Goal: Task Accomplishment & Management: Manage account settings

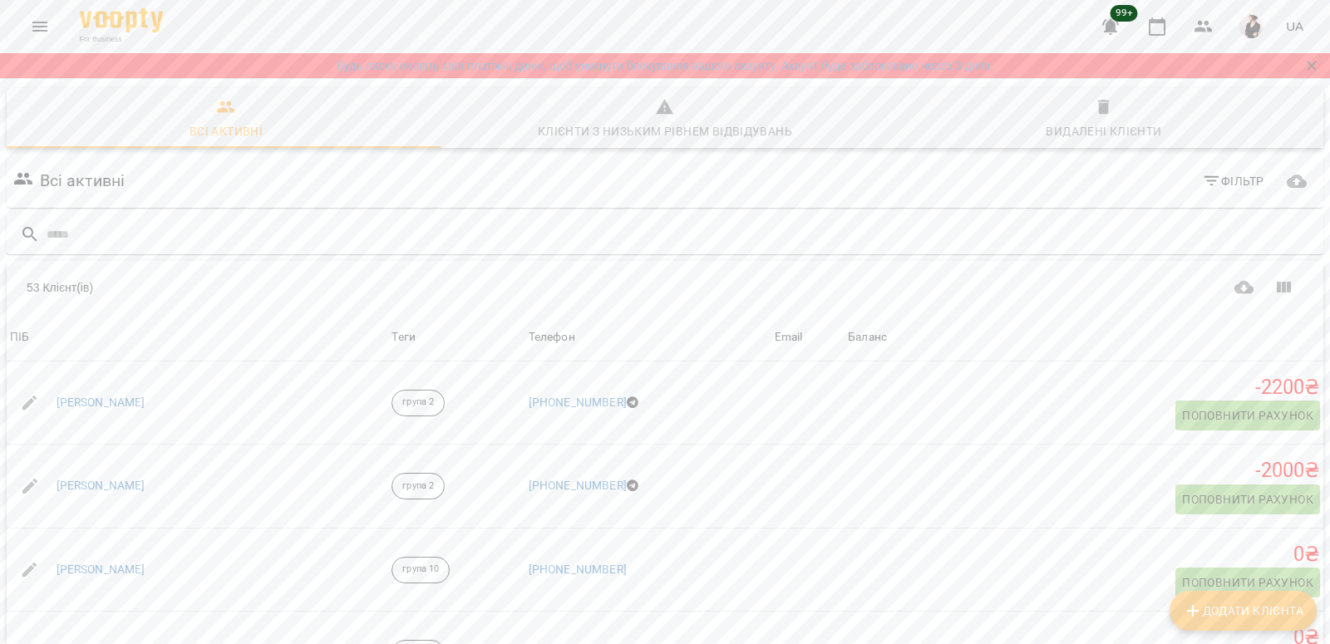
click at [1008, 279] on div "Table Toolbar" at bounding box center [980, 288] width 645 height 40
click at [37, 20] on icon "Menu" at bounding box center [40, 27] width 20 height 20
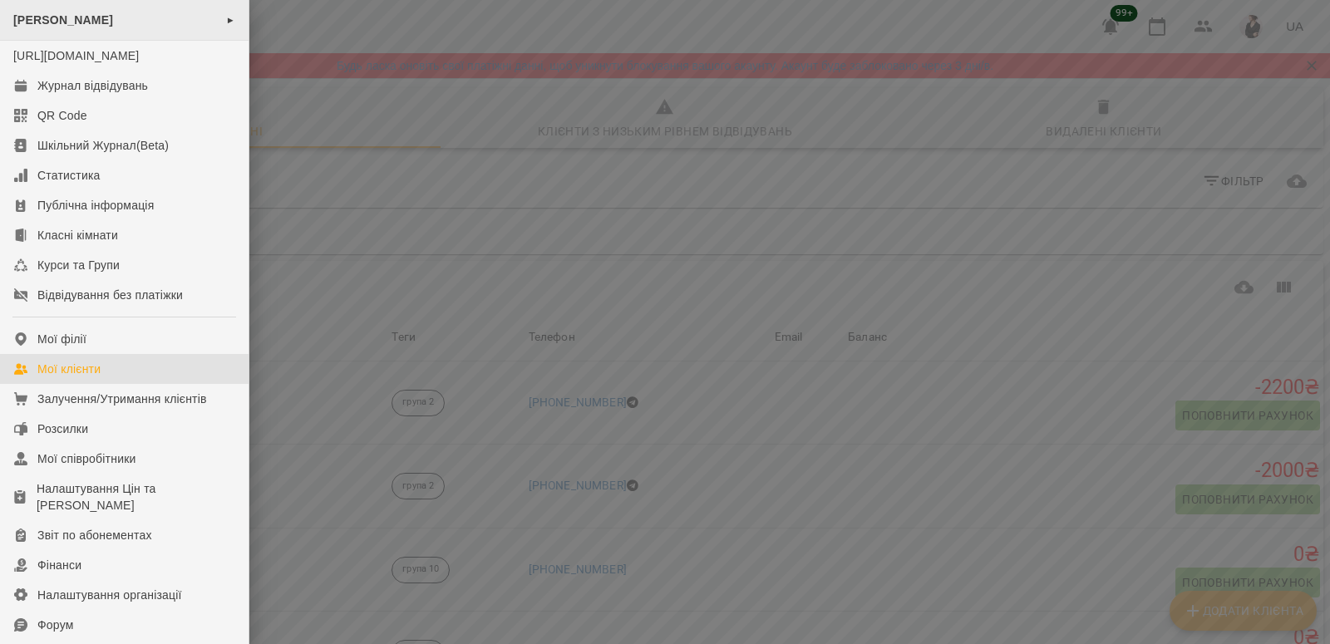
click at [177, 23] on div "[PERSON_NAME] ►" at bounding box center [124, 20] width 248 height 41
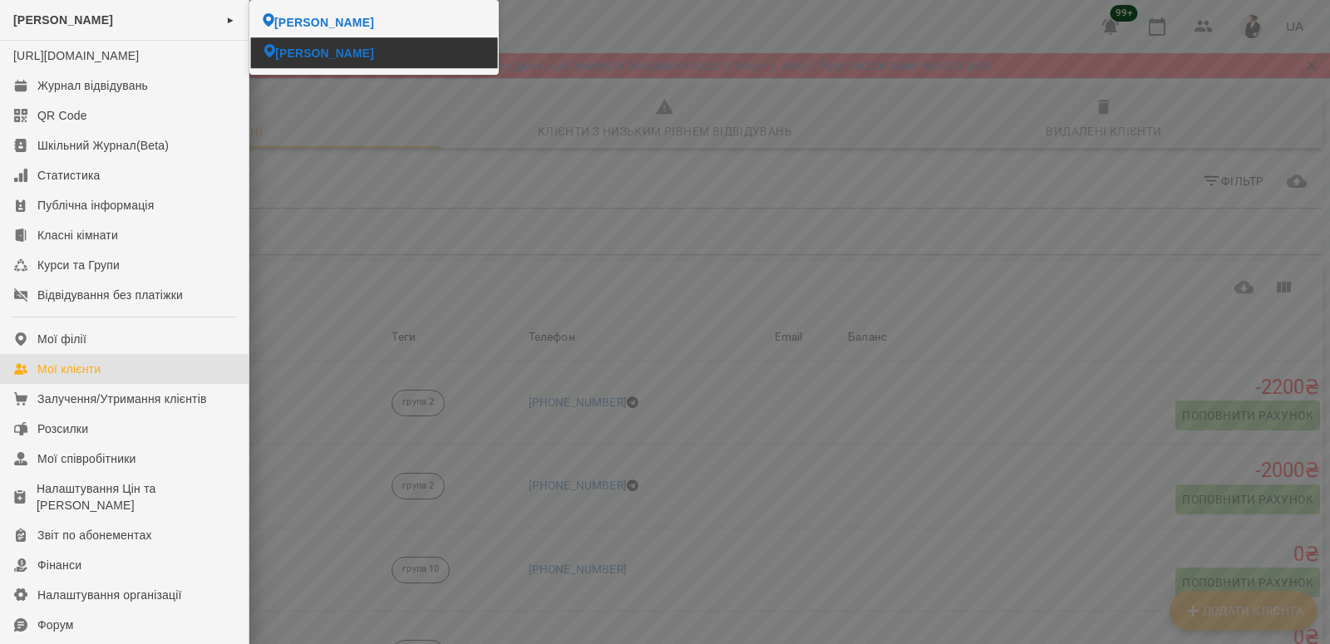
click at [383, 51] on li "[PERSON_NAME]" at bounding box center [374, 52] width 247 height 31
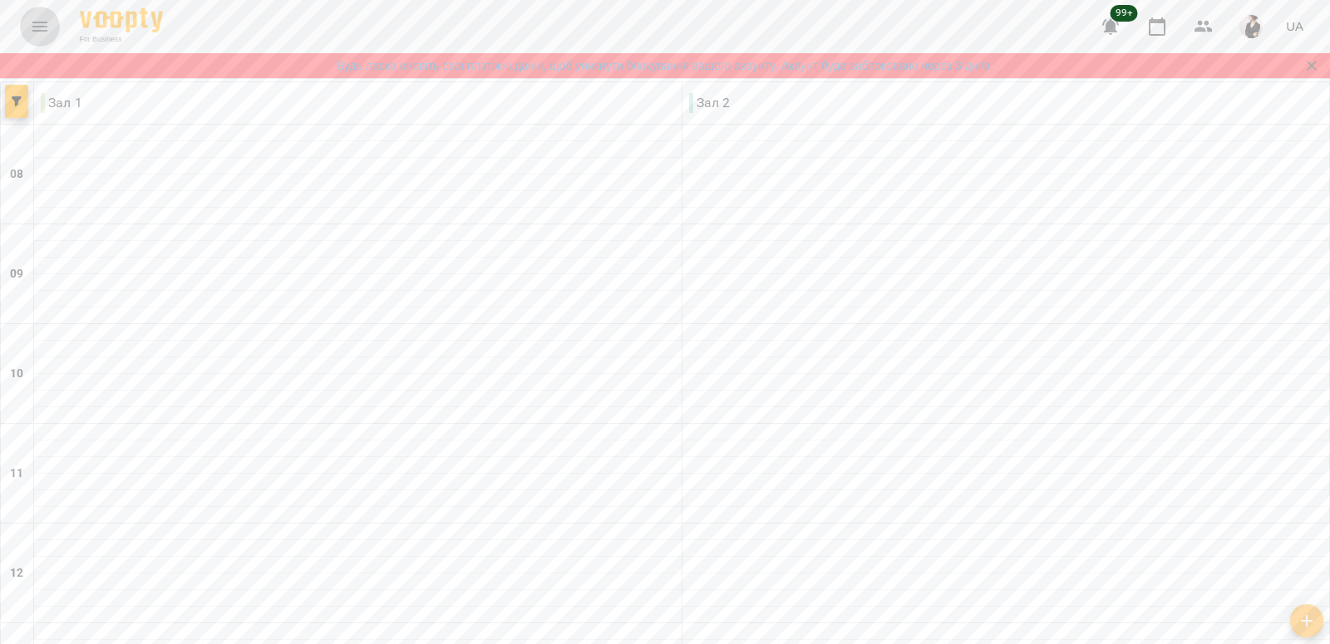
click at [43, 24] on icon "Menu" at bounding box center [40, 27] width 20 height 20
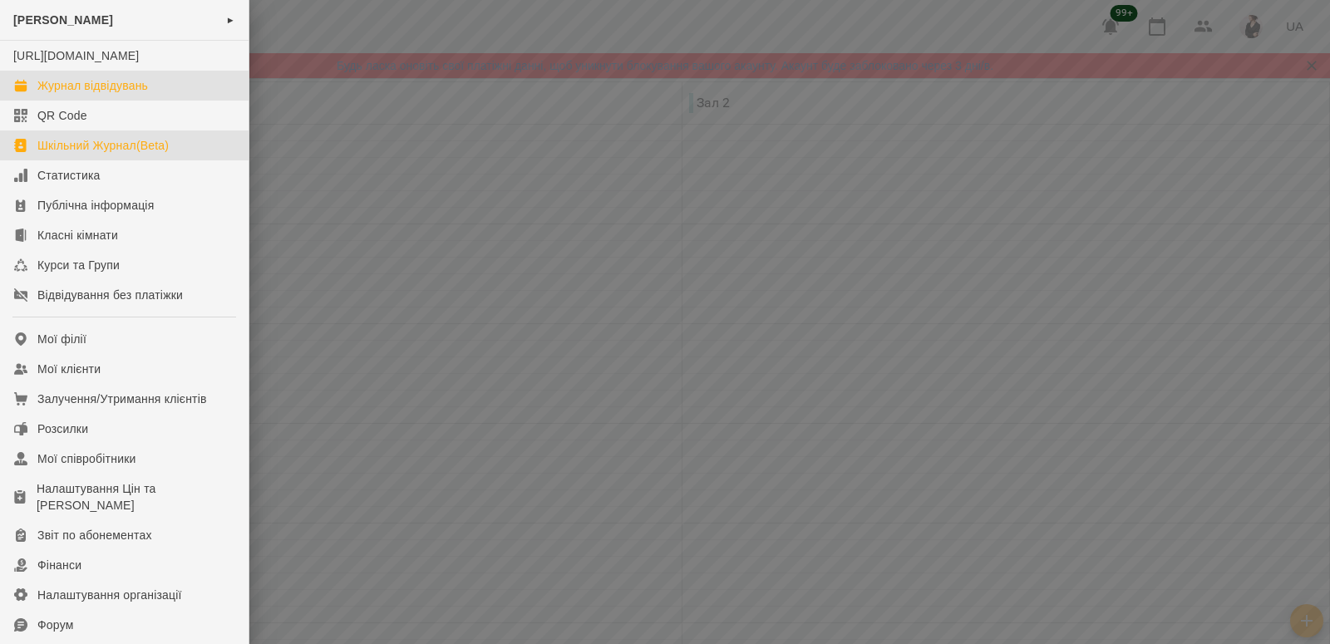
click at [93, 154] on div "Шкільний Журнал(Beta)" at bounding box center [102, 145] width 131 height 17
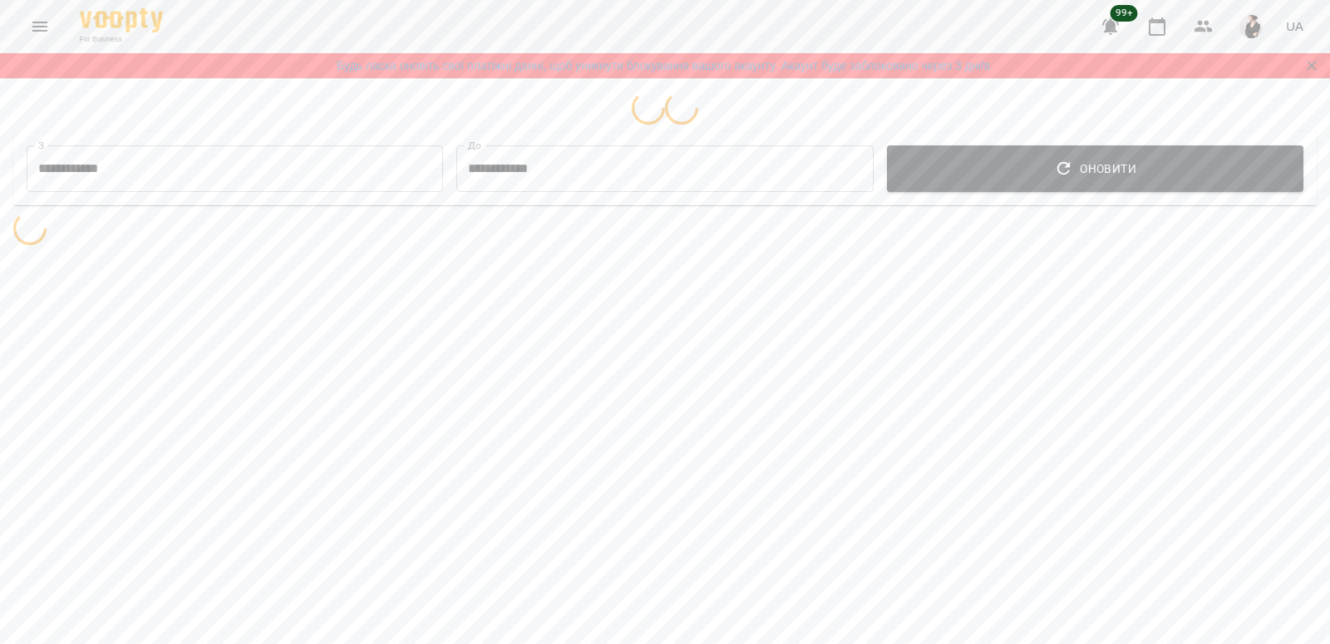
select select "**********"
select select "*******"
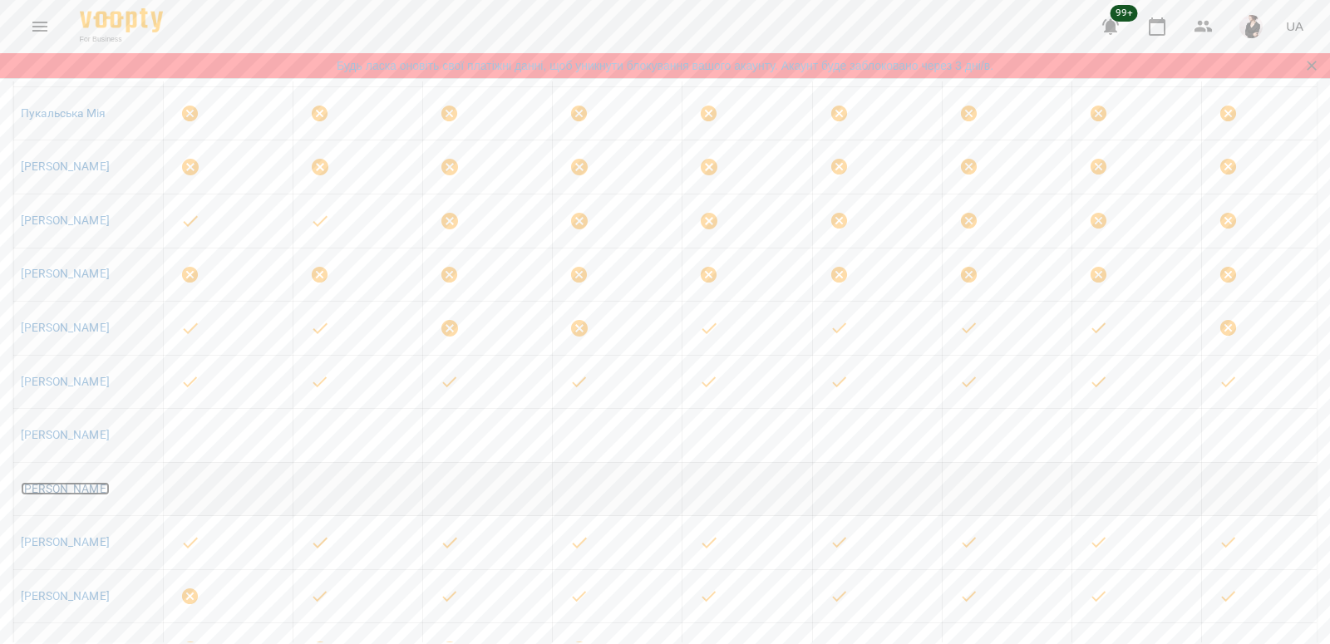
scroll to position [549, 0]
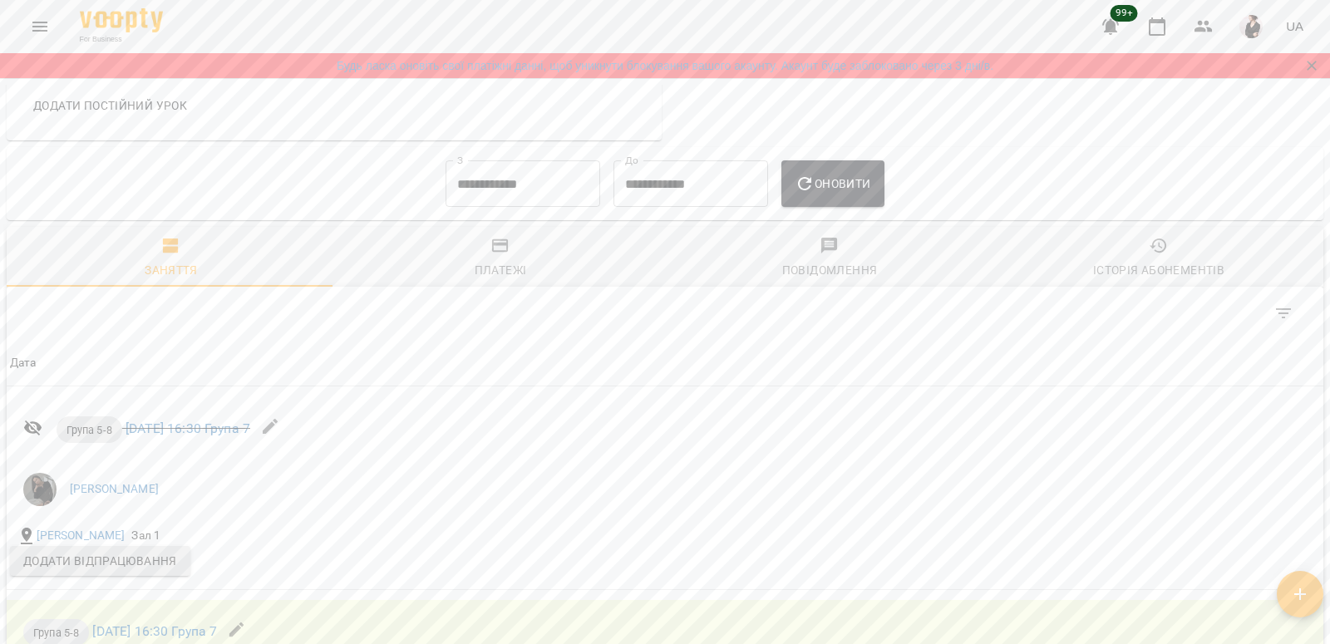
scroll to position [1197, 0]
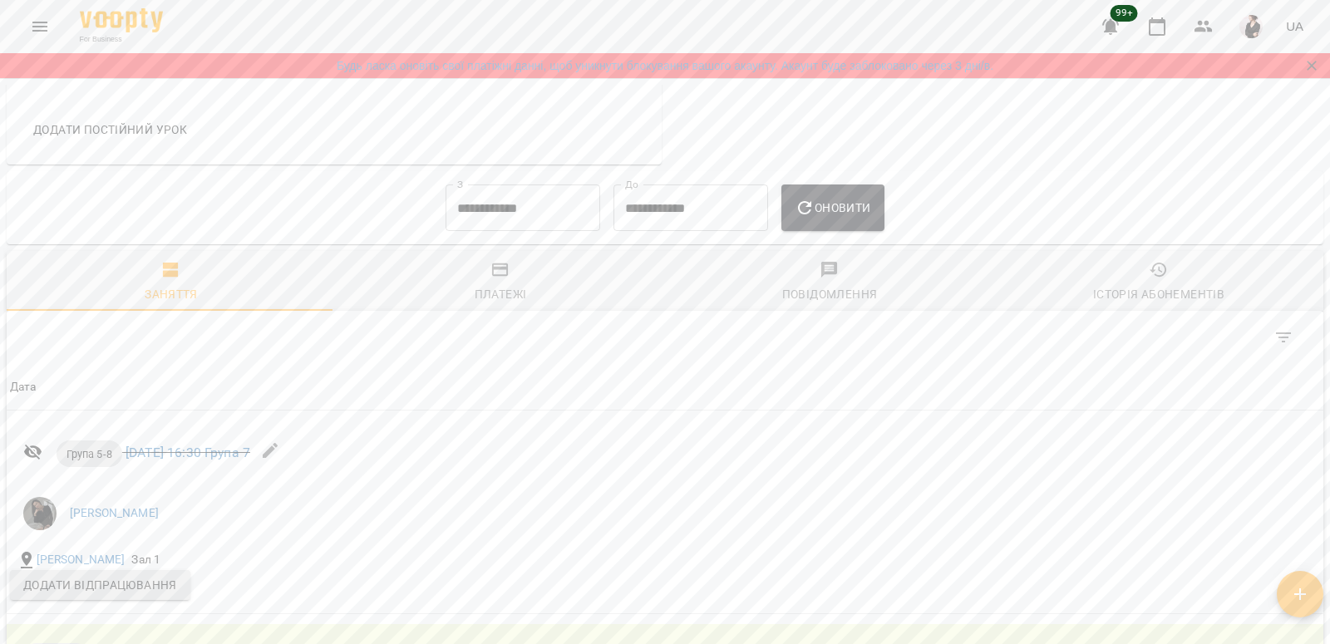
click at [447, 197] on input "**********" at bounding box center [522, 207] width 155 height 47
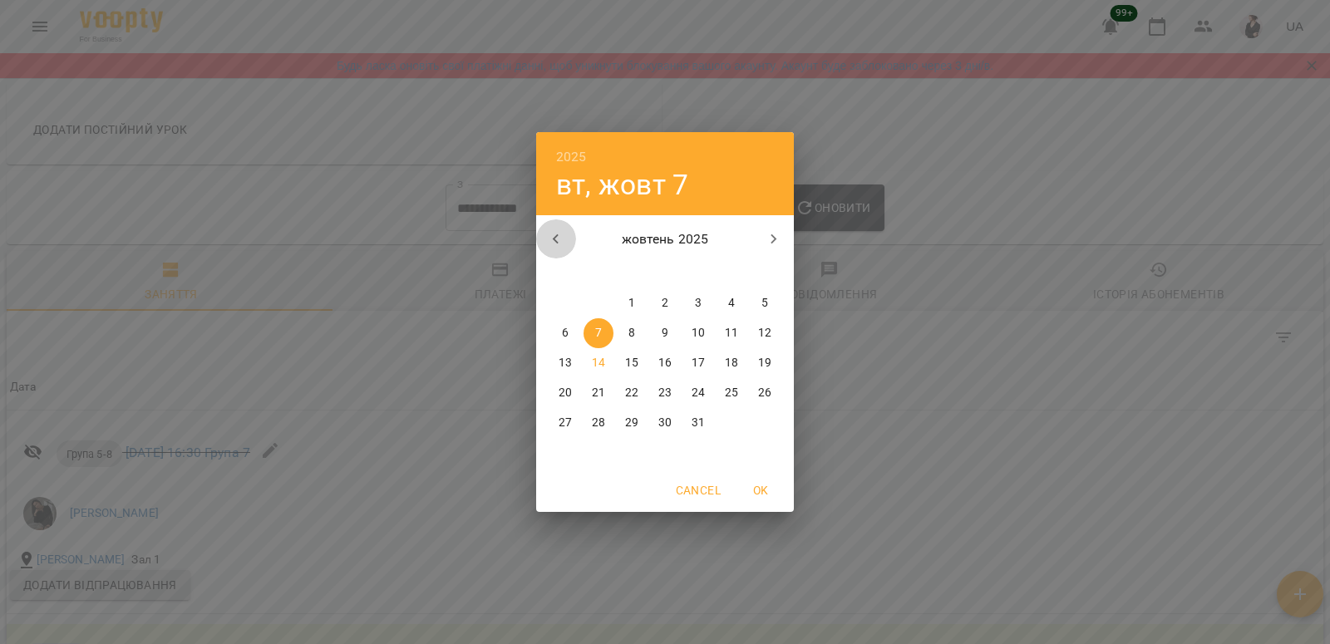
click at [557, 242] on icon "button" at bounding box center [556, 239] width 6 height 10
click at [767, 234] on icon "button" at bounding box center [774, 239] width 20 height 20
click at [560, 302] on span "1" at bounding box center [565, 303] width 30 height 17
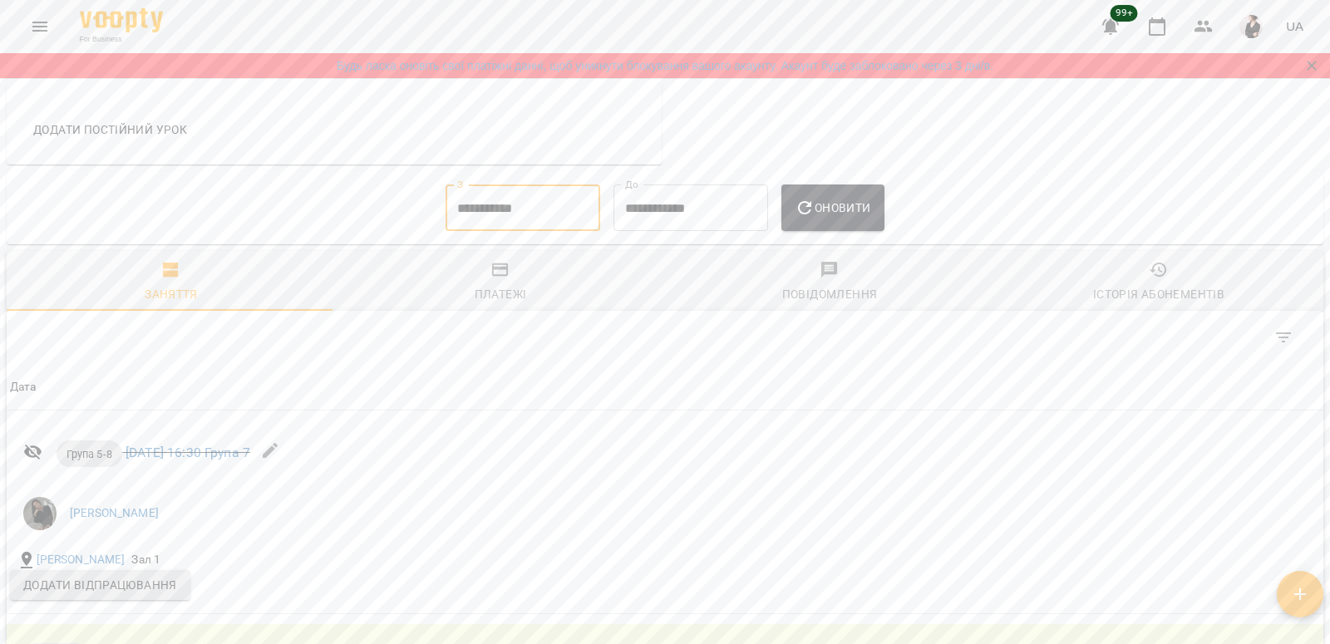
type input "**********"
click at [839, 213] on span "Оновити" at bounding box center [832, 208] width 76 height 20
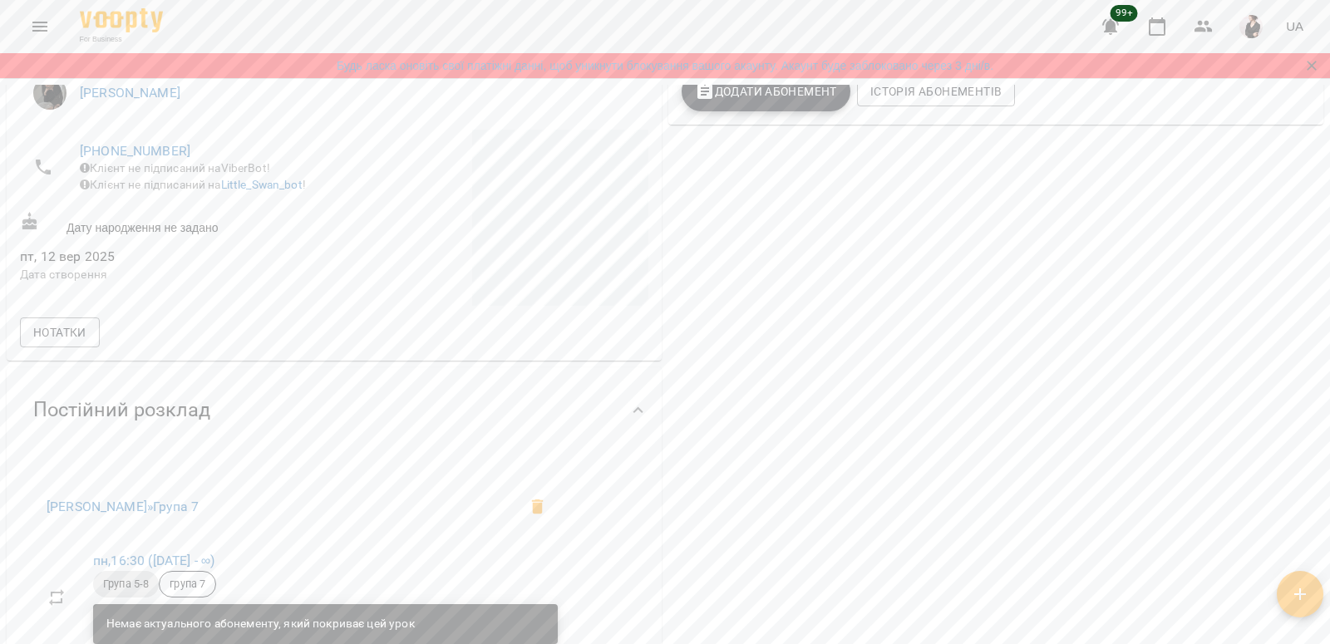
scroll to position [404, 0]
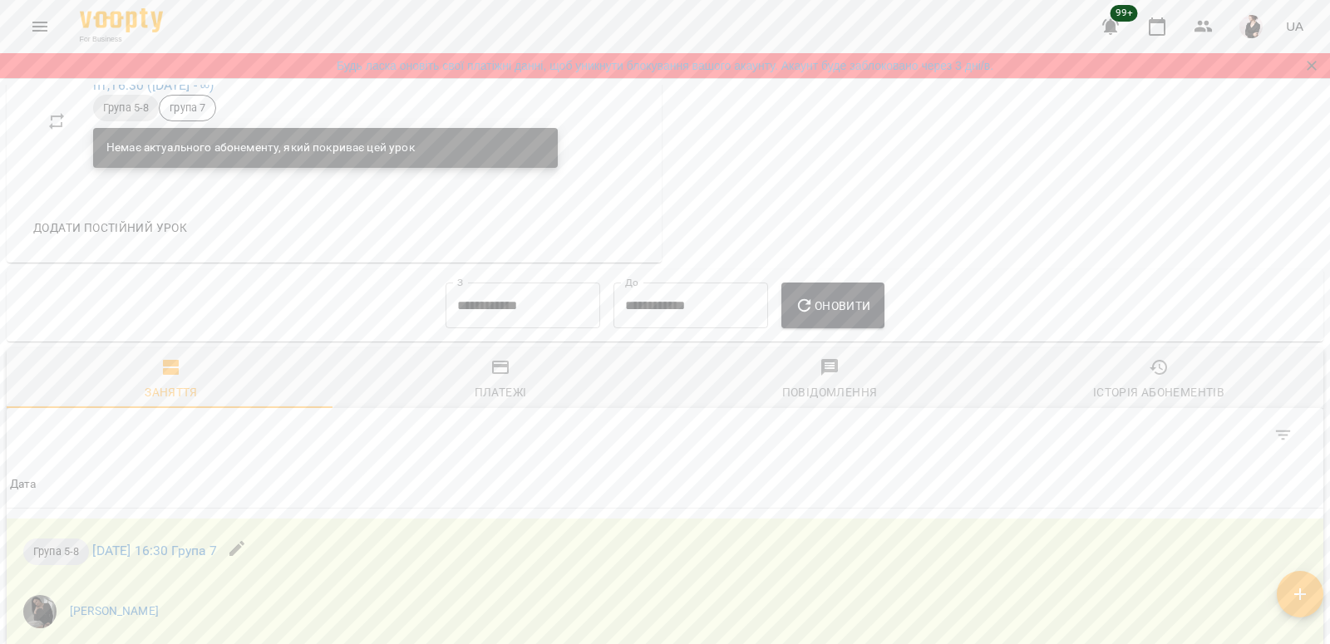
scroll to position [1093, 0]
click at [462, 322] on input "**********" at bounding box center [522, 305] width 155 height 47
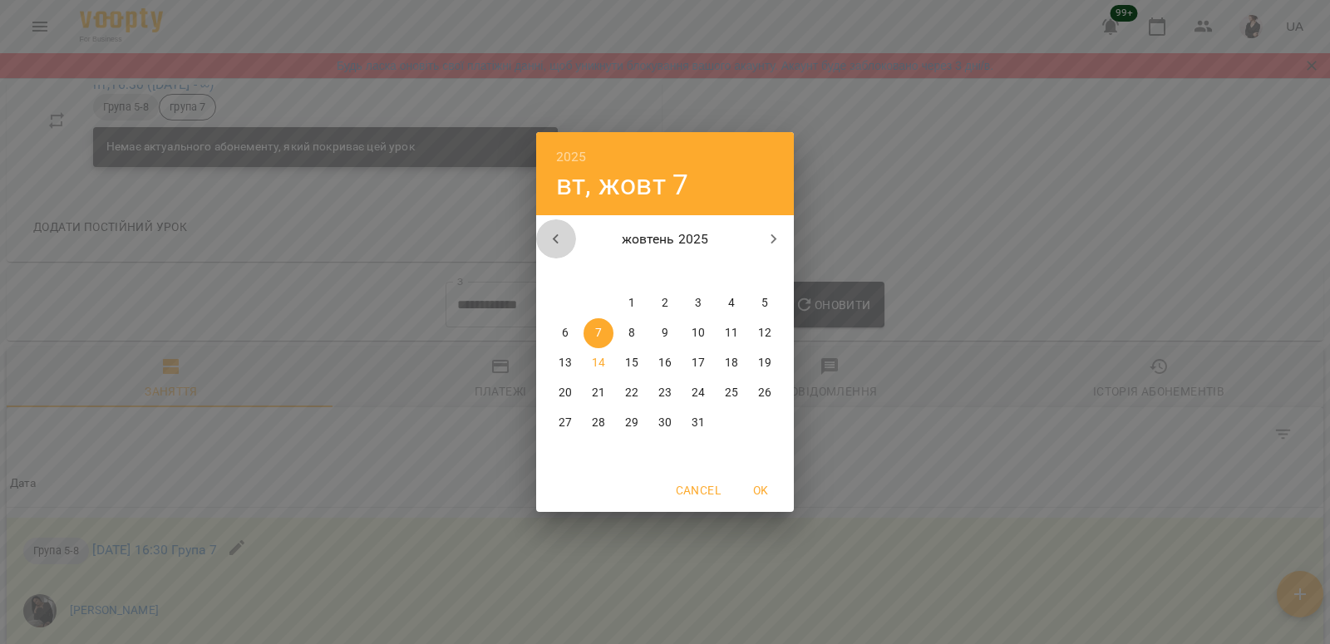
click at [558, 238] on icon "button" at bounding box center [556, 239] width 20 height 20
click at [757, 296] on span "1" at bounding box center [765, 303] width 30 height 17
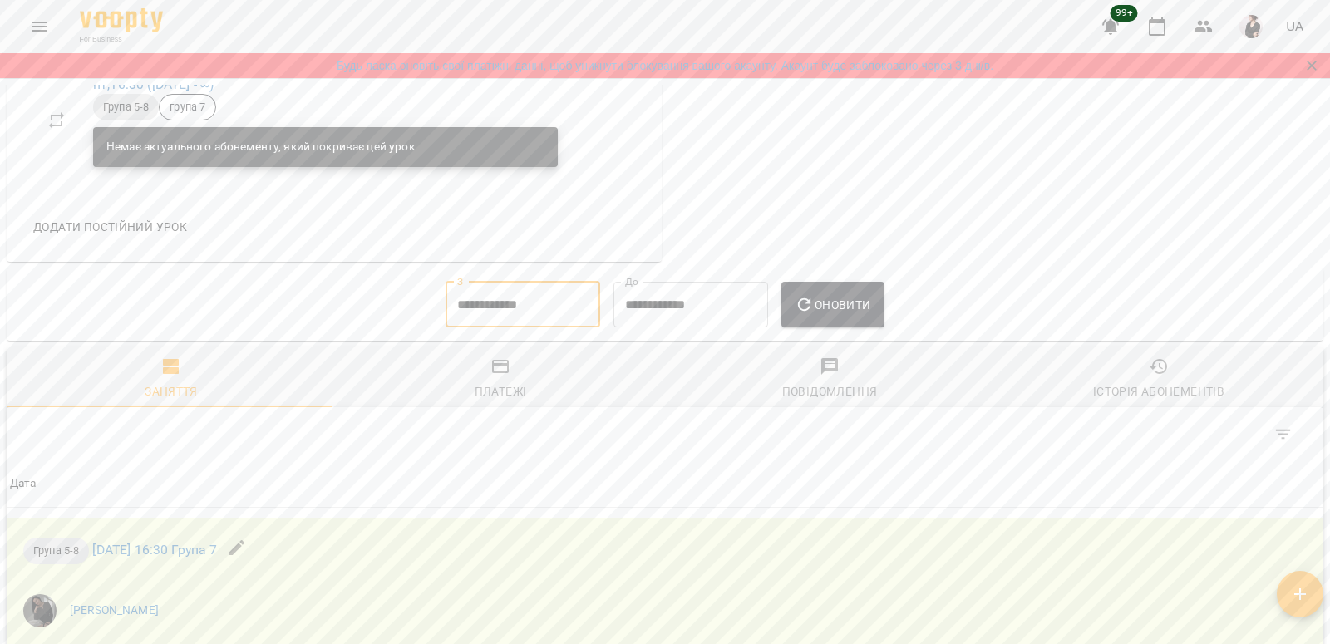
type input "**********"
click at [870, 307] on span "Оновити" at bounding box center [832, 305] width 76 height 20
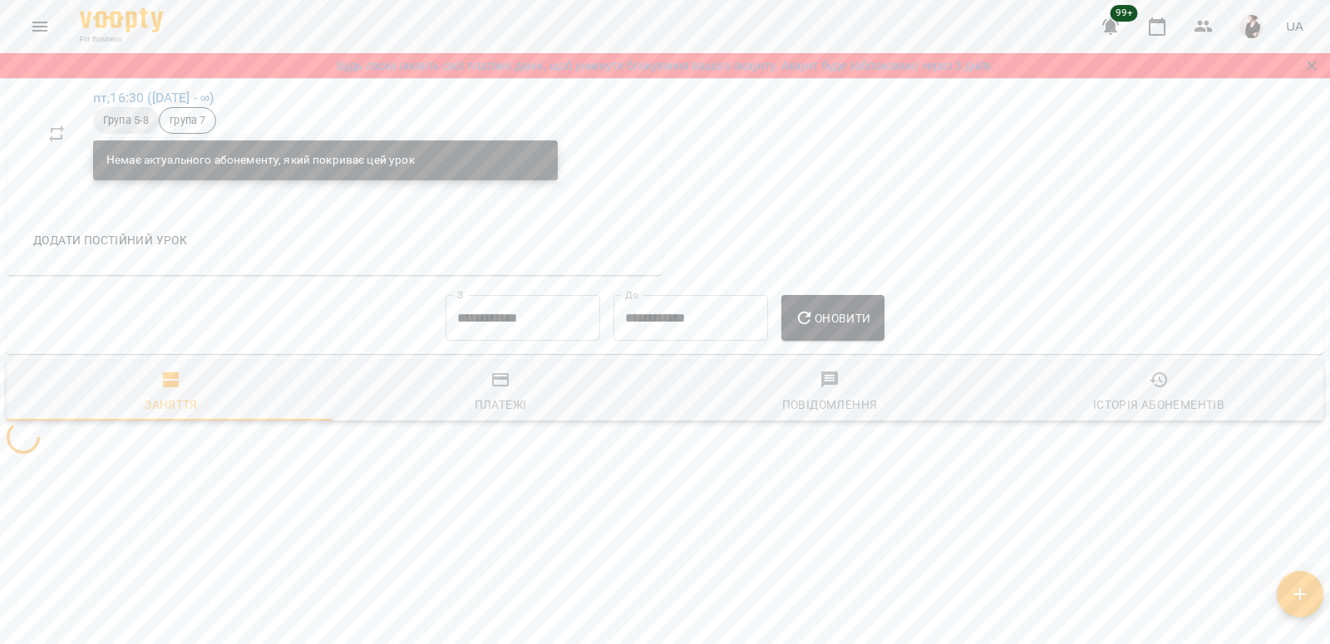
scroll to position [1079, 0]
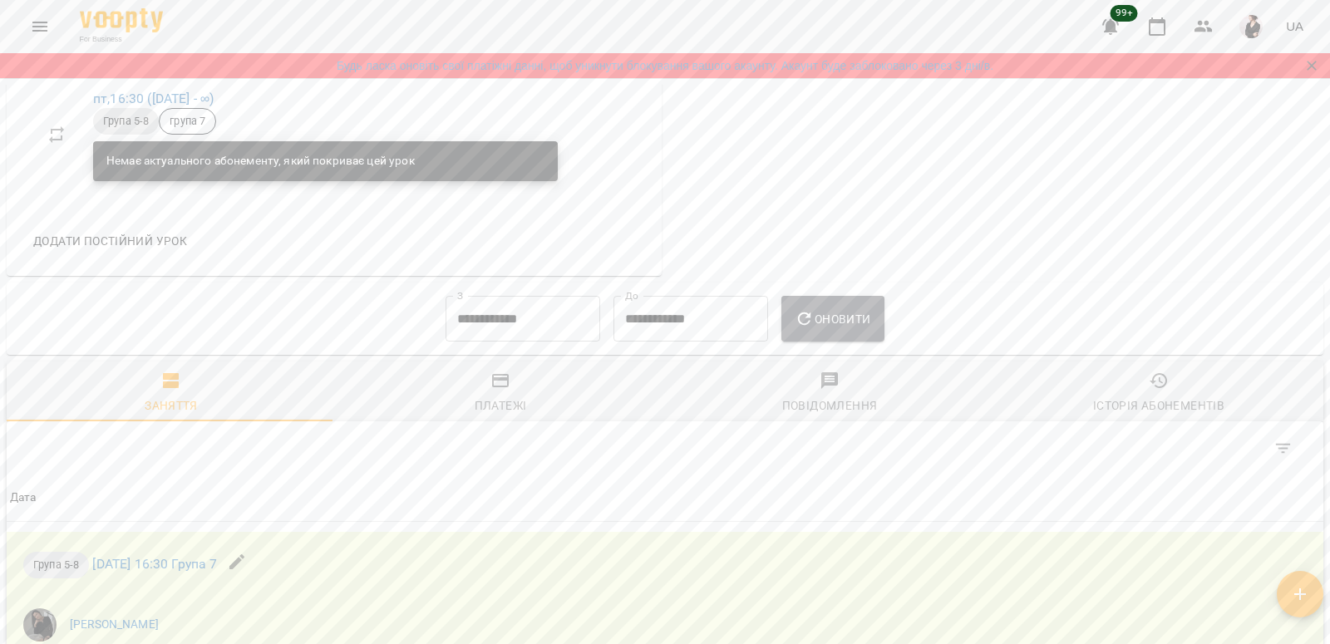
click at [859, 324] on span "Оновити" at bounding box center [832, 319] width 76 height 20
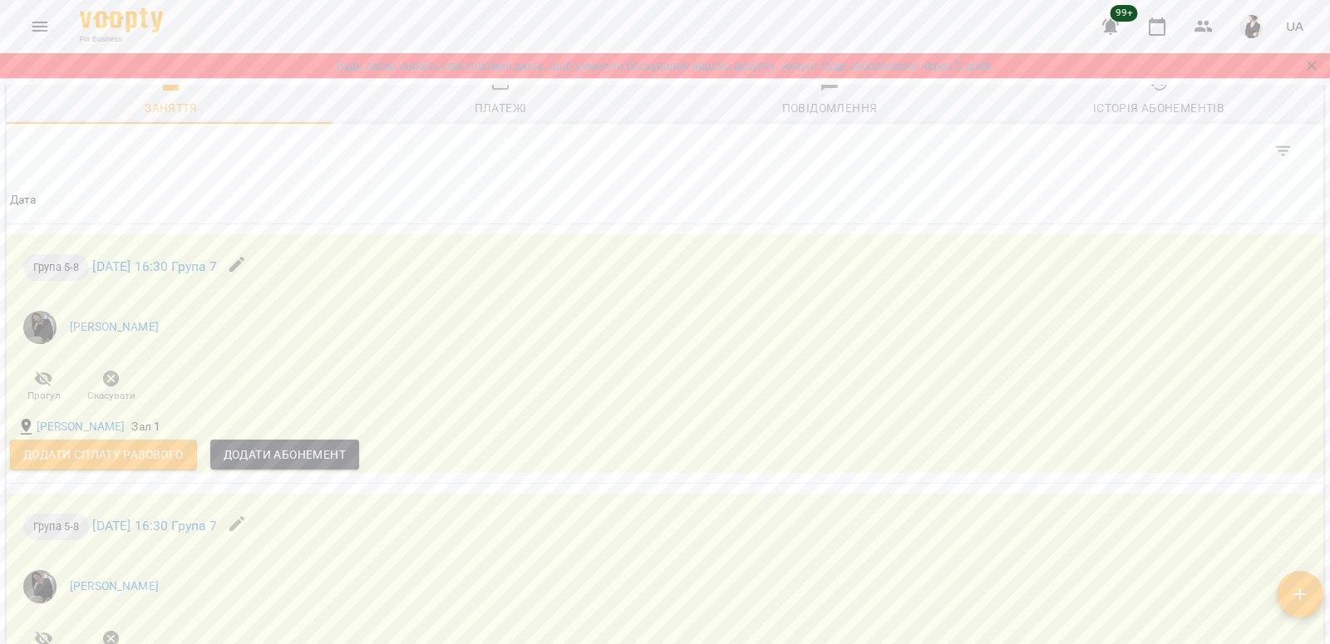
scroll to position [1388, 0]
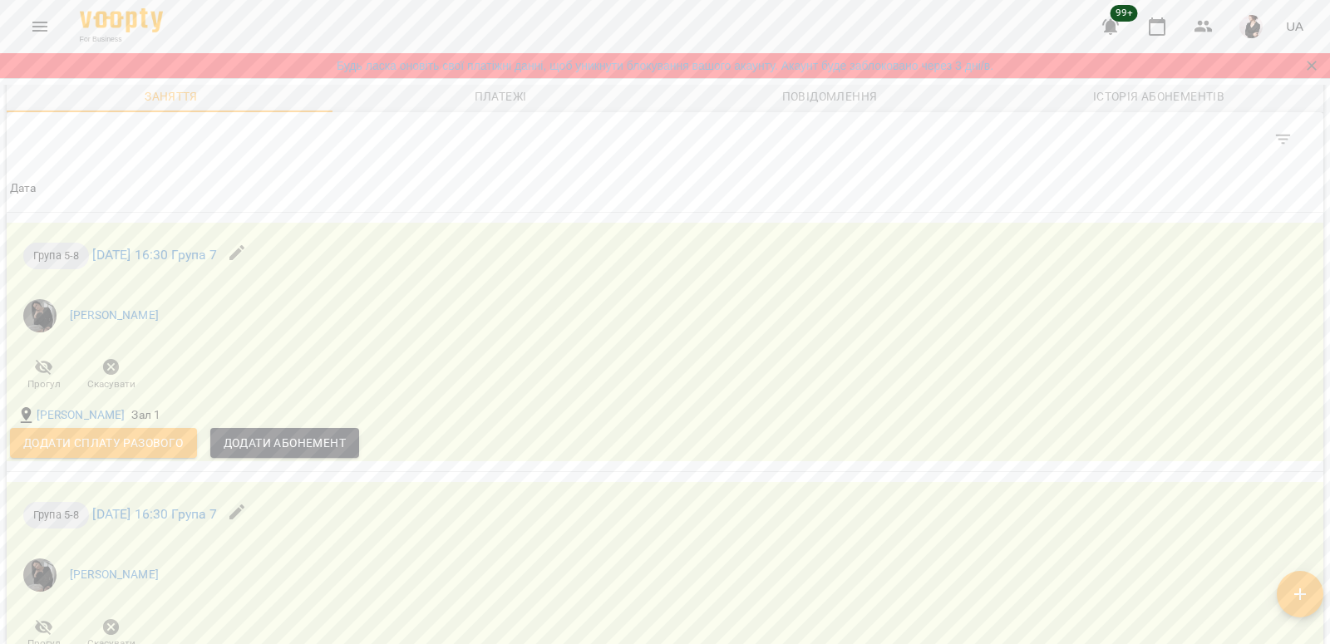
click at [474, 109] on button "Платежі" at bounding box center [500, 82] width 329 height 60
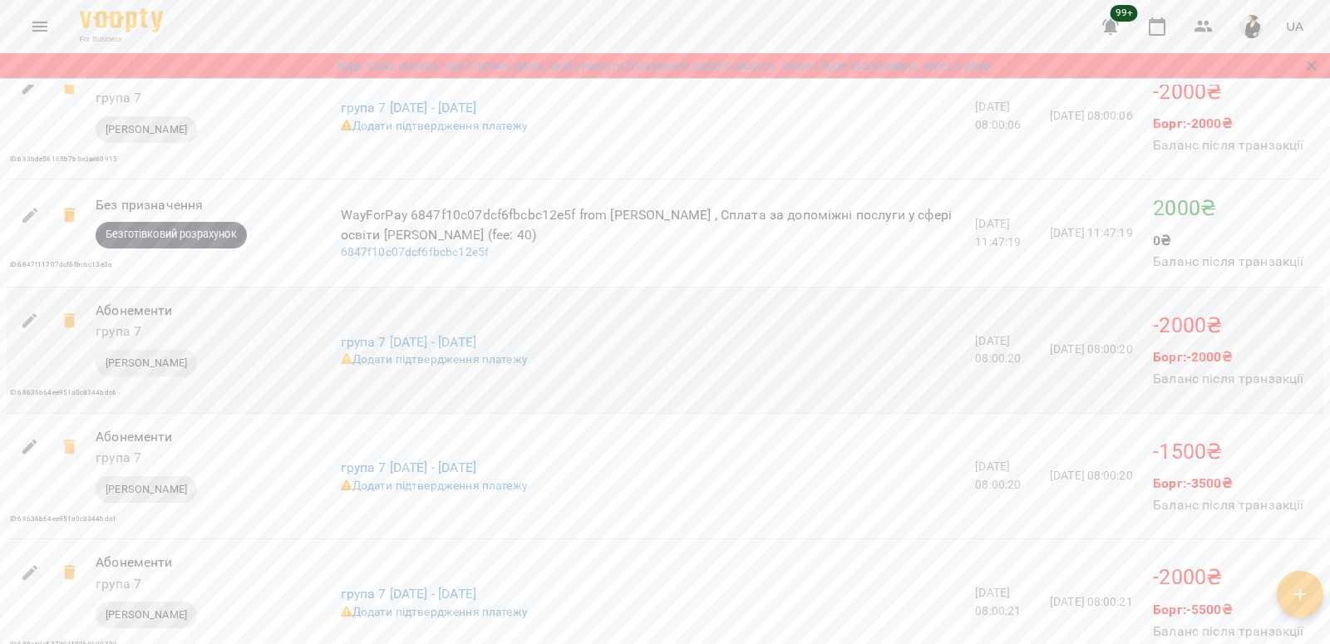
scroll to position [1753, 0]
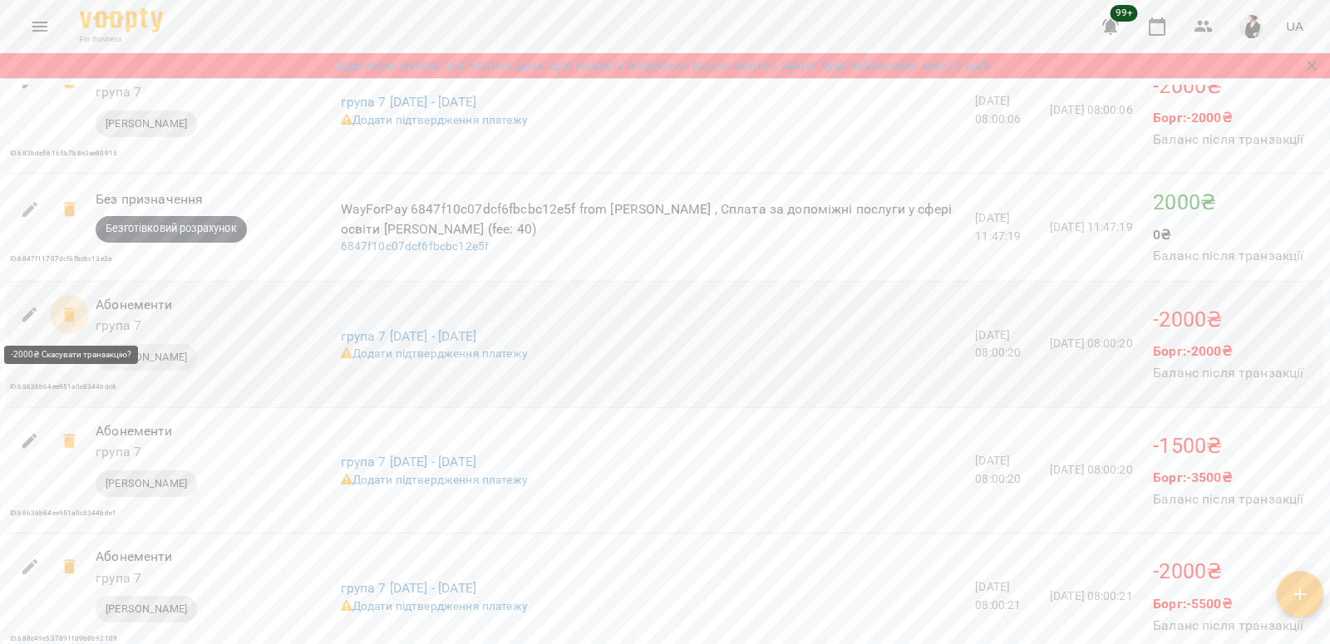
click at [62, 313] on icon at bounding box center [70, 315] width 20 height 20
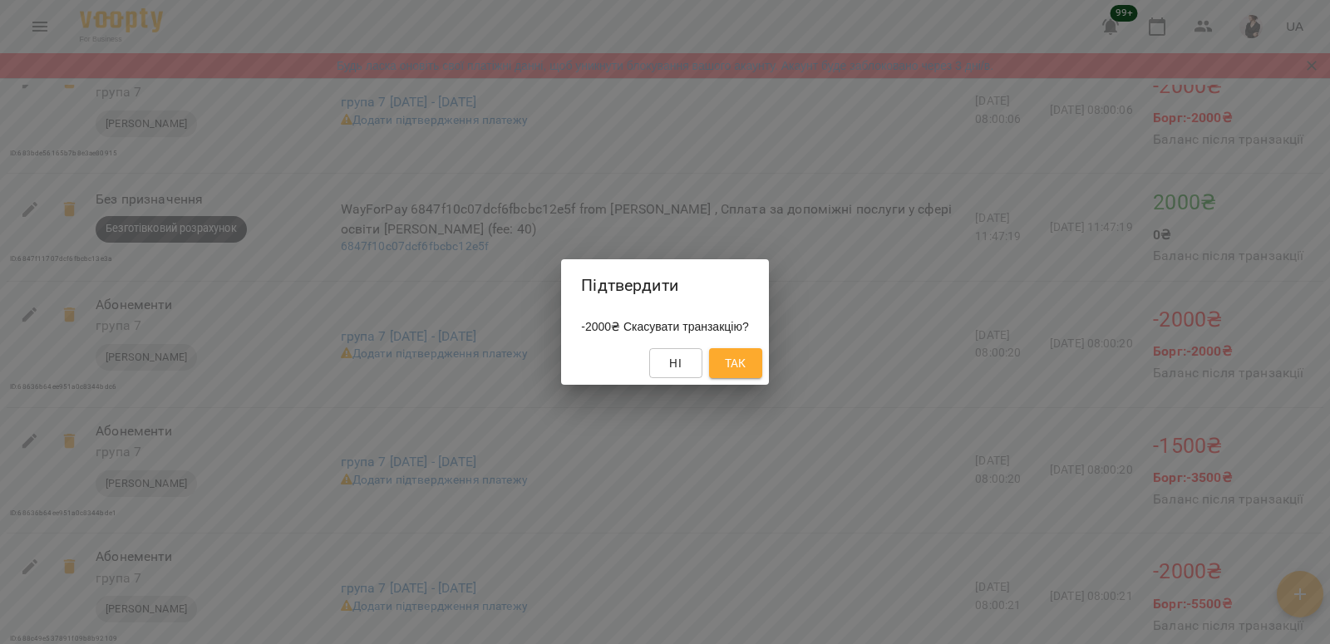
click at [730, 414] on div "Підтвердити -2000₴ Скасувати транзакцію? Ні Так" at bounding box center [665, 322] width 1330 height 644
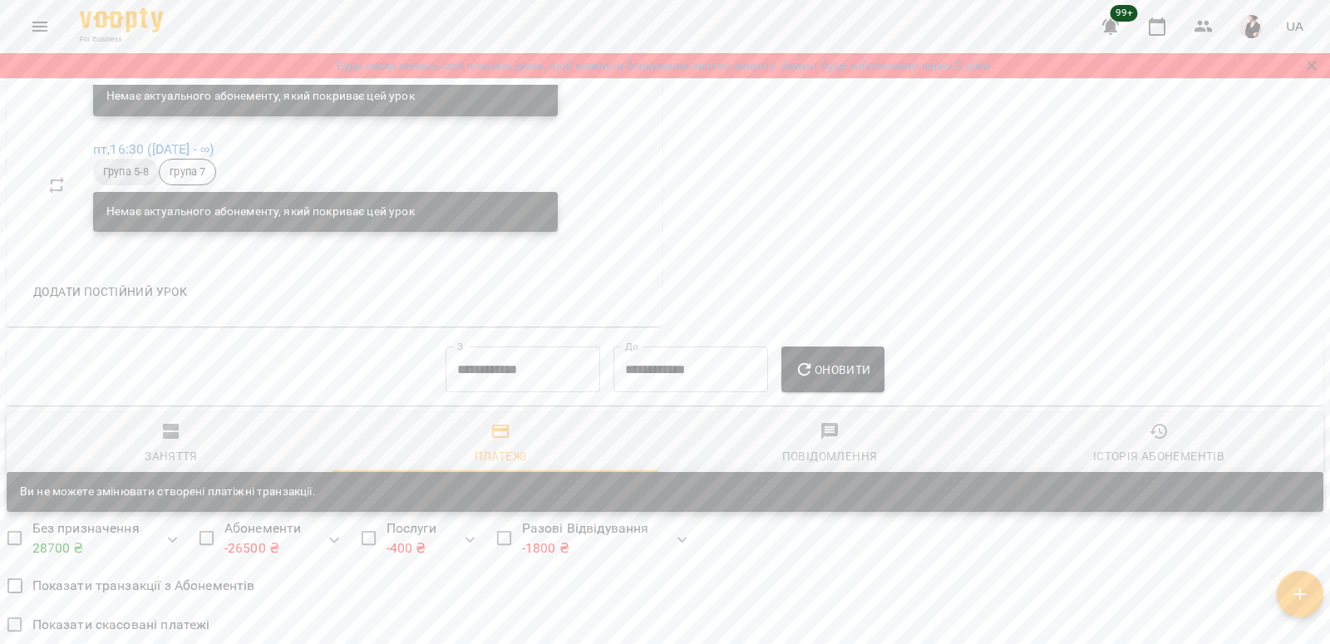
scroll to position [1030, 0]
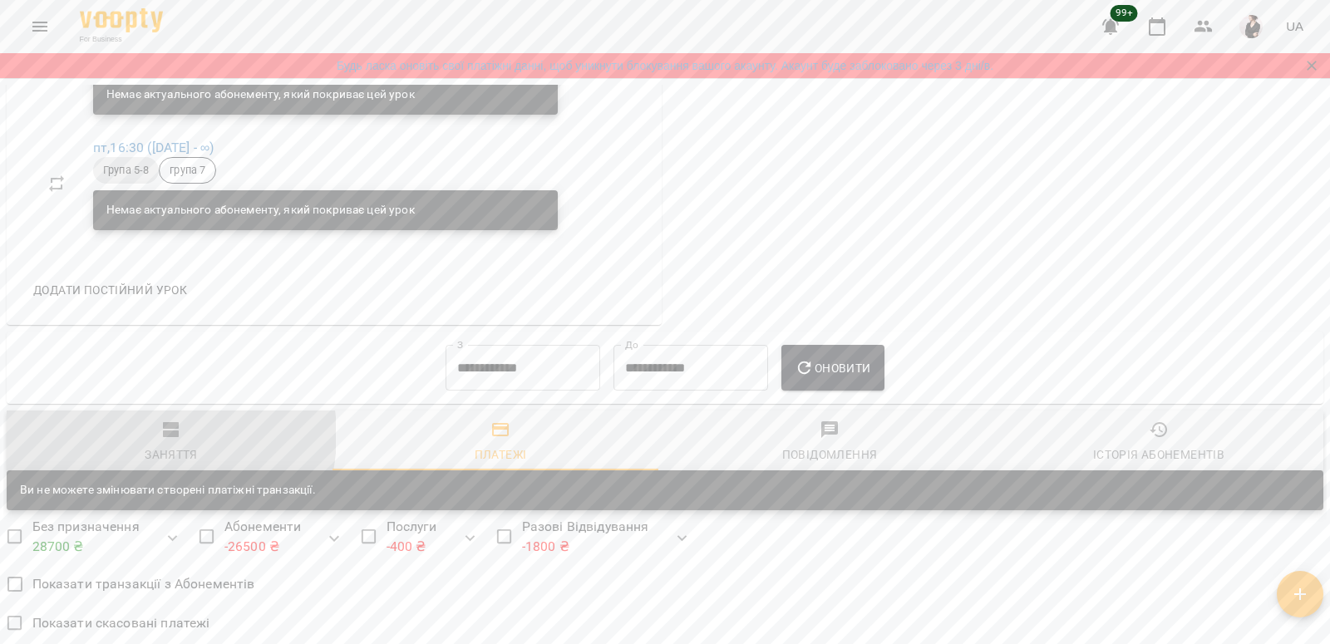
click at [148, 435] on span "Заняття" at bounding box center [171, 442] width 309 height 45
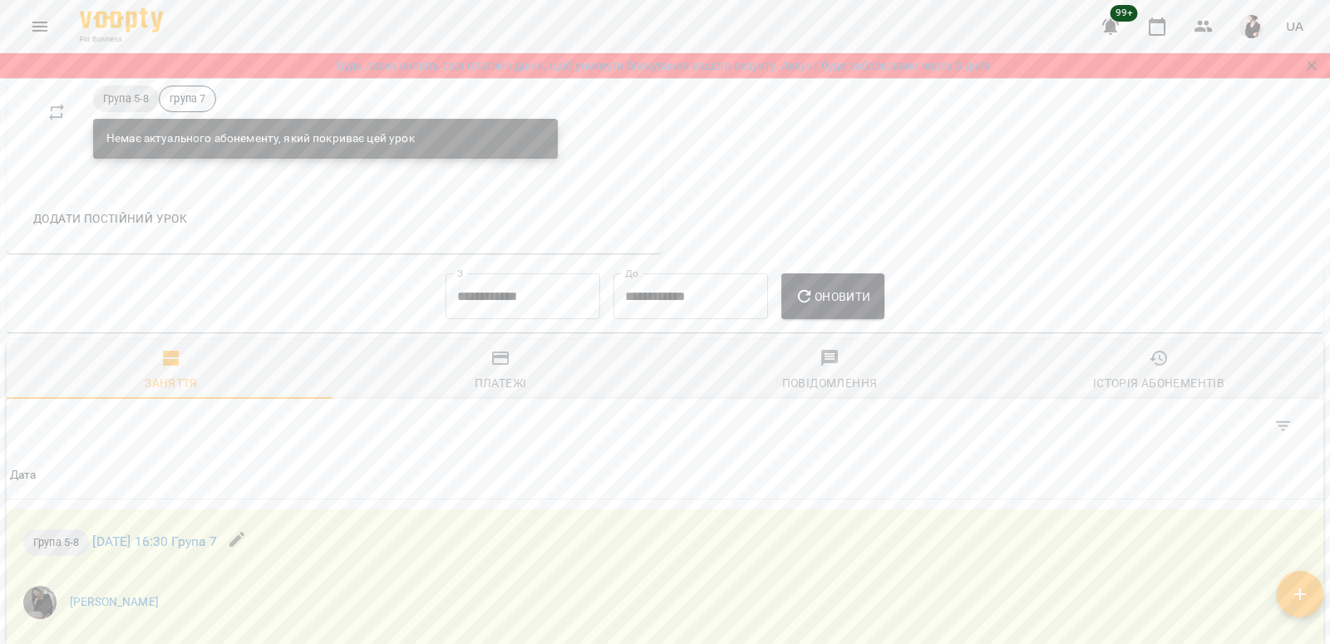
scroll to position [1103, 0]
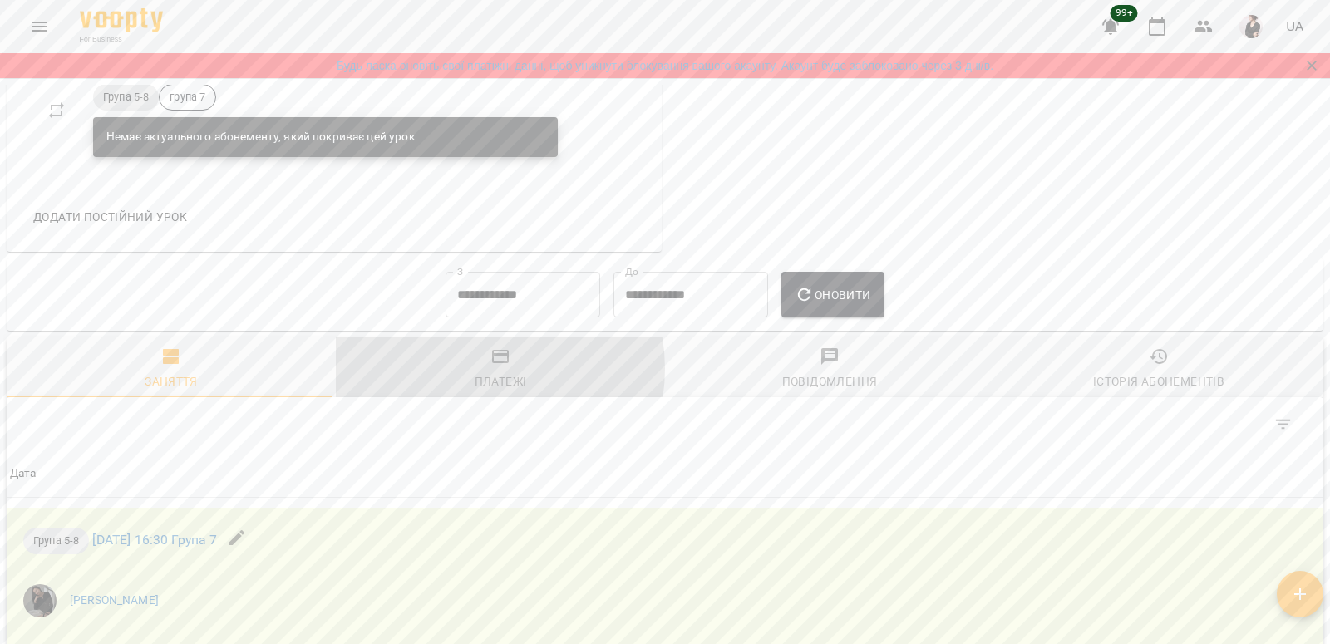
click at [481, 368] on span "Платежі" at bounding box center [500, 369] width 309 height 45
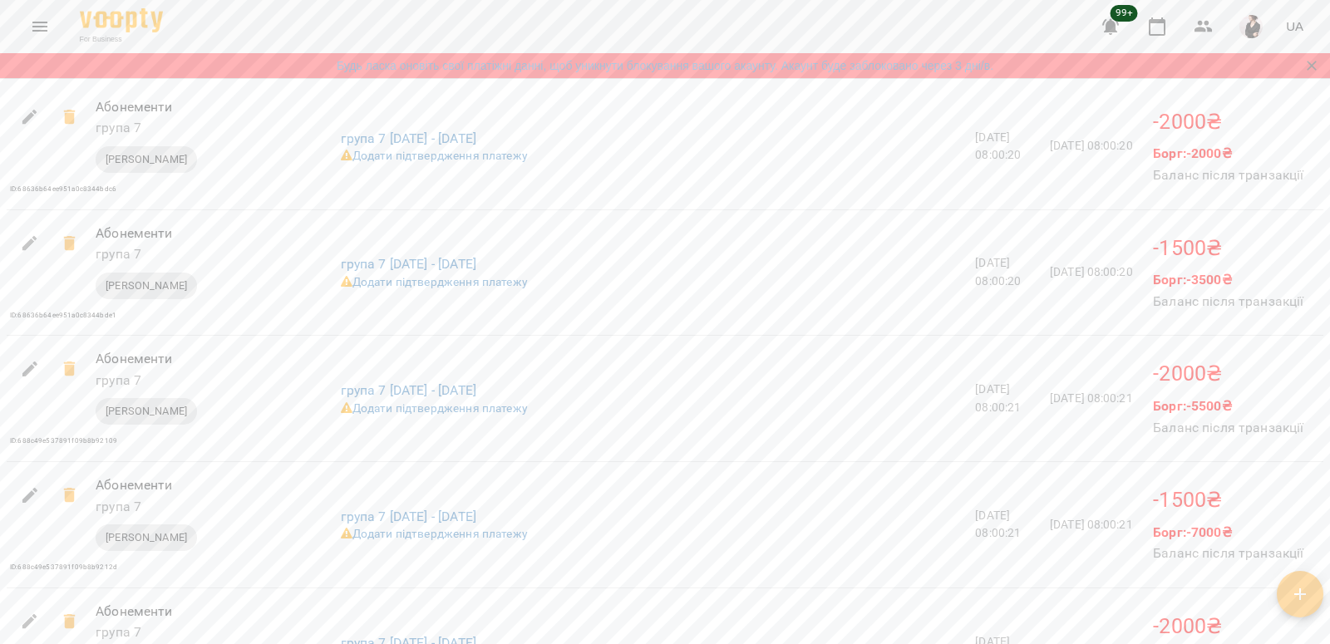
scroll to position [1944, 0]
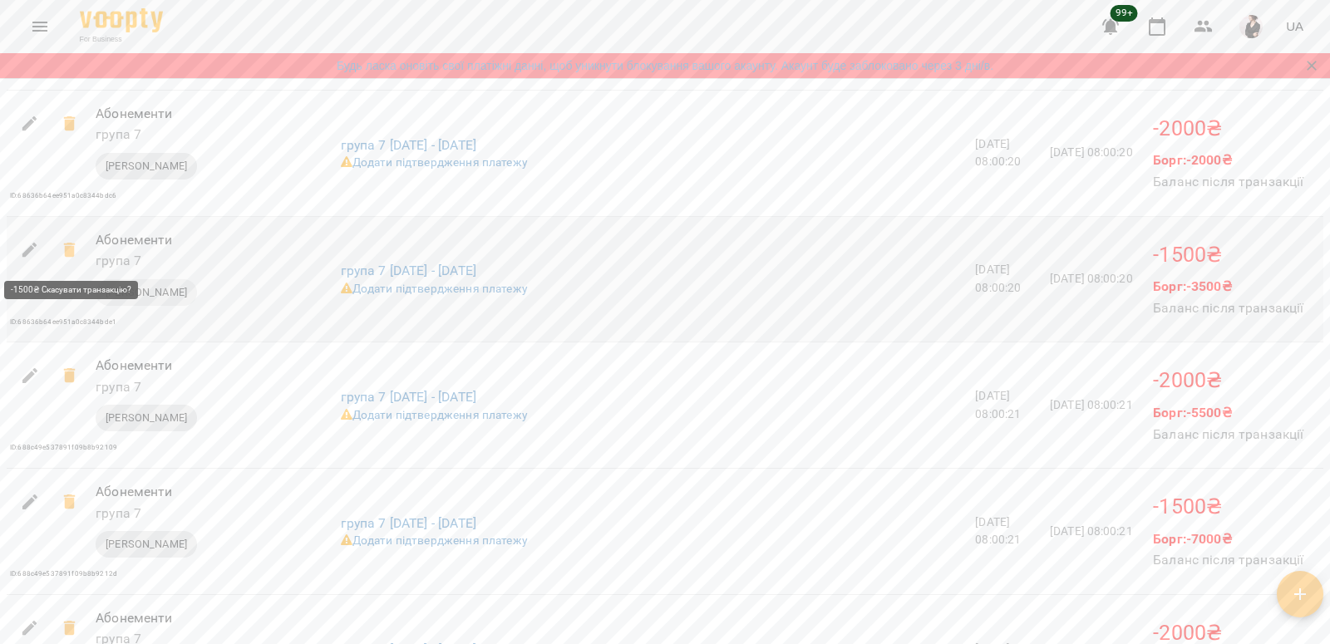
click at [67, 251] on icon at bounding box center [69, 250] width 12 height 15
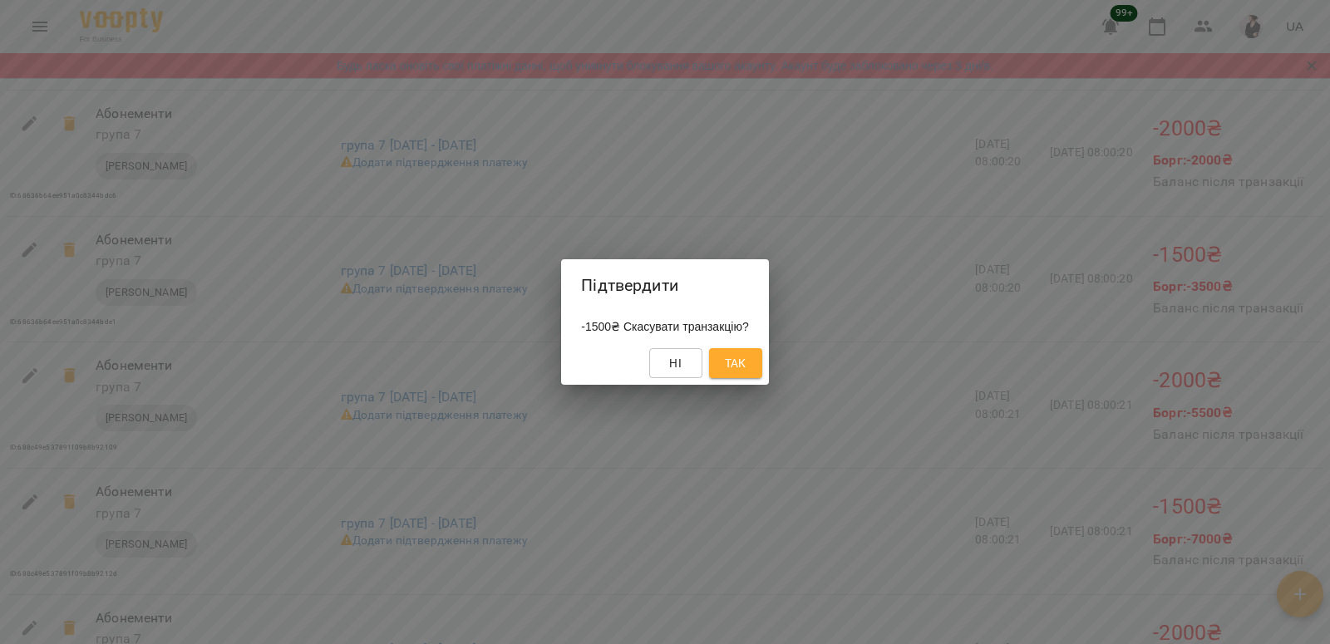
click at [734, 361] on span "Так" at bounding box center [735, 363] width 27 height 20
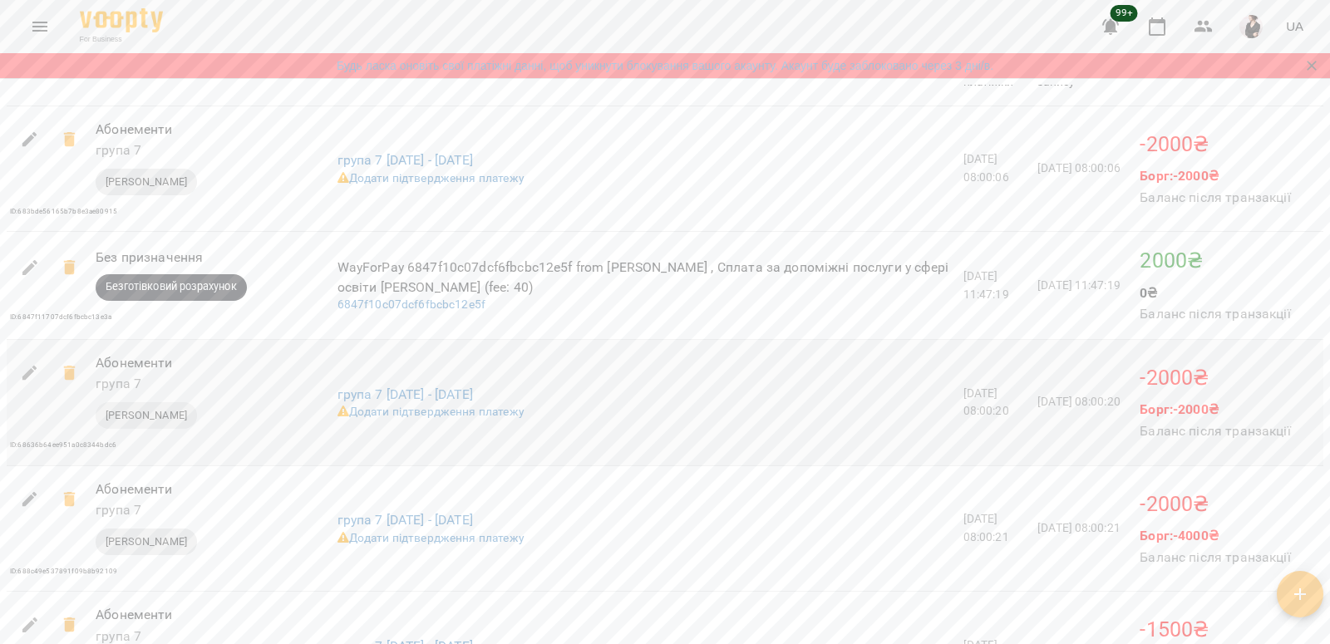
scroll to position [1698, 0]
click at [66, 366] on icon at bounding box center [70, 370] width 20 height 20
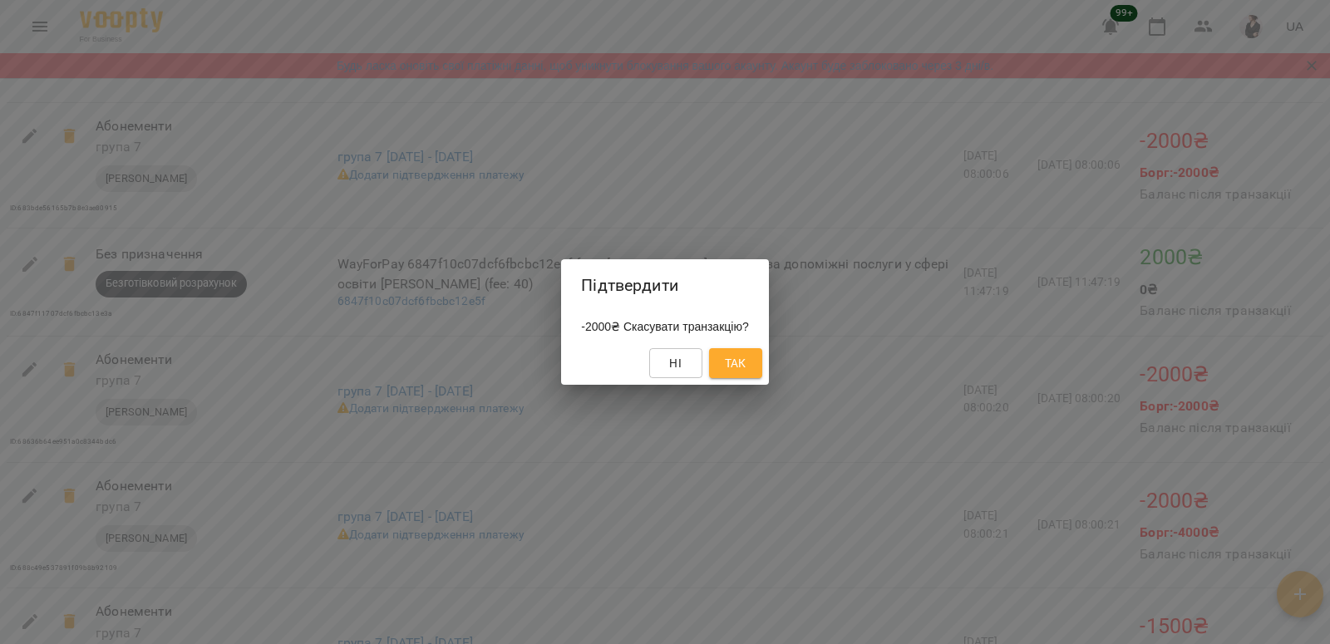
click at [749, 356] on span "Так" at bounding box center [735, 363] width 27 height 20
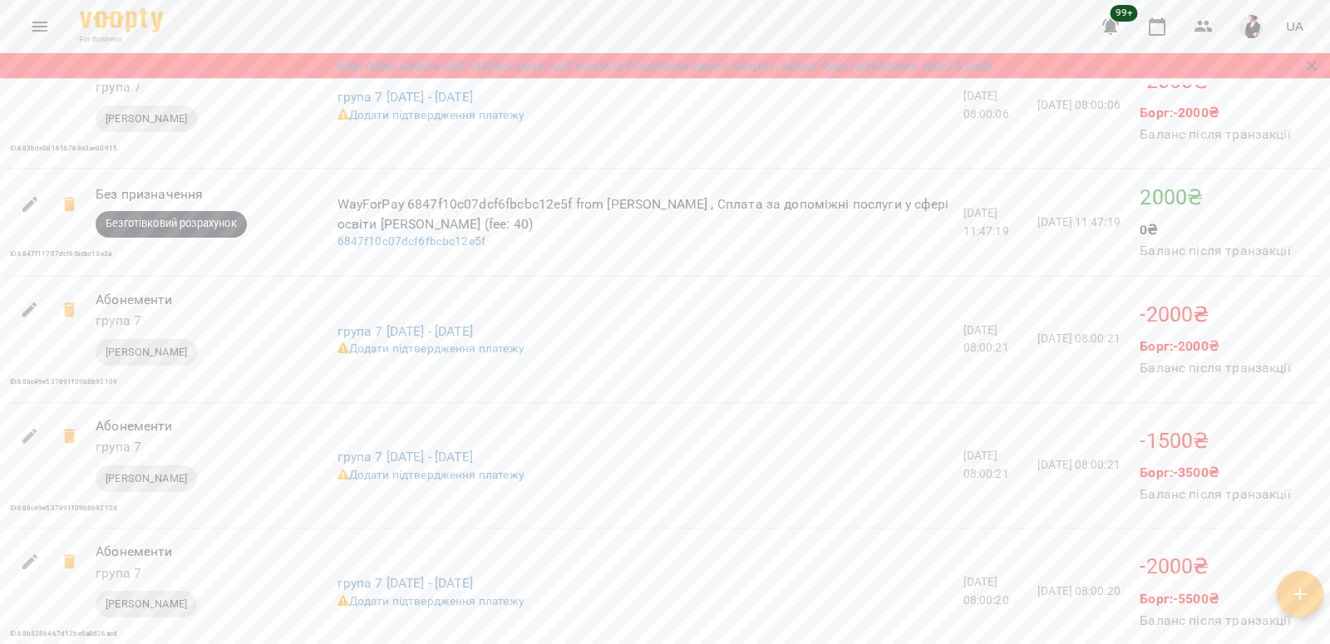
scroll to position [1761, 0]
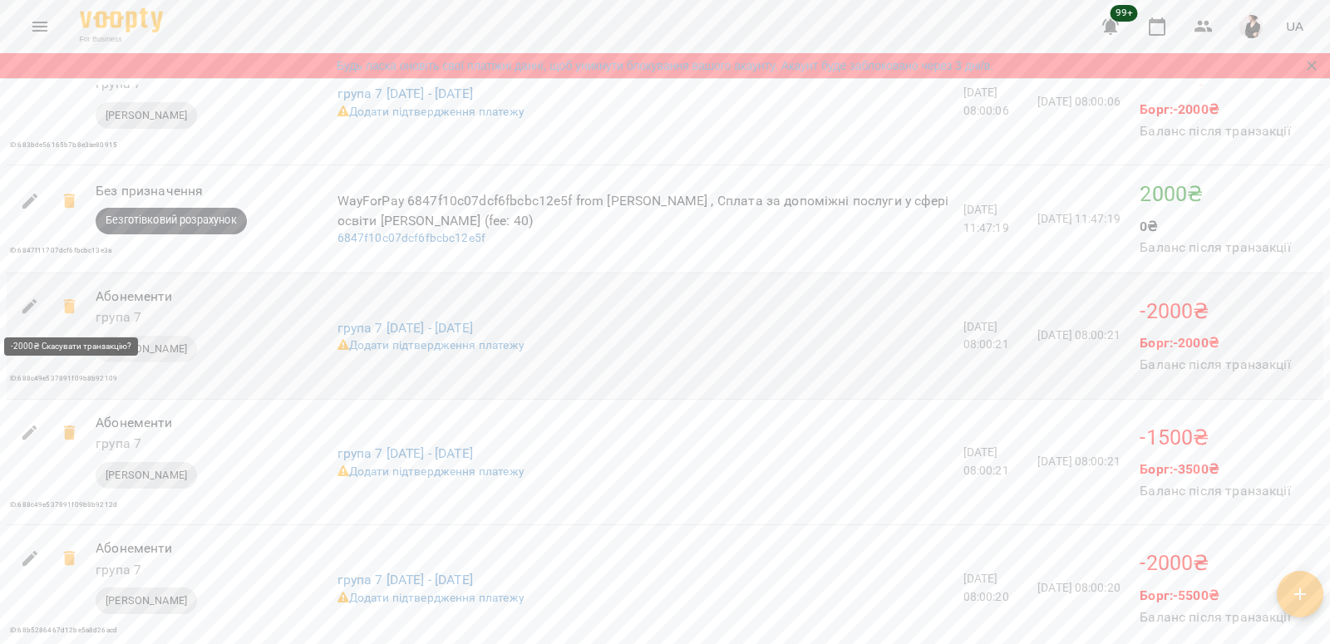
click at [66, 307] on icon at bounding box center [69, 306] width 12 height 15
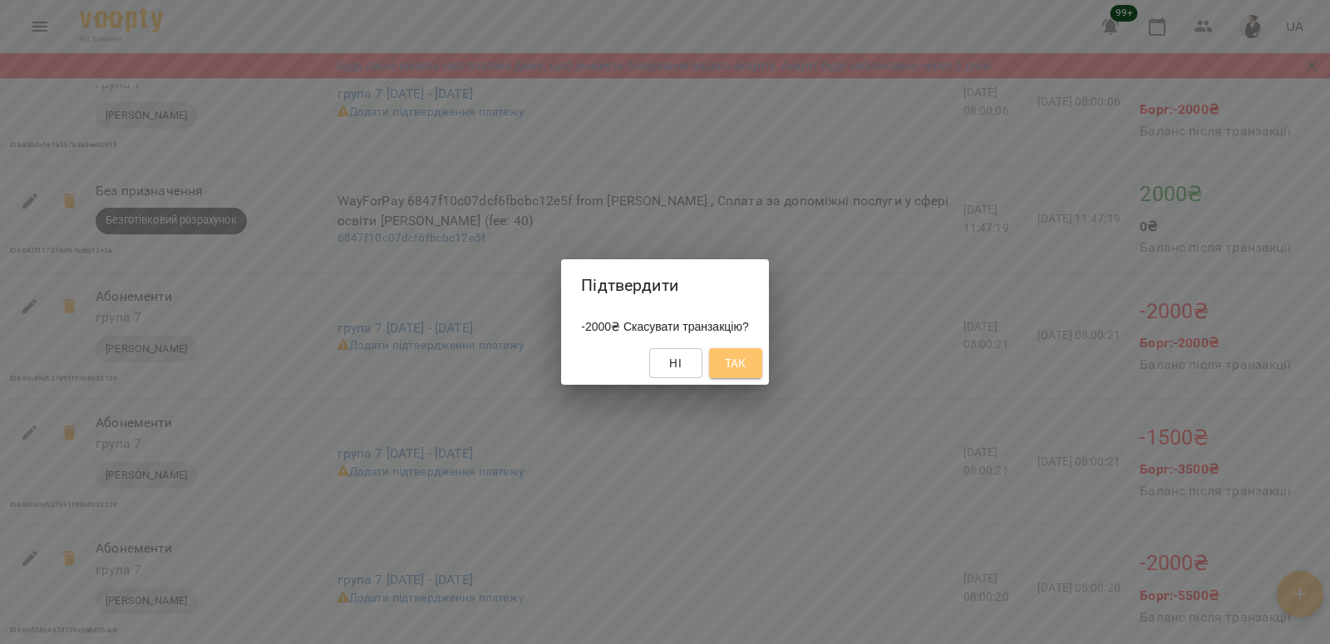
click at [746, 361] on span "Так" at bounding box center [736, 363] width 22 height 20
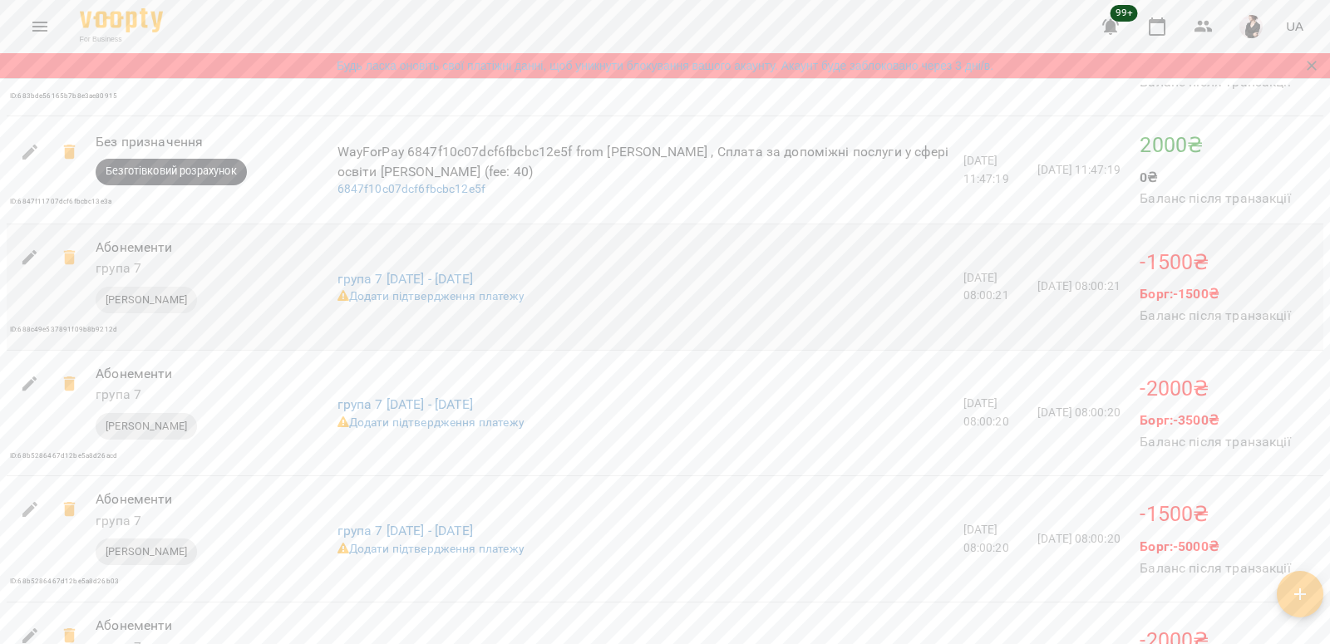
scroll to position [1811, 0]
click at [72, 258] on icon at bounding box center [69, 256] width 12 height 15
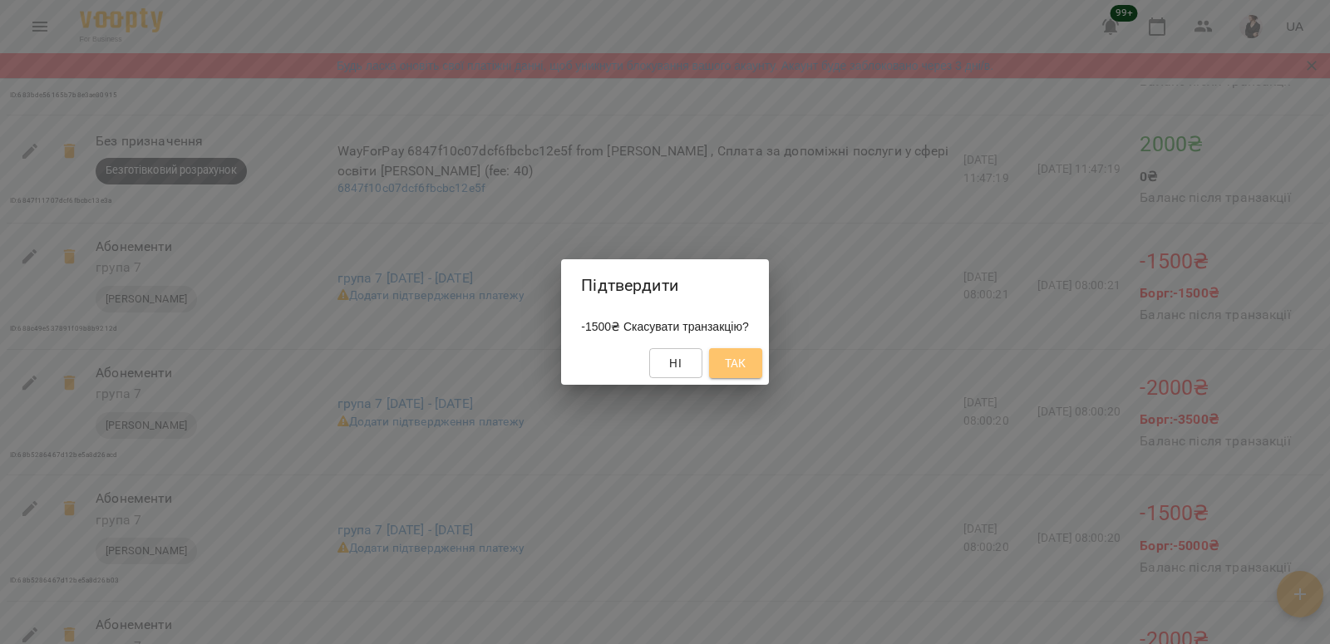
click at [746, 366] on span "Так" at bounding box center [736, 363] width 22 height 20
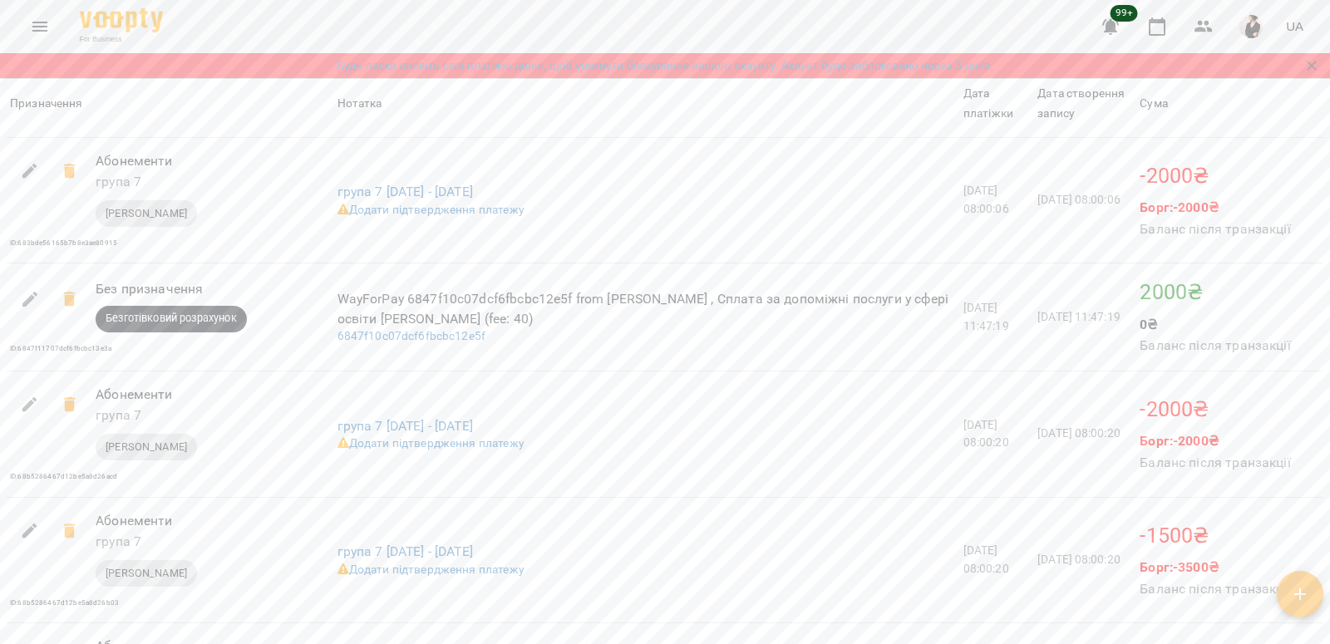
scroll to position [1666, 0]
click at [69, 406] on icon at bounding box center [69, 401] width 12 height 15
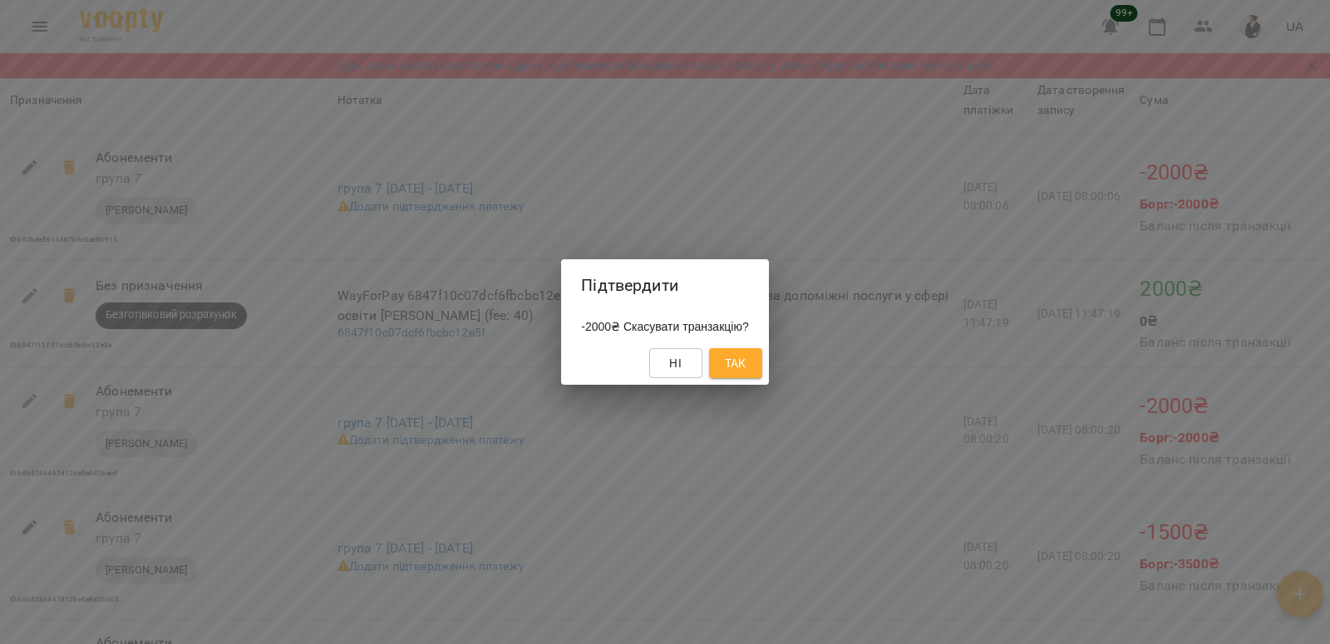
click at [746, 368] on span "Так" at bounding box center [736, 363] width 22 height 20
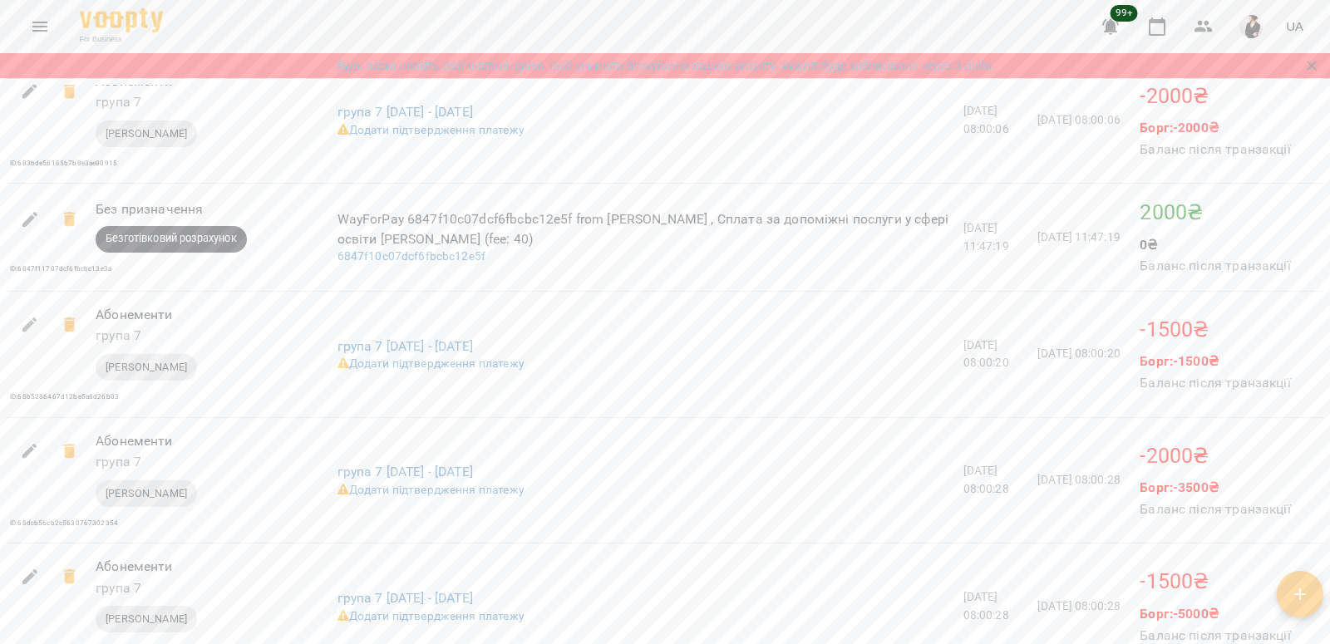
scroll to position [1754, 0]
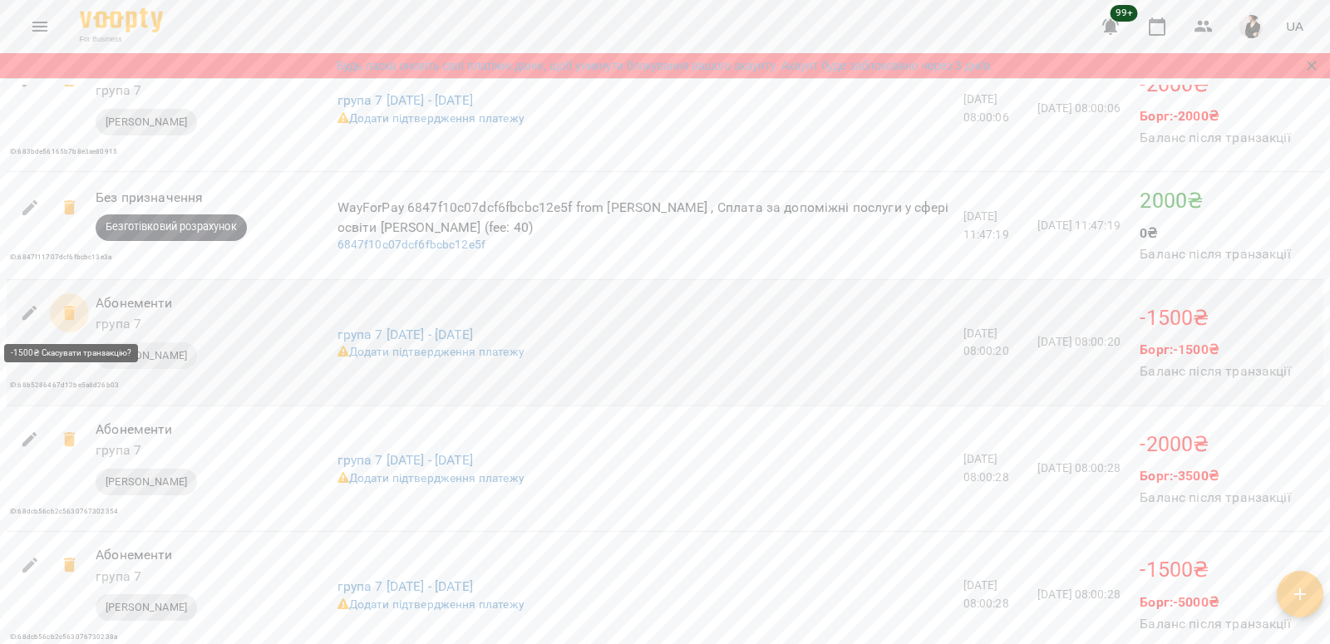
click at [62, 314] on icon at bounding box center [70, 313] width 20 height 20
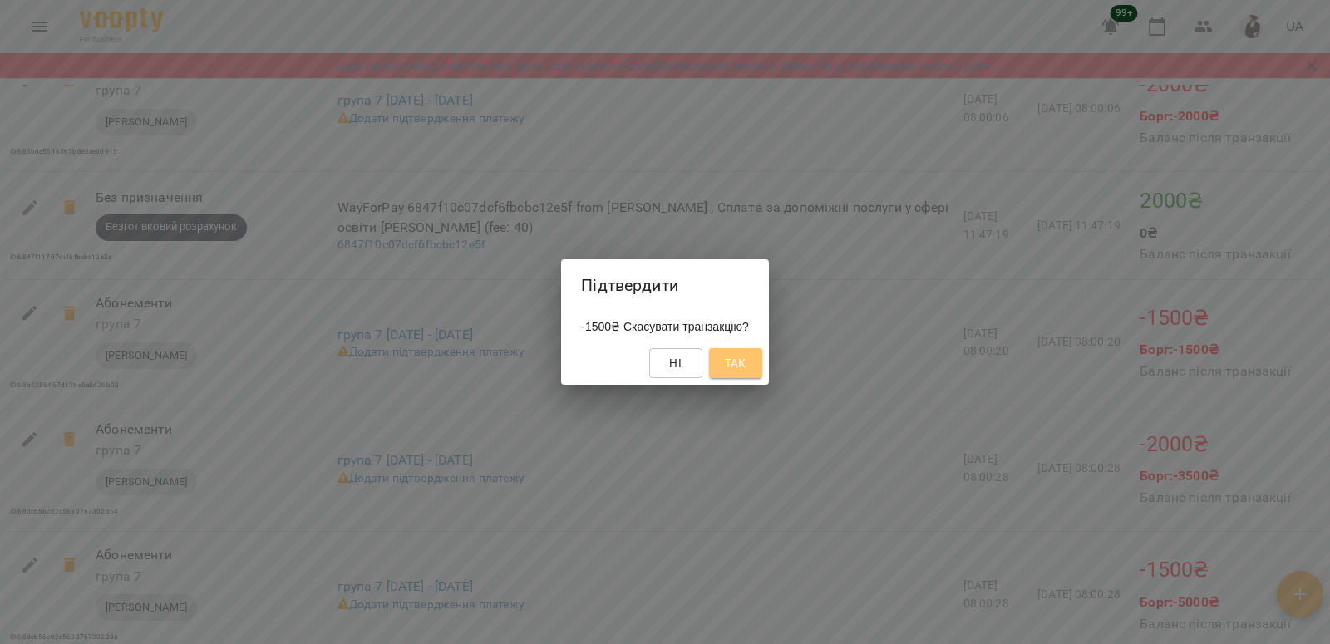
click at [749, 362] on span "Так" at bounding box center [735, 363] width 27 height 20
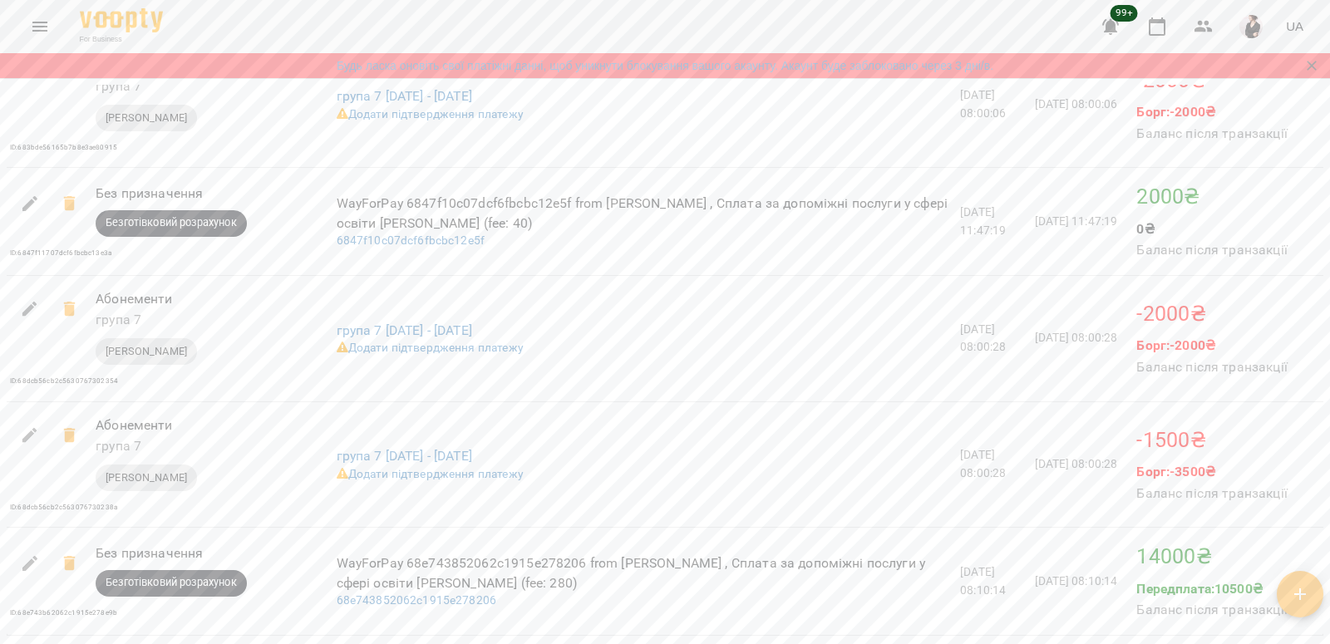
scroll to position [1767, 0]
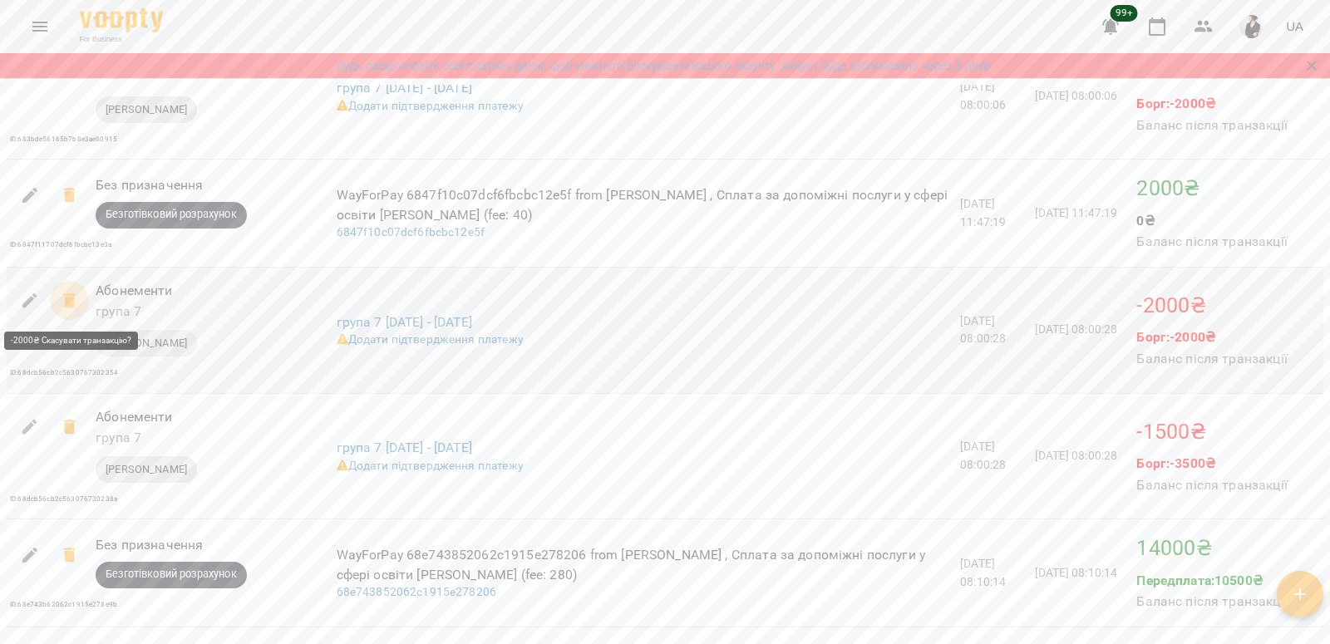
click at [65, 301] on icon at bounding box center [69, 300] width 12 height 15
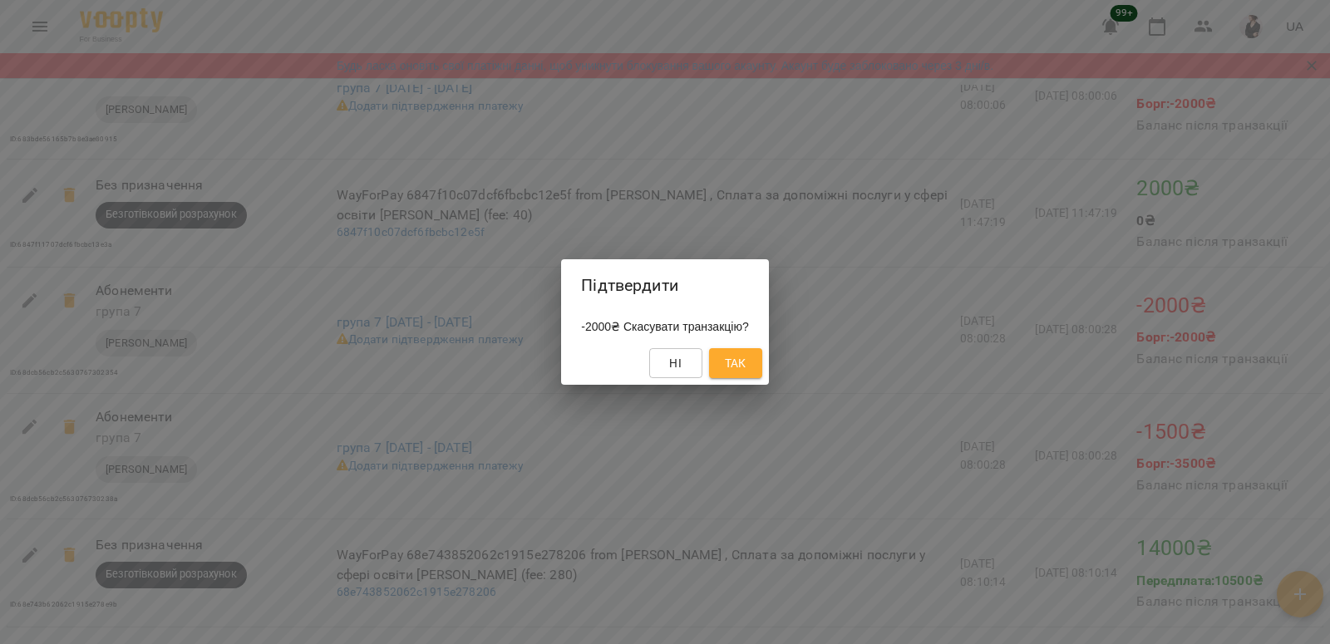
click at [746, 367] on span "Так" at bounding box center [736, 363] width 22 height 20
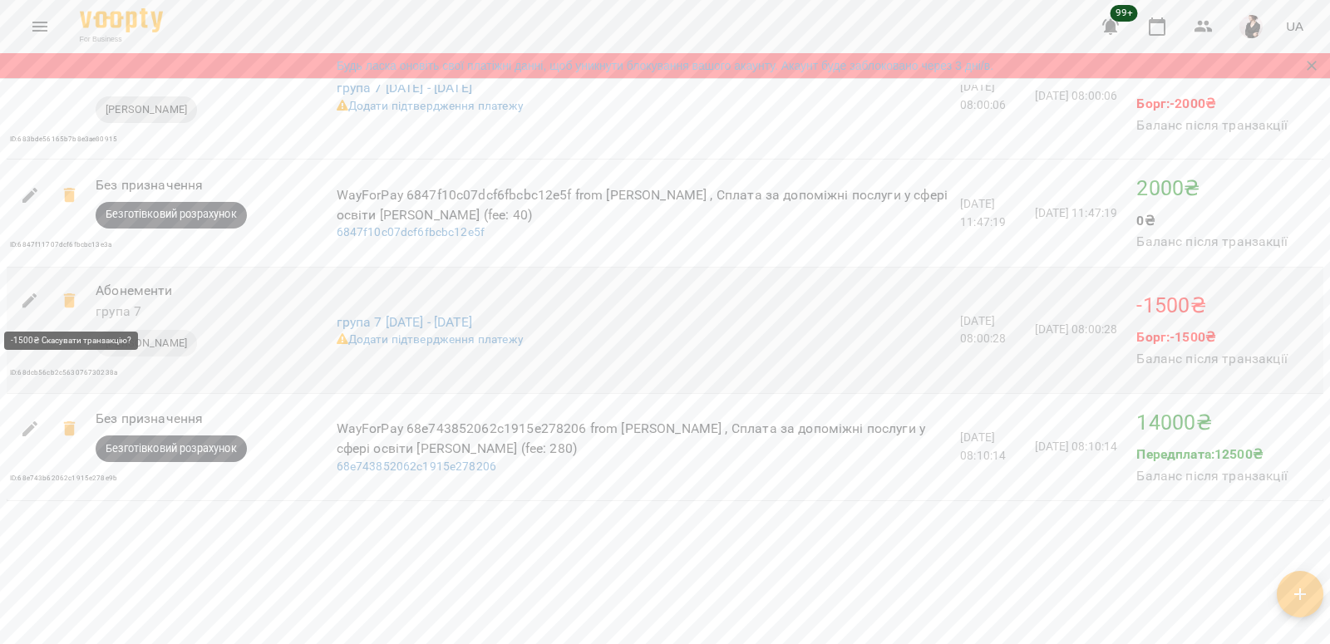
click at [70, 302] on icon at bounding box center [69, 300] width 12 height 15
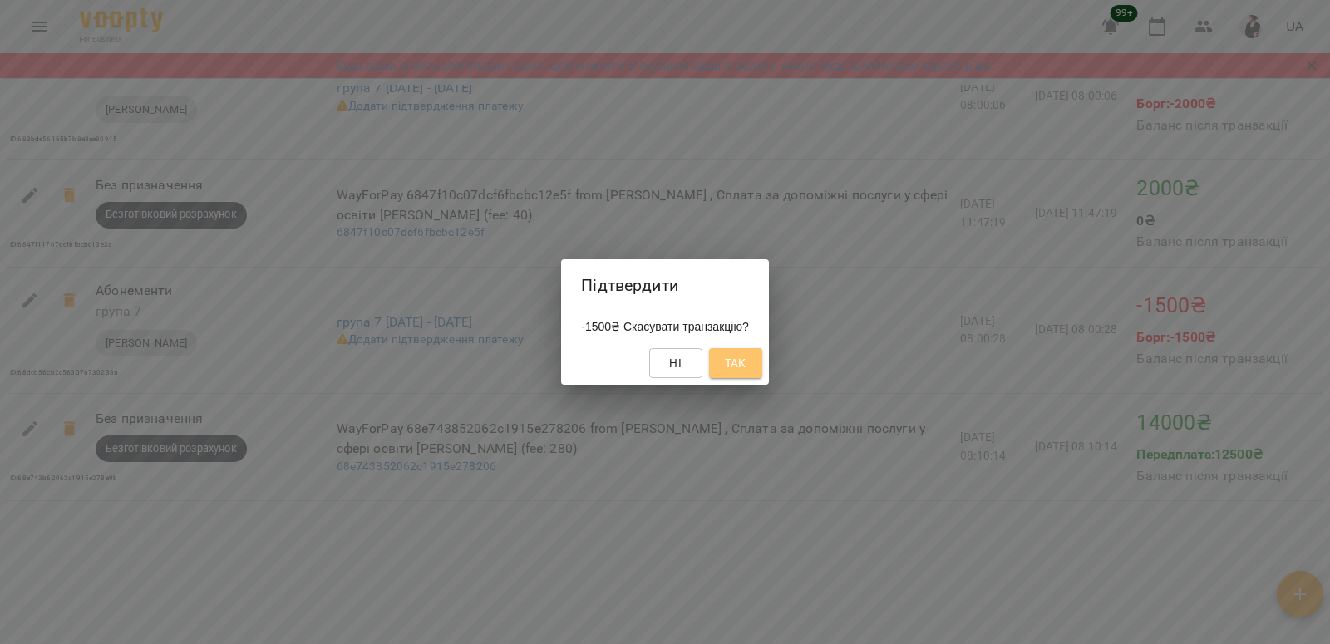
click at [746, 372] on span "Так" at bounding box center [736, 363] width 22 height 20
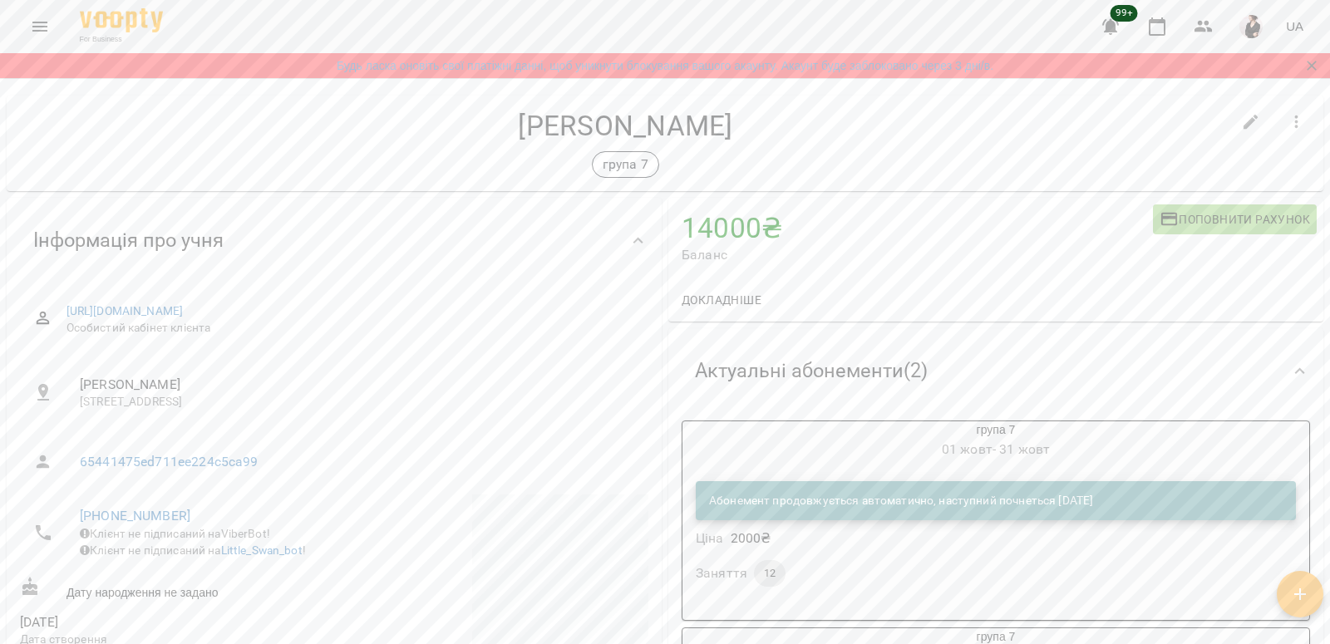
scroll to position [25, 0]
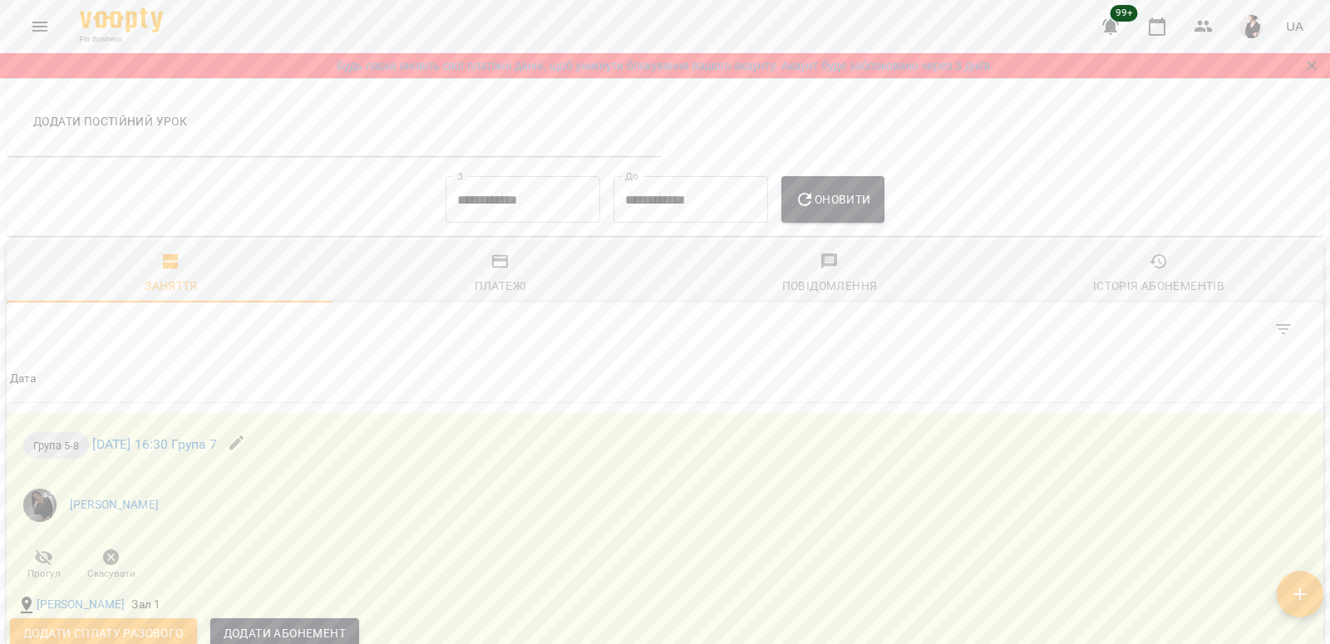
scroll to position [1207, 0]
click at [455, 192] on input "**********" at bounding box center [522, 196] width 155 height 47
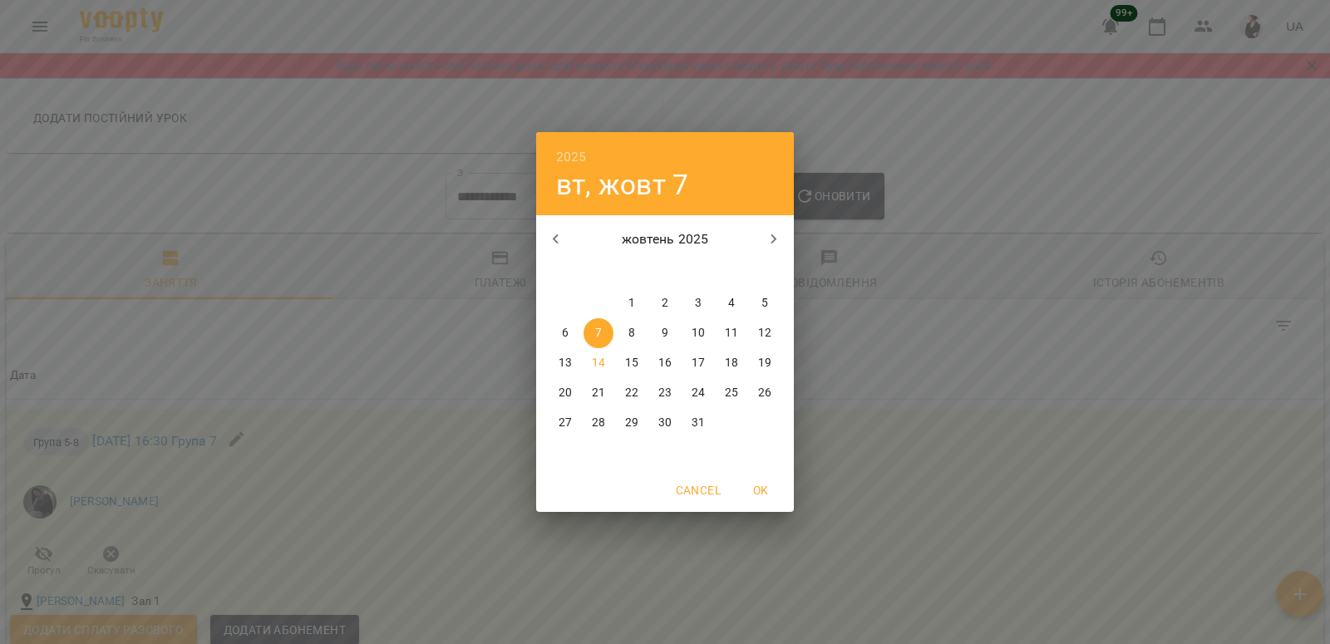
click at [559, 234] on icon "button" at bounding box center [556, 239] width 20 height 20
click at [770, 293] on button "1" at bounding box center [765, 303] width 30 height 30
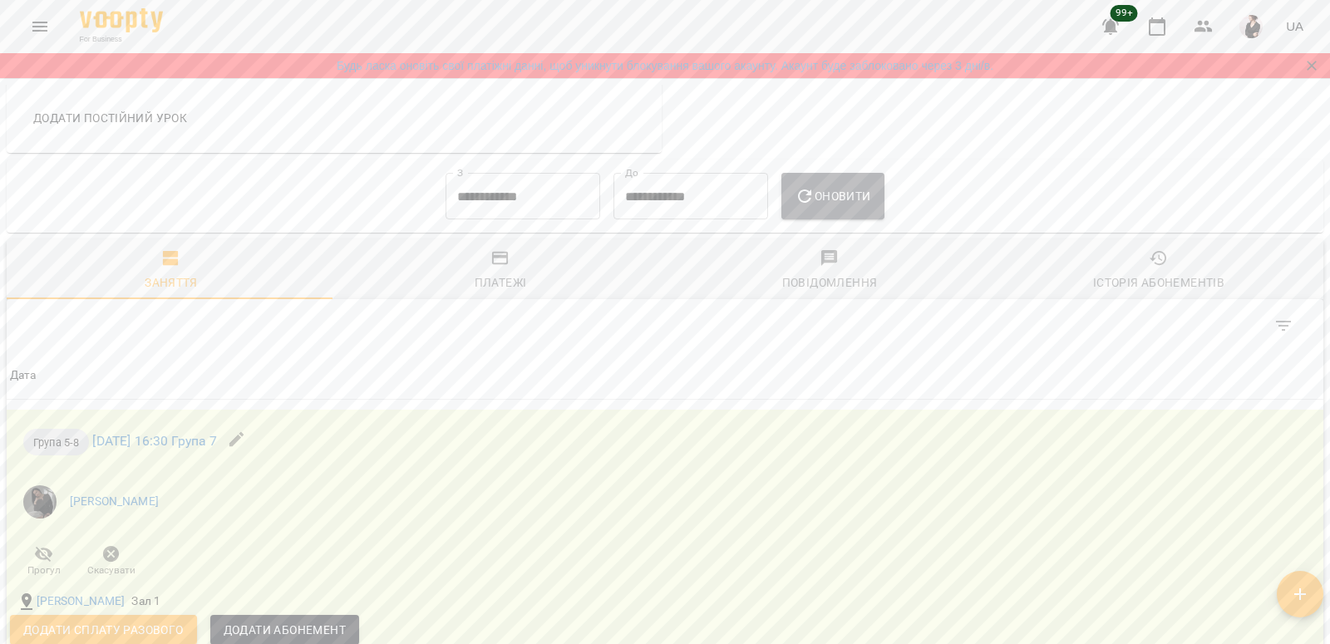
click at [842, 214] on button "Оновити" at bounding box center [832, 196] width 102 height 47
click at [479, 293] on div "Платежі" at bounding box center [501, 283] width 52 height 20
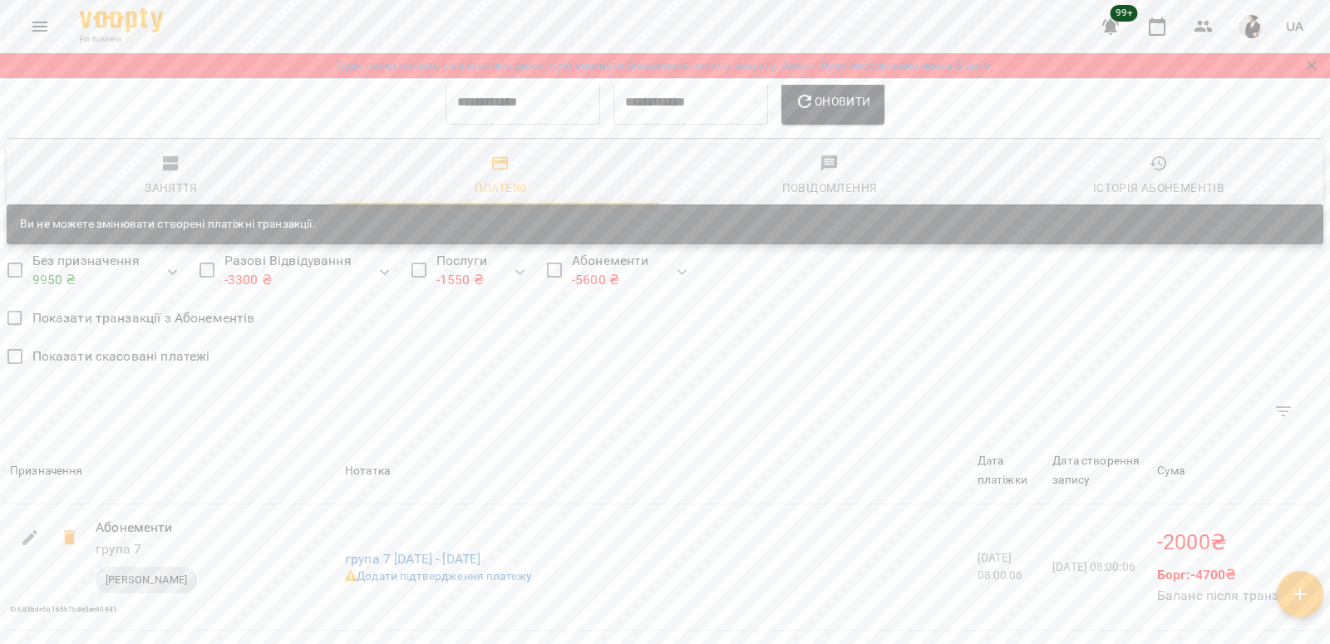
scroll to position [1300, 0]
click at [539, 104] on input "**********" at bounding box center [522, 103] width 155 height 47
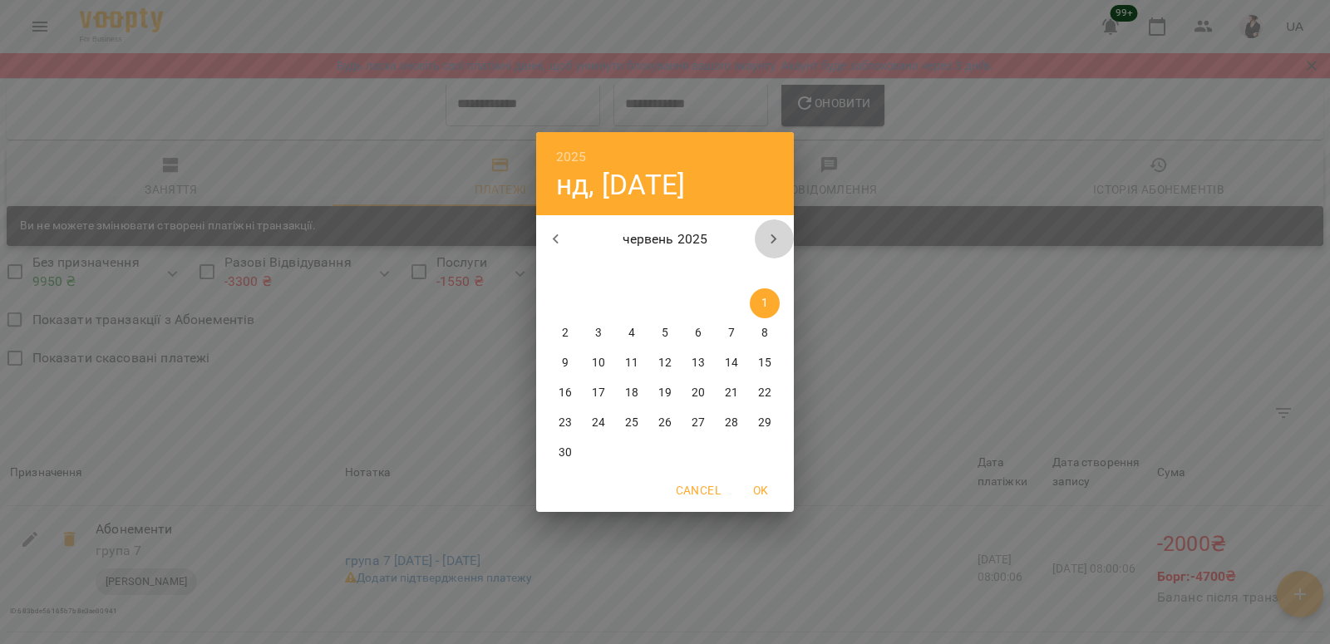
click at [765, 243] on icon "button" at bounding box center [774, 239] width 20 height 20
click at [593, 301] on span "1" at bounding box center [598, 303] width 30 height 17
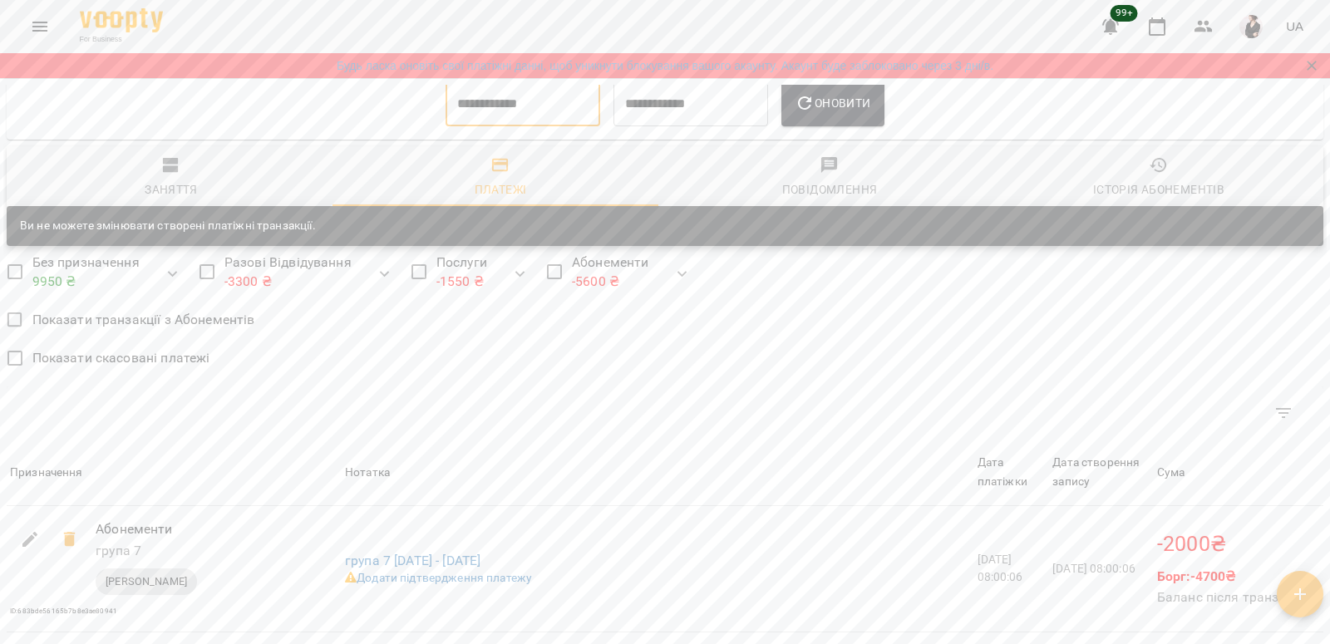
type input "**********"
click at [811, 106] on icon "button" at bounding box center [804, 102] width 13 height 13
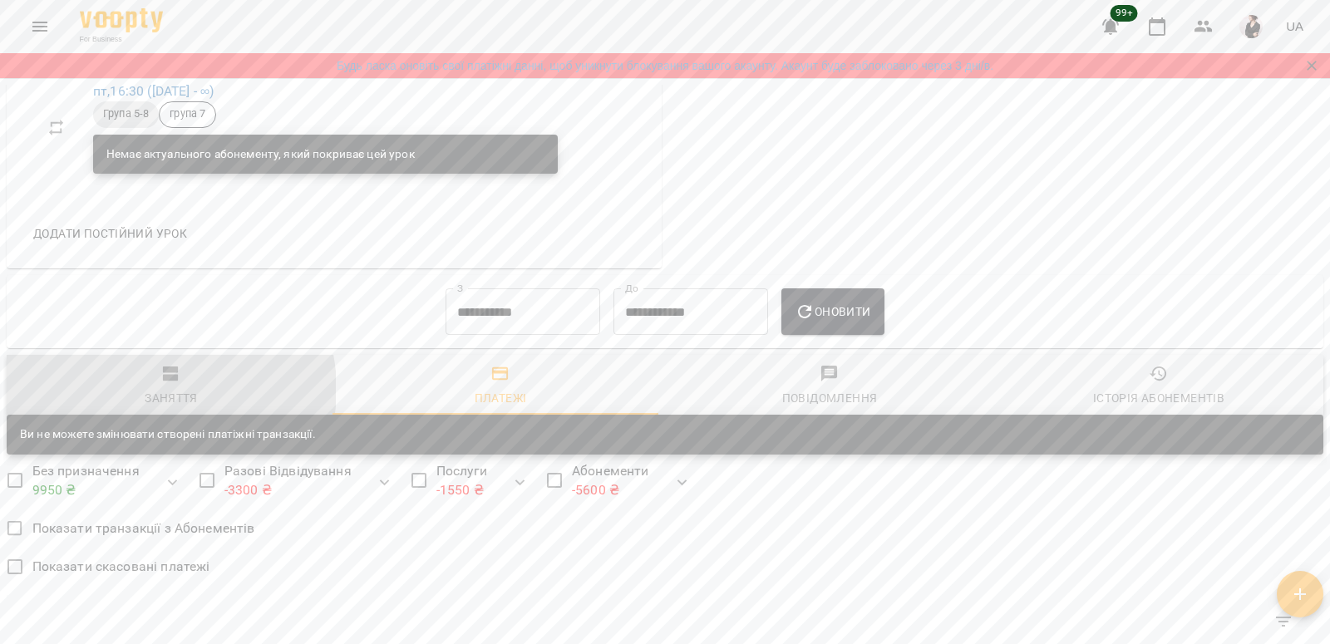
click at [155, 396] on div "Заняття" at bounding box center [171, 398] width 53 height 20
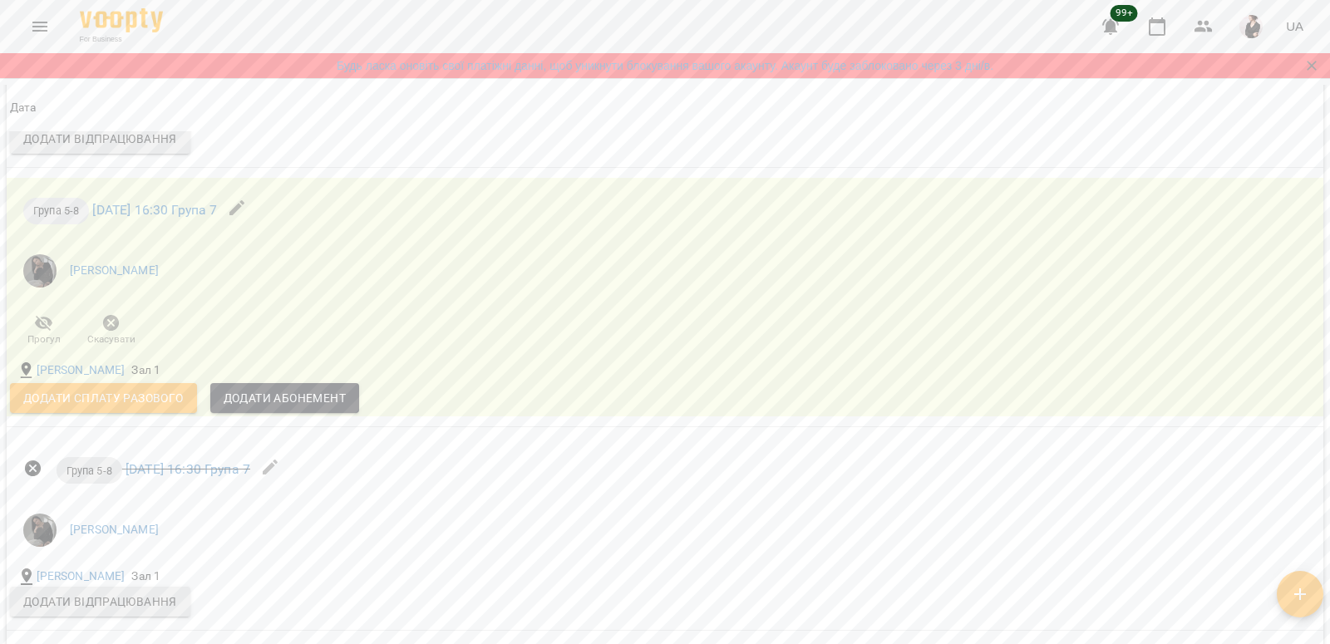
scroll to position [1881, 0]
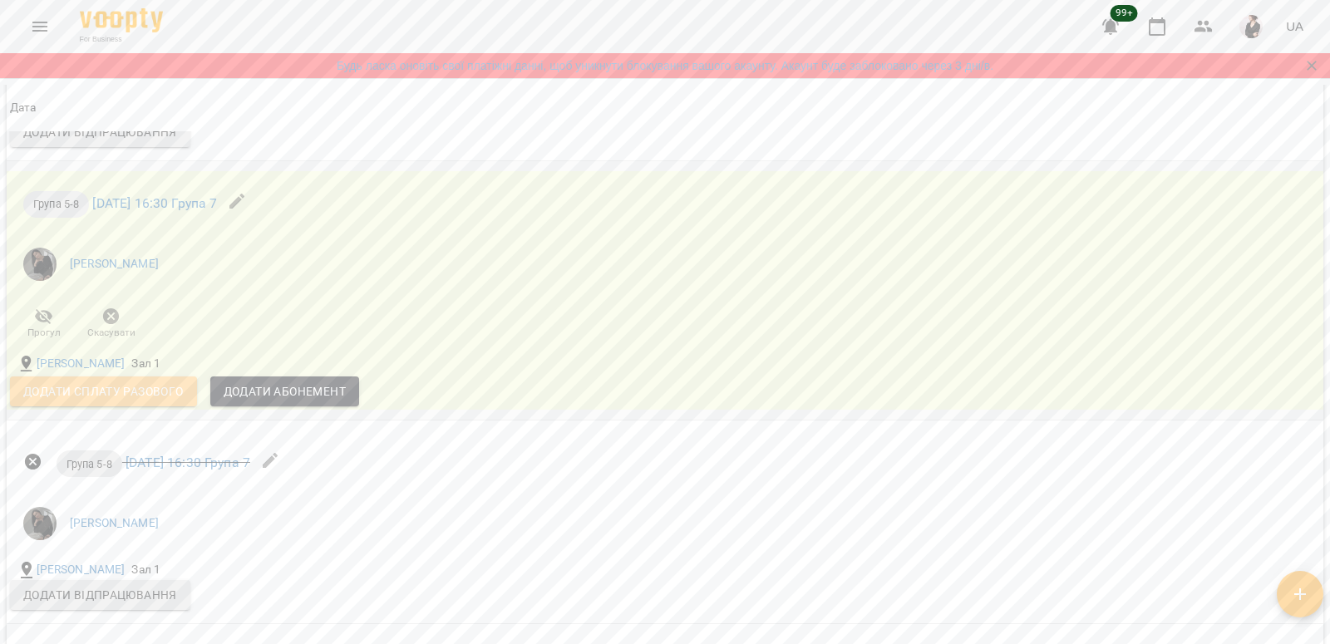
click at [149, 400] on span "Додати сплату разового" at bounding box center [103, 391] width 160 height 20
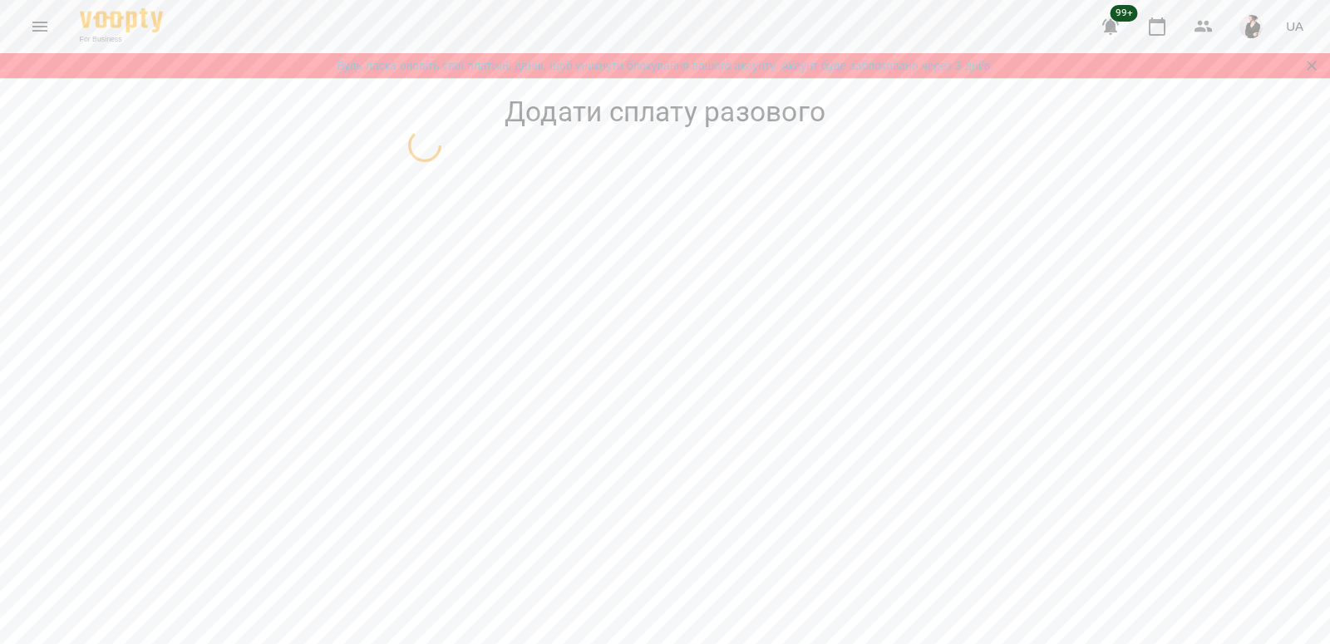
select select "*********"
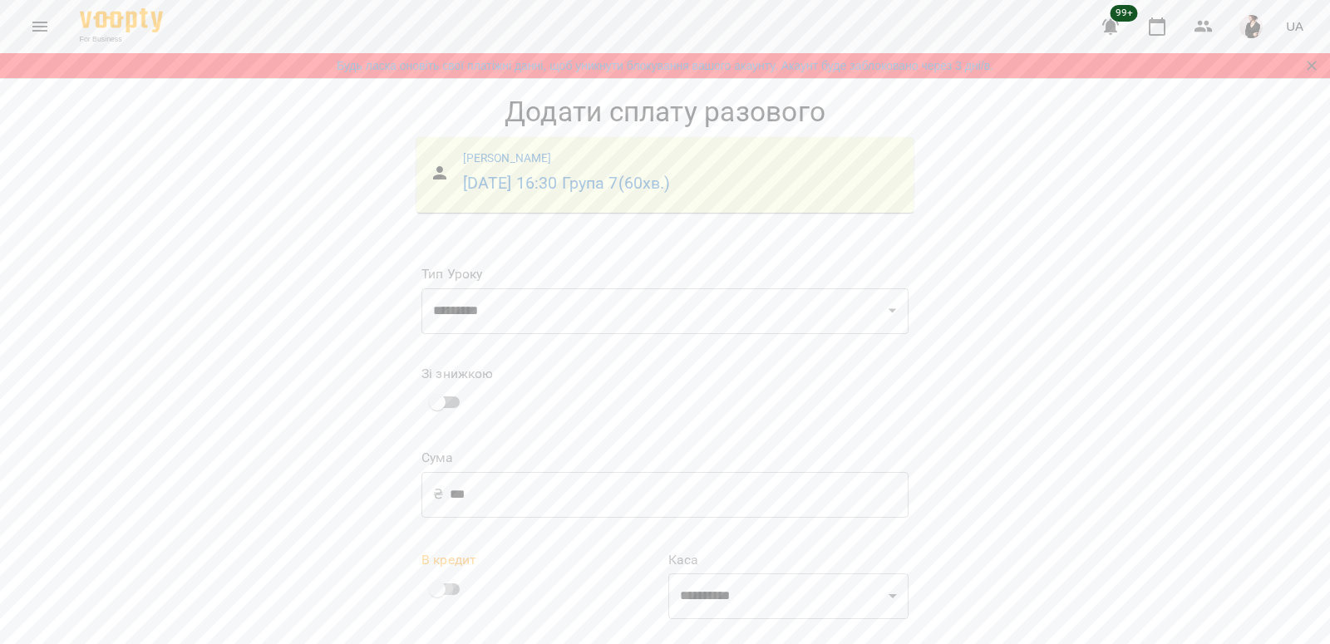
scroll to position [2, 0]
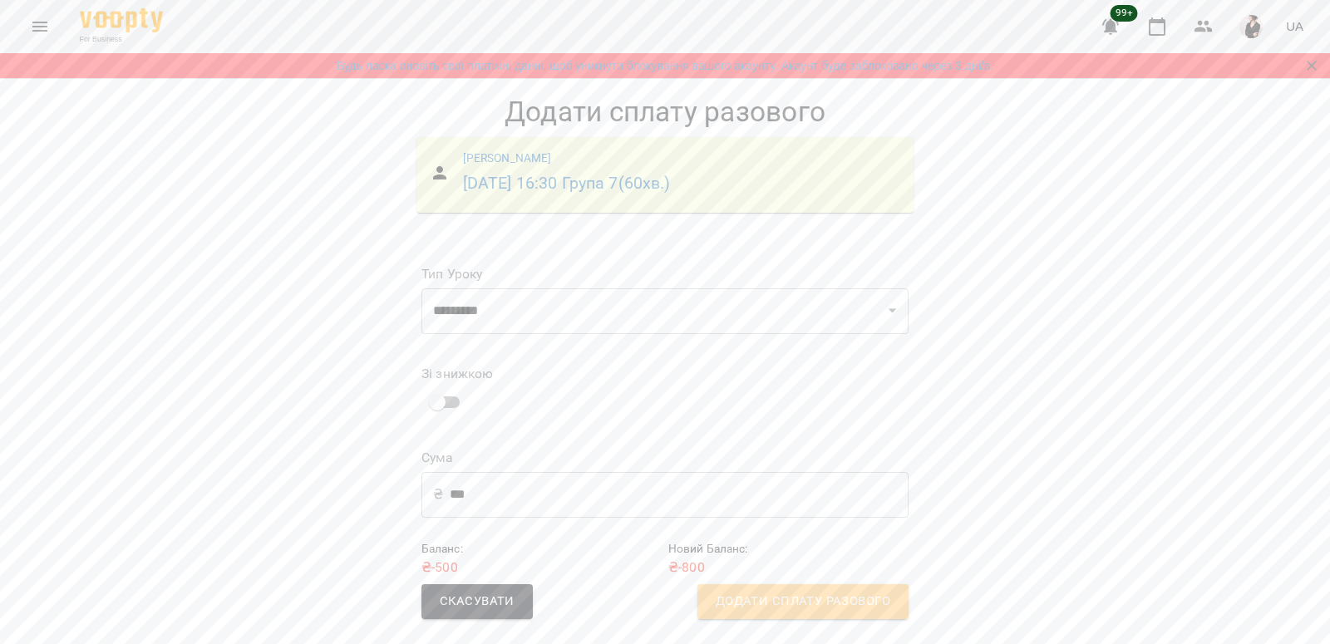
click at [848, 610] on span "Додати сплату разового" at bounding box center [803, 602] width 175 height 22
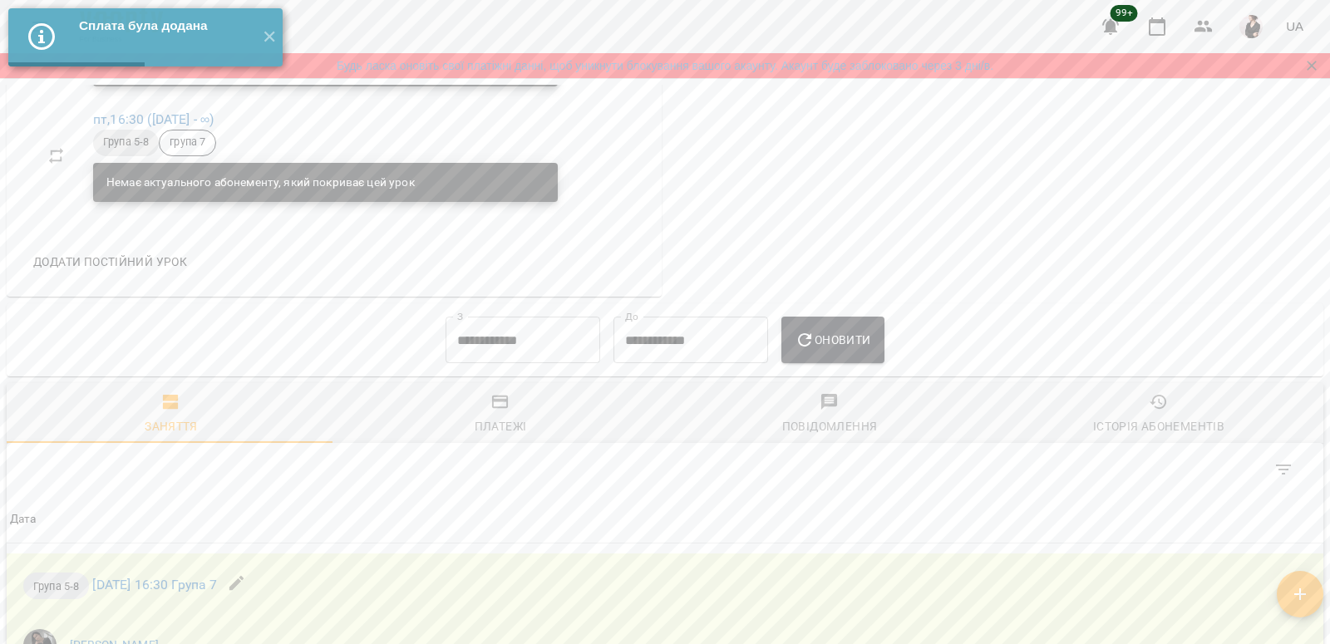
scroll to position [1065, 0]
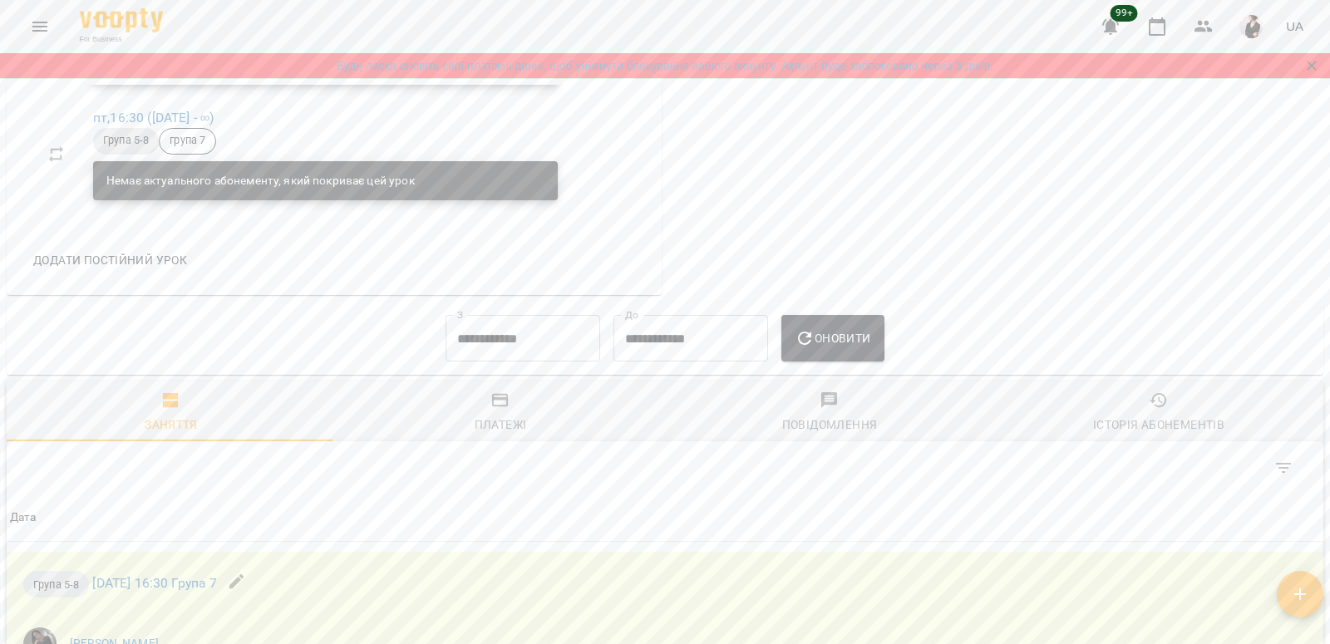
click at [445, 344] on input "**********" at bounding box center [522, 338] width 155 height 47
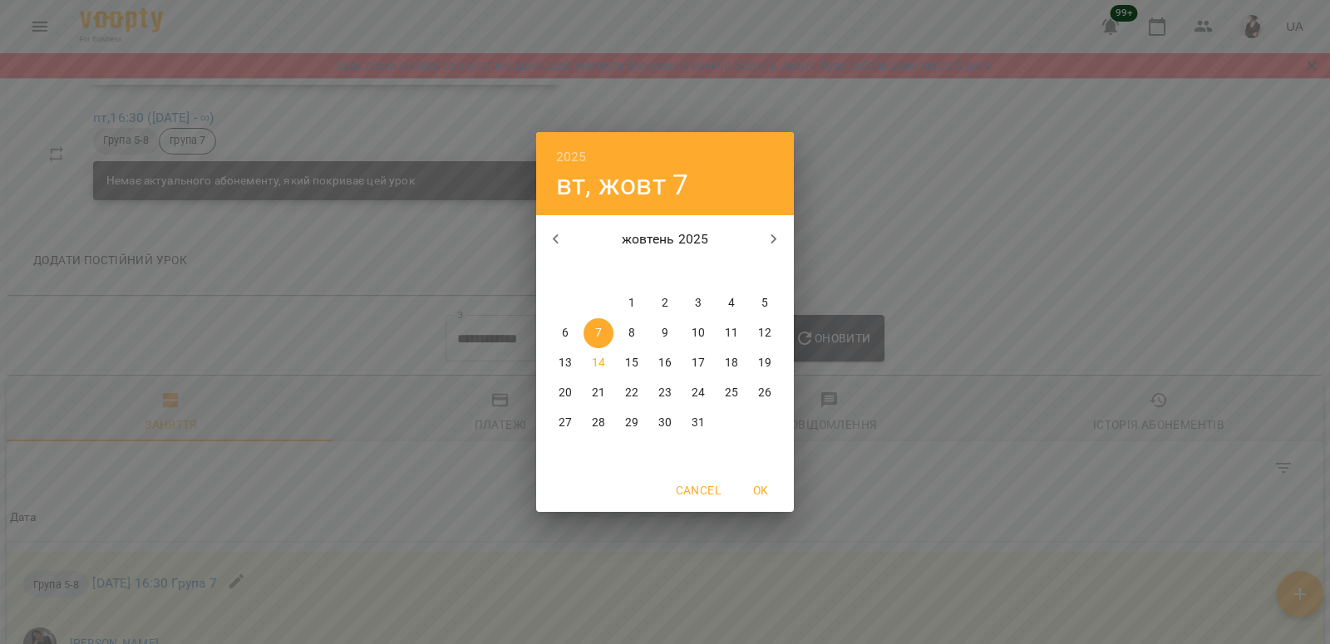
click at [554, 242] on icon "button" at bounding box center [556, 239] width 20 height 20
click at [594, 300] on span "1" at bounding box center [598, 303] width 30 height 17
type input "**********"
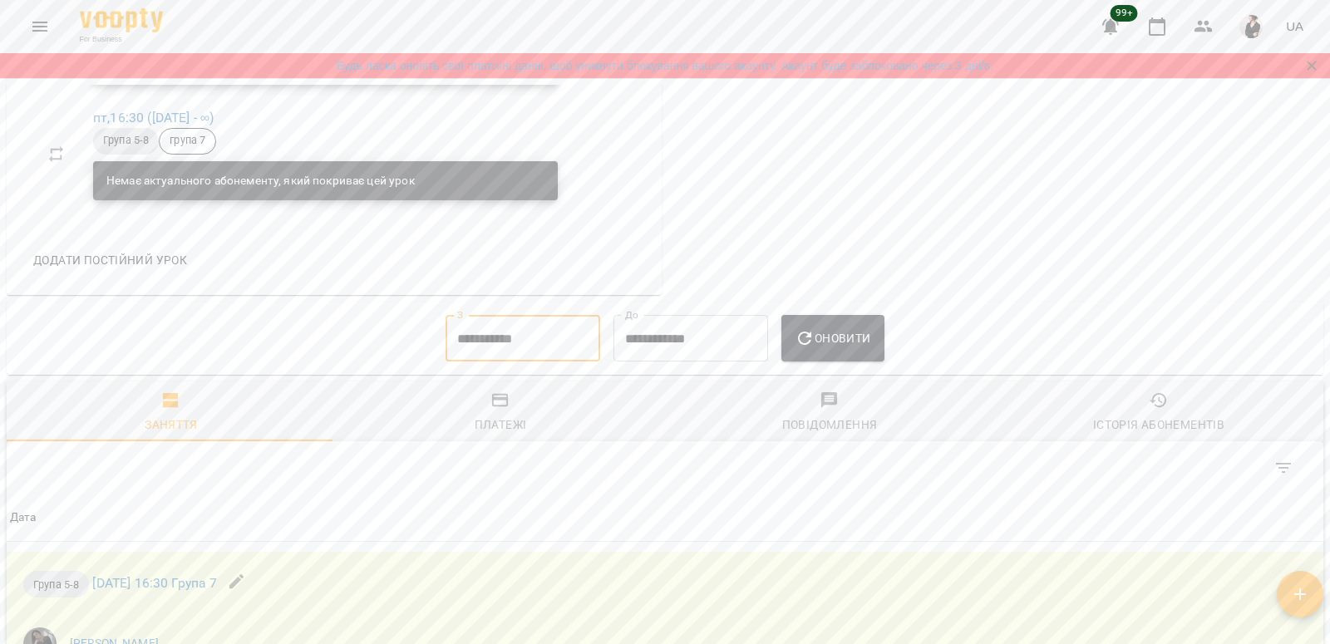
click at [826, 334] on button "Оновити" at bounding box center [832, 338] width 102 height 47
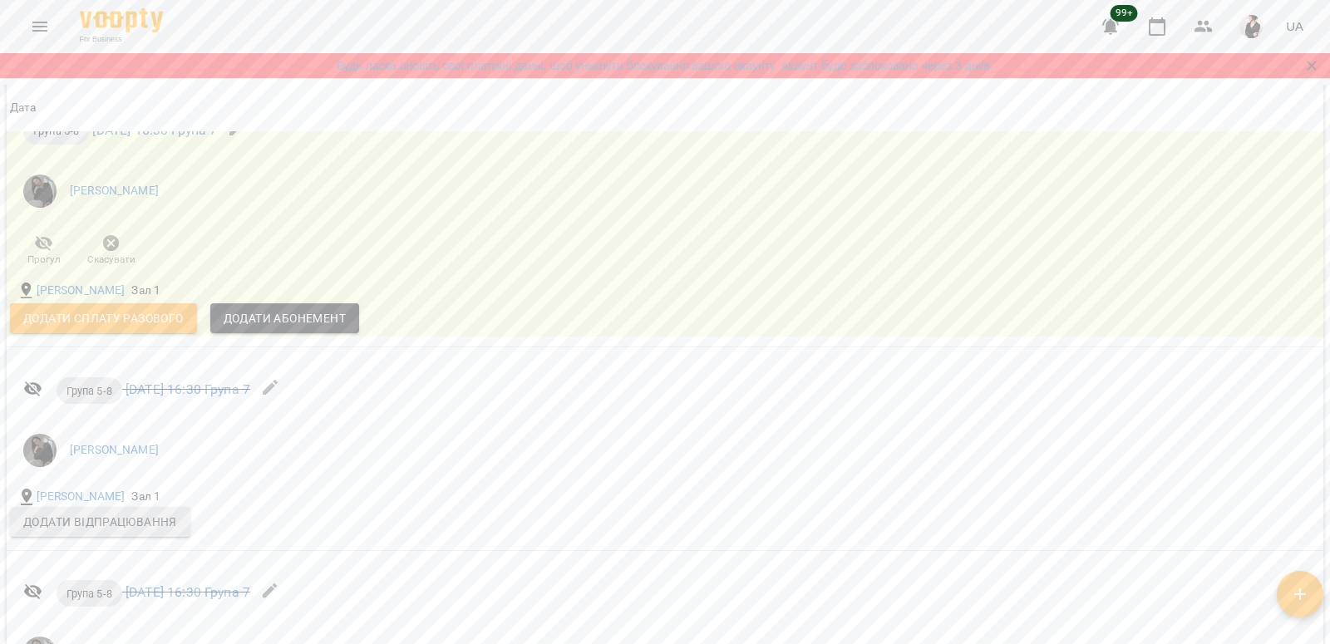
scroll to position [2599, 0]
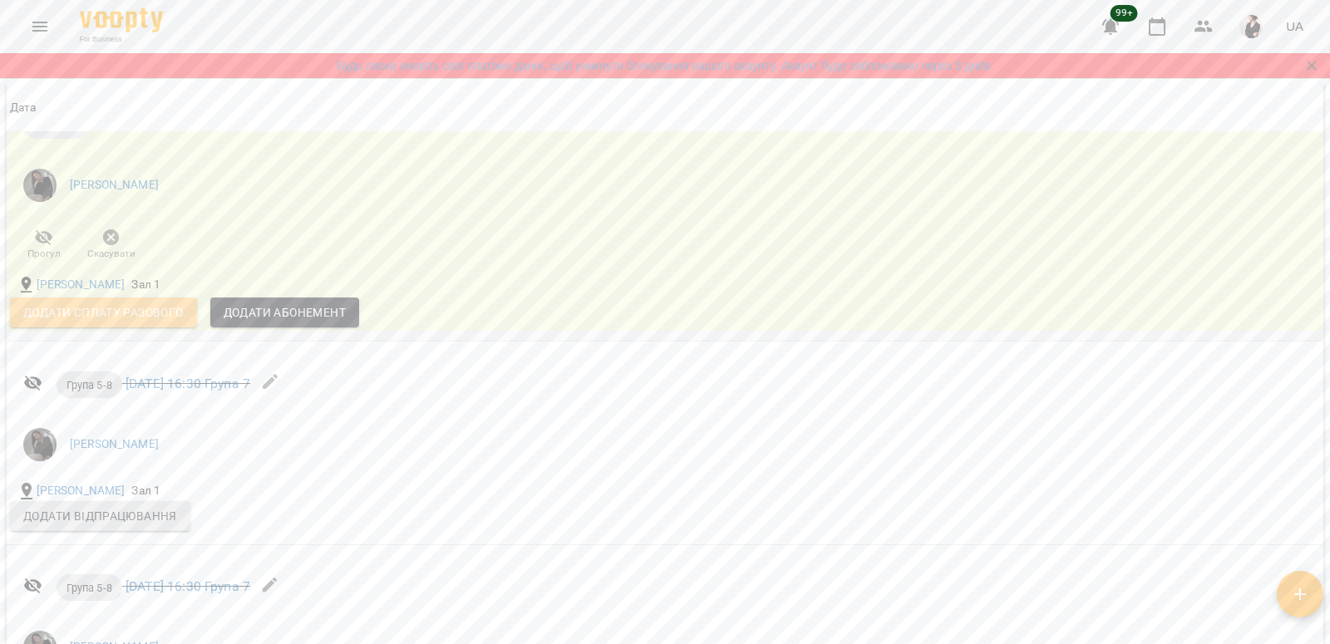
click at [52, 318] on span "Додати сплату разового" at bounding box center [103, 312] width 160 height 20
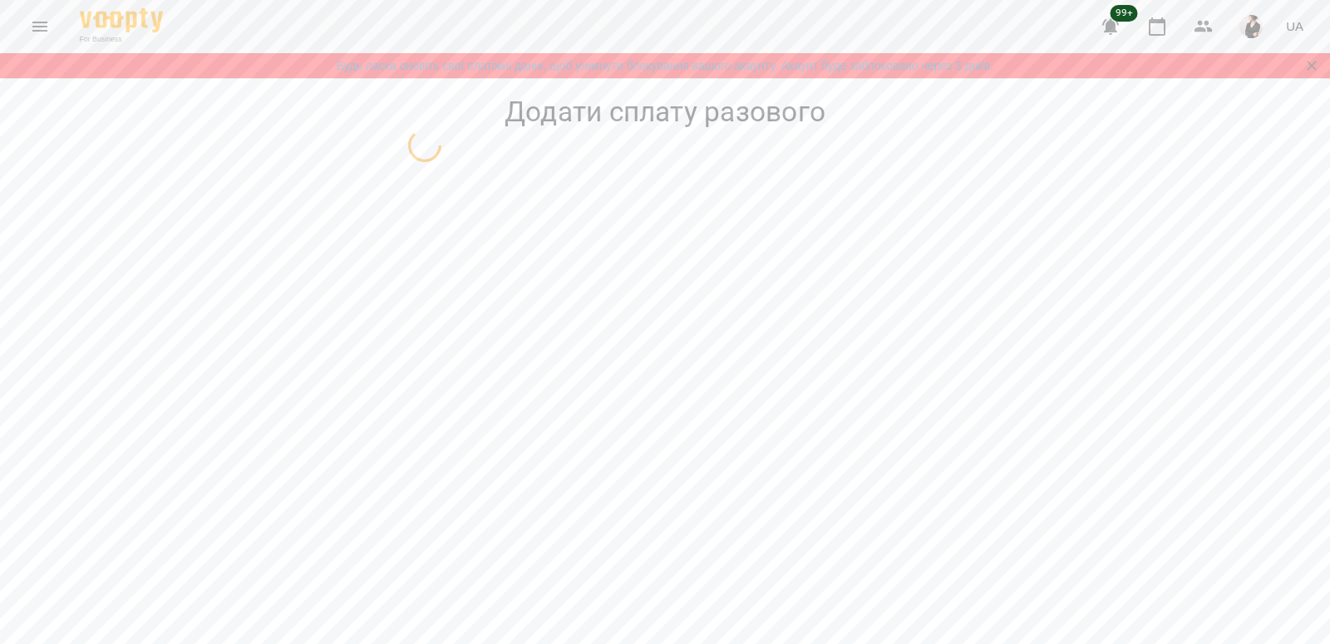
select select "*********"
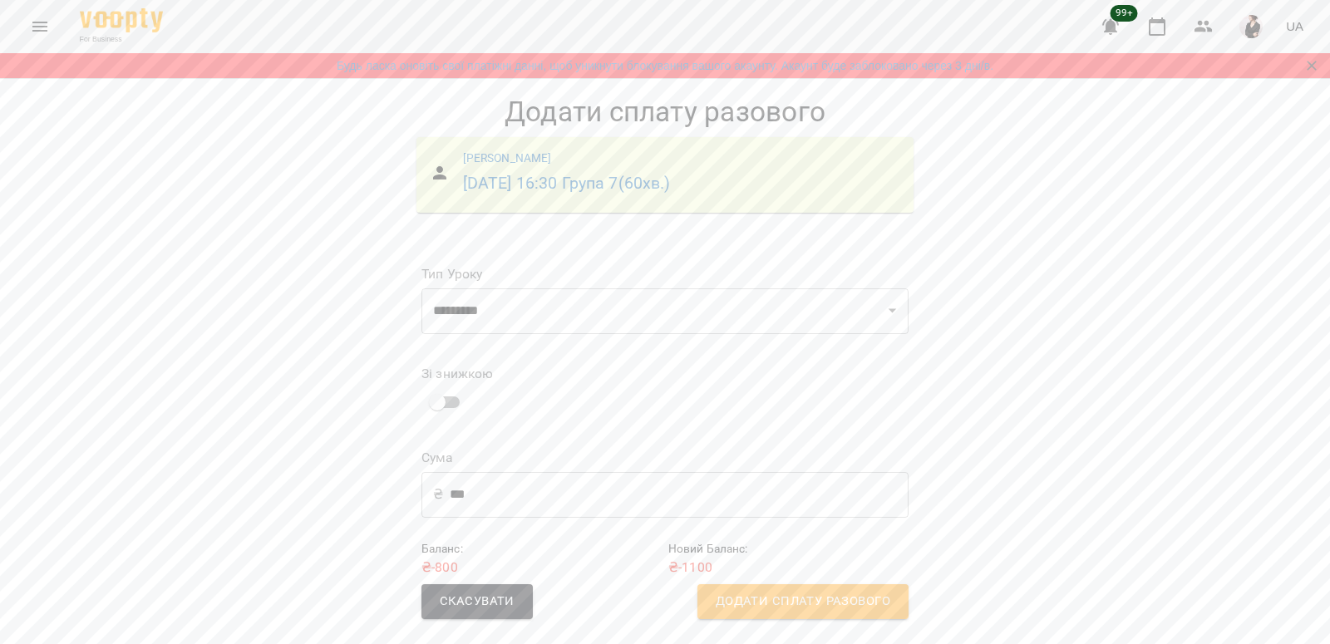
scroll to position [2, 0]
click at [834, 596] on span "Додати сплату разового" at bounding box center [803, 602] width 175 height 22
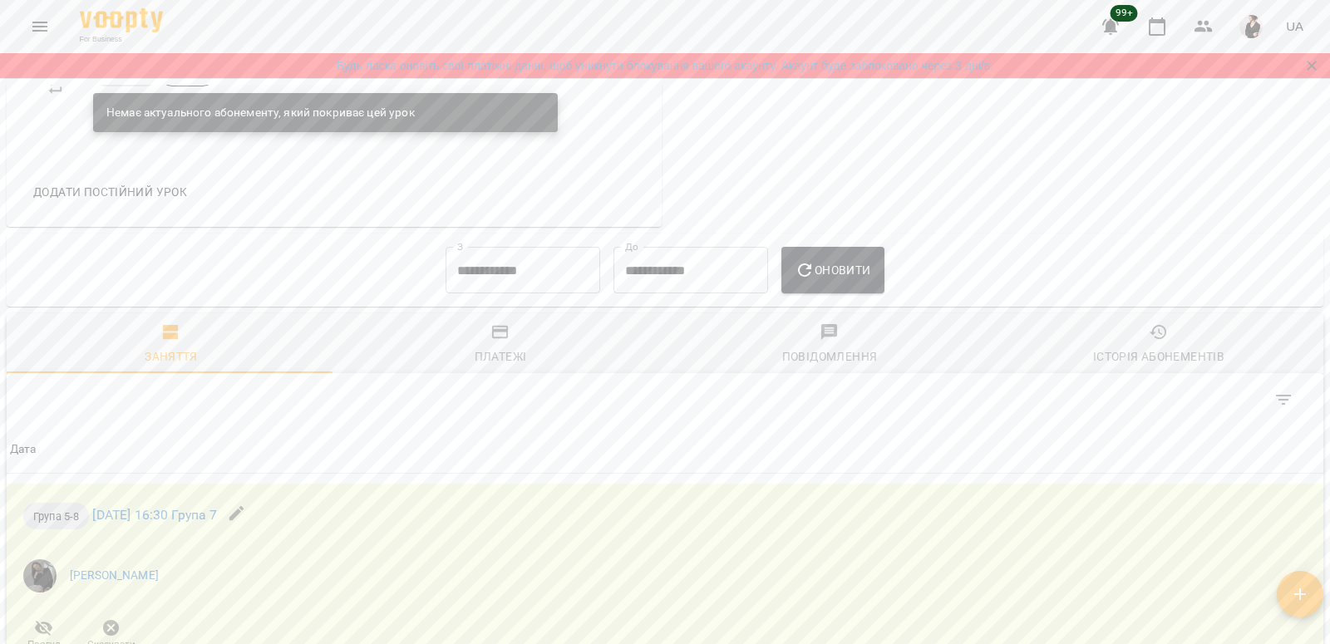
scroll to position [1137, 0]
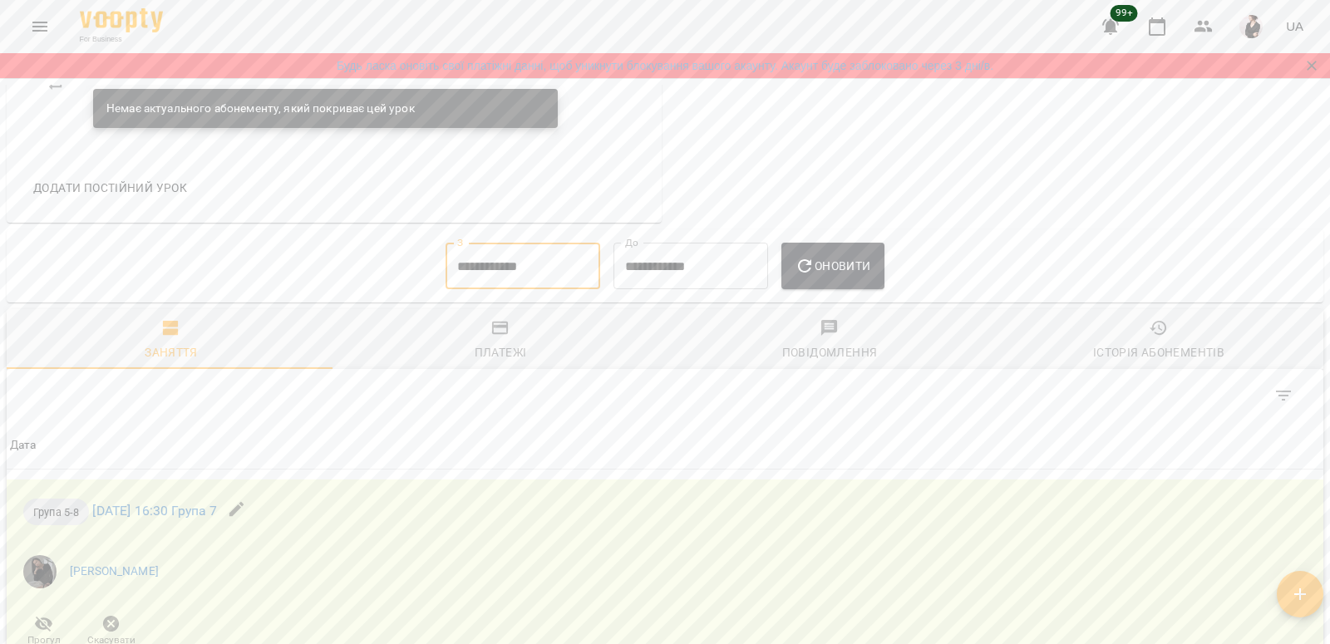
click at [502, 278] on input "**********" at bounding box center [522, 266] width 155 height 47
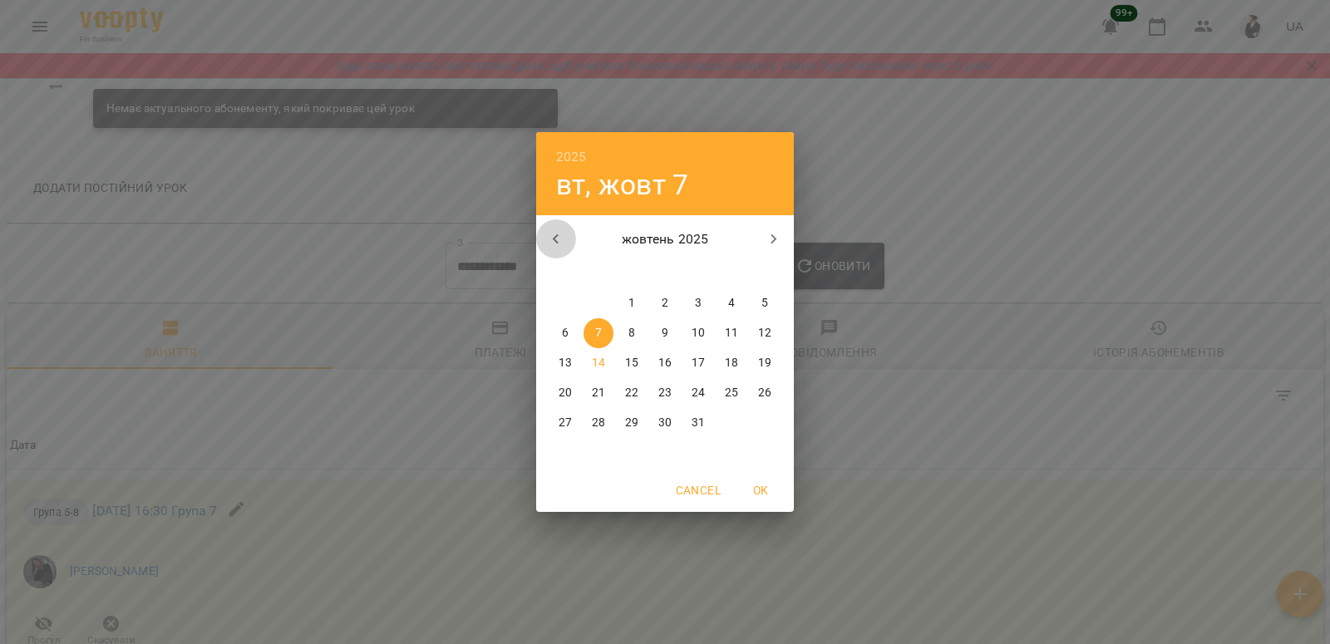
click at [562, 239] on icon "button" at bounding box center [556, 239] width 20 height 20
click at [586, 306] on span "1" at bounding box center [598, 303] width 30 height 17
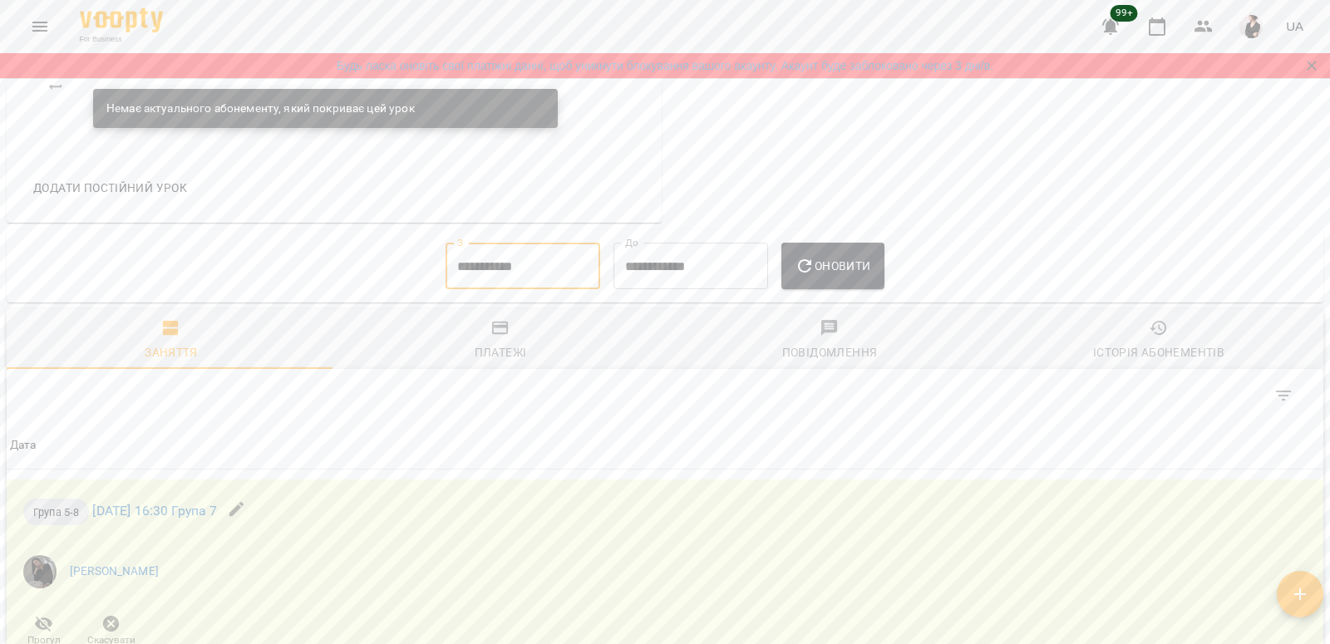
click at [860, 276] on span "Оновити" at bounding box center [832, 266] width 76 height 20
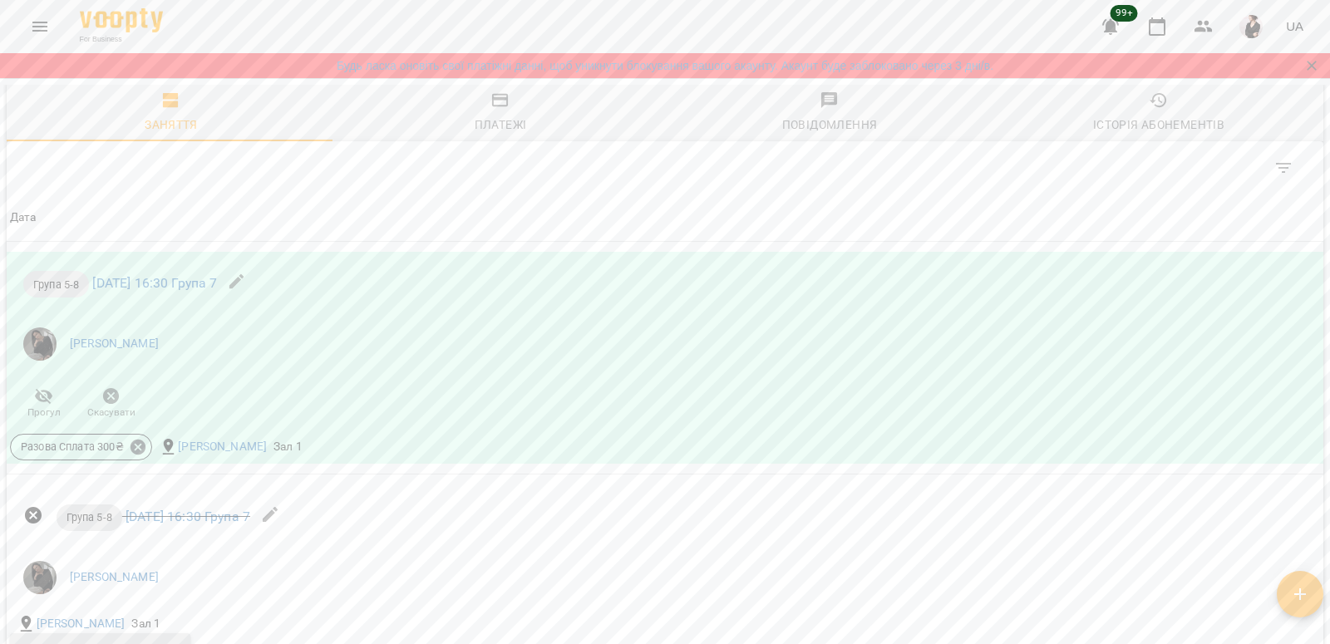
scroll to position [1175, 0]
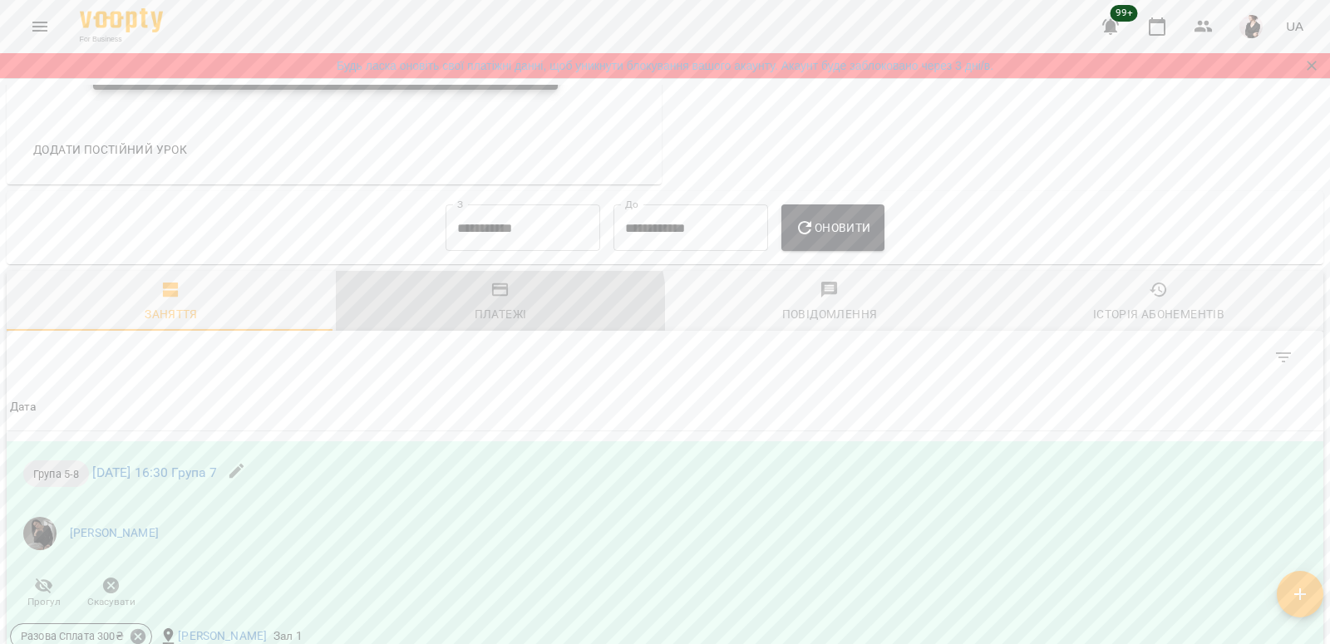
click at [490, 314] on div "Платежі" at bounding box center [501, 314] width 52 height 20
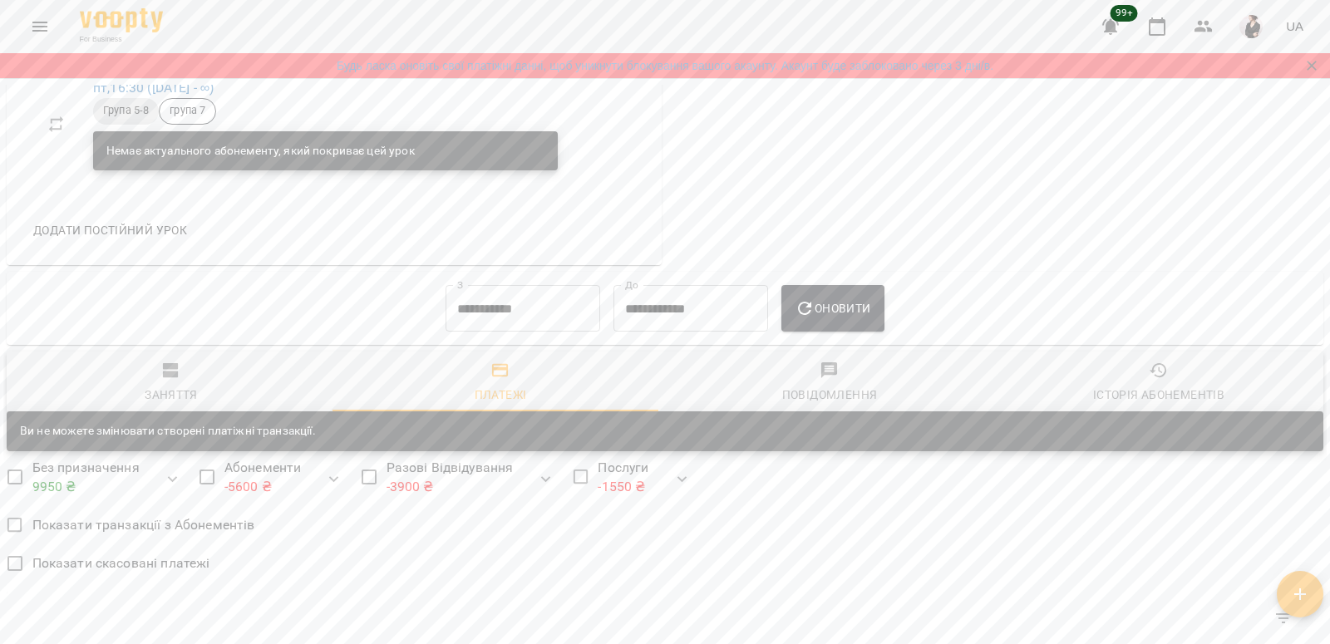
scroll to position [1082, 0]
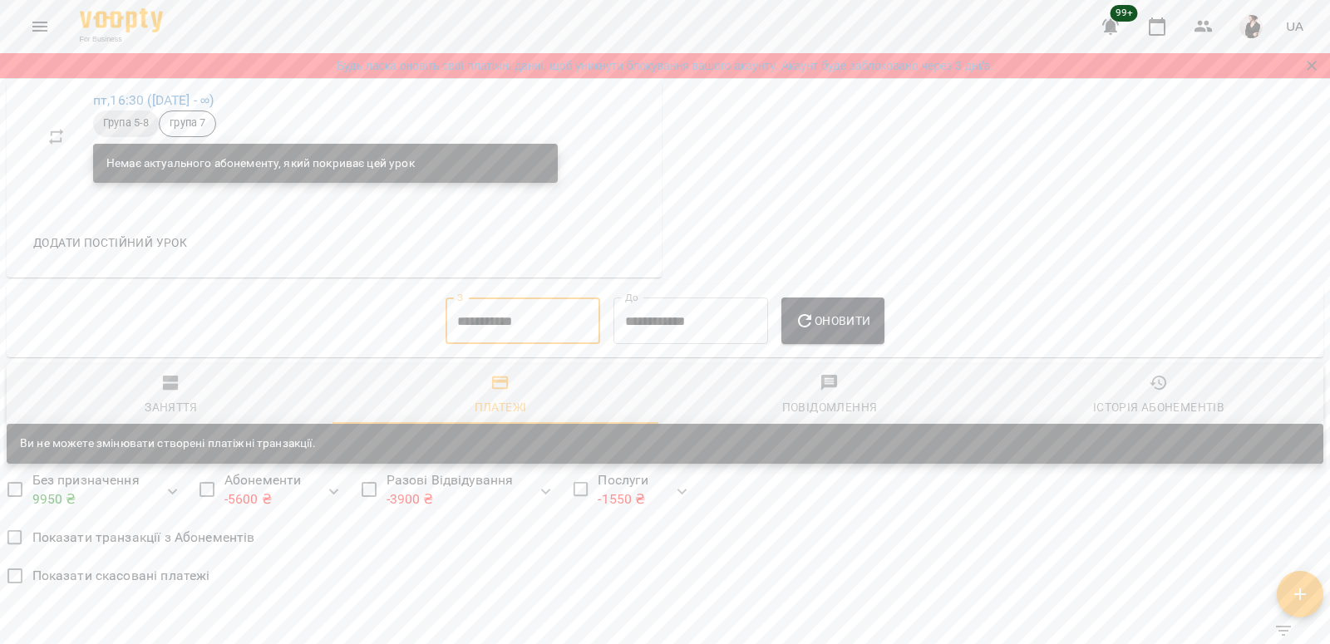
click at [529, 319] on input "**********" at bounding box center [522, 321] width 155 height 47
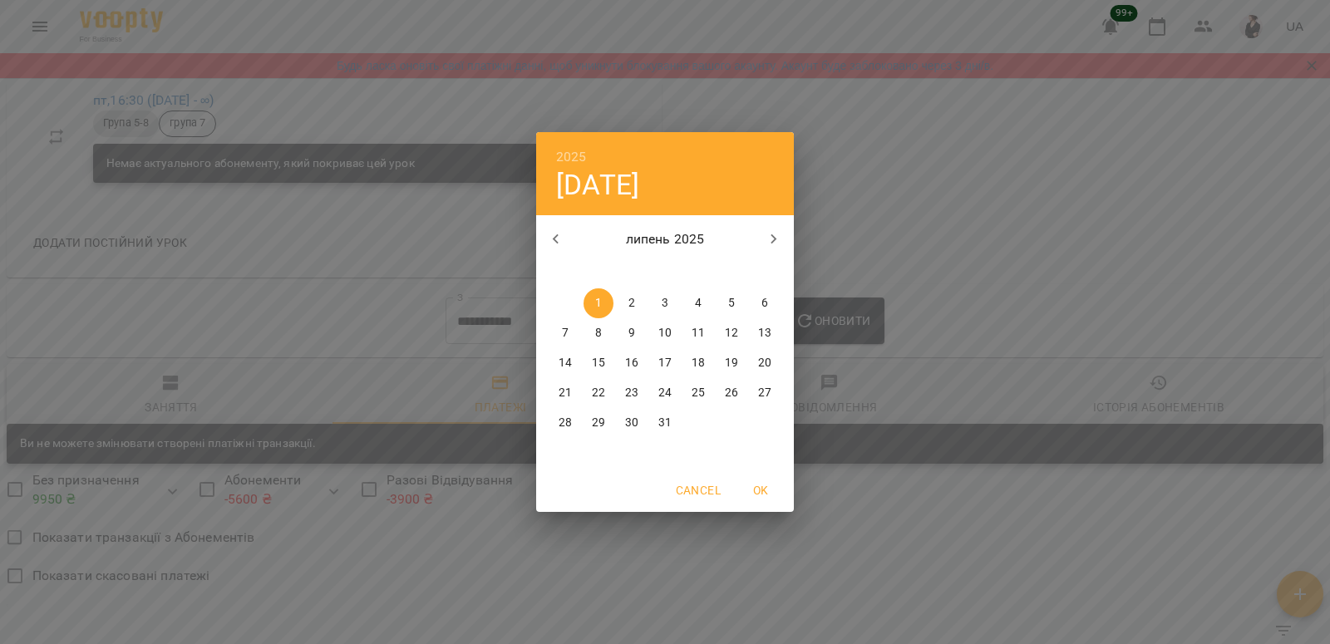
click at [552, 247] on icon "button" at bounding box center [556, 239] width 20 height 20
click at [590, 302] on span "1" at bounding box center [598, 303] width 30 height 17
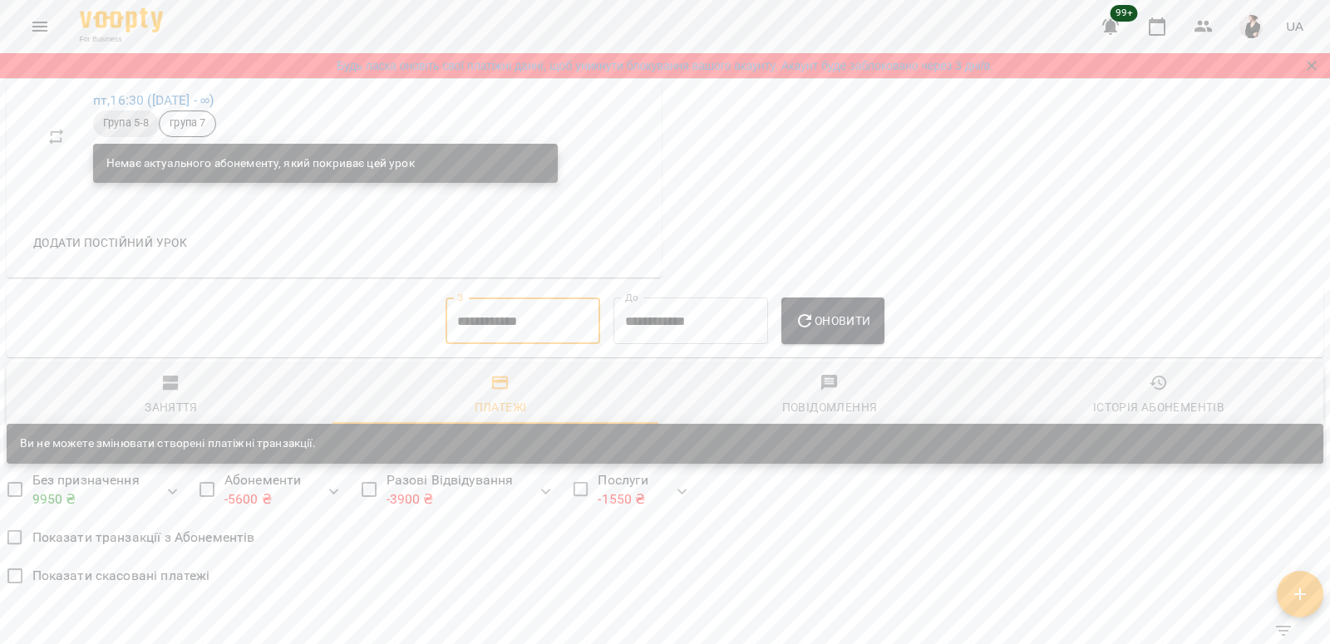
click at [870, 326] on span "Оновити" at bounding box center [832, 321] width 76 height 20
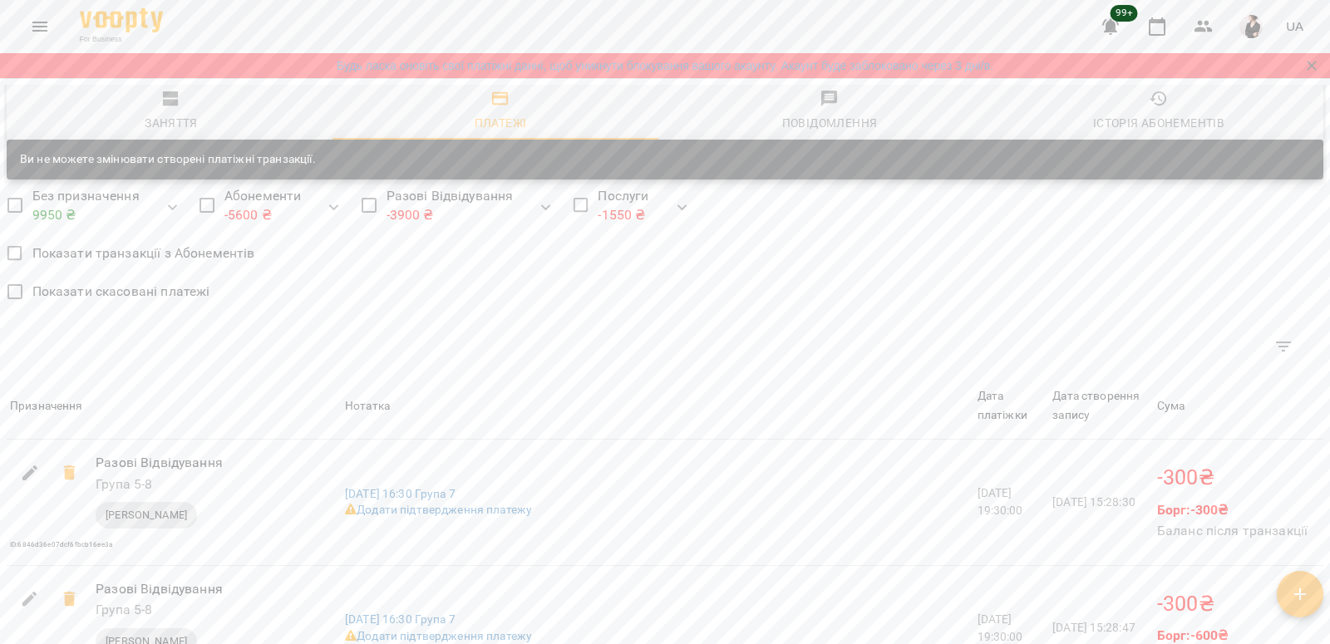
scroll to position [1361, 0]
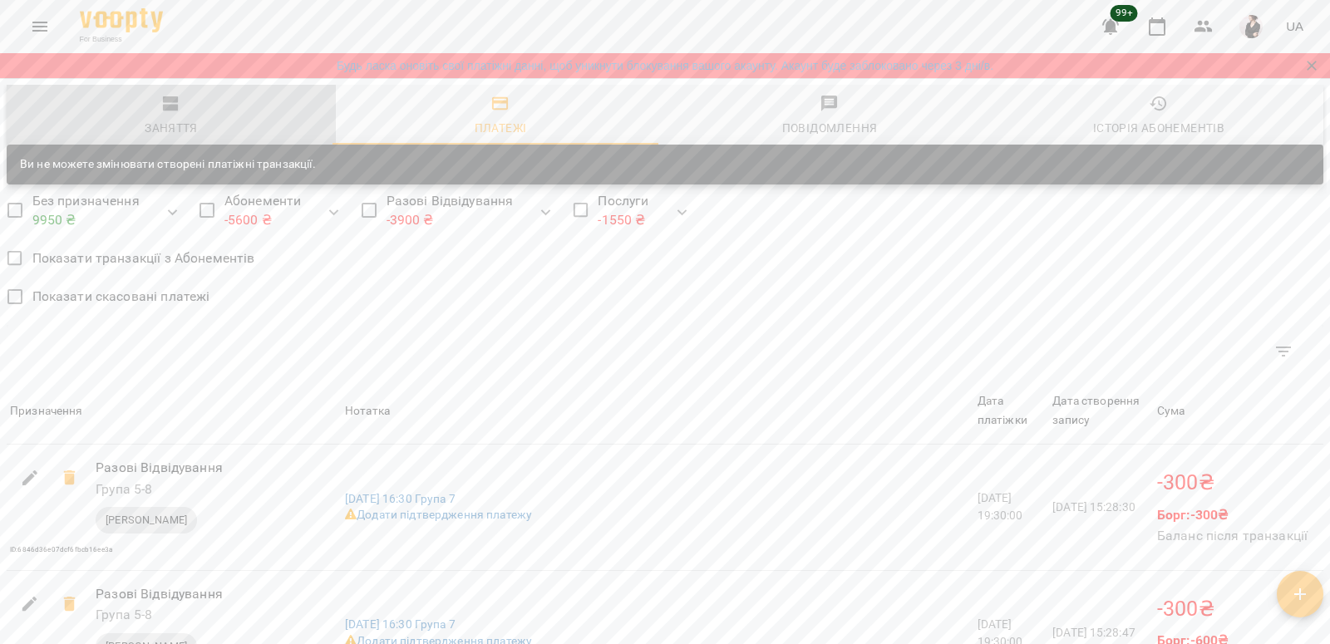
click at [180, 130] on div "Заняття" at bounding box center [171, 128] width 53 height 20
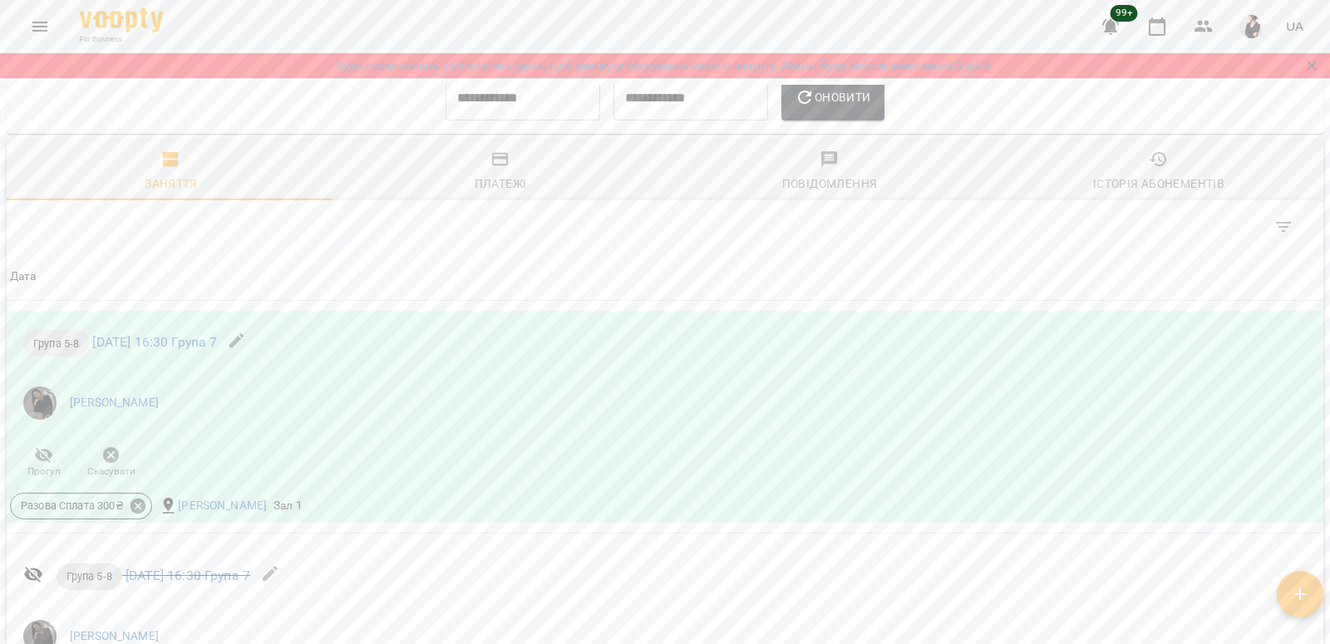
scroll to position [971, 0]
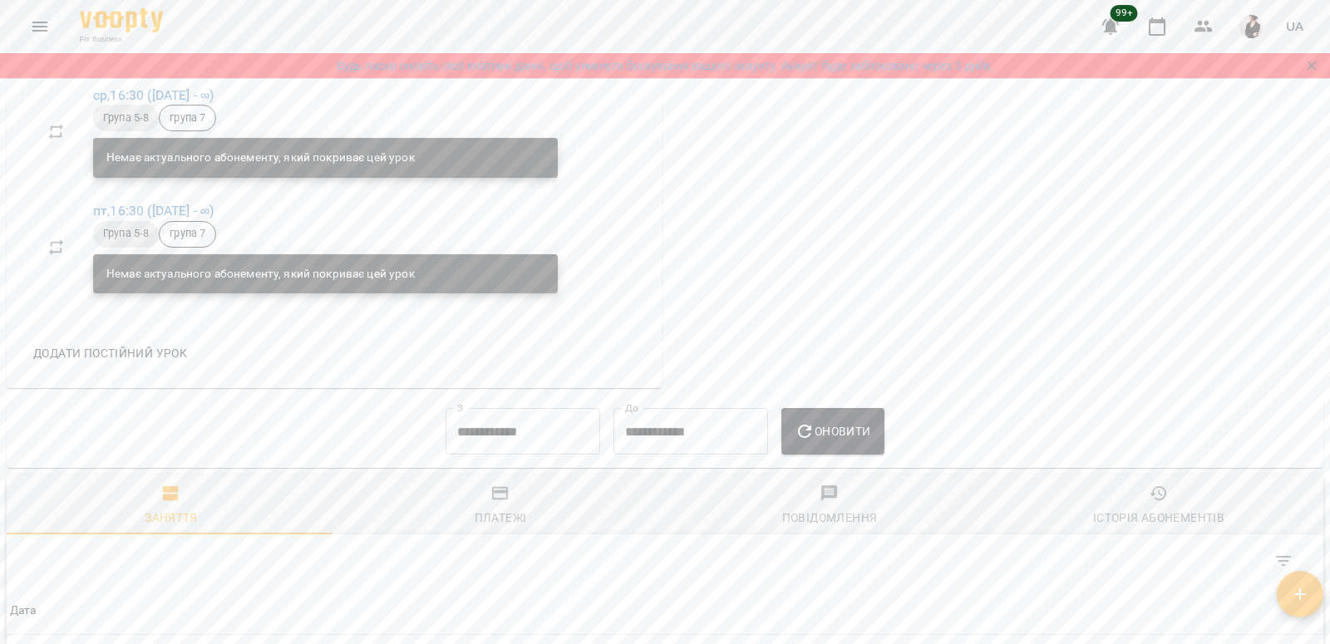
click at [505, 440] on input "**********" at bounding box center [522, 431] width 155 height 47
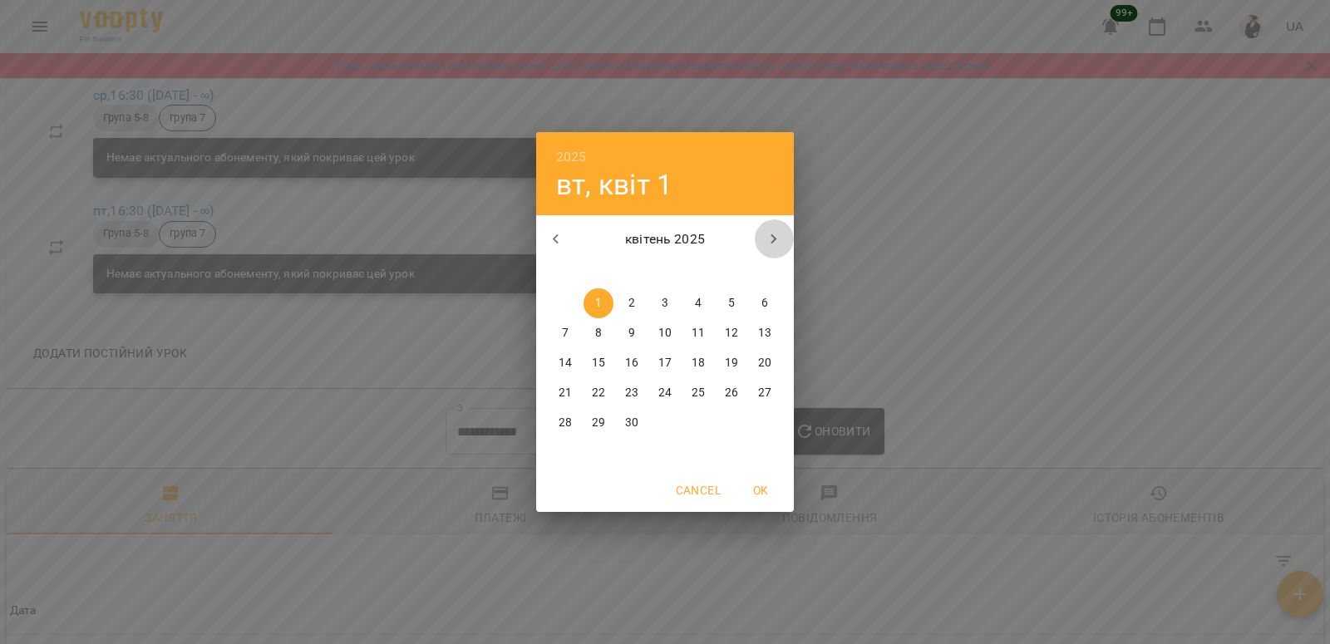
click at [775, 232] on icon "button" at bounding box center [774, 239] width 20 height 20
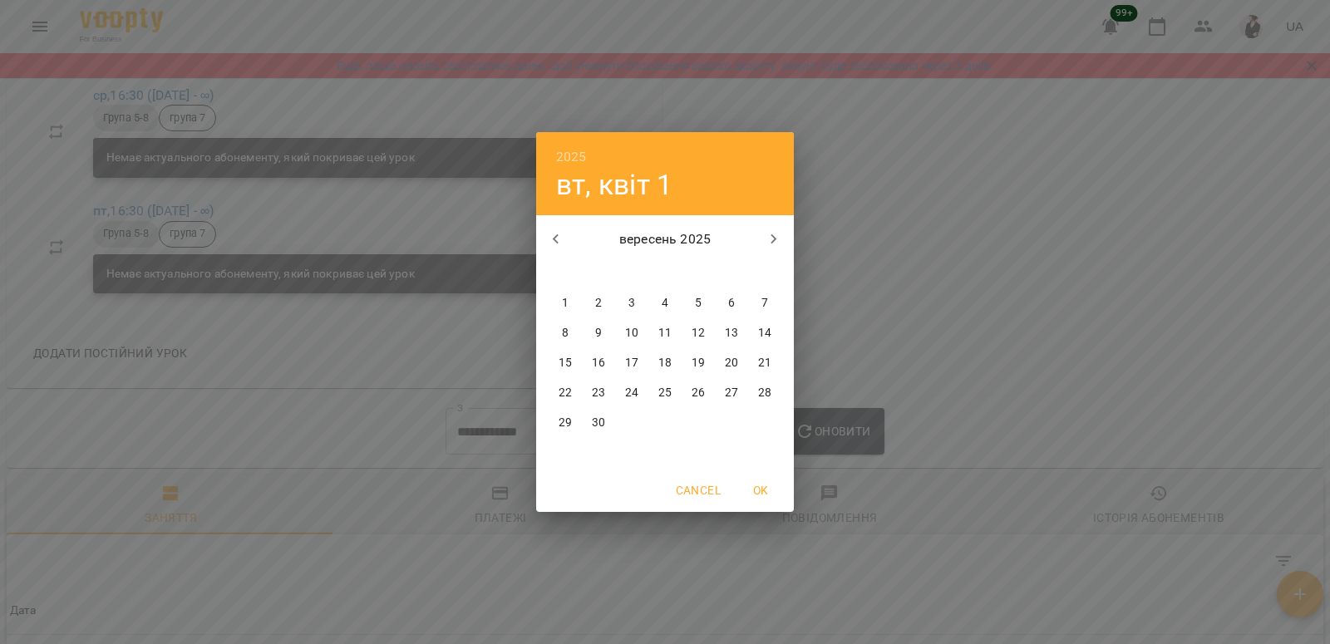
click at [564, 303] on p "1" at bounding box center [565, 303] width 7 height 17
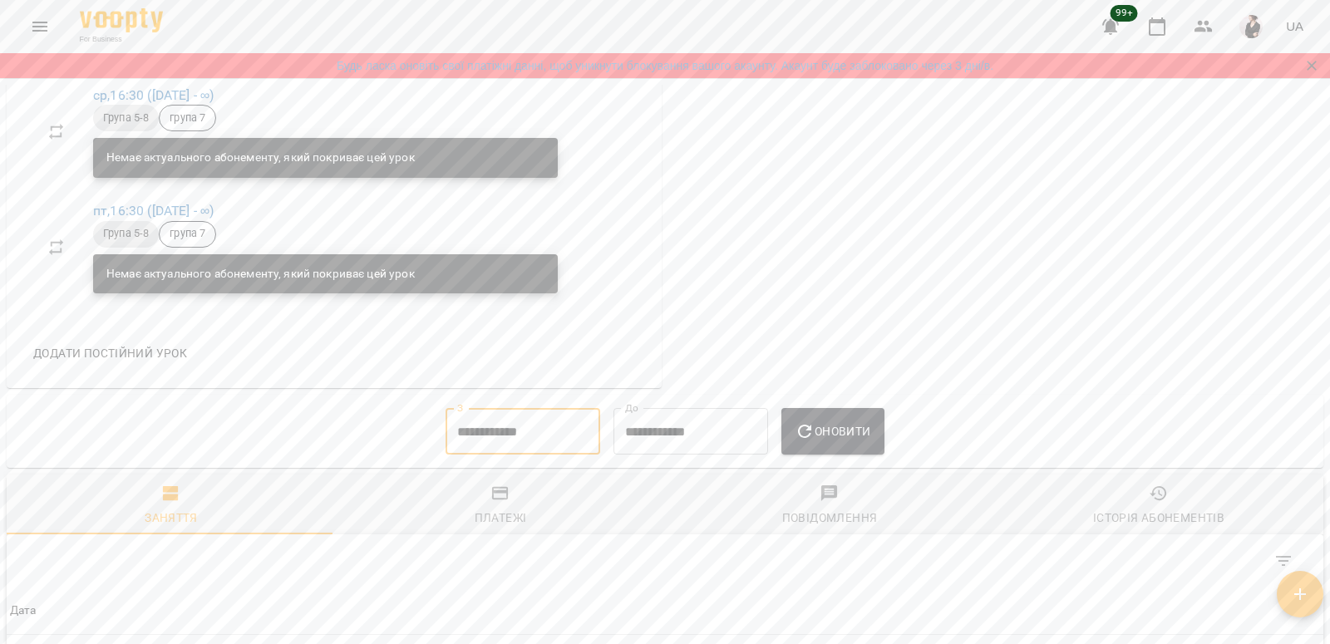
type input "**********"
click at [867, 441] on span "Оновити" at bounding box center [832, 431] width 76 height 20
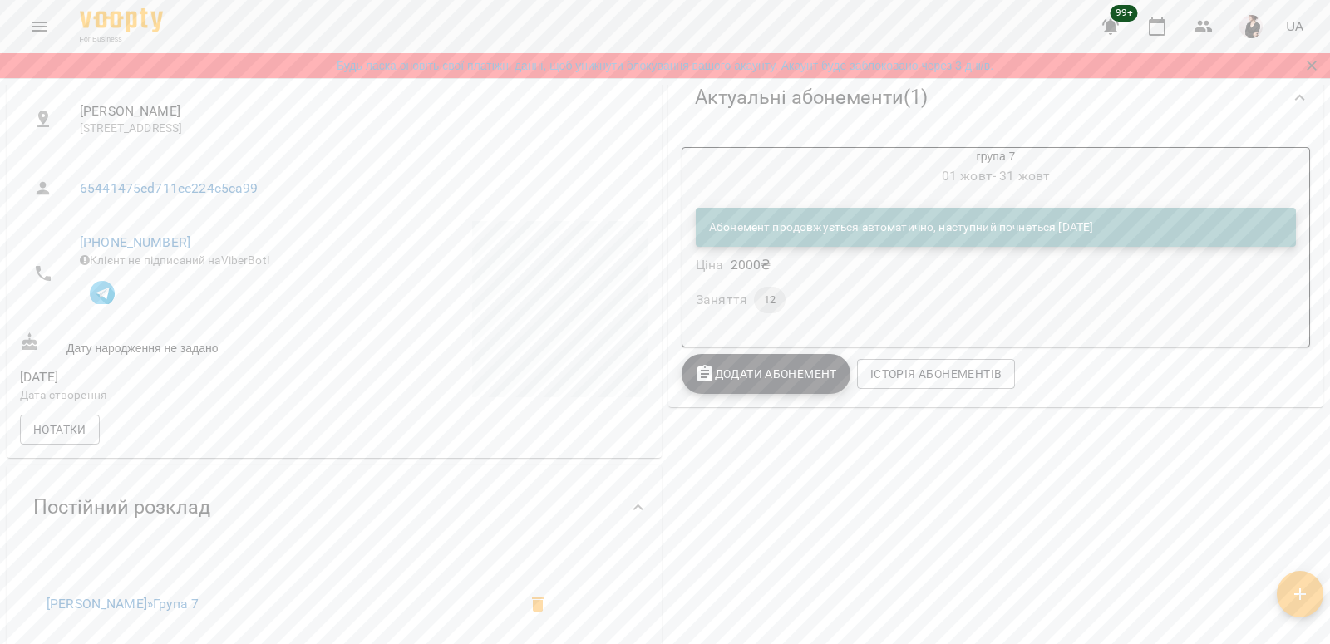
scroll to position [0, 0]
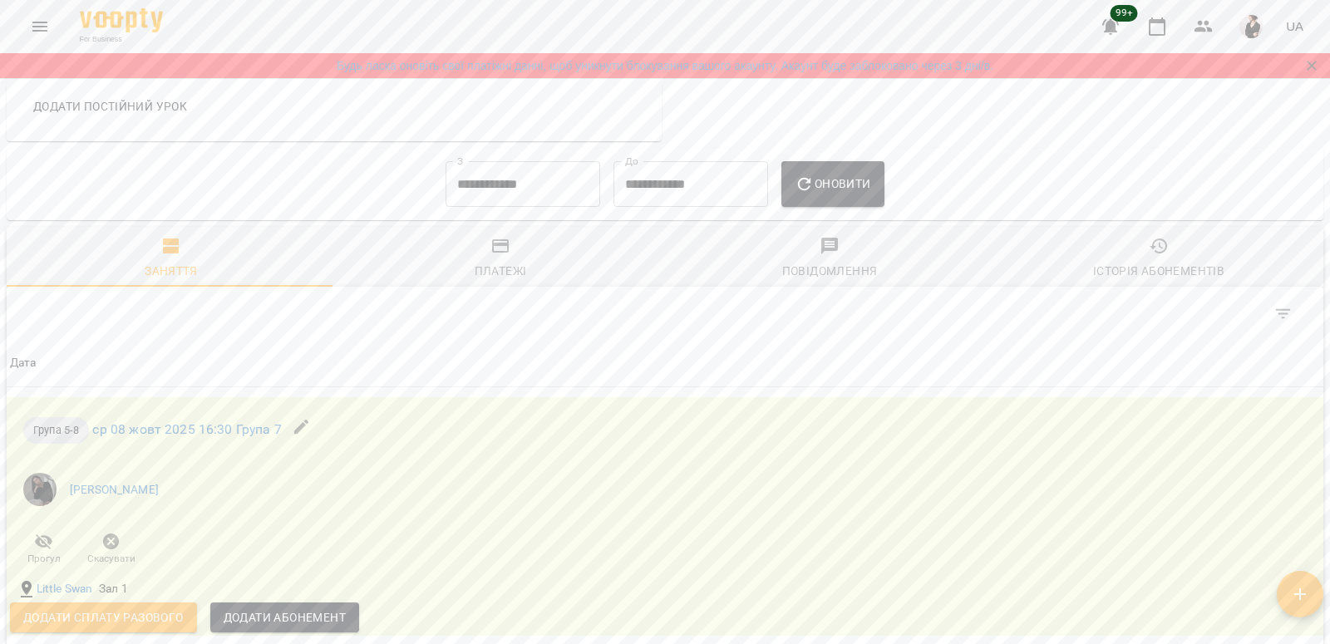
scroll to position [1232, 0]
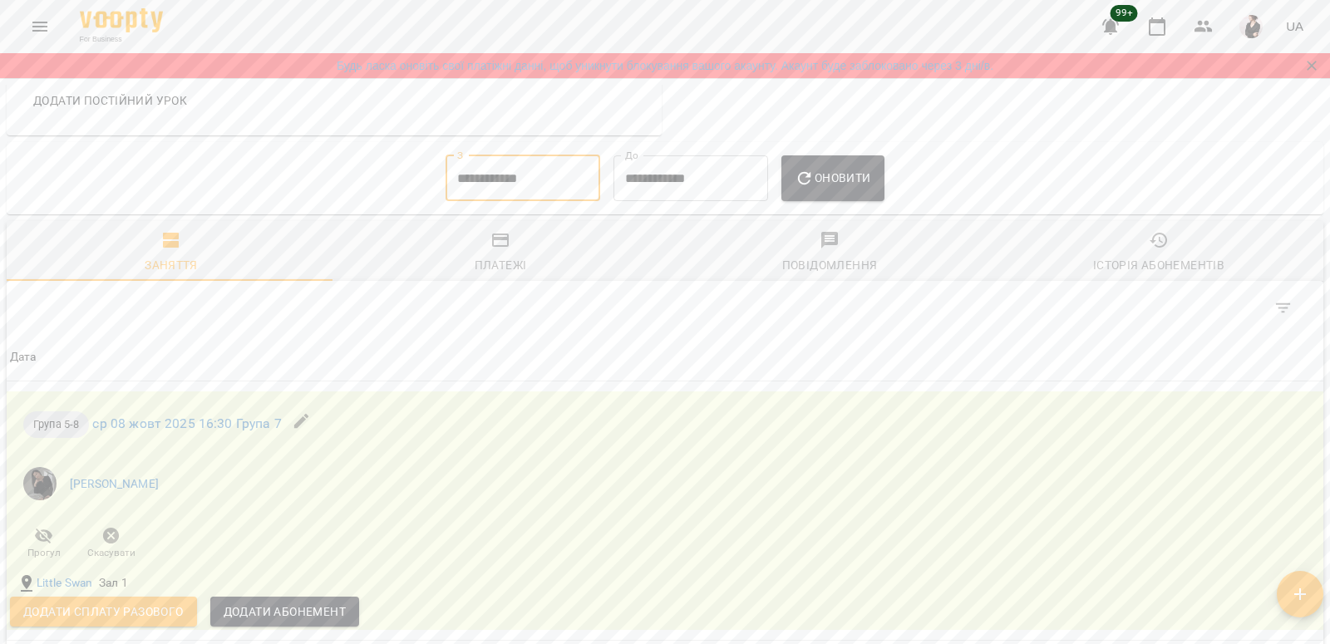
click at [484, 189] on input "**********" at bounding box center [522, 178] width 155 height 47
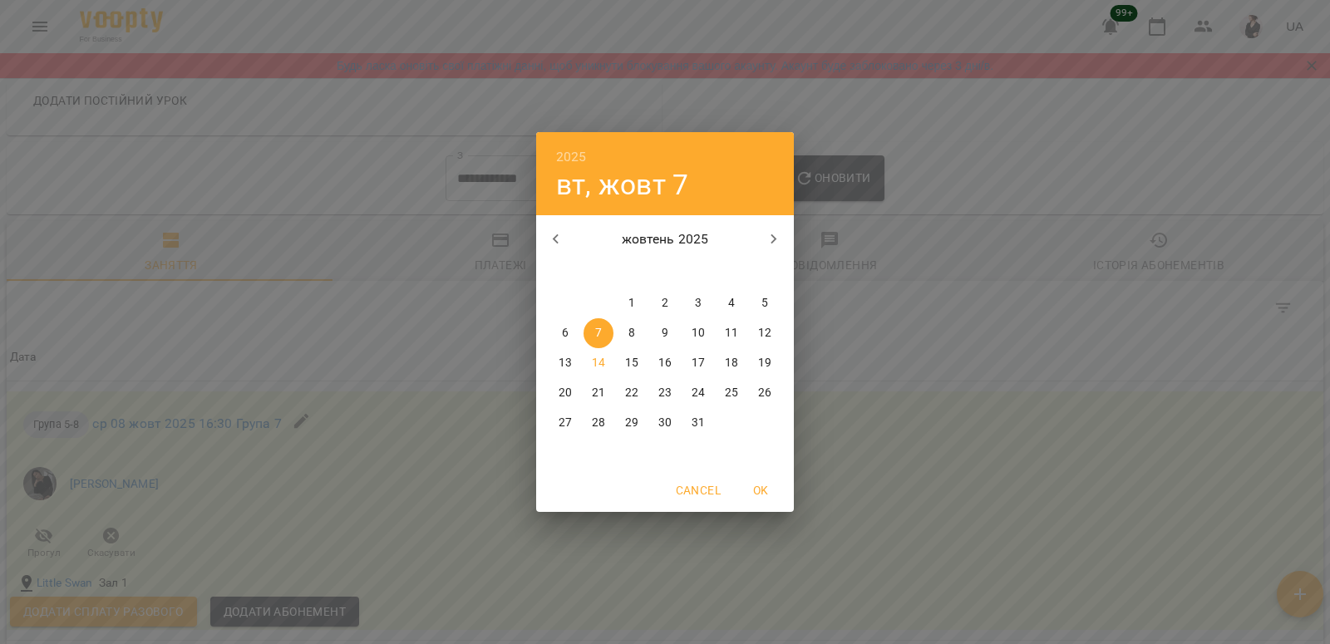
click at [558, 240] on icon "button" at bounding box center [556, 239] width 20 height 20
click at [771, 299] on span "1" at bounding box center [765, 303] width 30 height 17
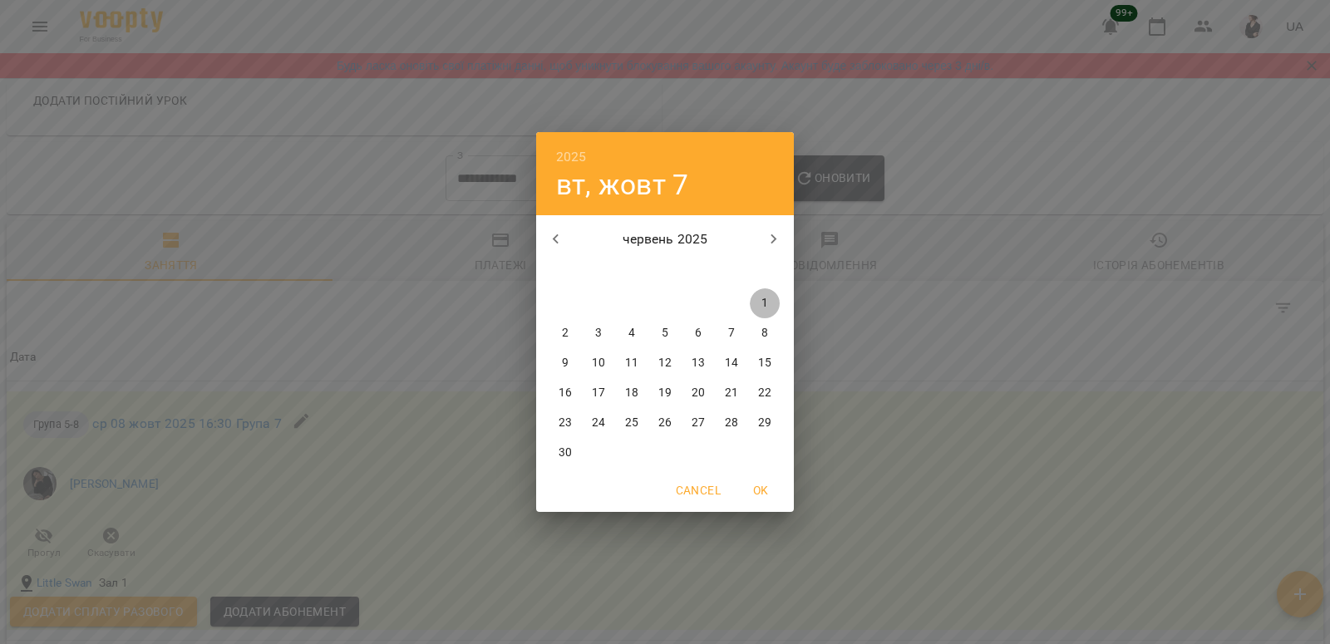
type input "**********"
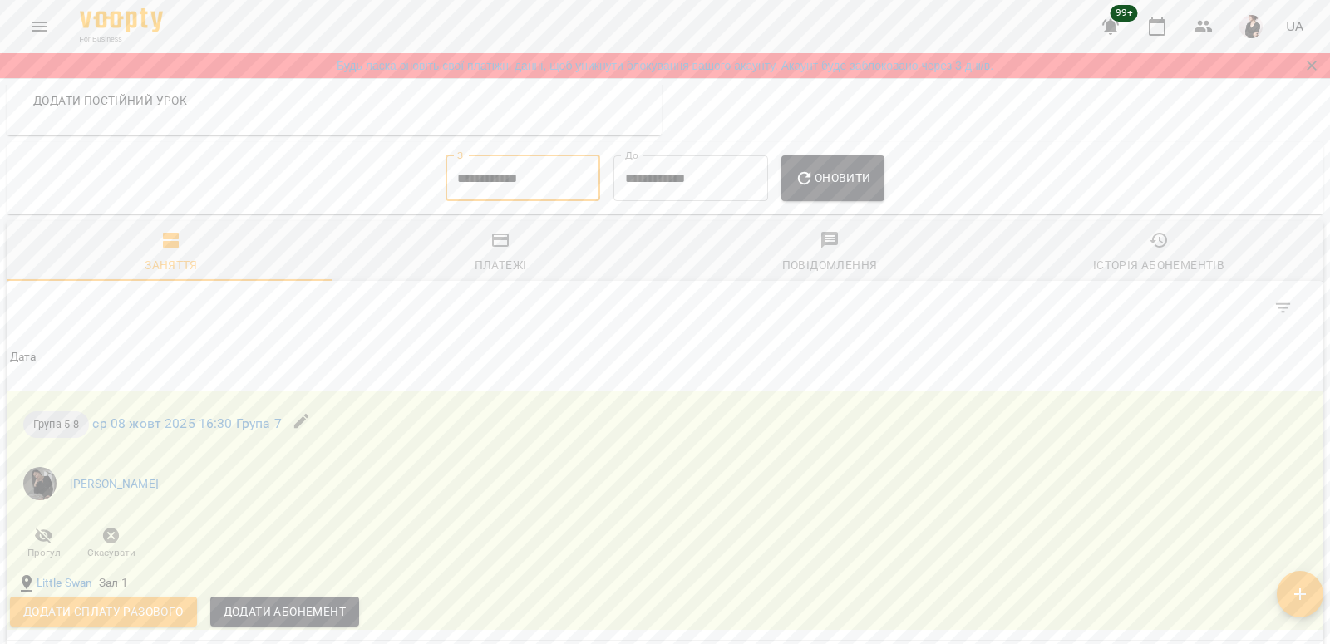
click at [866, 182] on span "Оновити" at bounding box center [832, 178] width 76 height 20
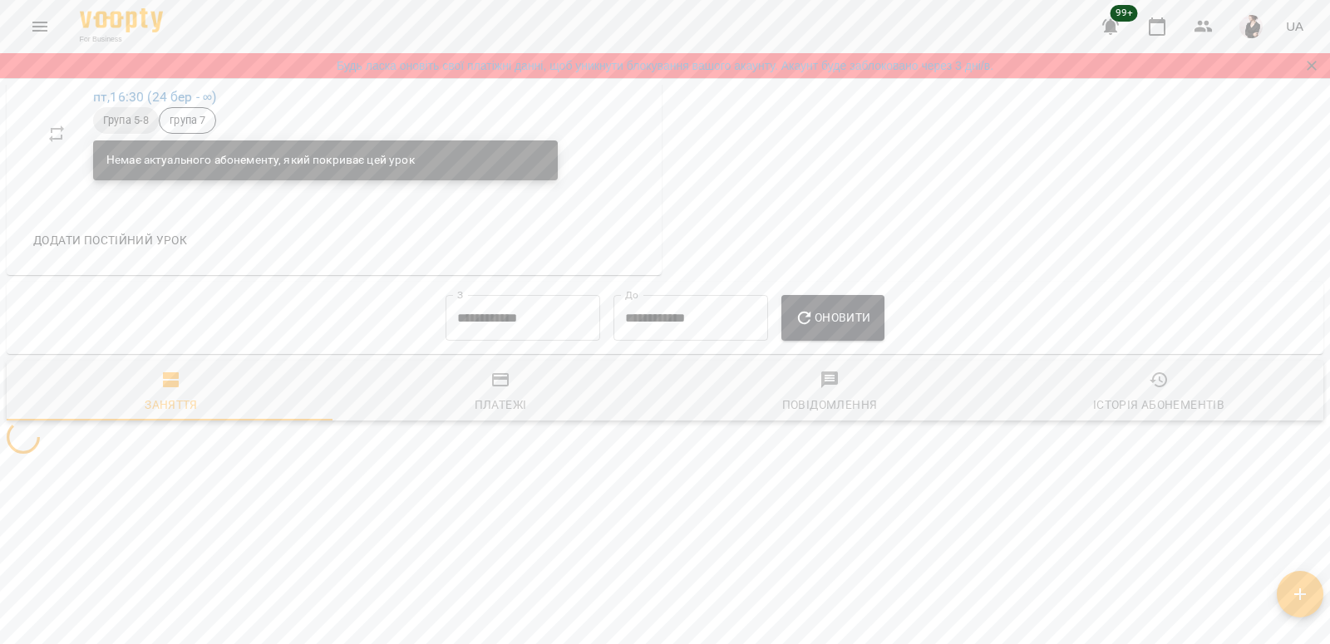
scroll to position [1099, 0]
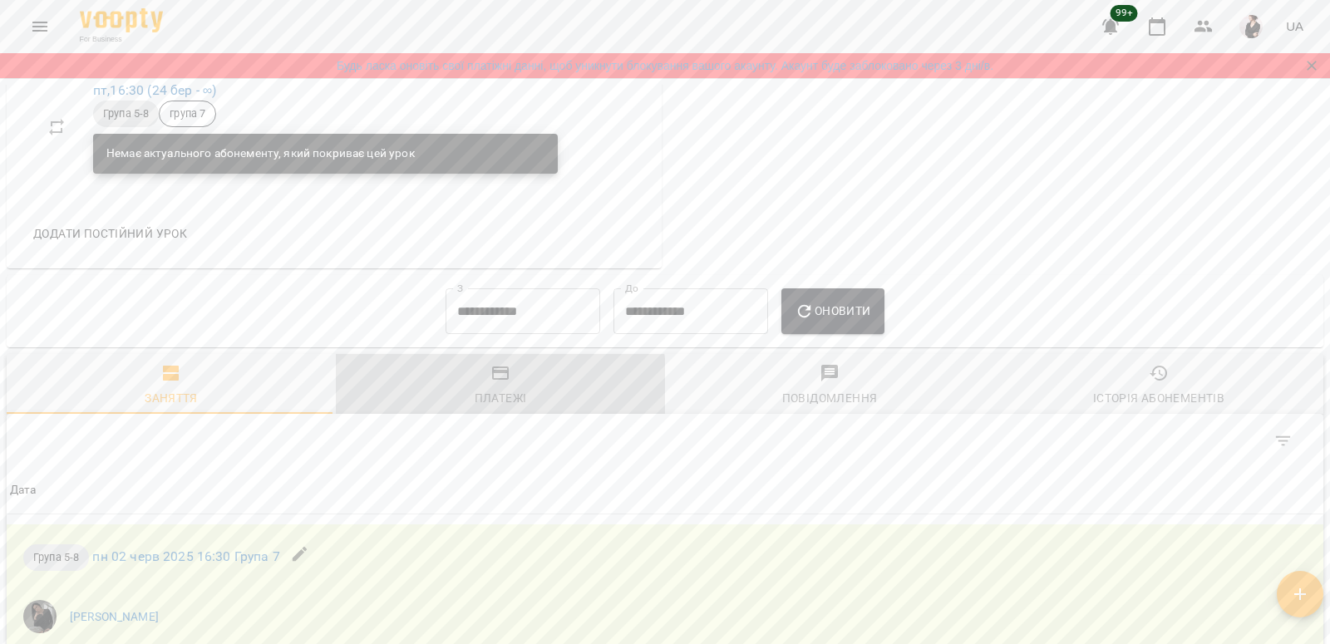
click at [496, 393] on span "Платежі" at bounding box center [500, 385] width 309 height 45
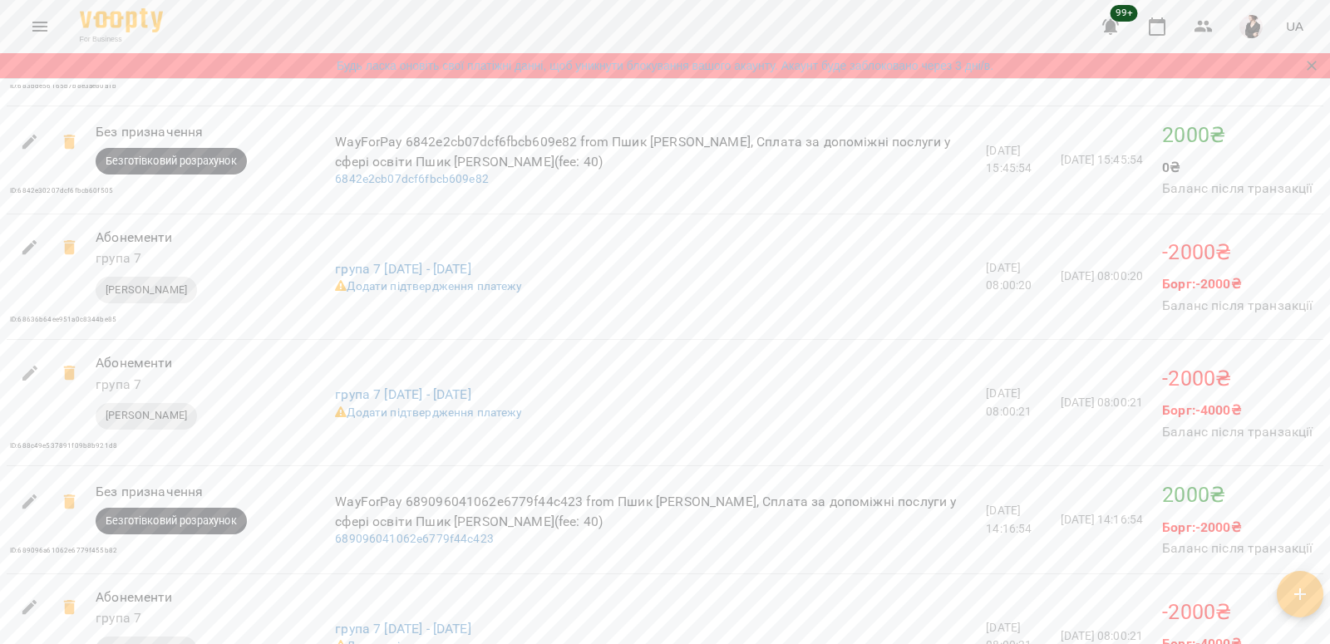
scroll to position [1832, 0]
click at [64, 253] on icon at bounding box center [70, 249] width 20 height 20
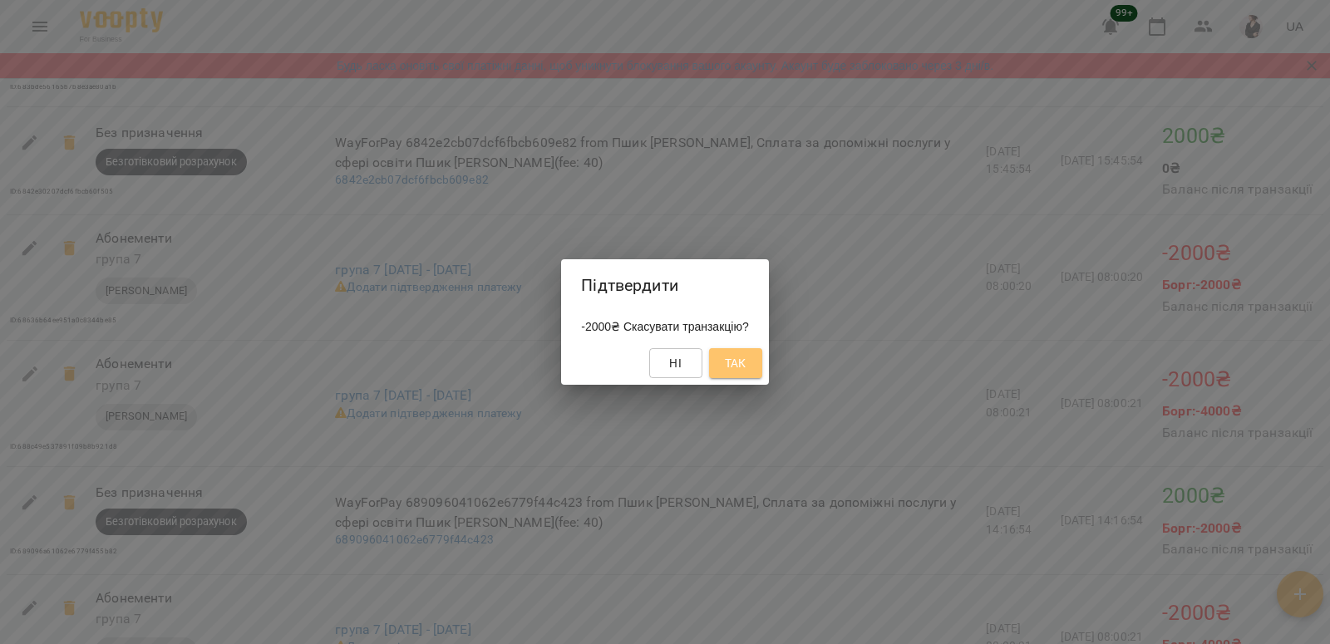
click at [746, 366] on span "Так" at bounding box center [736, 363] width 22 height 20
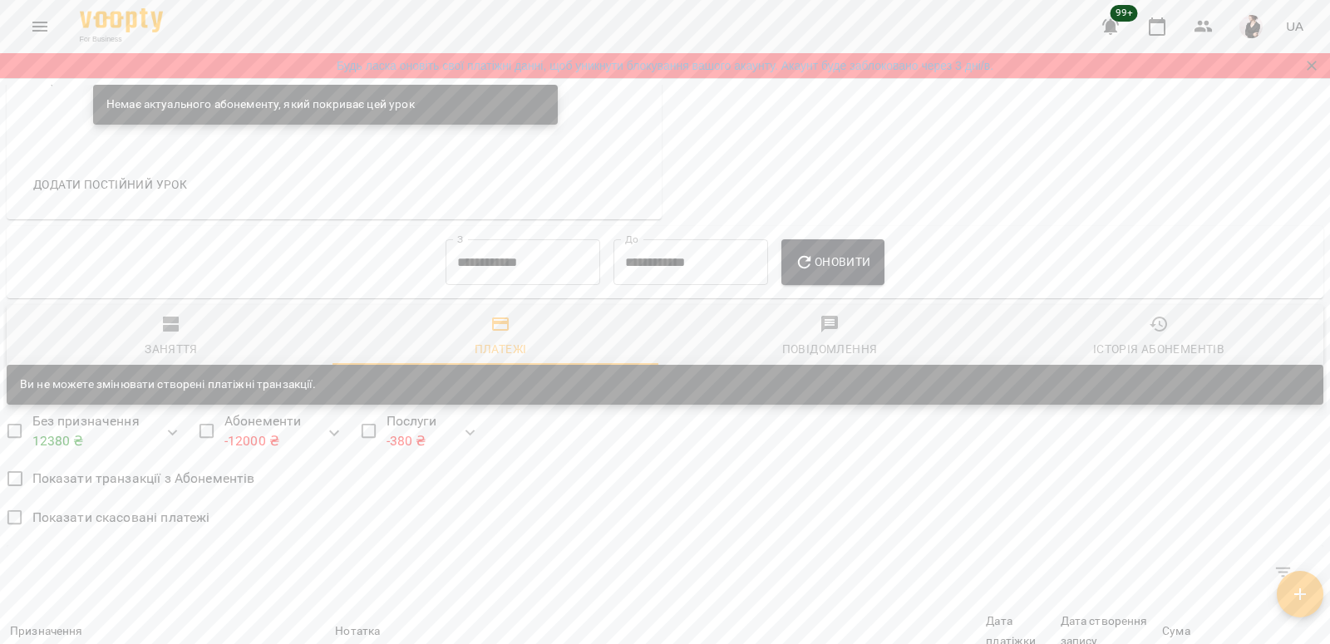
scroll to position [1143, 0]
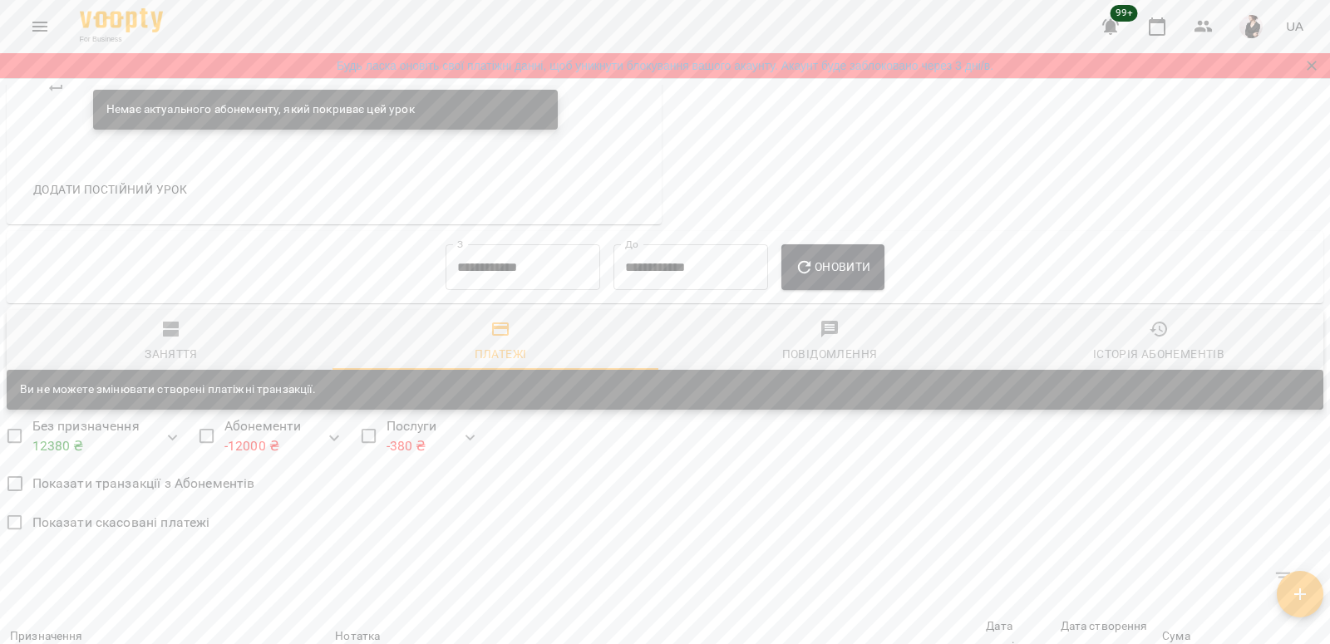
click at [148, 354] on div "Заняття" at bounding box center [171, 354] width 53 height 20
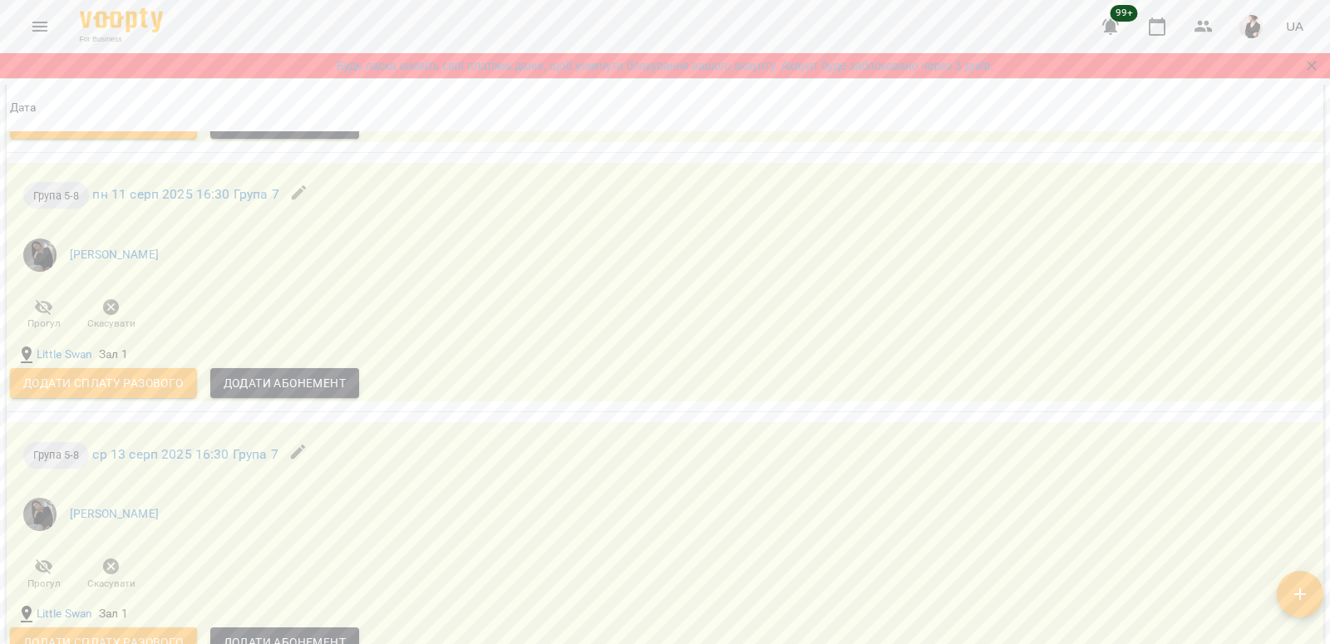
scroll to position [8261, 0]
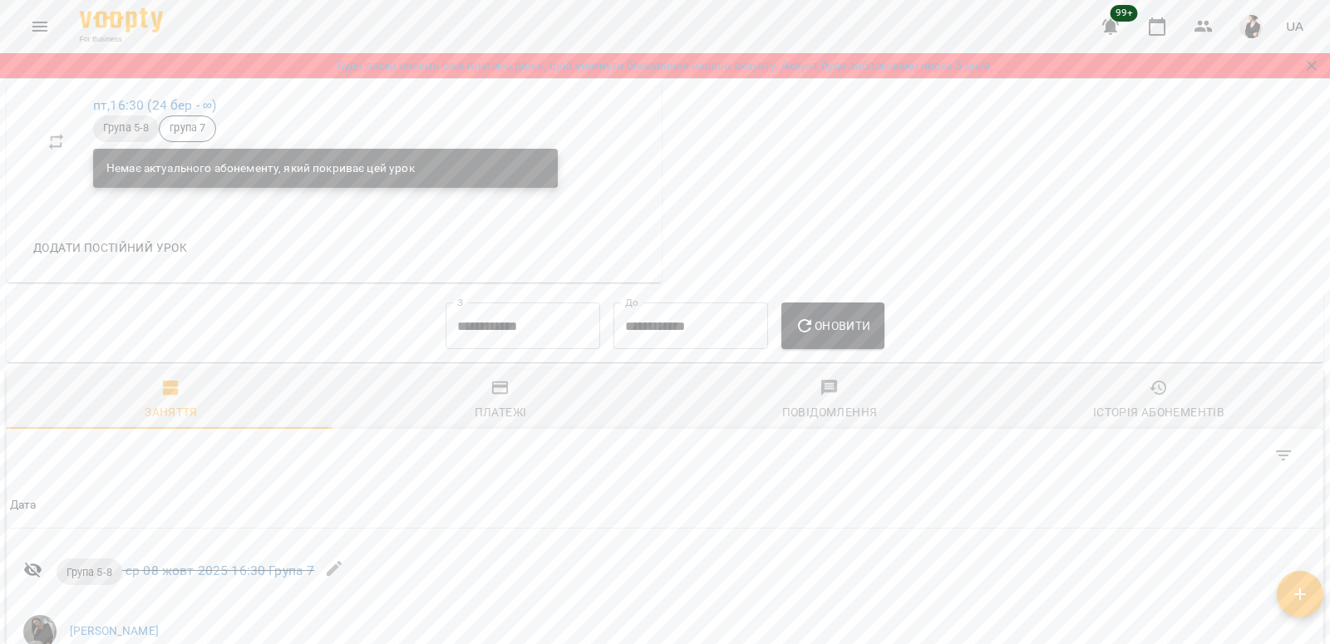
scroll to position [1086, 0]
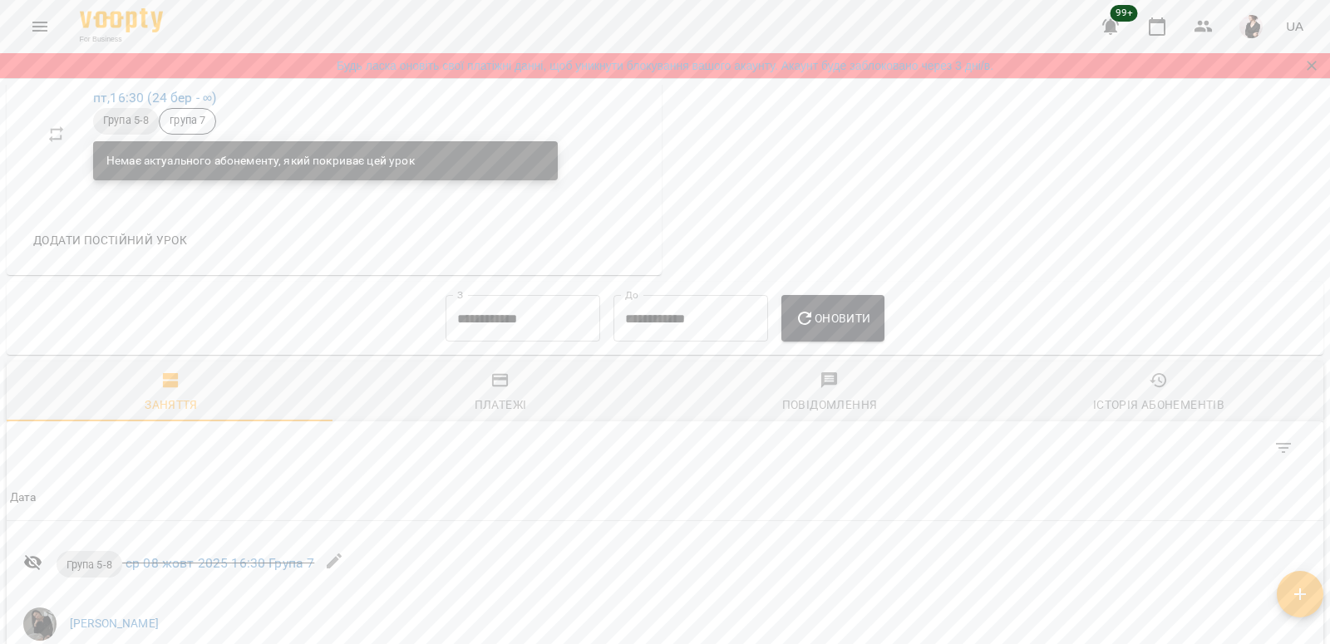
click at [483, 320] on input "**********" at bounding box center [522, 318] width 155 height 47
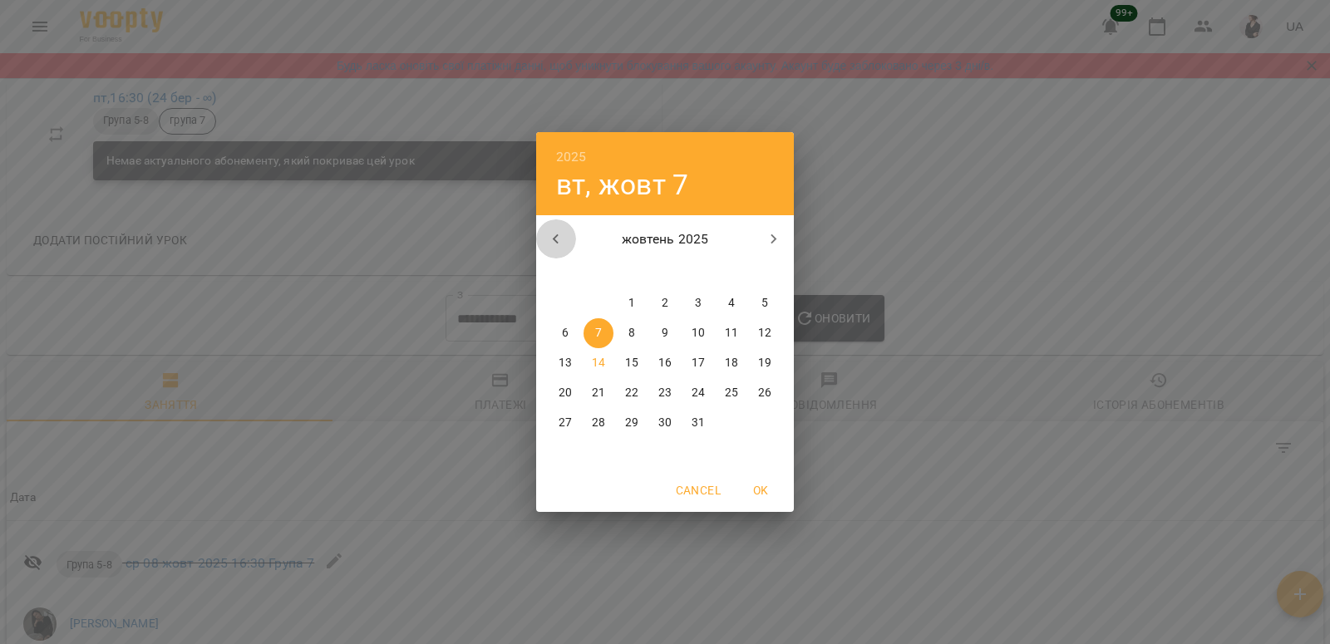
click at [550, 236] on icon "button" at bounding box center [556, 239] width 20 height 20
click at [771, 238] on icon "button" at bounding box center [774, 239] width 20 height 20
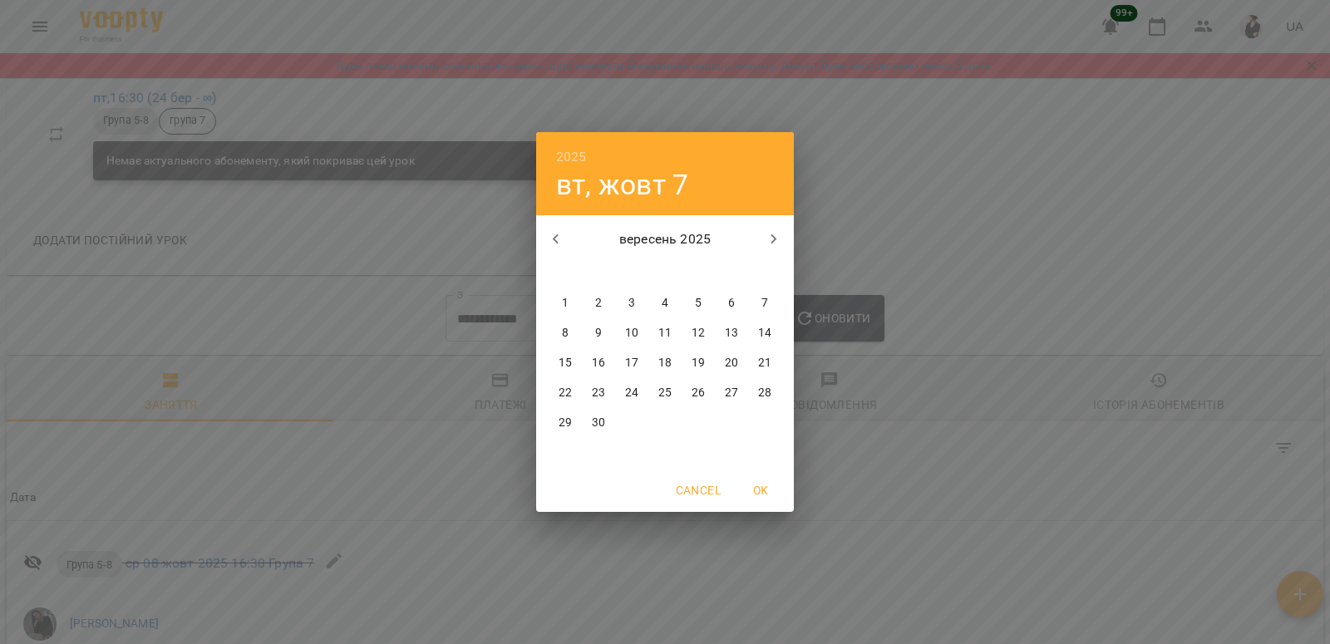
click at [563, 303] on p "1" at bounding box center [565, 303] width 7 height 17
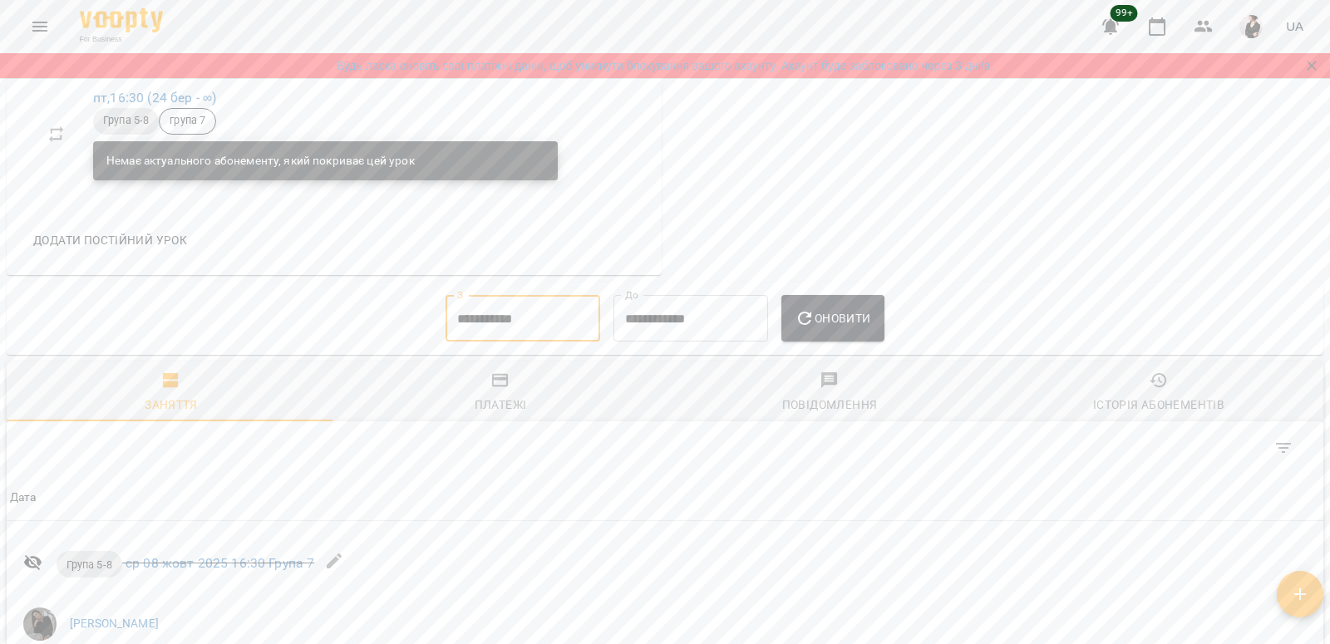
type input "**********"
click at [844, 331] on button "Оновити" at bounding box center [832, 318] width 102 height 47
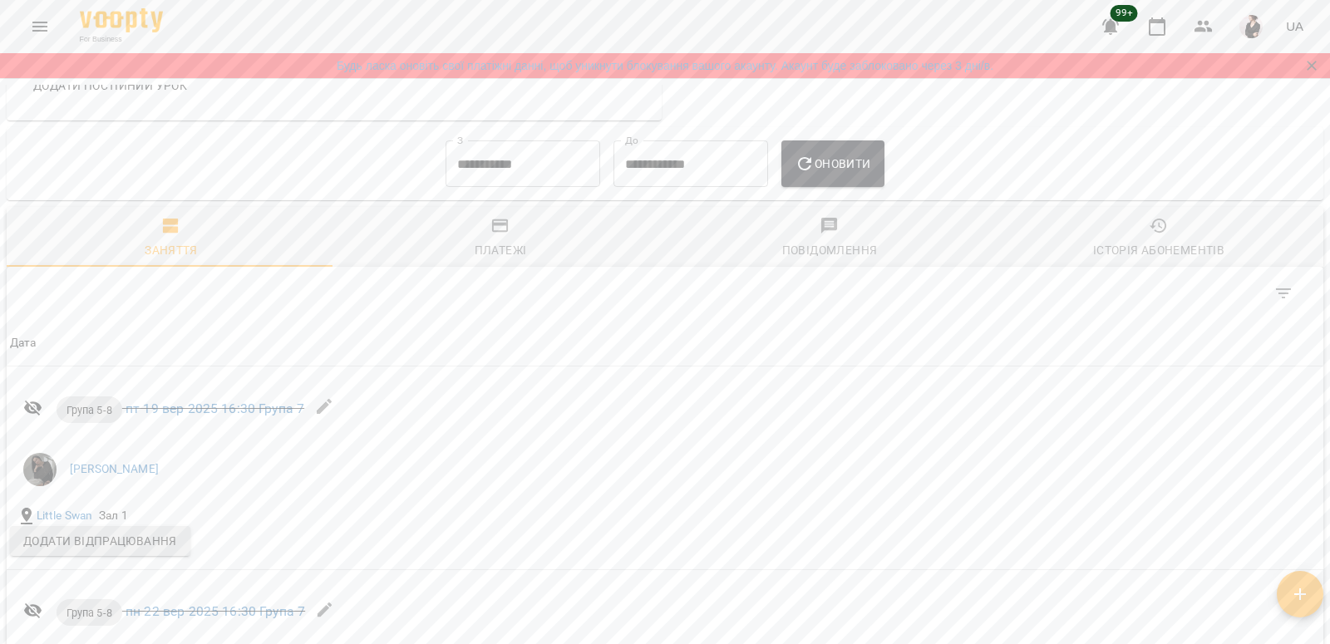
scroll to position [0, 0]
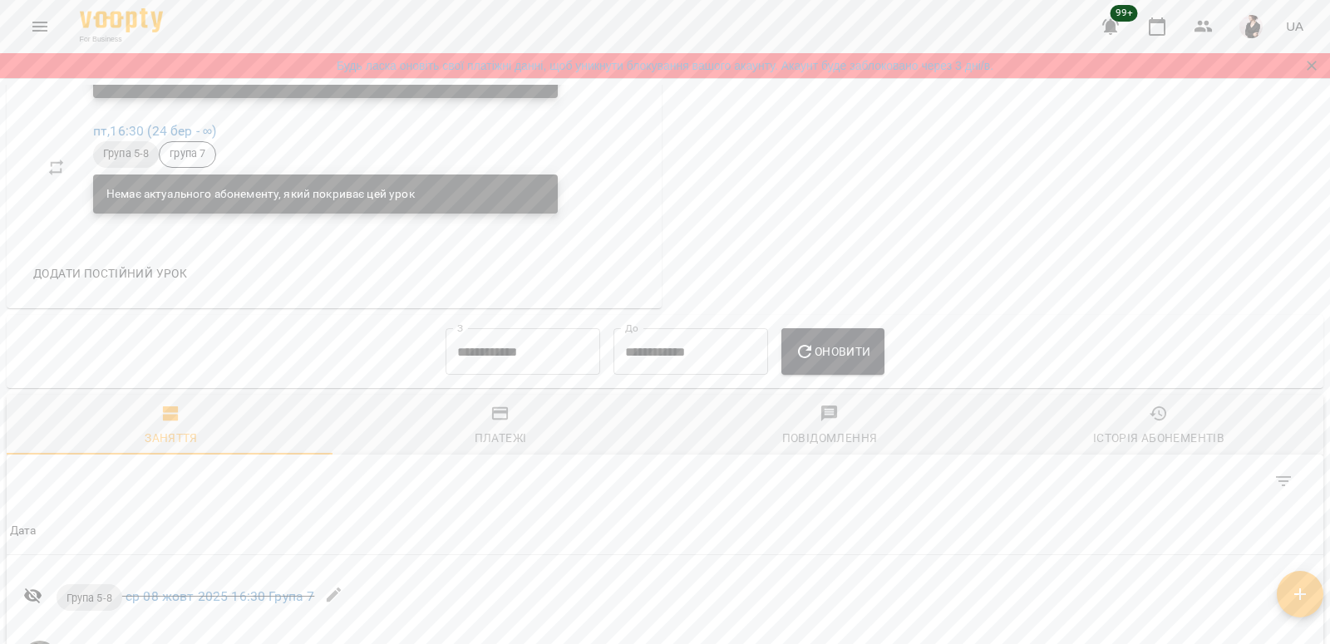
scroll to position [1118, 0]
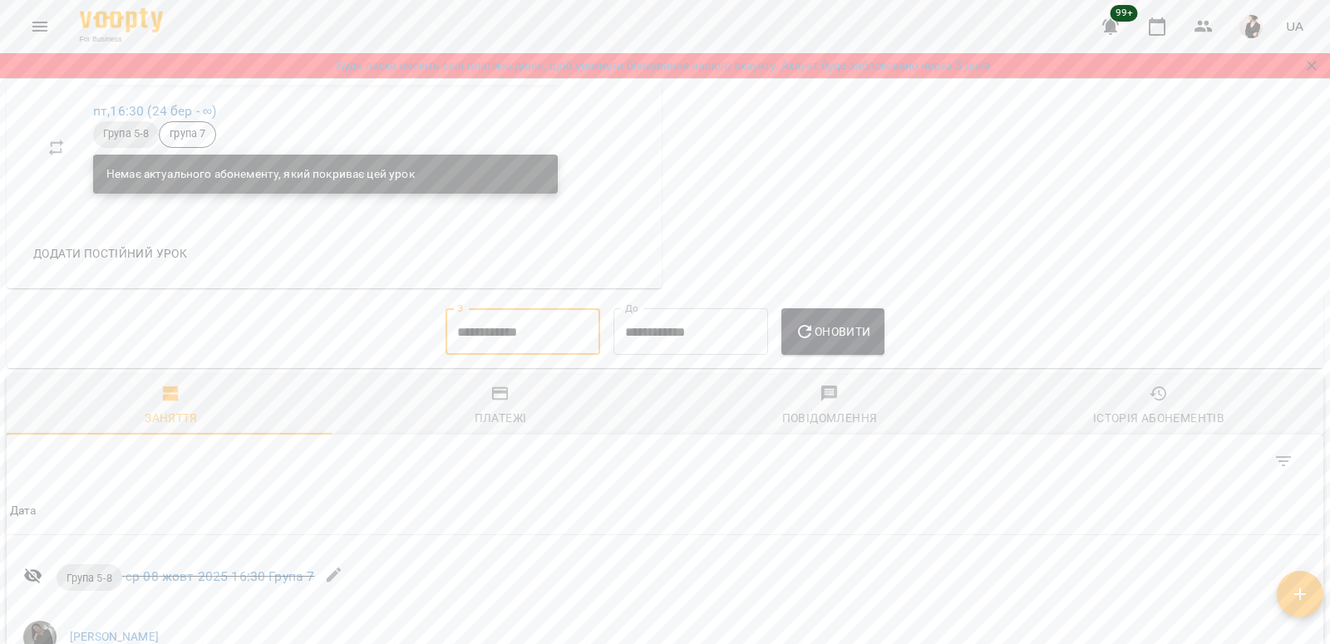
click at [450, 344] on input "**********" at bounding box center [522, 331] width 155 height 47
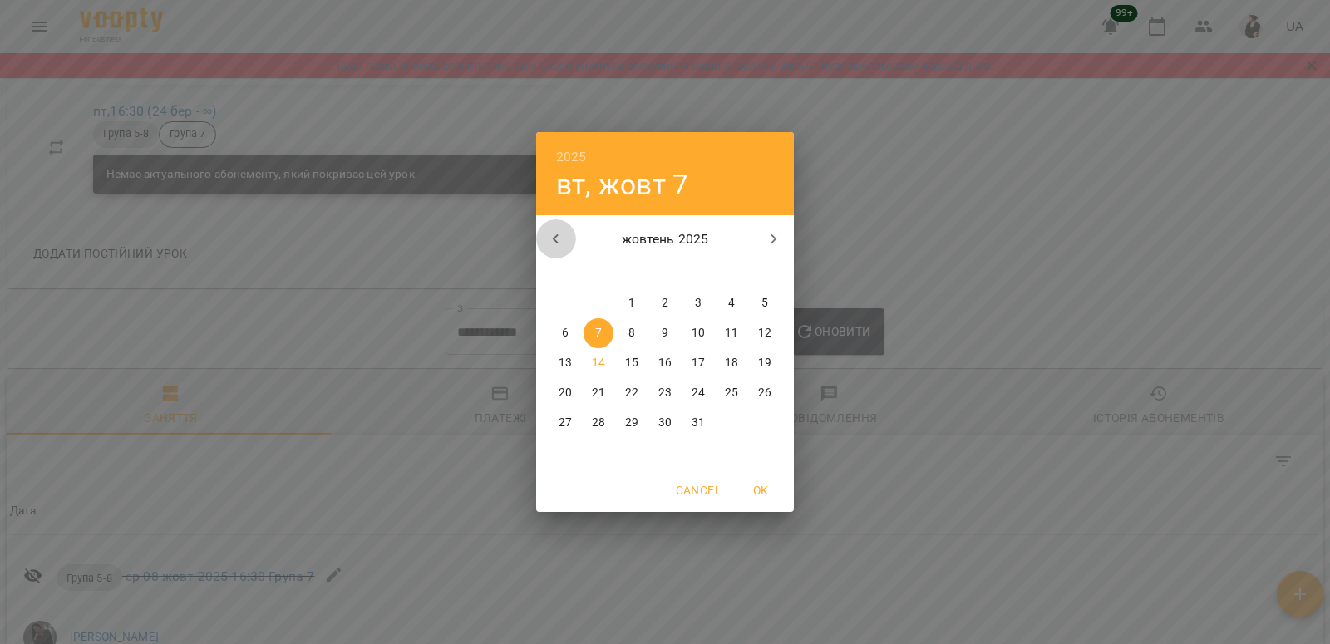
click at [544, 242] on button "button" at bounding box center [556, 239] width 40 height 40
click at [768, 306] on span "1" at bounding box center [765, 303] width 30 height 17
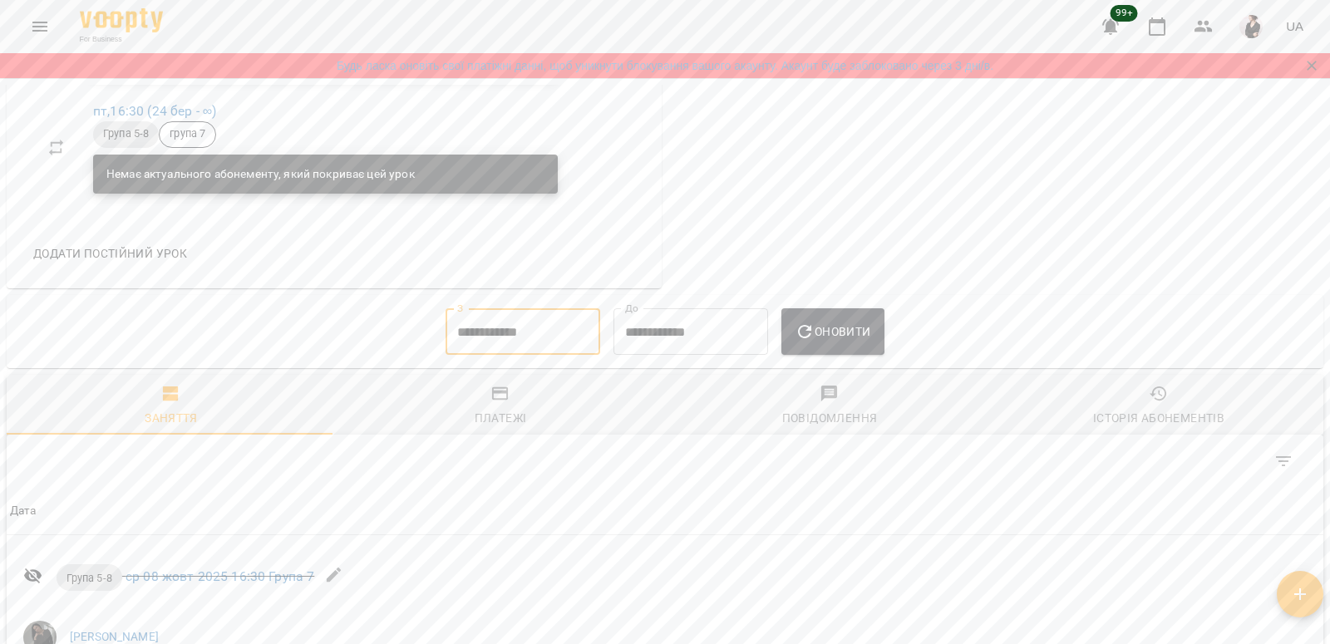
type input "**********"
click at [870, 336] on span "Оновити" at bounding box center [832, 332] width 76 height 20
click at [851, 342] on span "Оновити" at bounding box center [832, 332] width 76 height 20
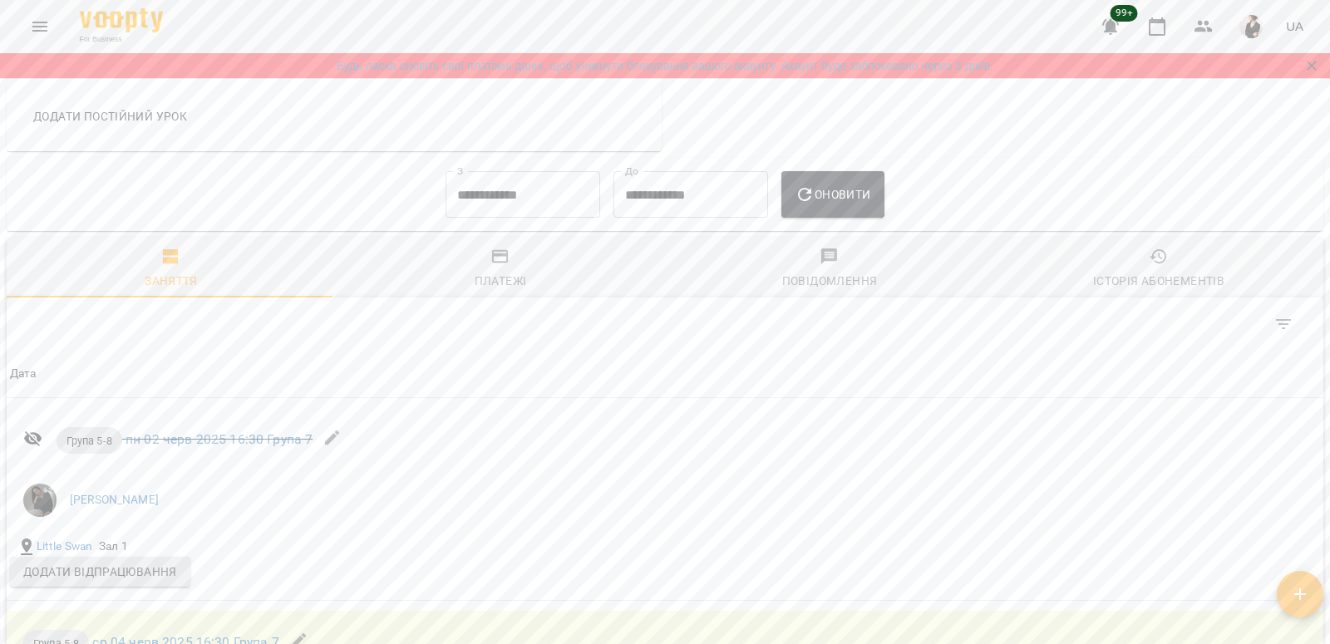
scroll to position [1257, 0]
click at [493, 282] on div "Платежі" at bounding box center [501, 279] width 52 height 20
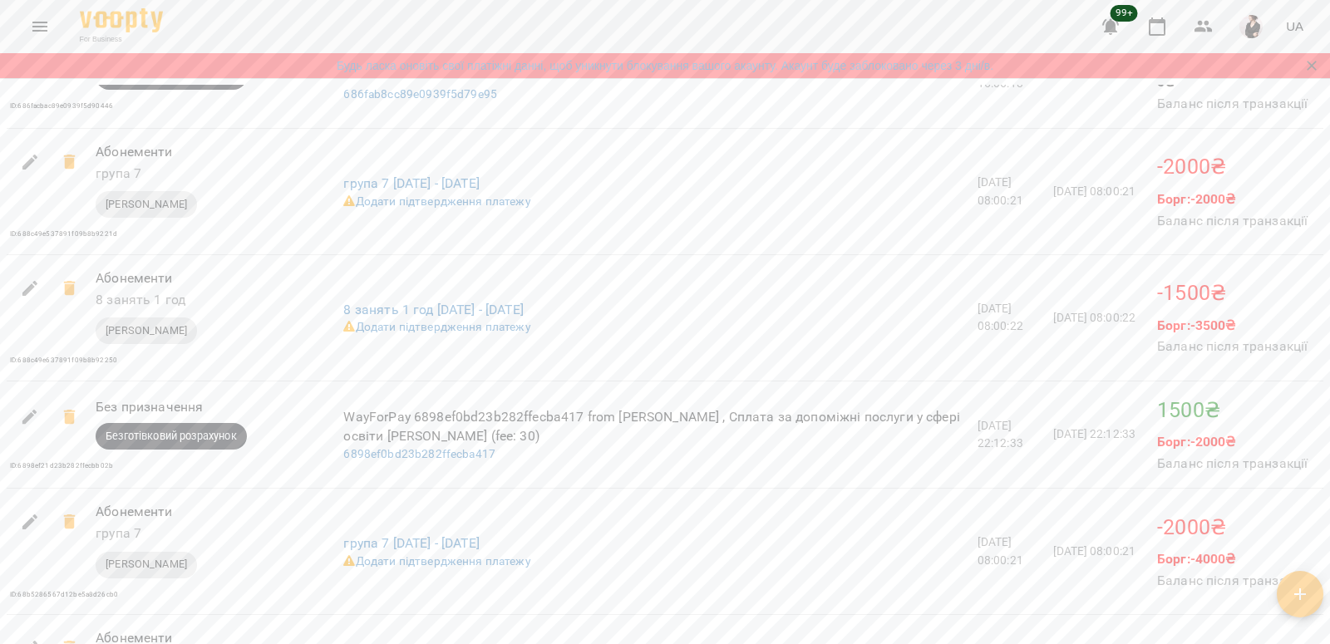
scroll to position [2318, 0]
click at [69, 169] on icon at bounding box center [69, 161] width 12 height 15
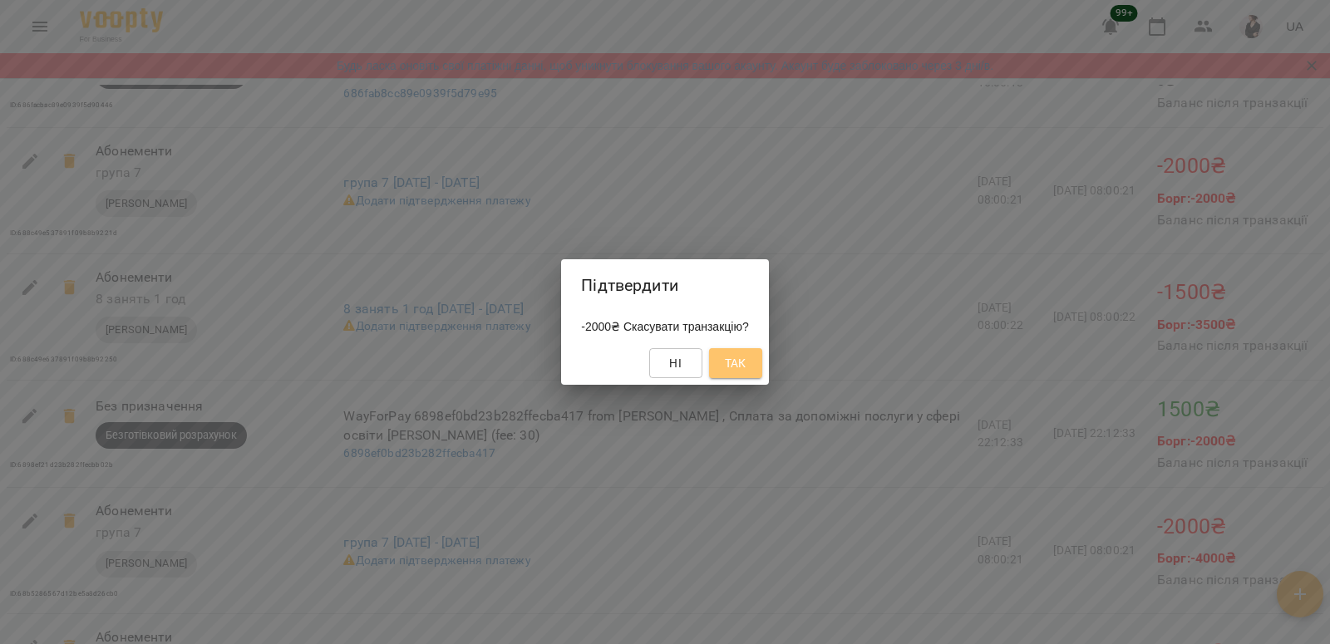
click at [746, 367] on span "Так" at bounding box center [736, 363] width 22 height 20
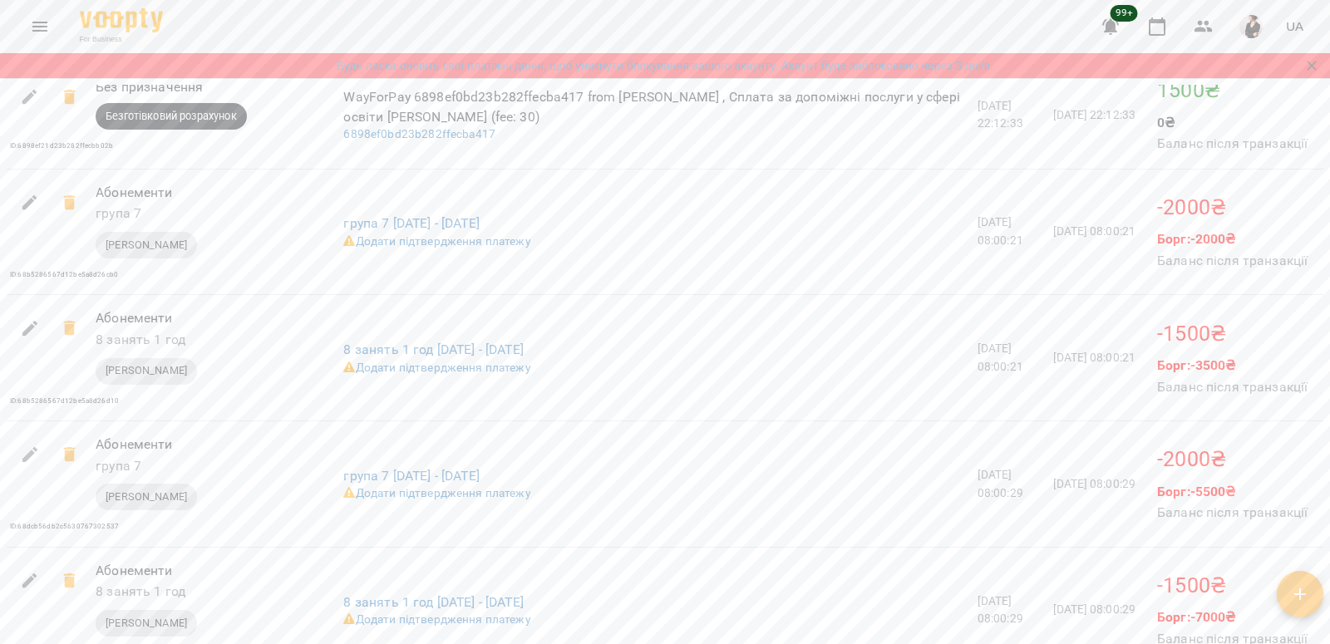
scroll to position [2515, 0]
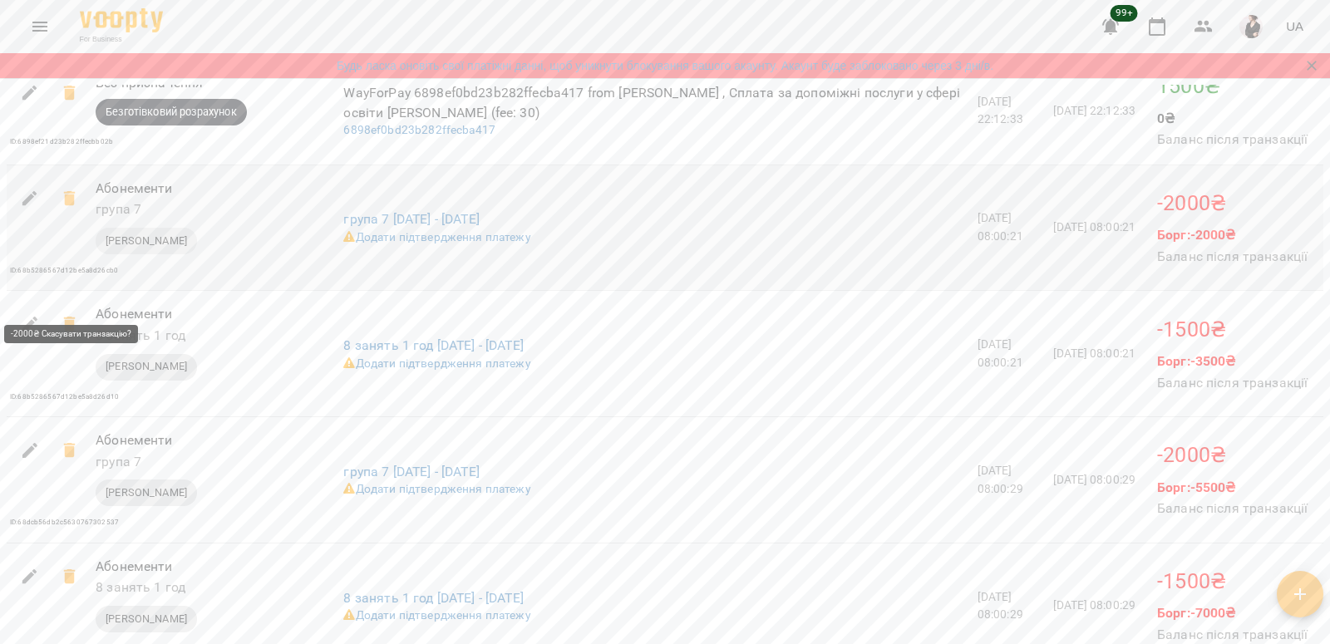
click at [67, 206] on icon at bounding box center [69, 198] width 12 height 15
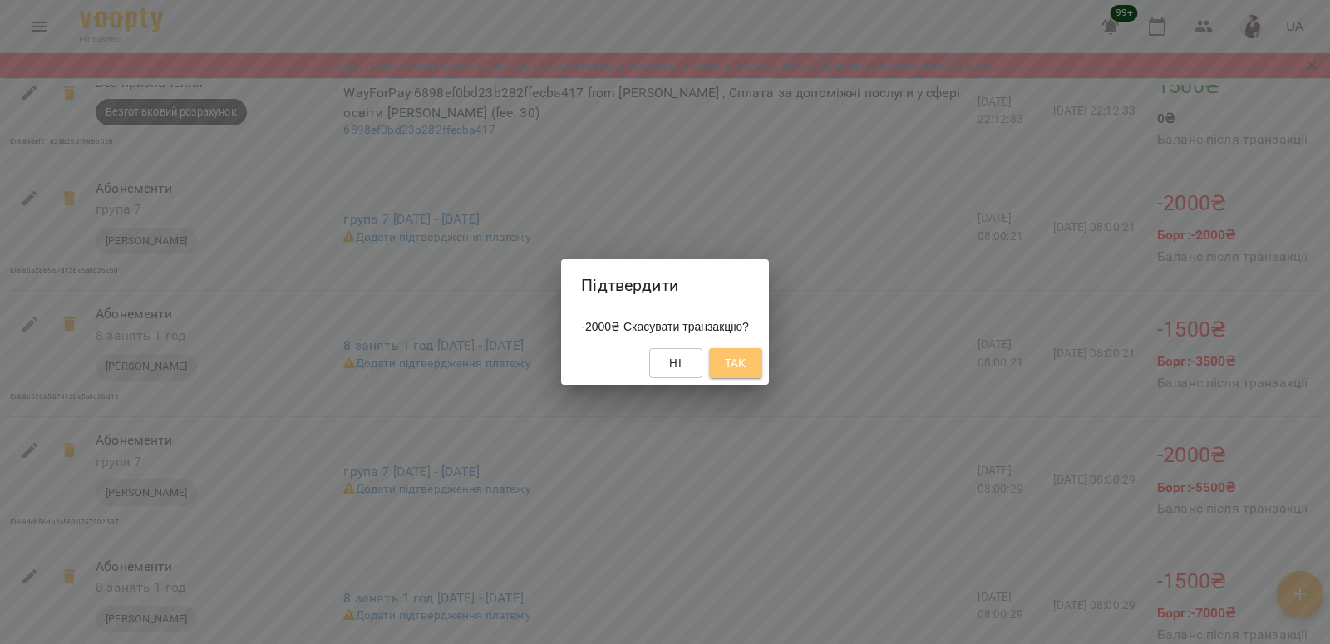
click at [740, 369] on span "Так" at bounding box center [736, 363] width 22 height 20
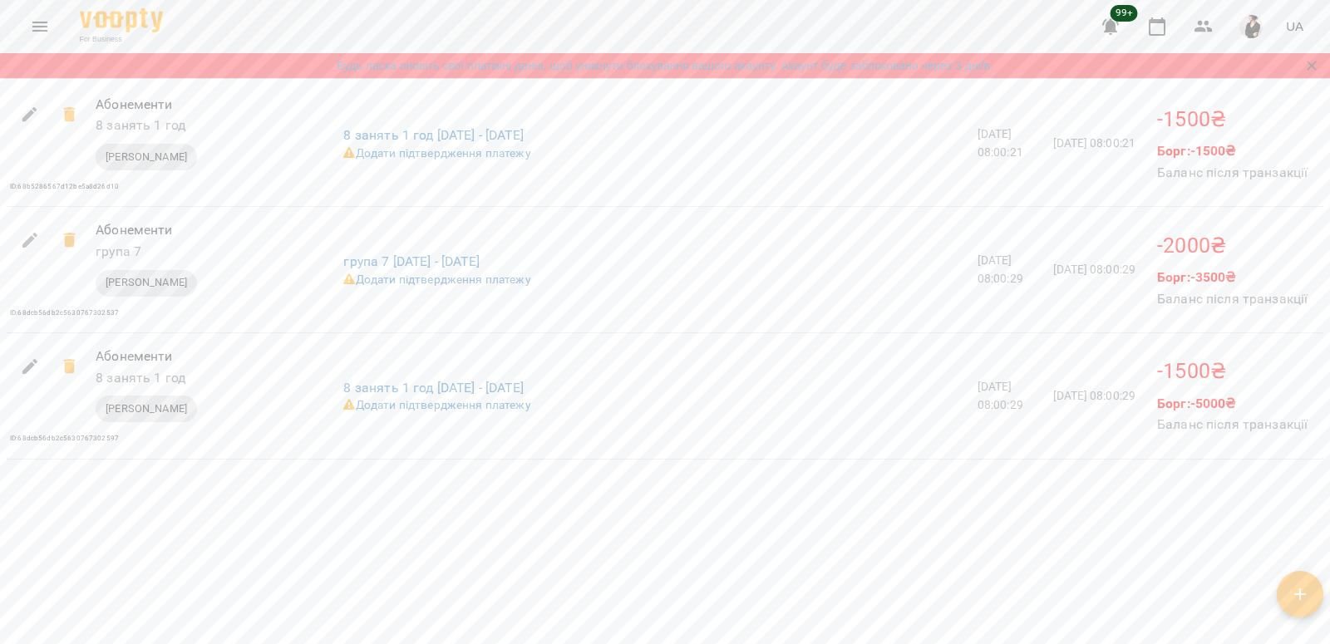
scroll to position [2615, 0]
click at [66, 374] on icon at bounding box center [69, 366] width 12 height 15
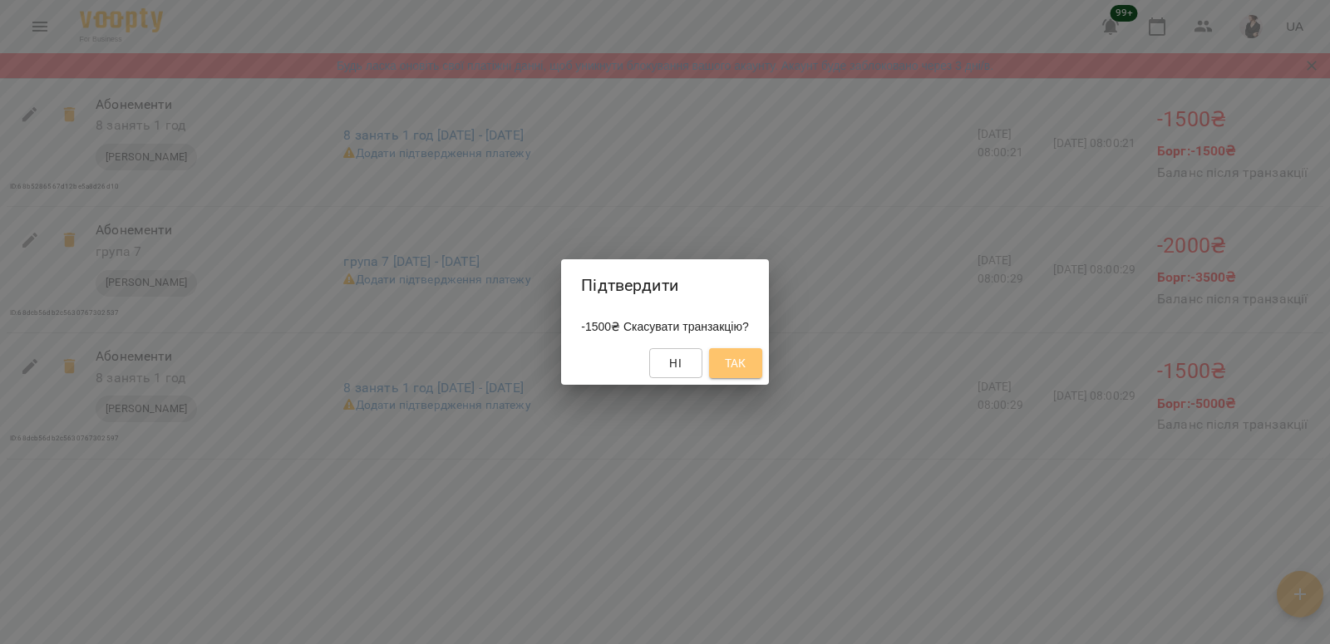
click at [745, 367] on span "Так" at bounding box center [736, 363] width 22 height 20
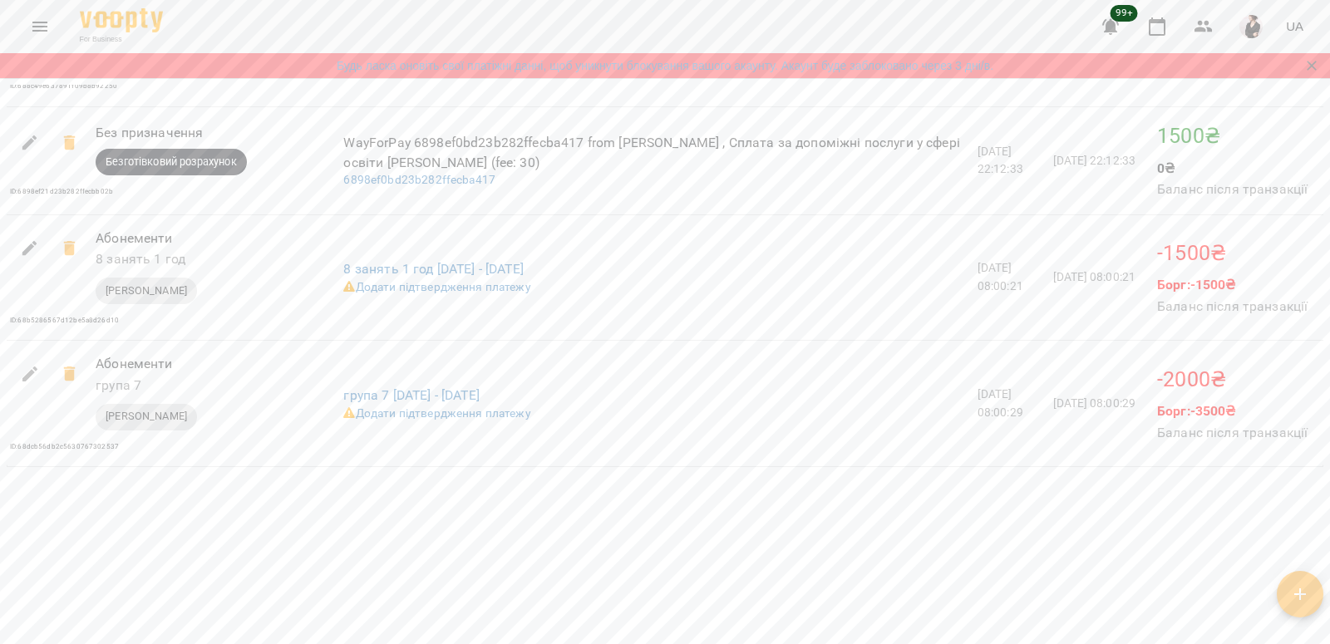
scroll to position [2476, 0]
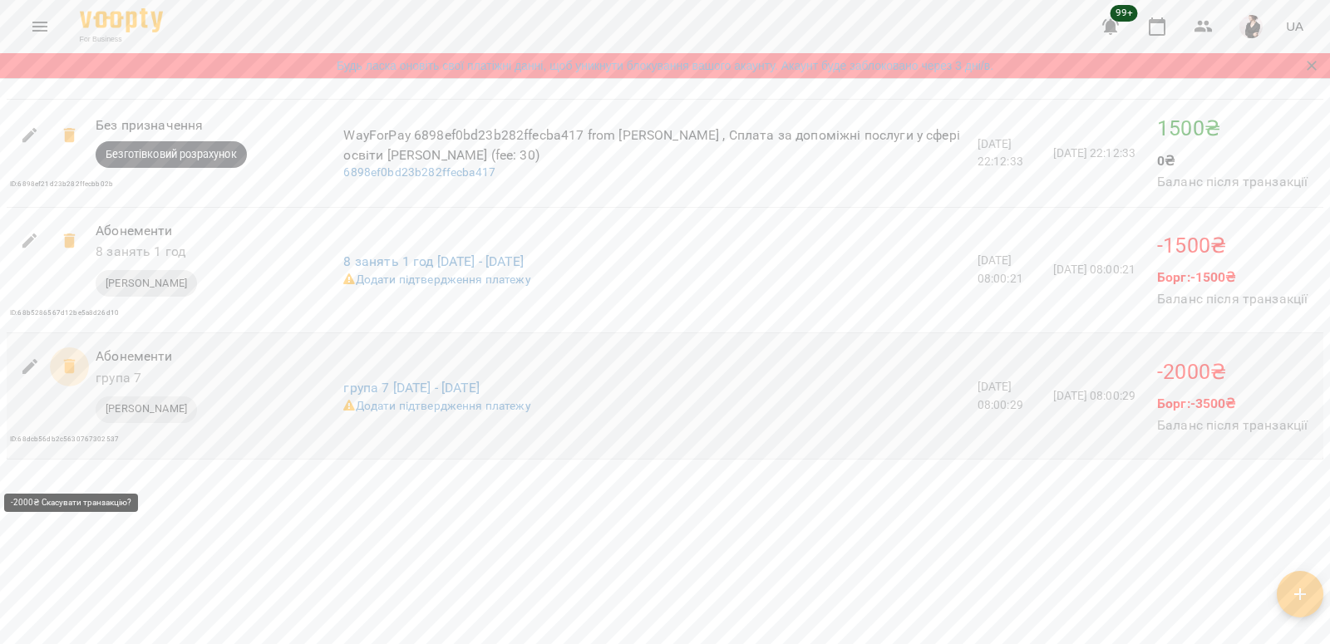
click at [65, 374] on icon at bounding box center [69, 366] width 12 height 15
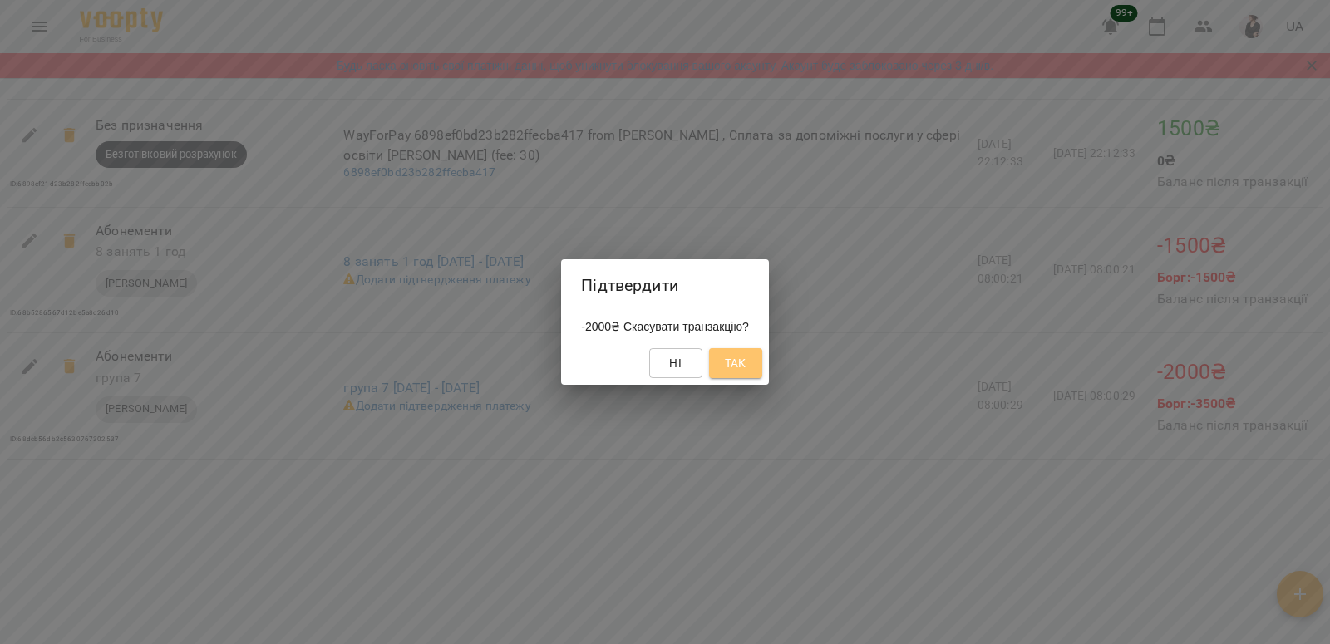
click at [746, 357] on span "Так" at bounding box center [736, 363] width 22 height 20
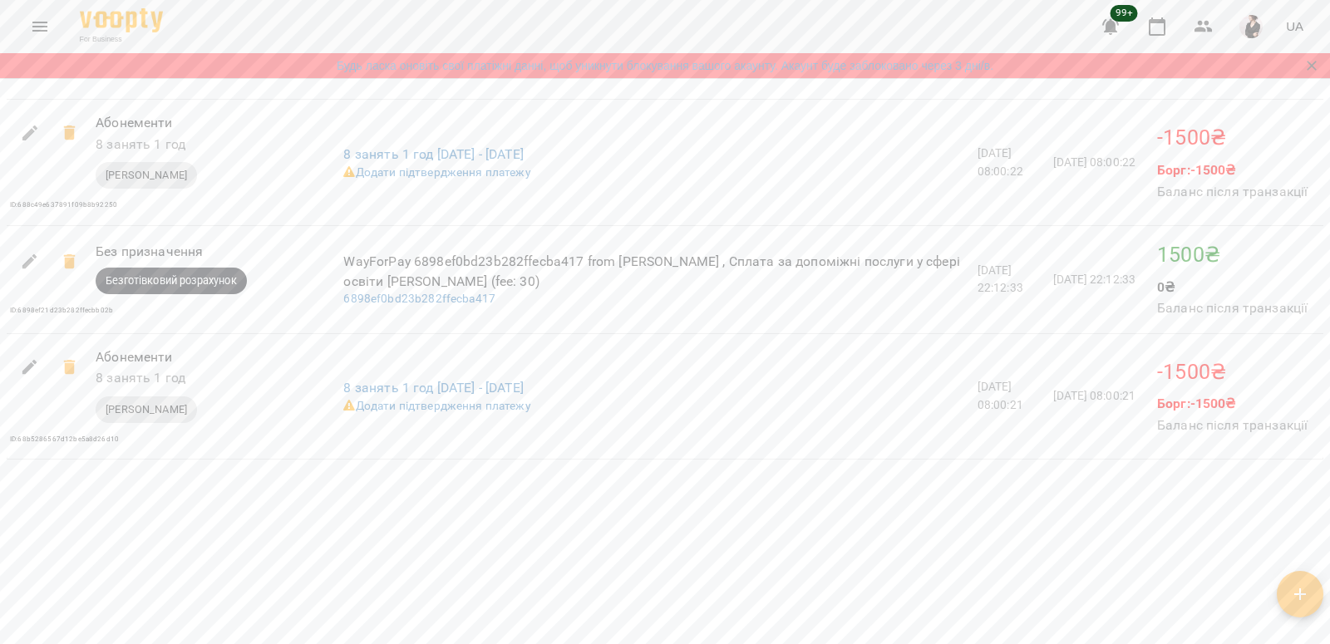
scroll to position [2417, 0]
click at [67, 375] on icon at bounding box center [69, 367] width 12 height 15
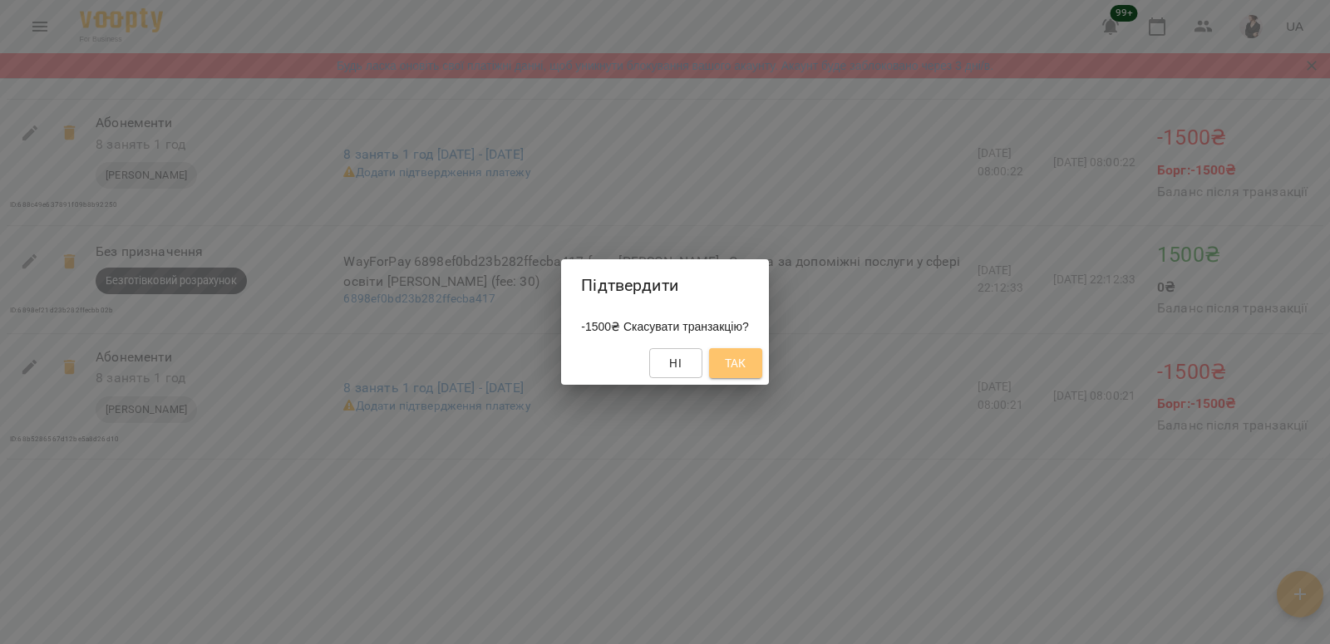
click at [741, 363] on span "Так" at bounding box center [736, 363] width 22 height 20
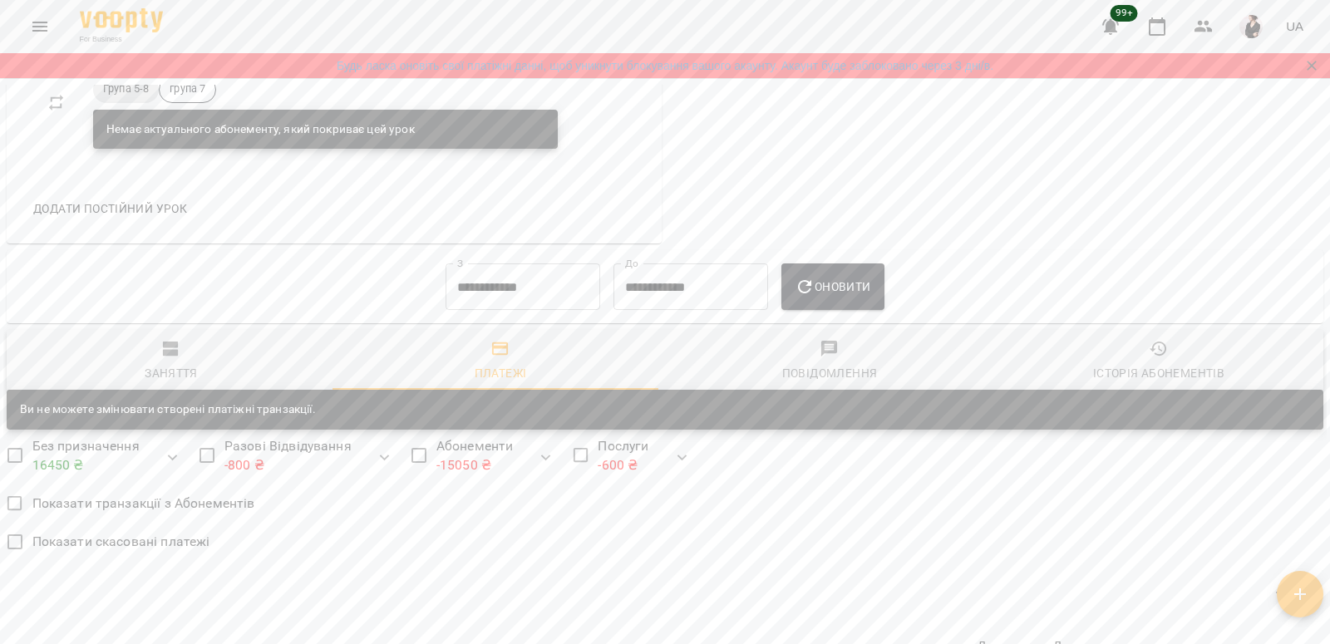
scroll to position [0, 0]
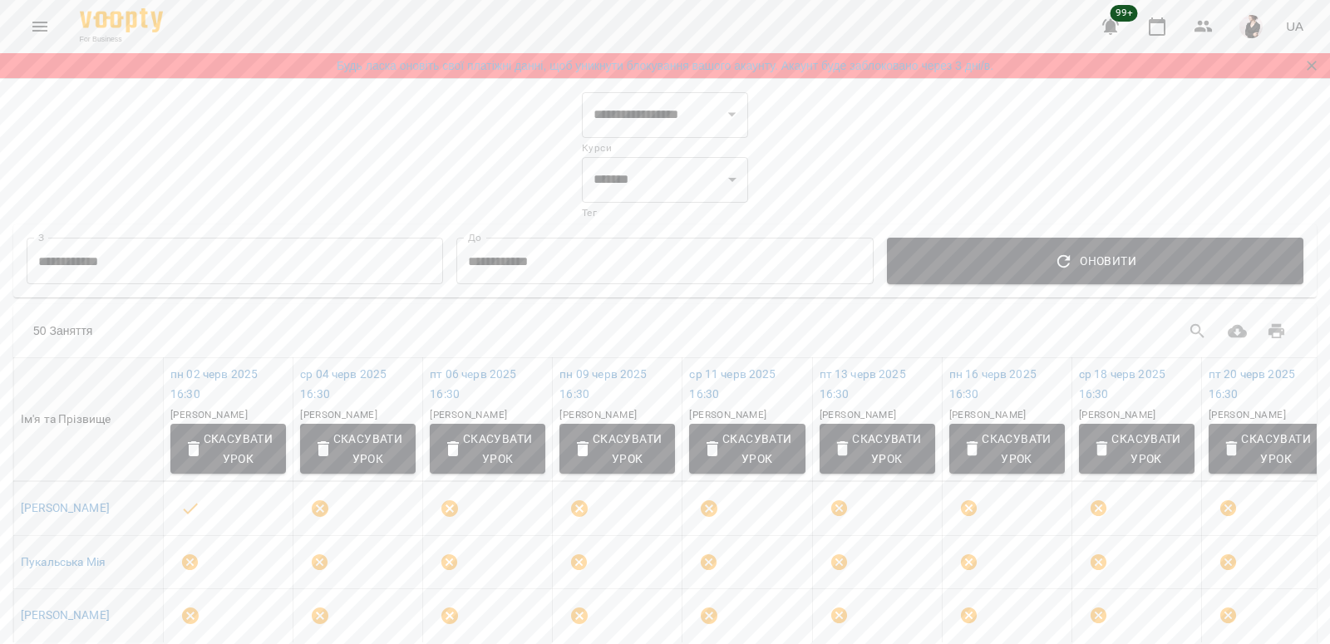
select select "**********"
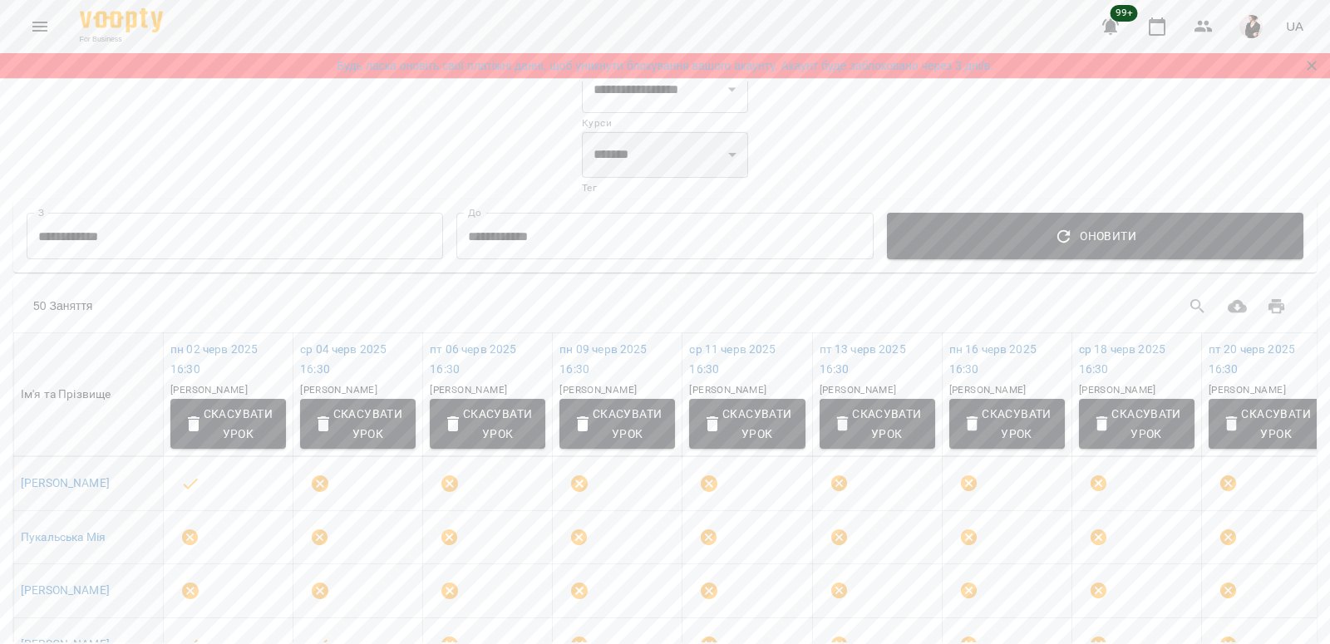
click at [695, 145] on select "*** *** ******* ******* ******* ********" at bounding box center [665, 154] width 166 height 47
select select "*******"
click option "*******" at bounding box center [0, 0] width 0 height 0
select select "**********"
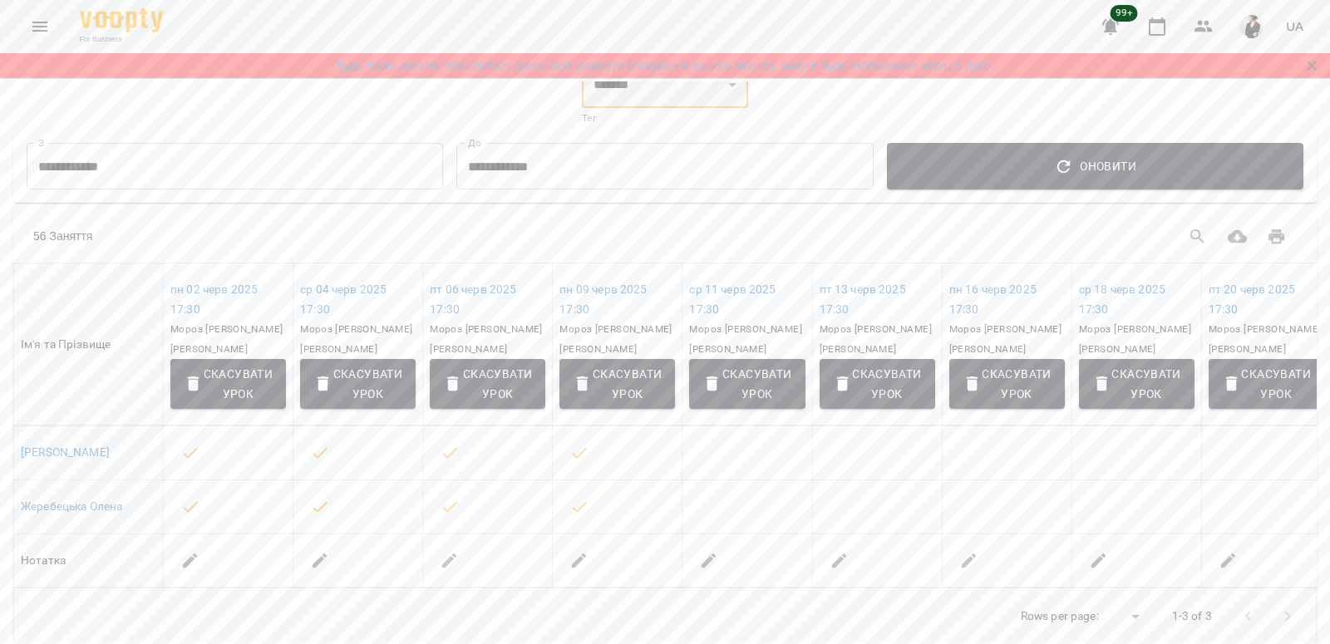
scroll to position [0, 0]
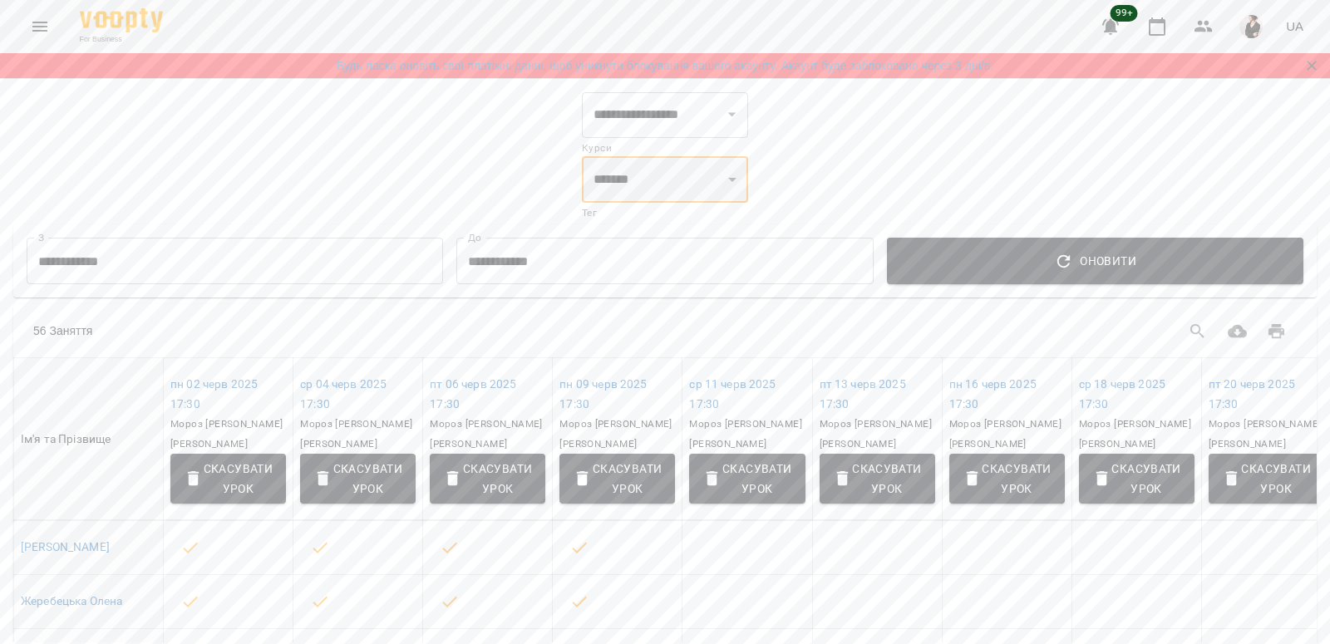
click at [582, 156] on select "*** *** ******* ******* ******* ********" at bounding box center [665, 179] width 166 height 47
select select "*******"
click option "*******" at bounding box center [0, 0] width 0 height 0
select select "**********"
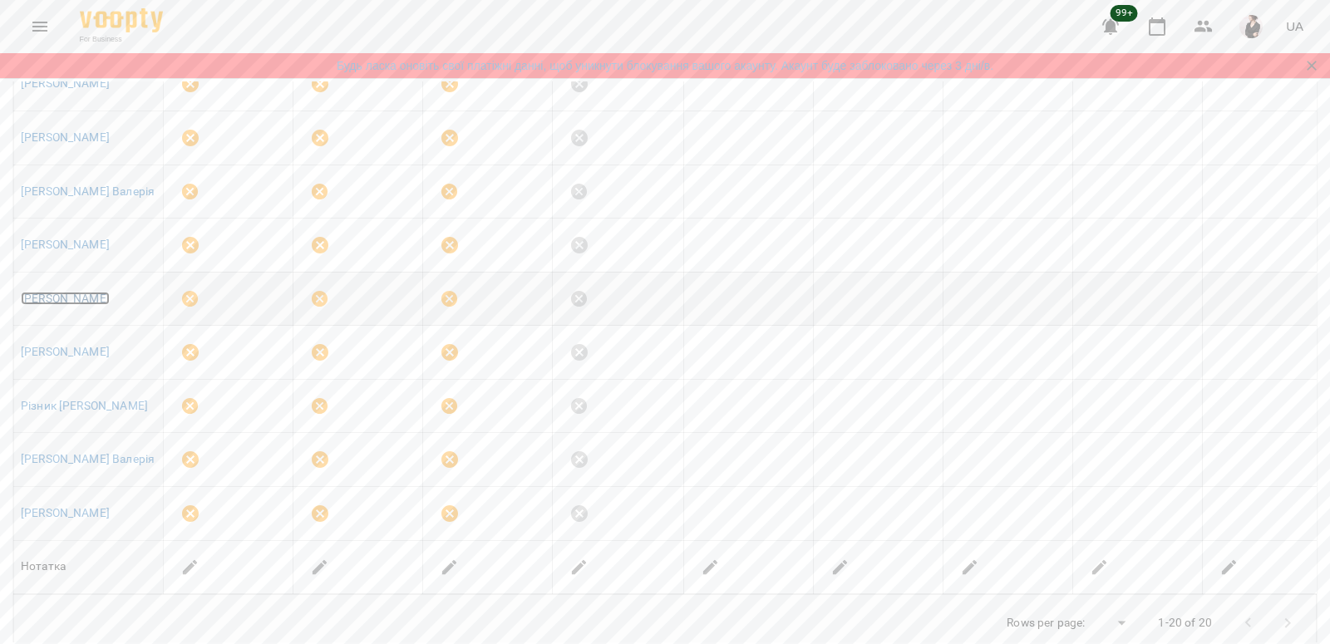
scroll to position [1006, 0]
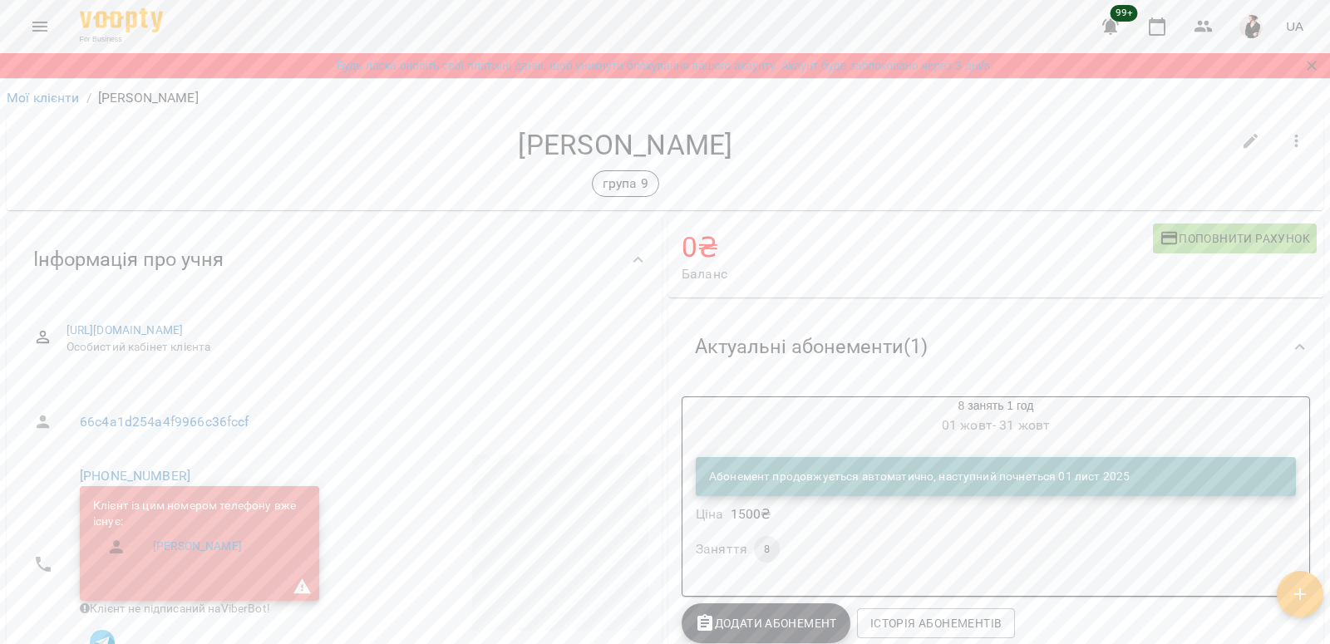
scroll to position [1222, 0]
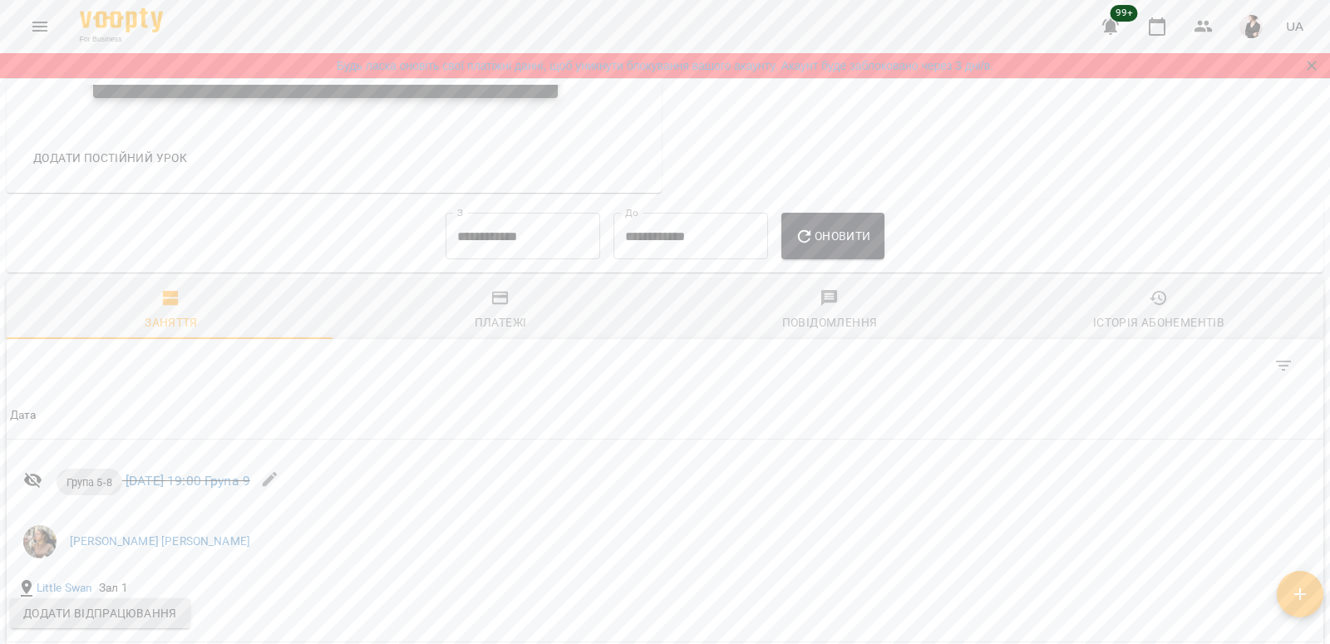
click at [451, 231] on input "**********" at bounding box center [522, 236] width 155 height 47
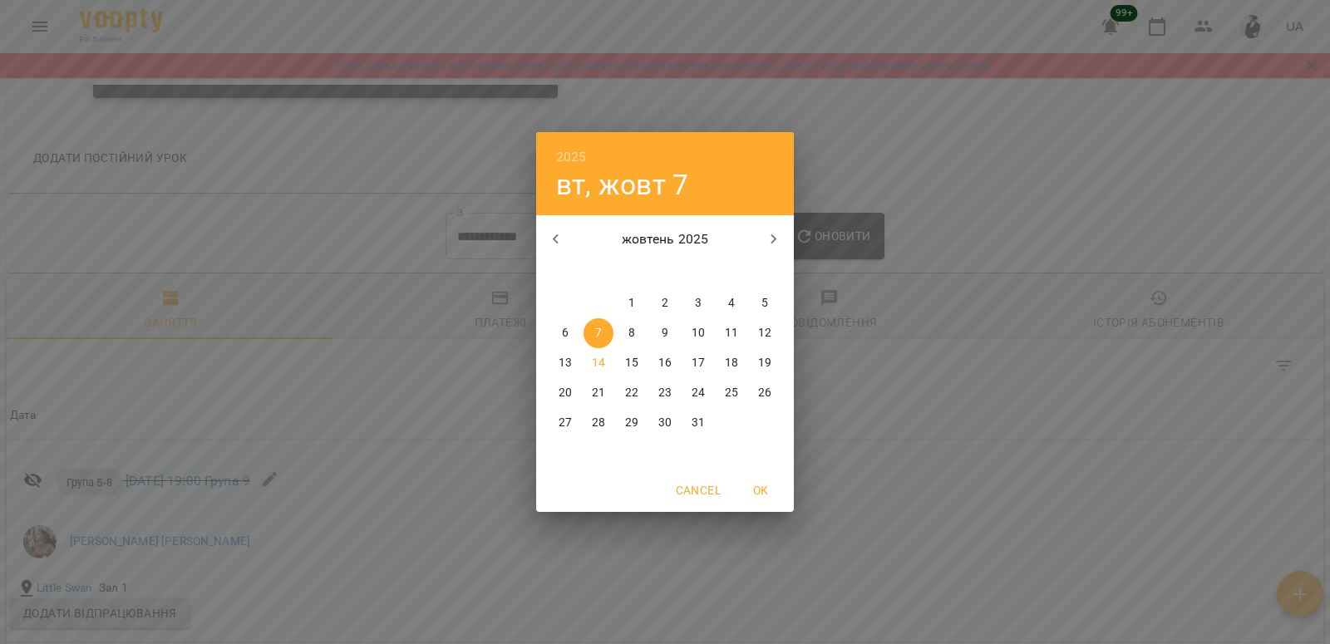
click at [474, 253] on div "2025 вт, жовт [DATE] вт ср чт пт сб нд 29 30 1 2 3 4 5 6 7 8 9 10 11 12 13 14 1…" at bounding box center [665, 322] width 1330 height 644
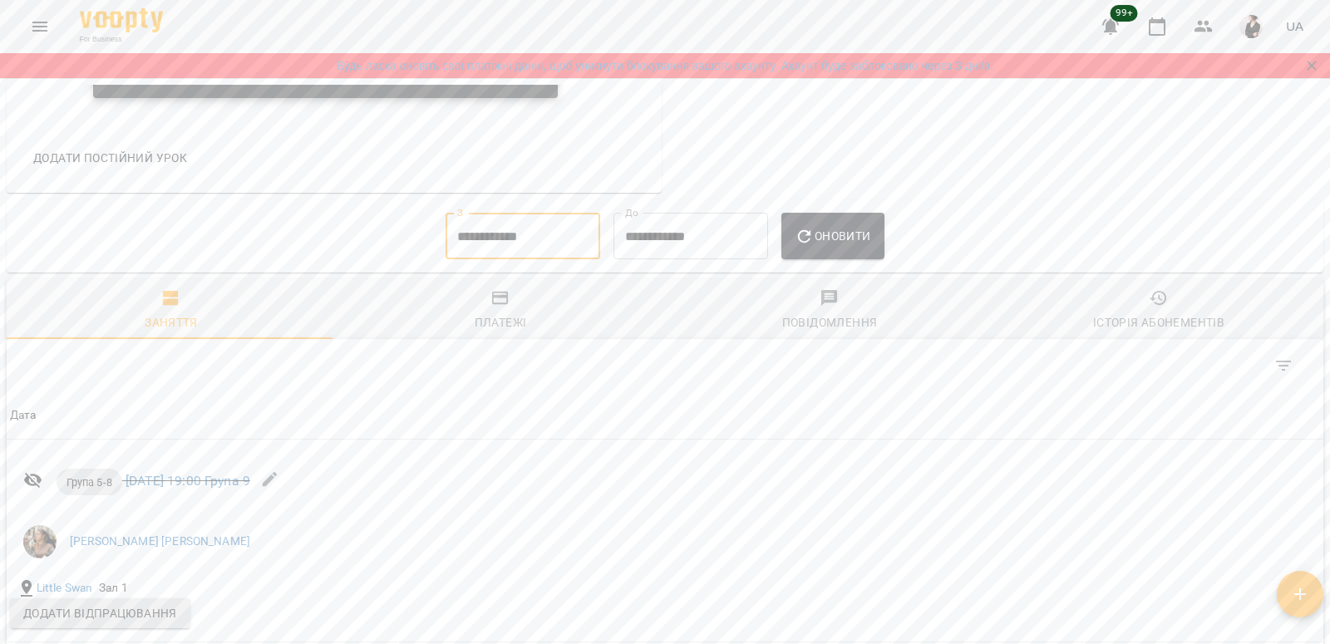
click at [555, 240] on icon "button" at bounding box center [556, 239] width 6 height 10
click at [463, 247] on input "**********" at bounding box center [522, 236] width 155 height 47
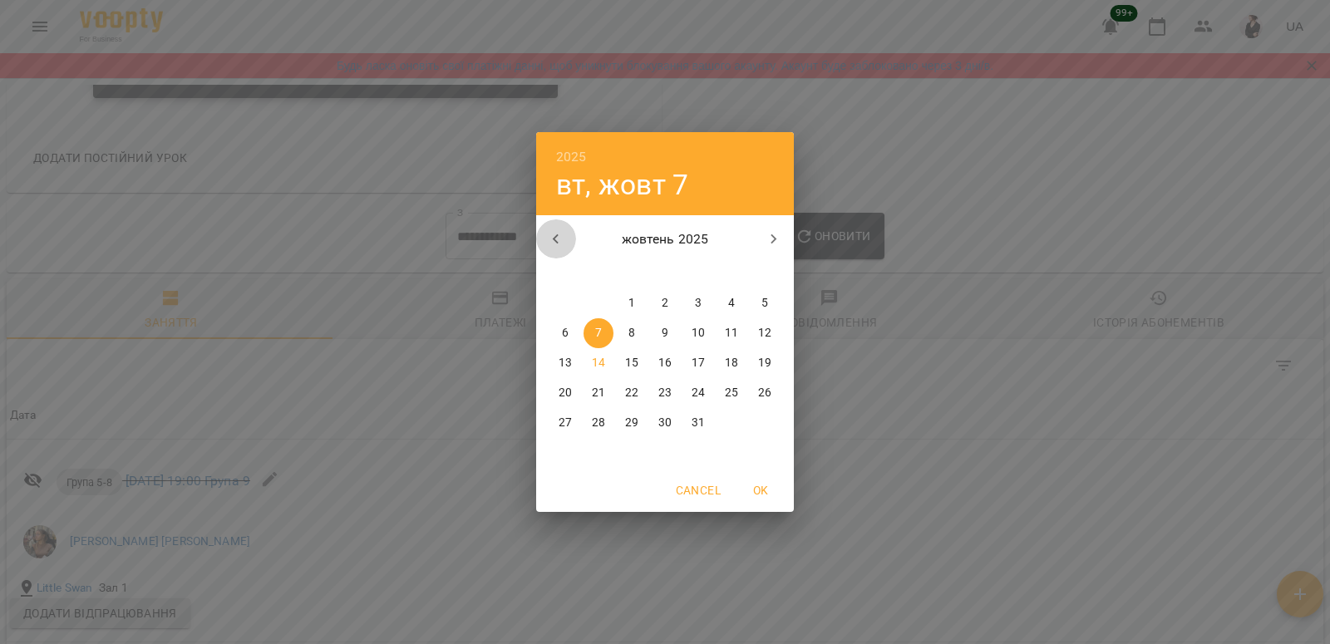
click at [566, 235] on button "button" at bounding box center [556, 239] width 40 height 40
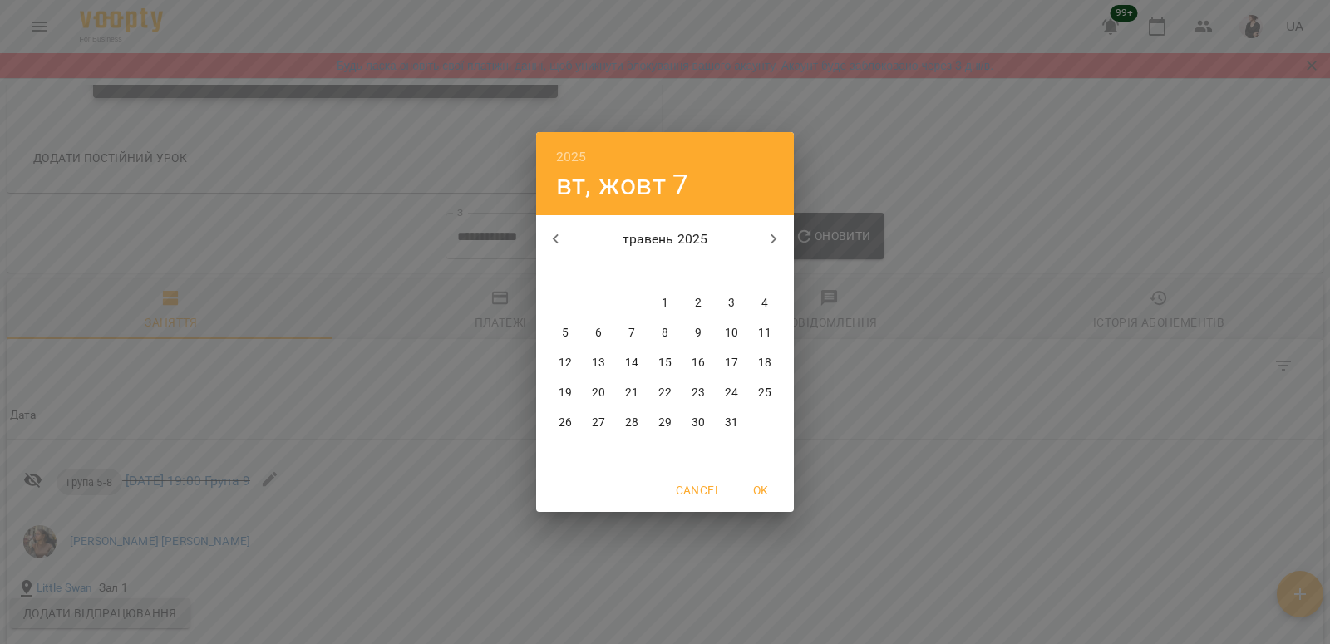
click at [770, 236] on icon "button" at bounding box center [774, 239] width 20 height 20
click at [758, 299] on span "1" at bounding box center [765, 303] width 30 height 17
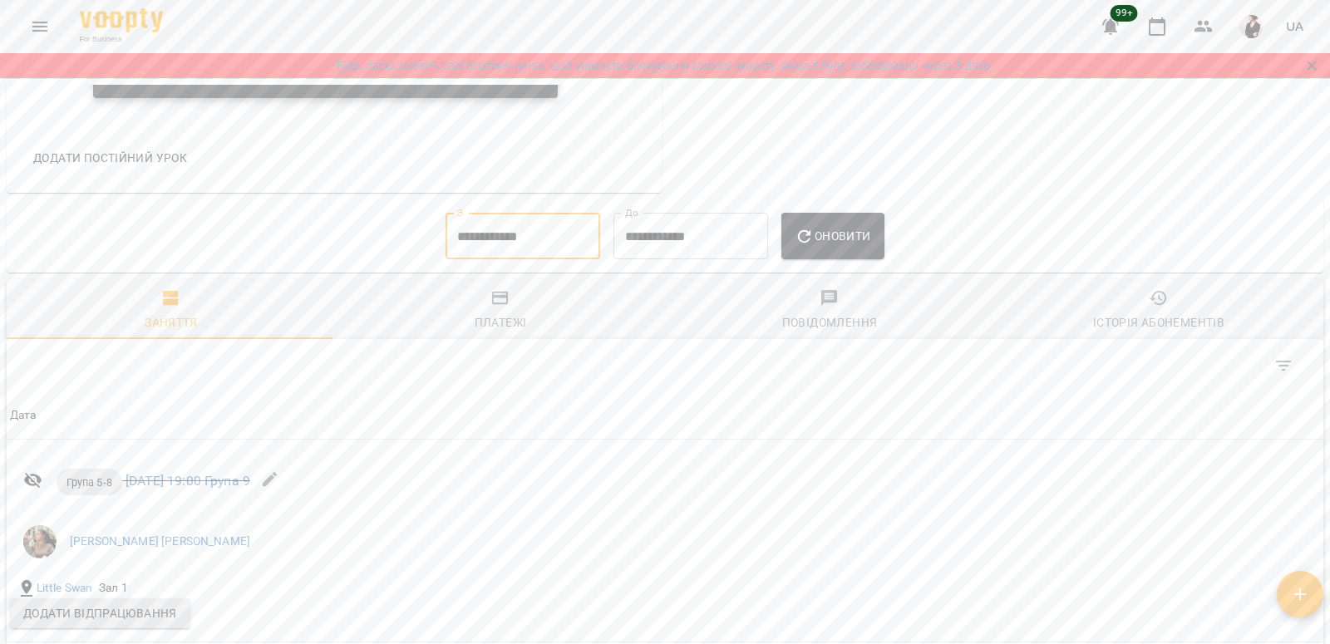
type input "**********"
click at [860, 239] on span "Оновити" at bounding box center [832, 236] width 76 height 20
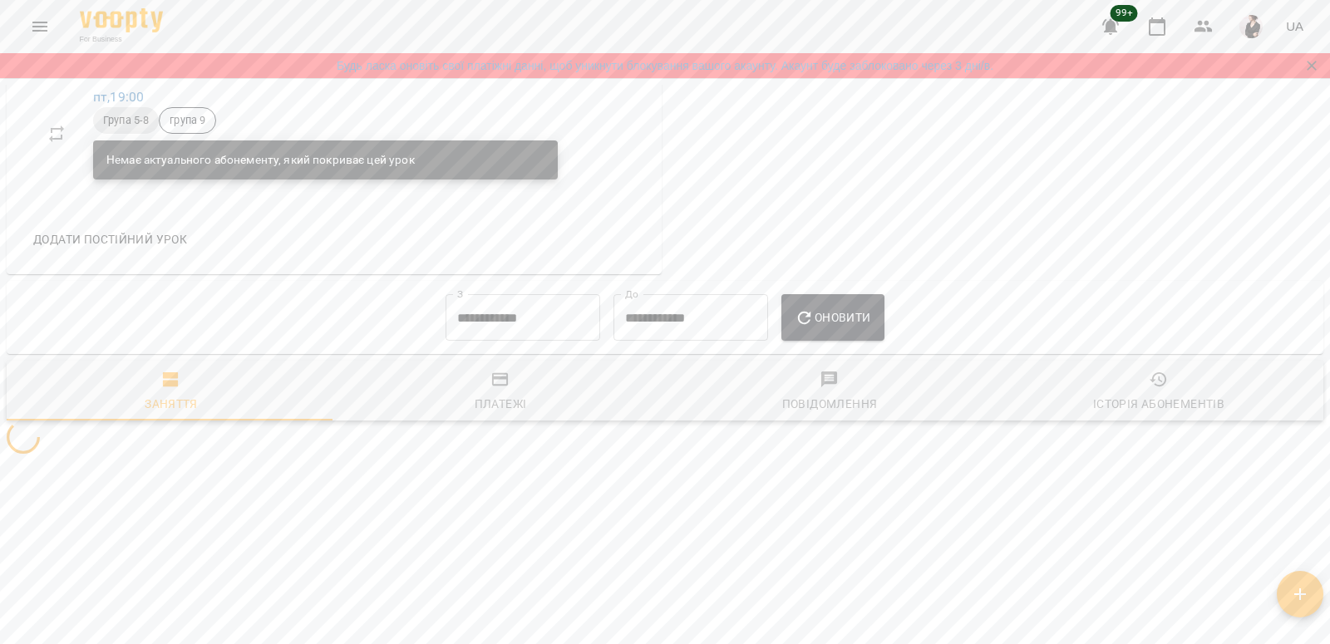
scroll to position [1147, 0]
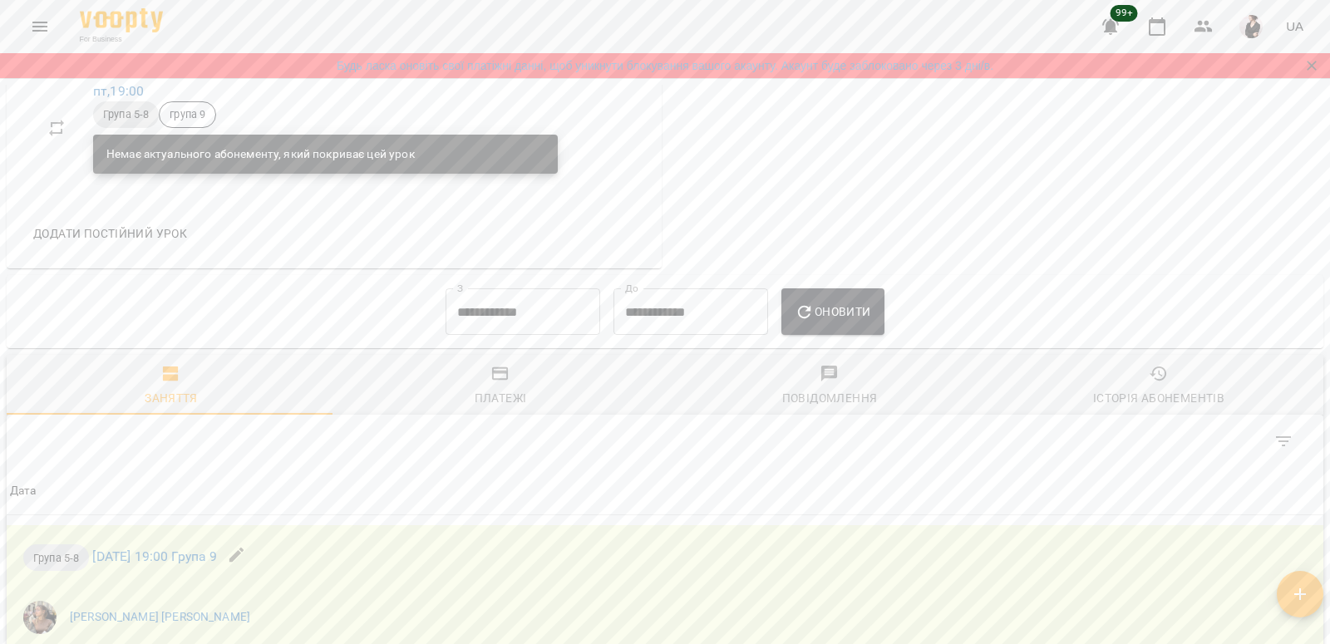
click at [481, 370] on button "Платежі" at bounding box center [500, 385] width 329 height 60
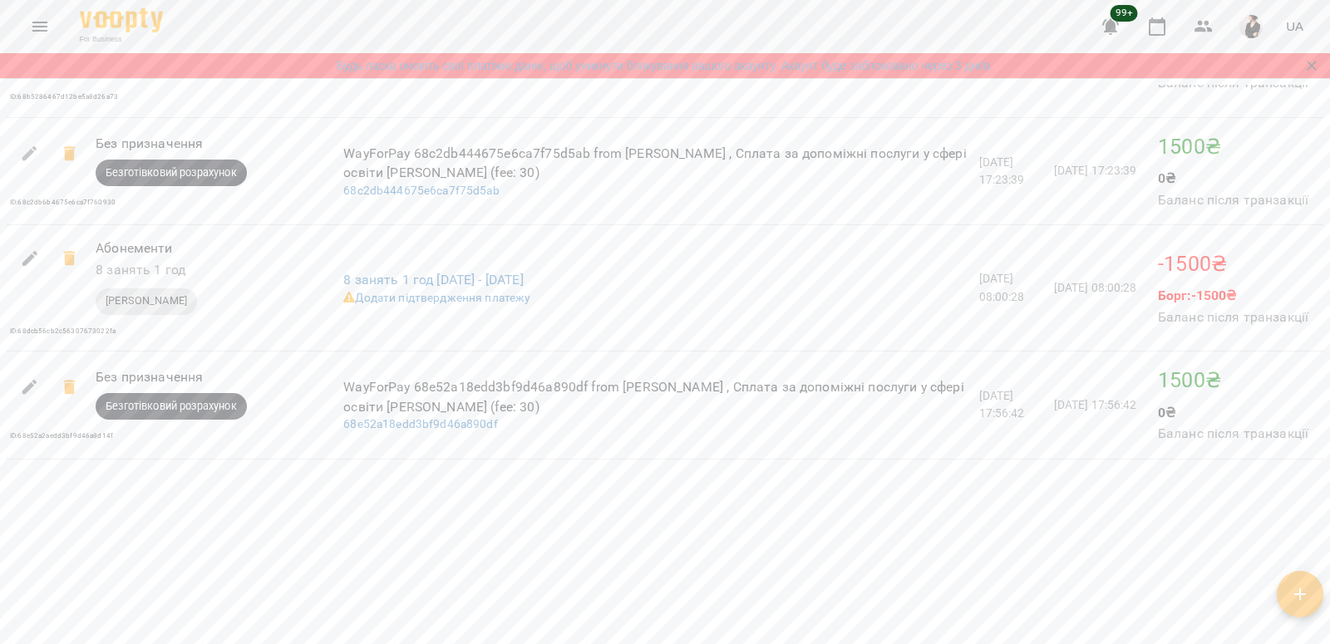
scroll to position [2575, 0]
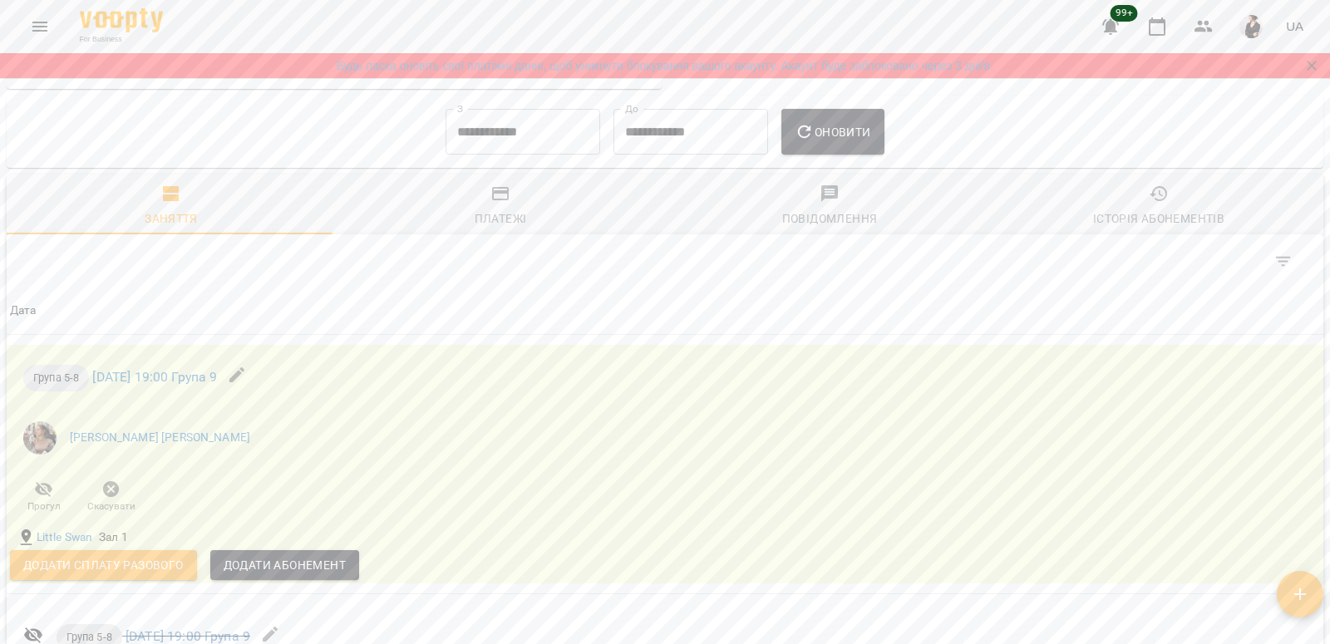
scroll to position [1263, 0]
click at [450, 135] on input "**********" at bounding box center [522, 134] width 155 height 47
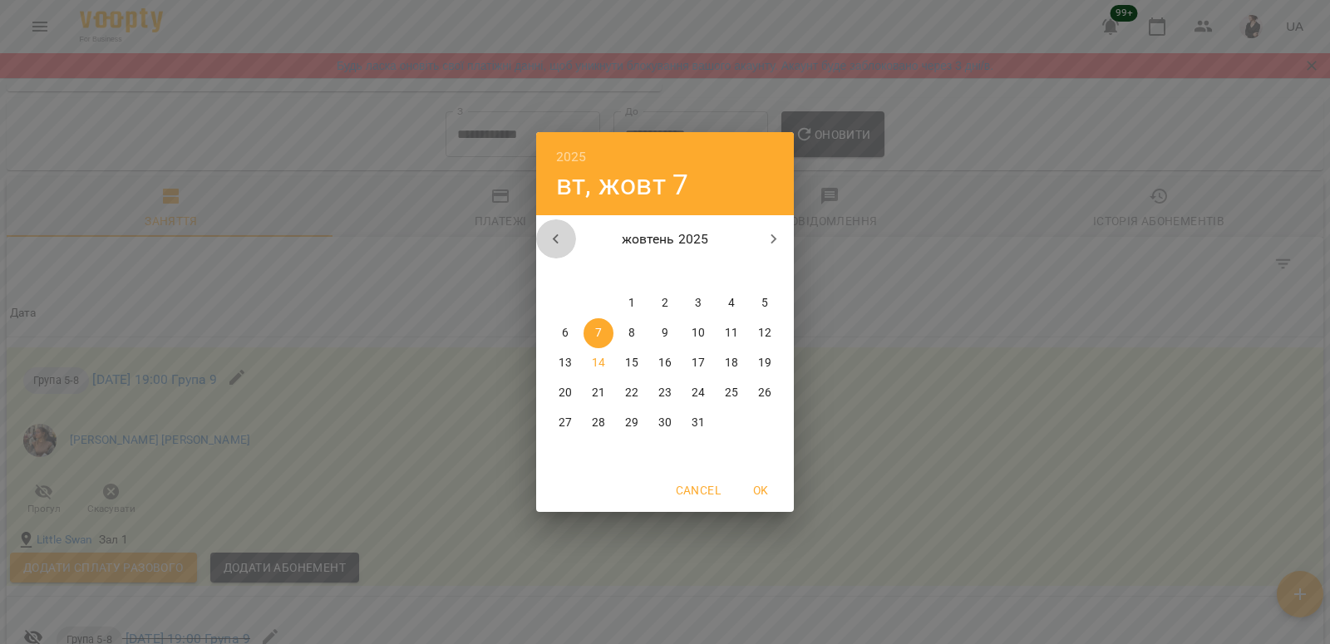
click at [555, 230] on icon "button" at bounding box center [556, 239] width 20 height 20
click at [555, 231] on icon "button" at bounding box center [556, 239] width 20 height 20
click at [755, 295] on button "1" at bounding box center [765, 303] width 30 height 30
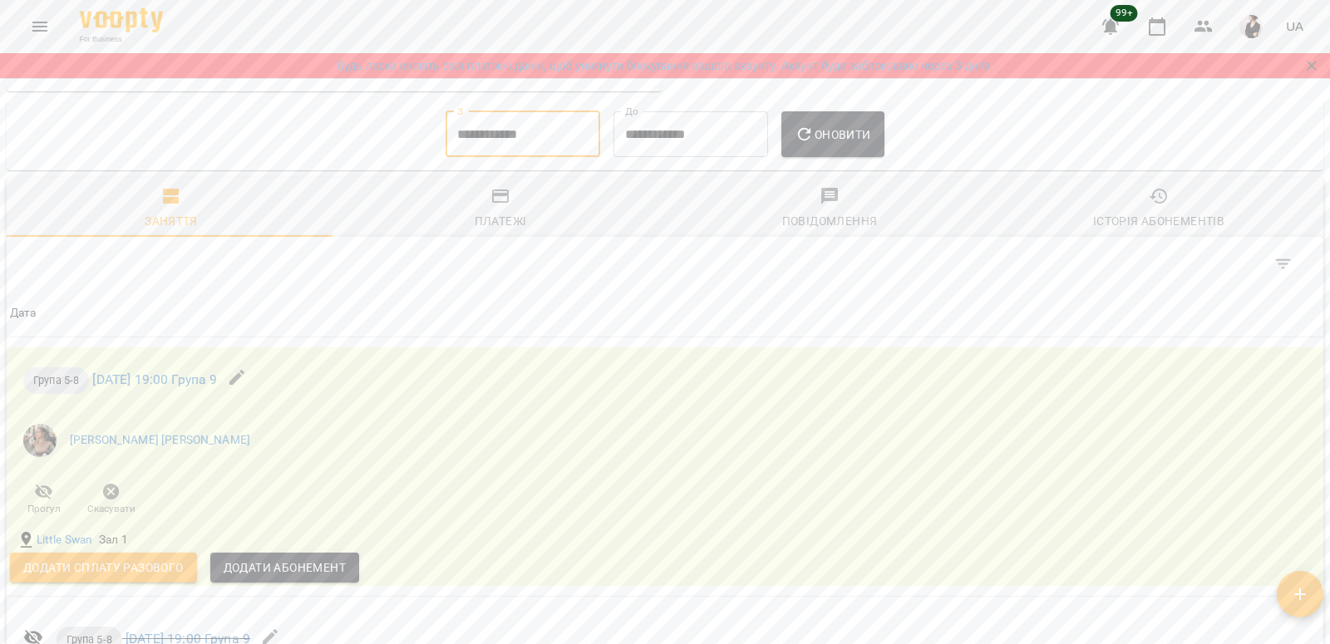
type input "**********"
click at [840, 125] on span "Оновити" at bounding box center [832, 135] width 76 height 20
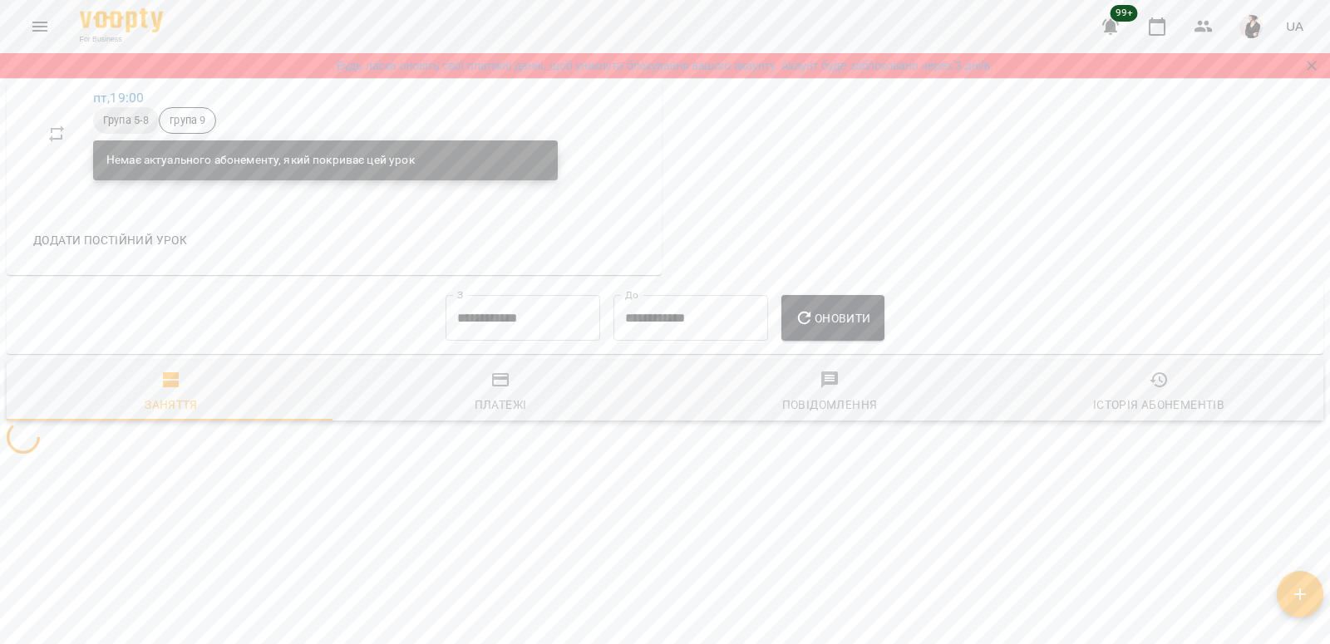
scroll to position [1079, 0]
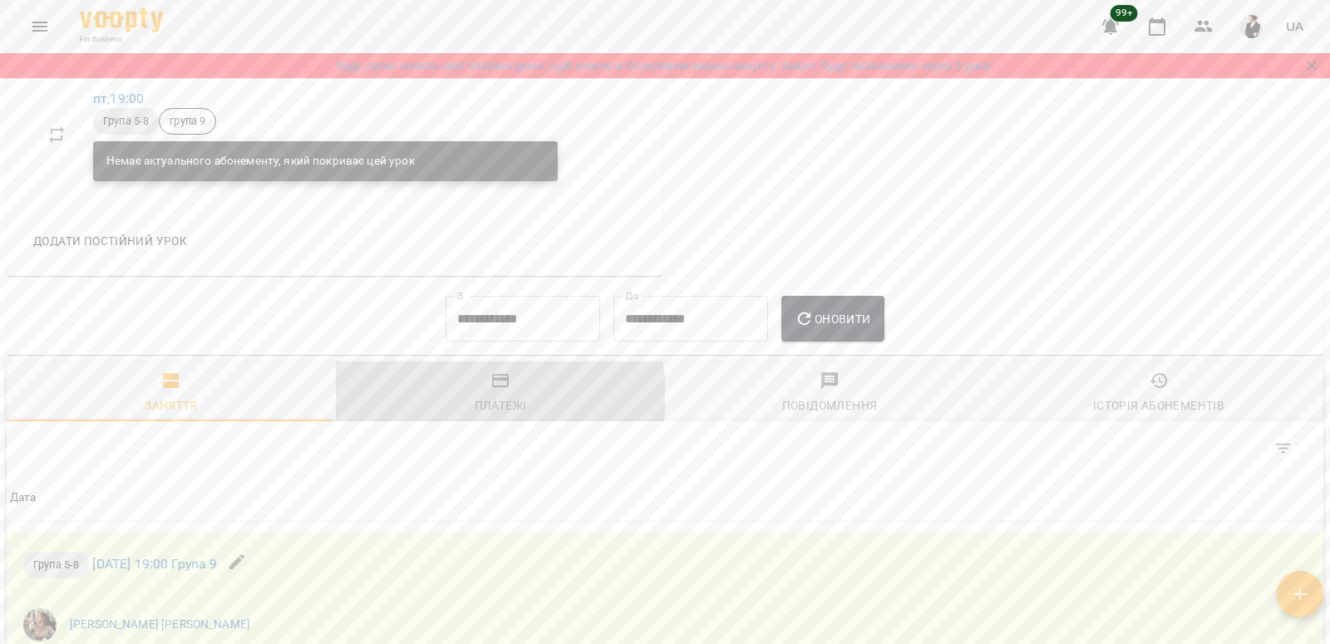
click at [478, 394] on span "Платежі" at bounding box center [500, 393] width 309 height 45
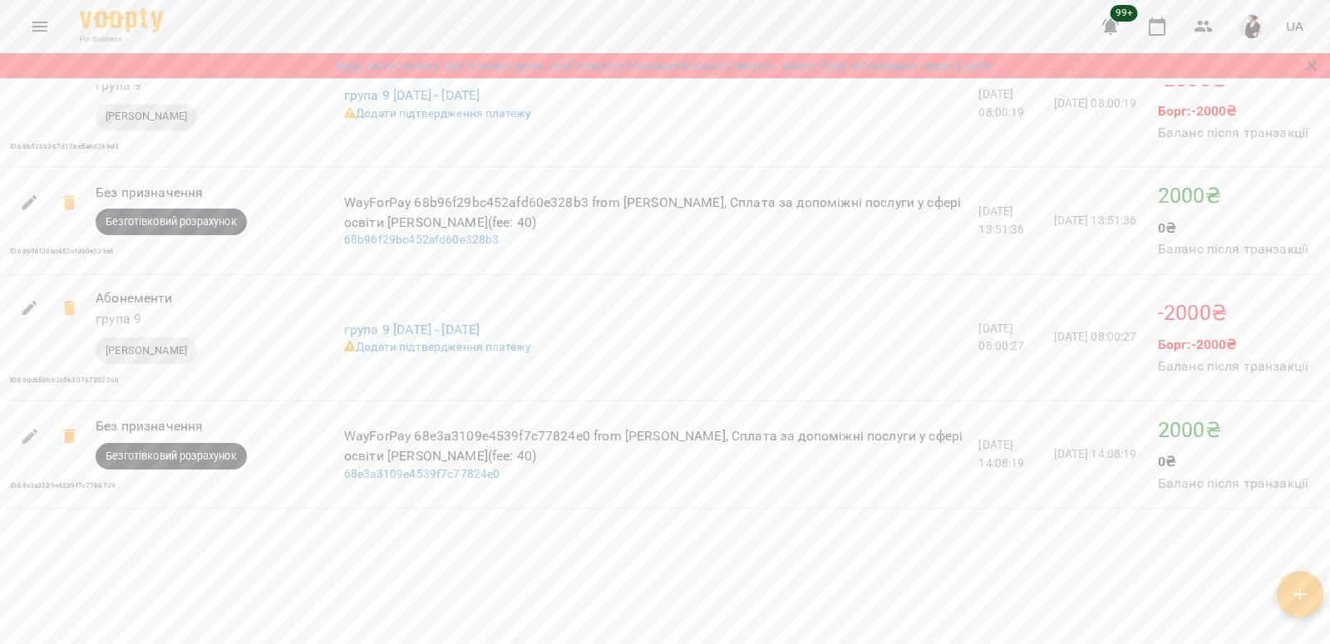
scroll to position [2459, 0]
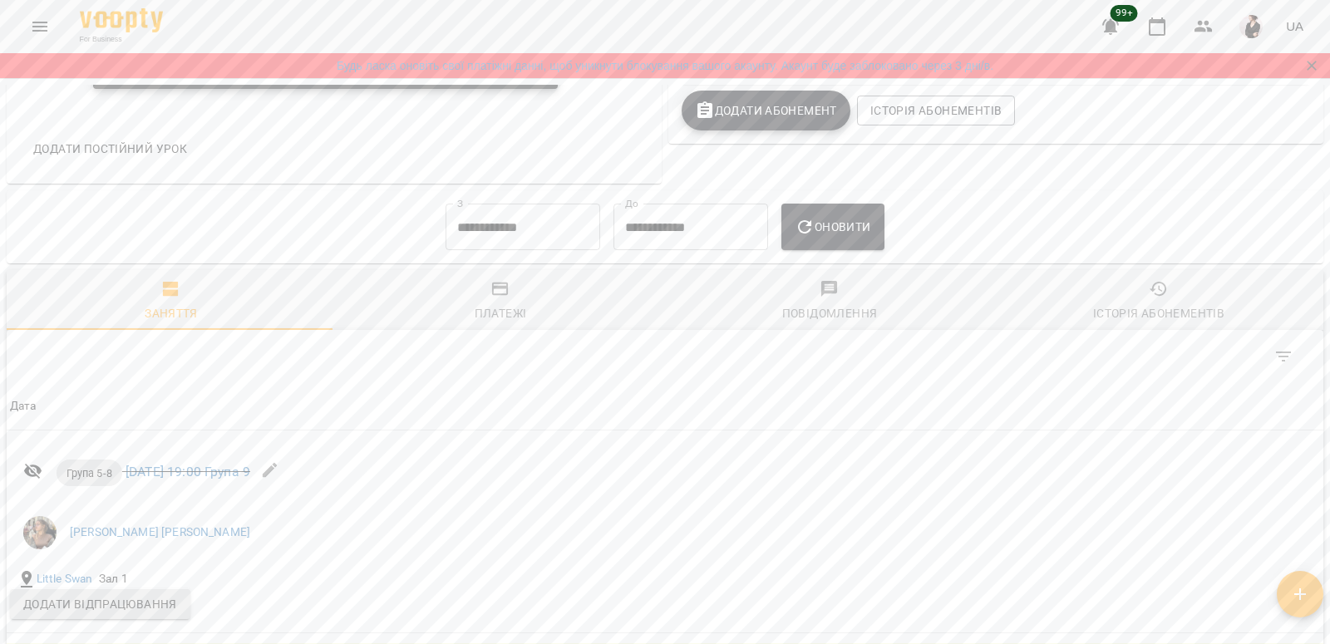
scroll to position [1175, 0]
click at [483, 242] on input "**********" at bounding box center [522, 227] width 155 height 47
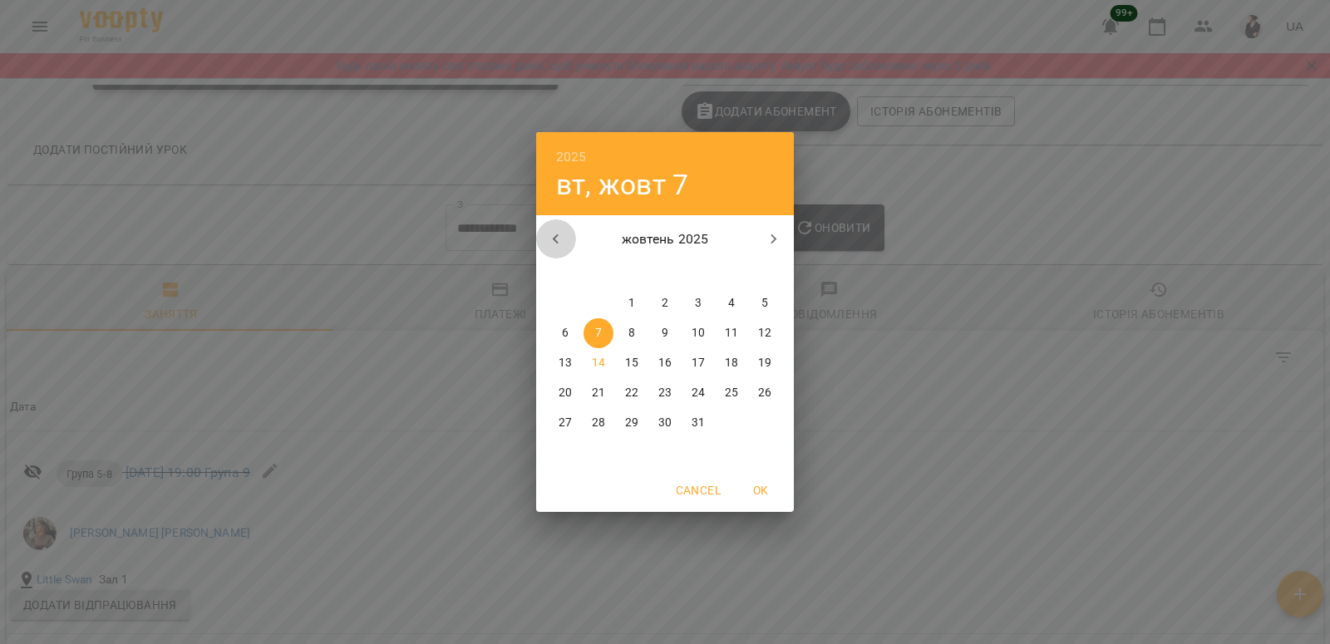
click at [562, 239] on icon "button" at bounding box center [556, 239] width 20 height 20
click at [762, 302] on p "1" at bounding box center [764, 303] width 7 height 17
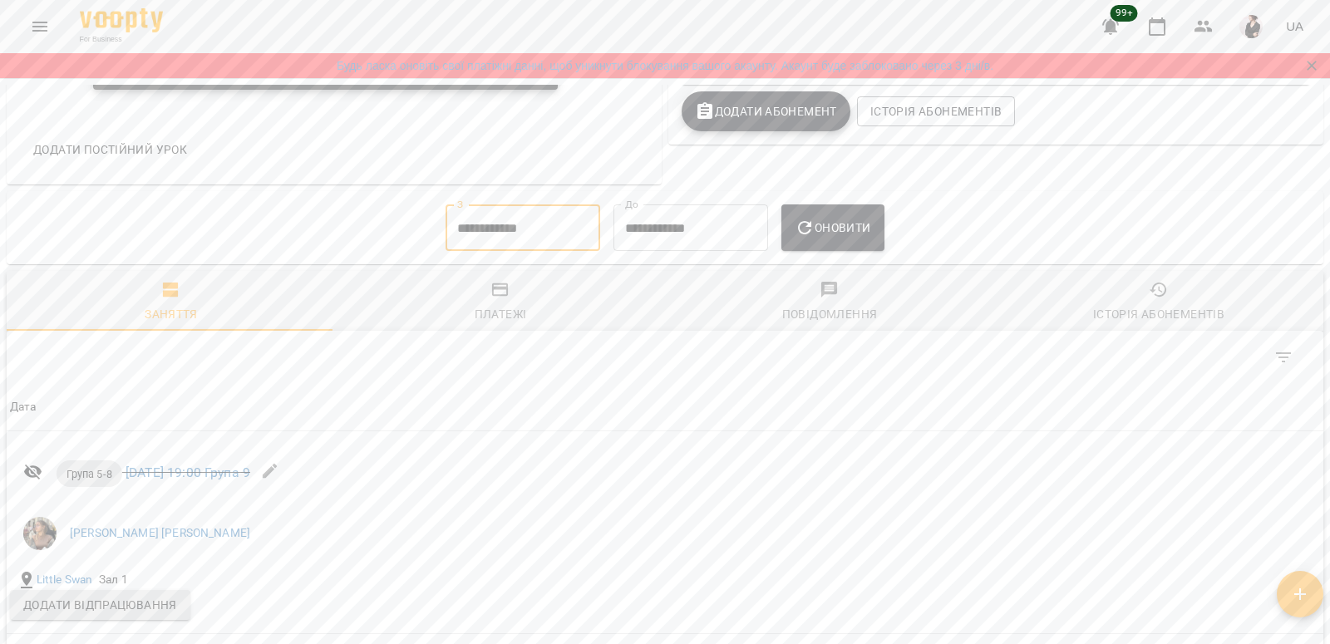
type input "**********"
click at [843, 234] on span "Оновити" at bounding box center [832, 228] width 76 height 20
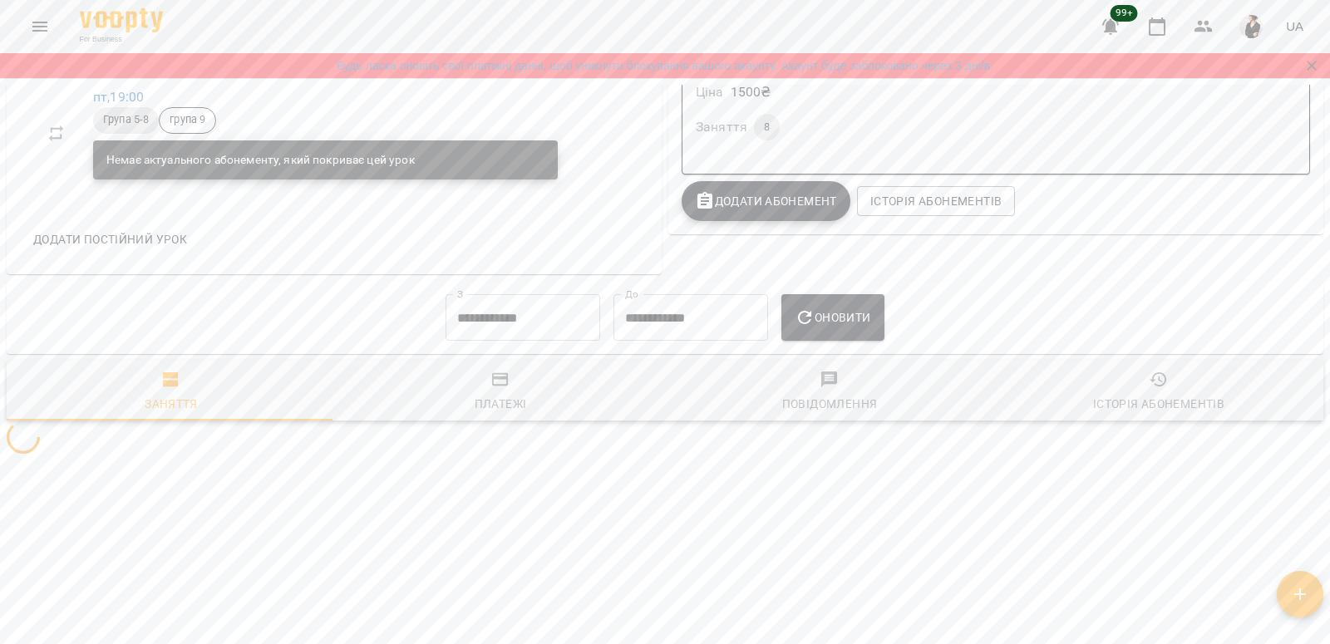
click at [493, 393] on span "Платежі" at bounding box center [500, 392] width 309 height 45
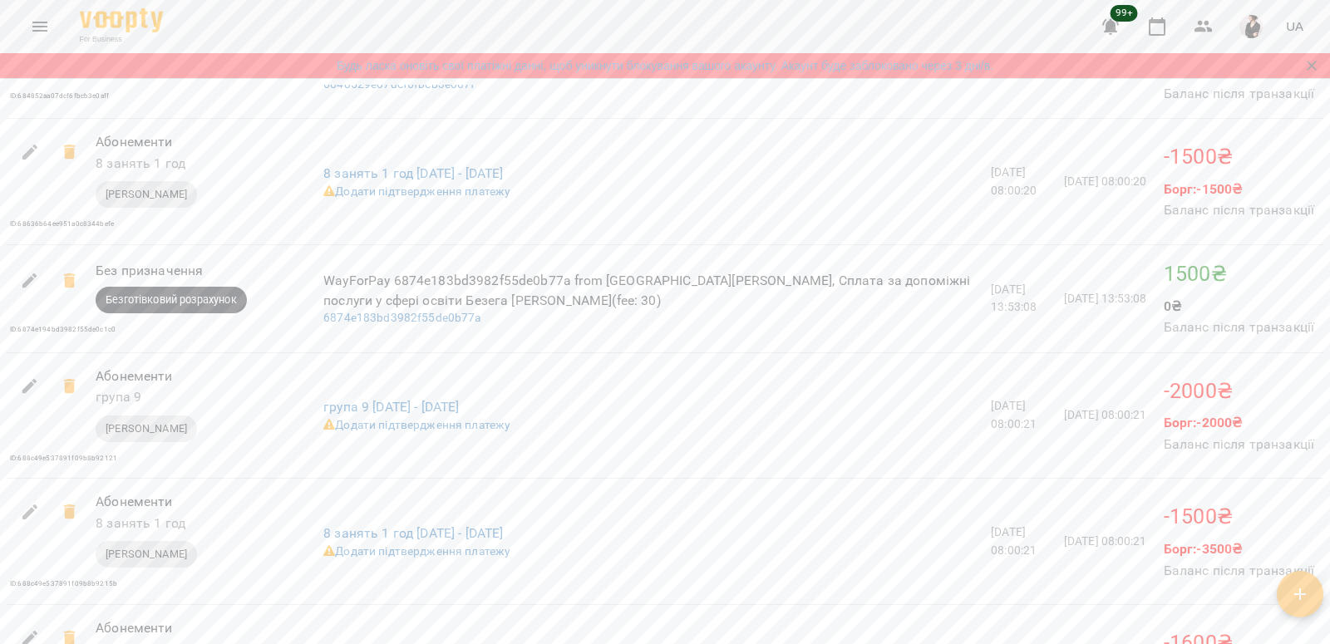
scroll to position [1988, 0]
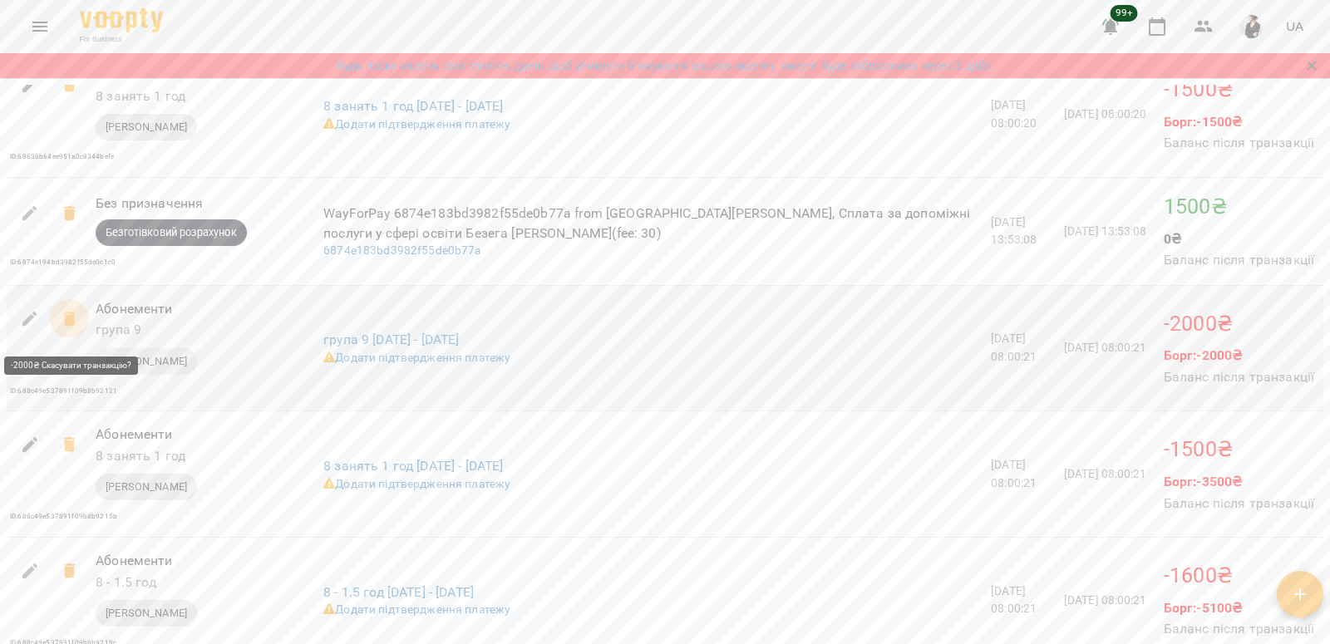
click at [64, 322] on icon at bounding box center [70, 319] width 20 height 20
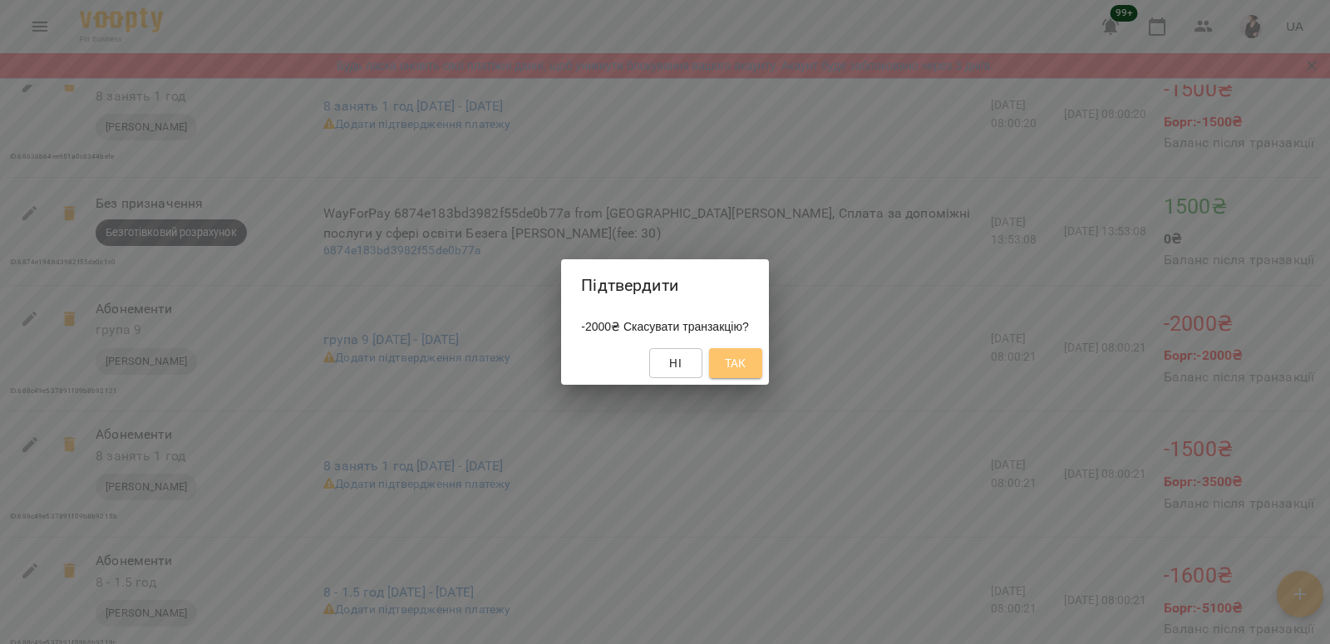
click at [739, 371] on span "Так" at bounding box center [736, 363] width 22 height 20
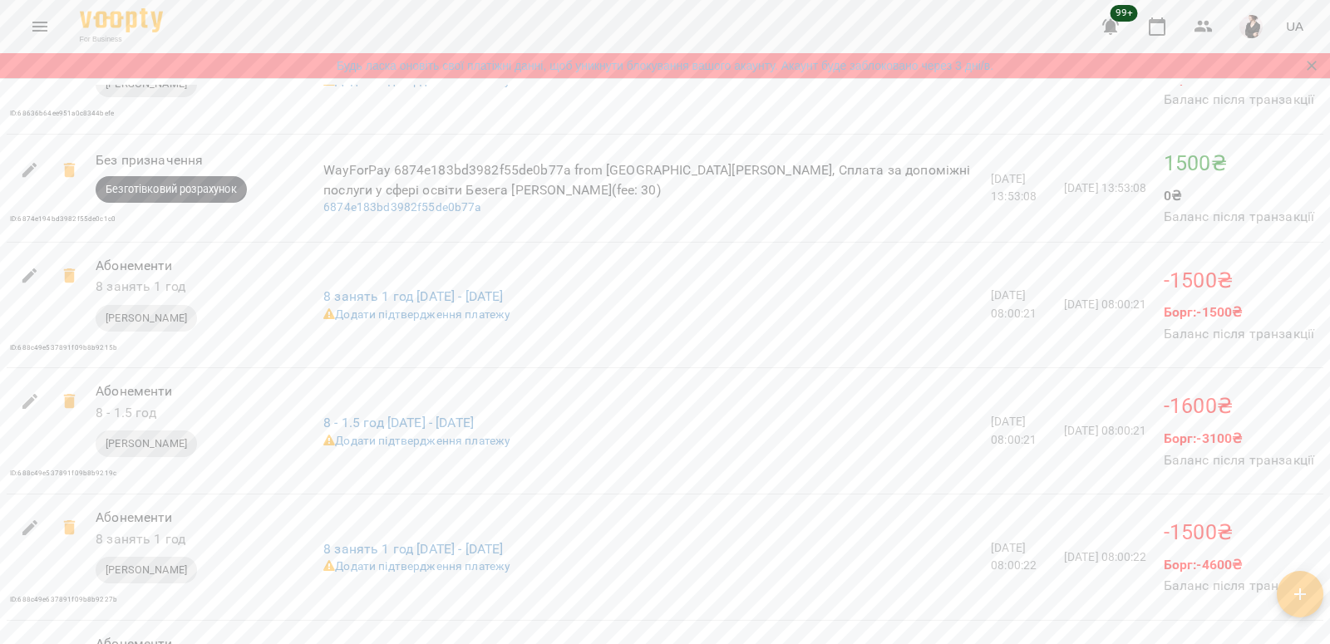
scroll to position [2039, 0]
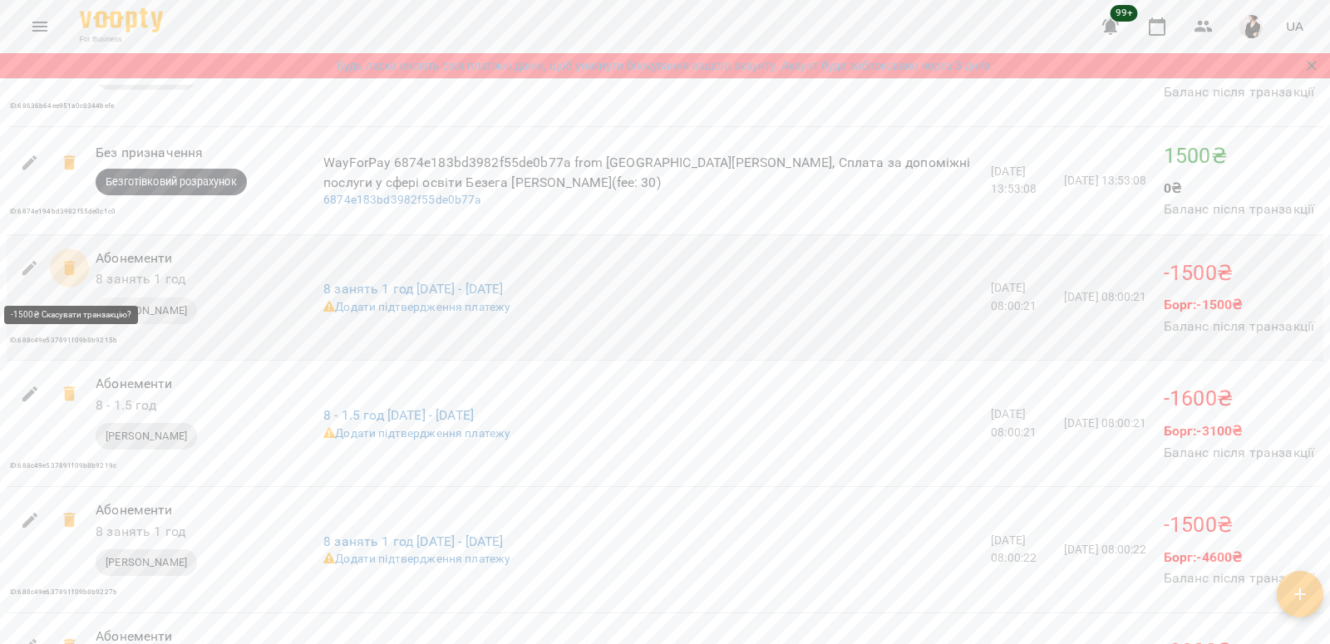
click at [76, 278] on icon at bounding box center [70, 268] width 20 height 20
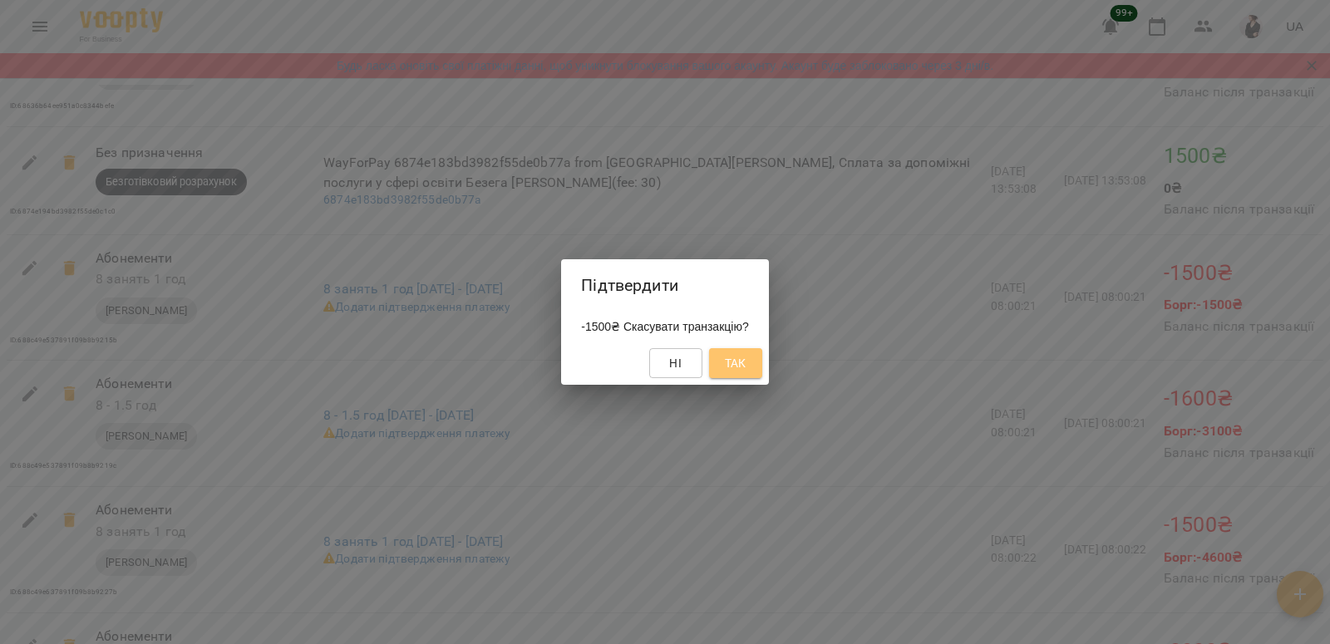
click at [742, 371] on span "Так" at bounding box center [736, 363] width 22 height 20
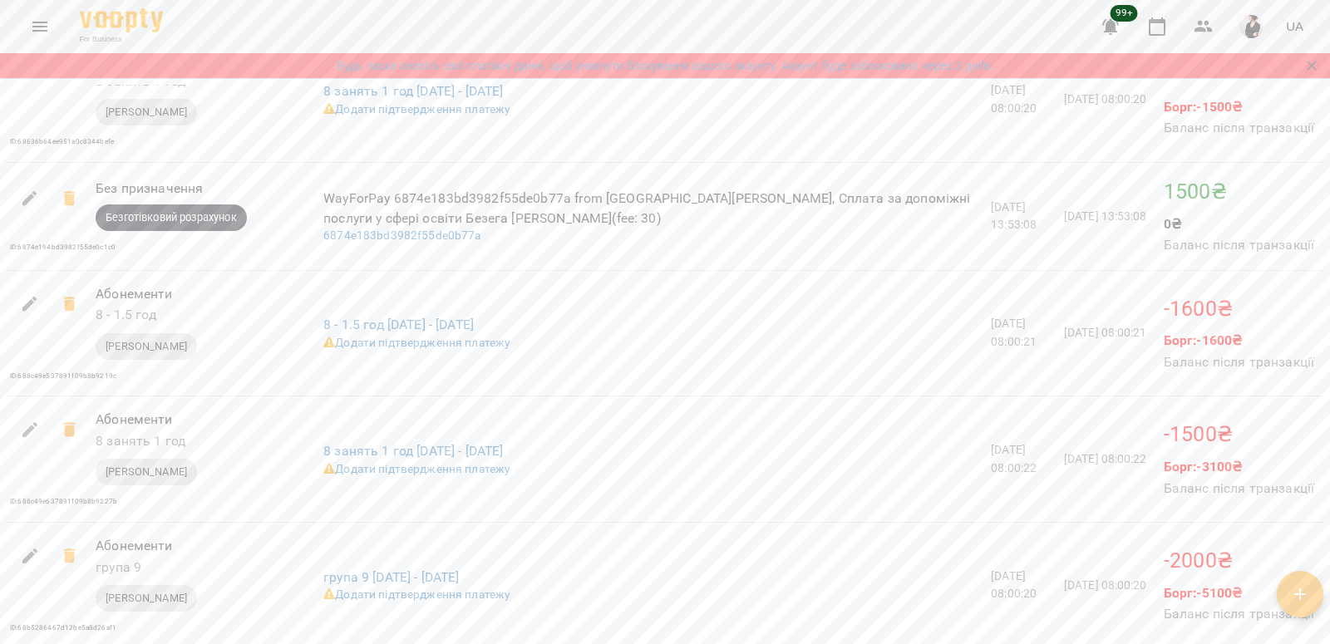
scroll to position [2007, 0]
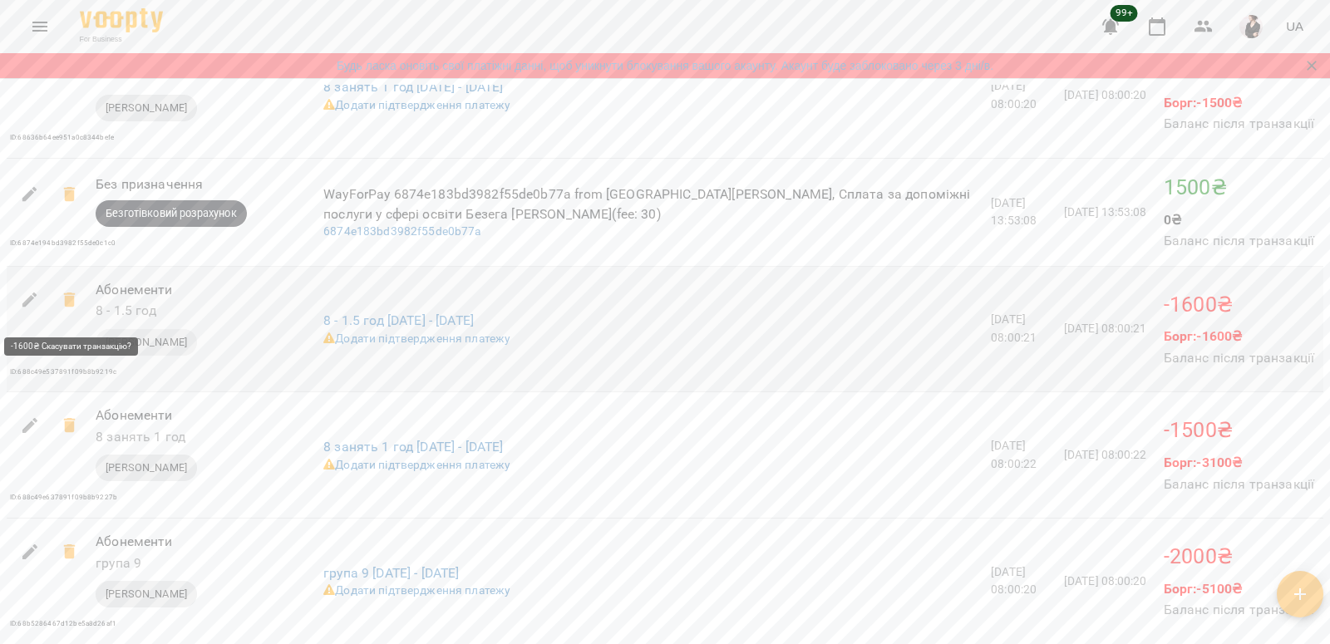
click at [72, 307] on icon at bounding box center [69, 300] width 12 height 15
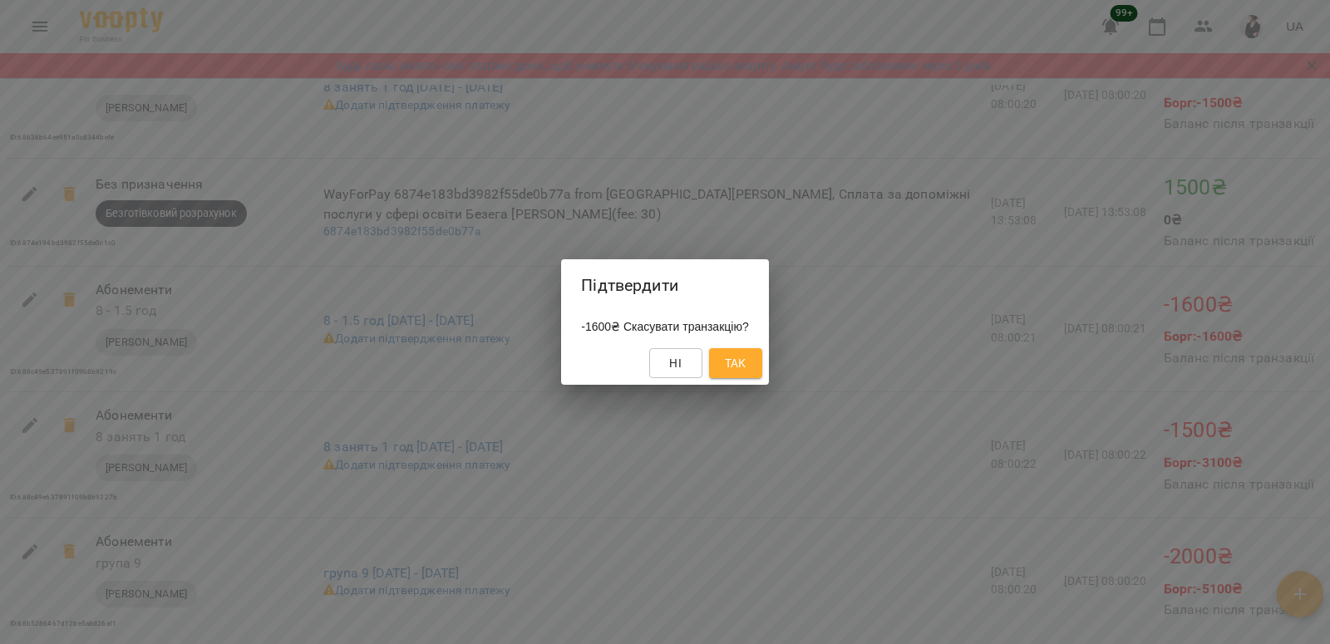
click at [746, 371] on span "Так" at bounding box center [736, 363] width 22 height 20
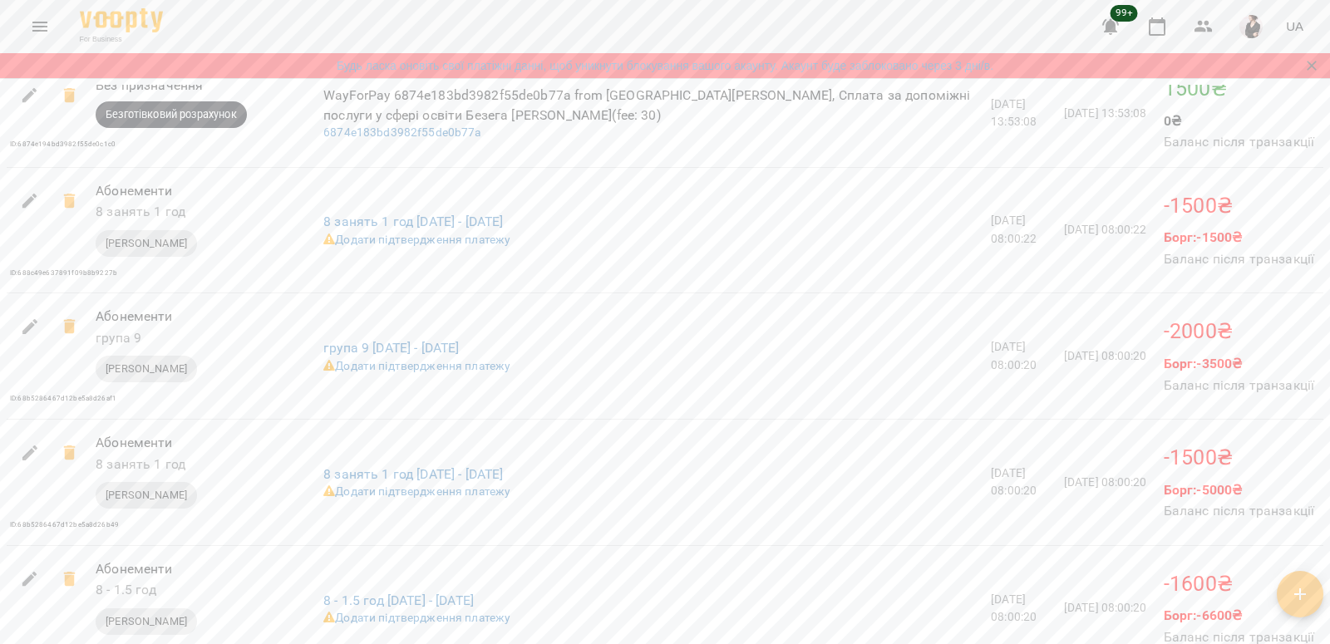
scroll to position [2102, 0]
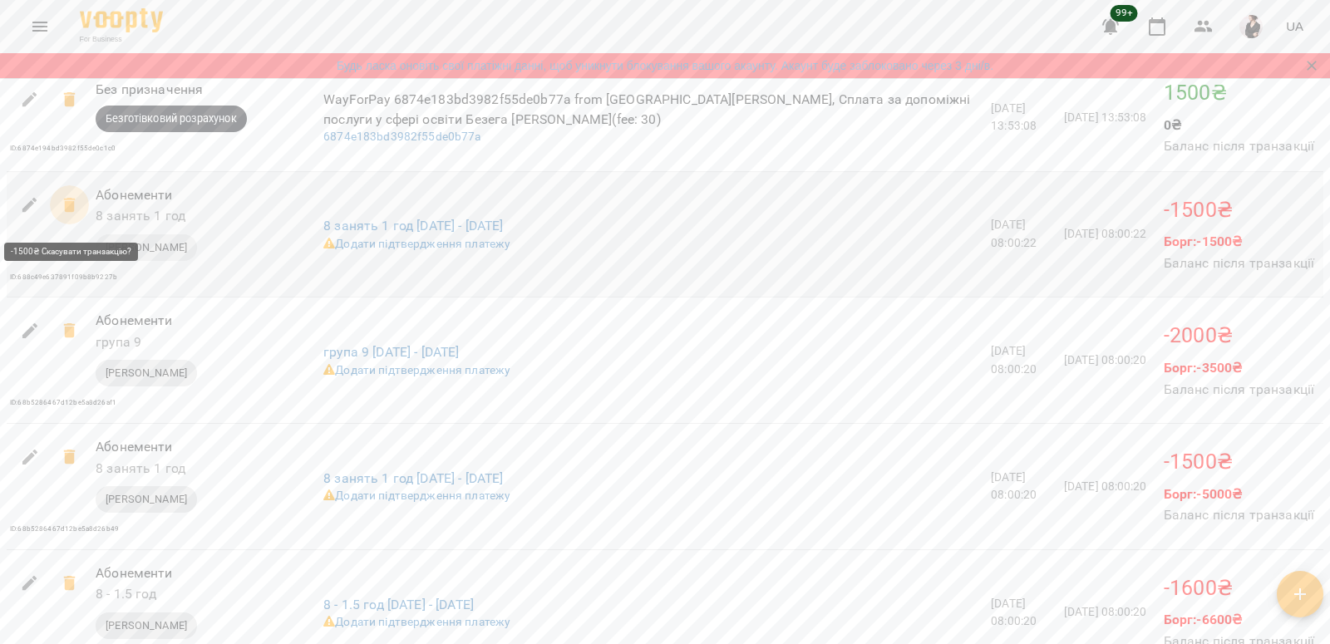
click at [72, 211] on icon at bounding box center [69, 205] width 12 height 15
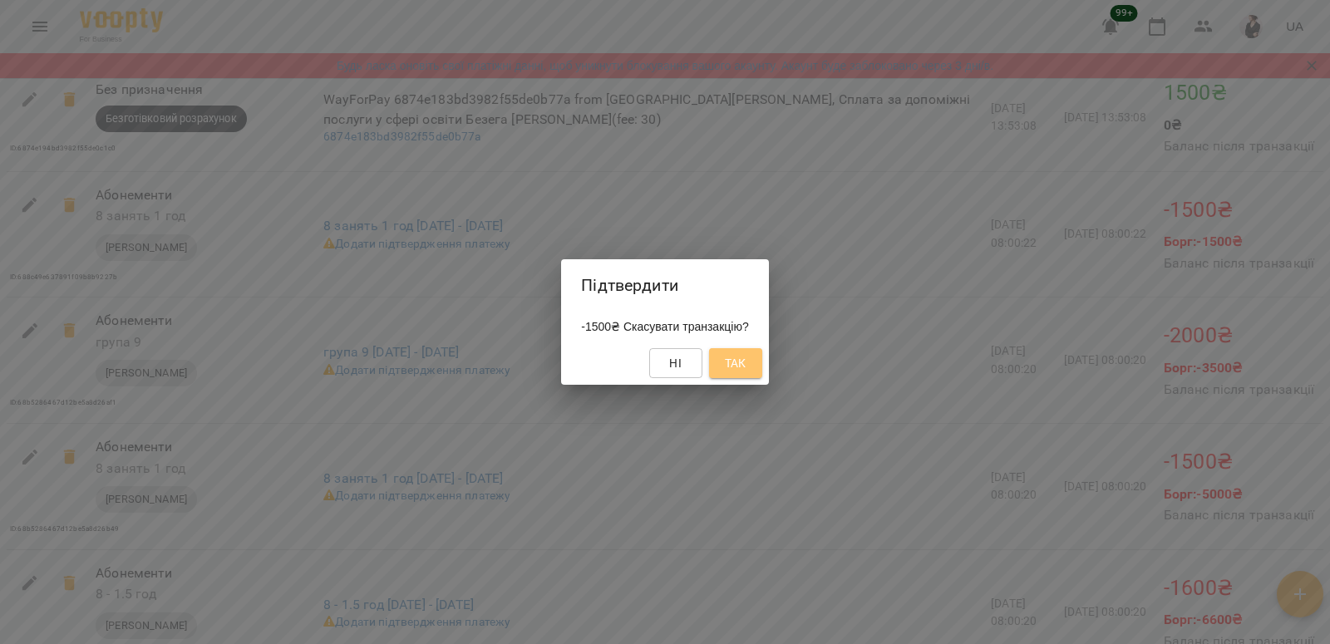
click at [746, 367] on span "Так" at bounding box center [736, 363] width 22 height 20
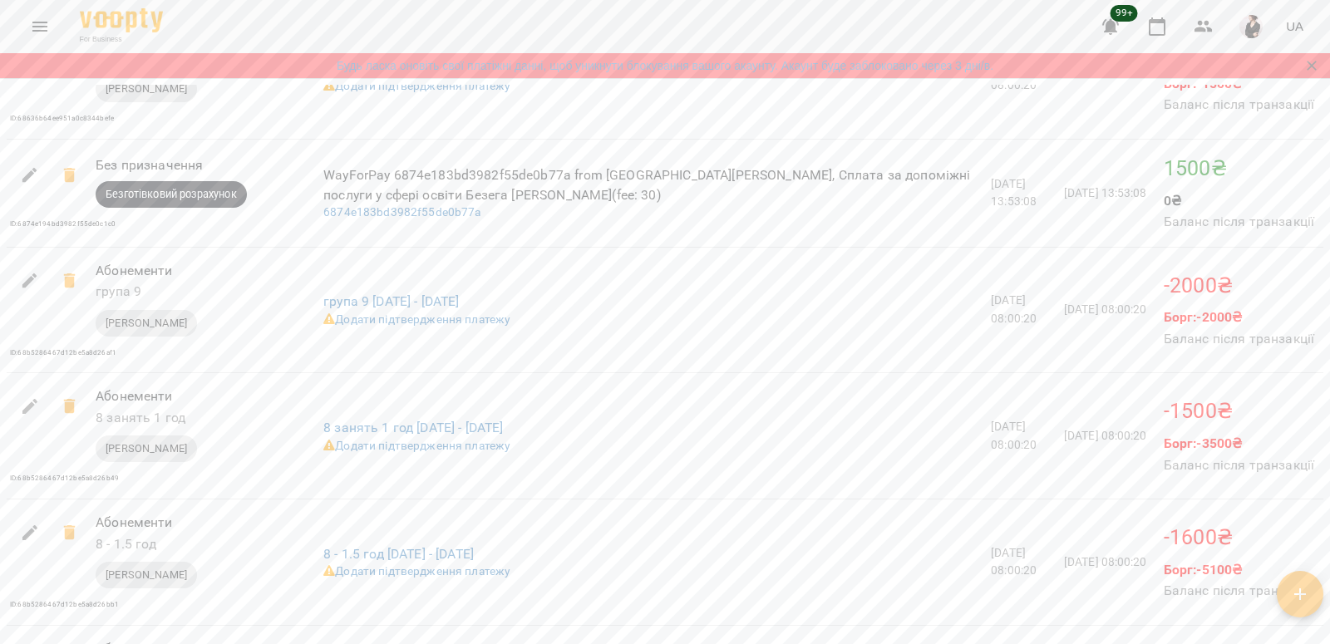
scroll to position [2033, 0]
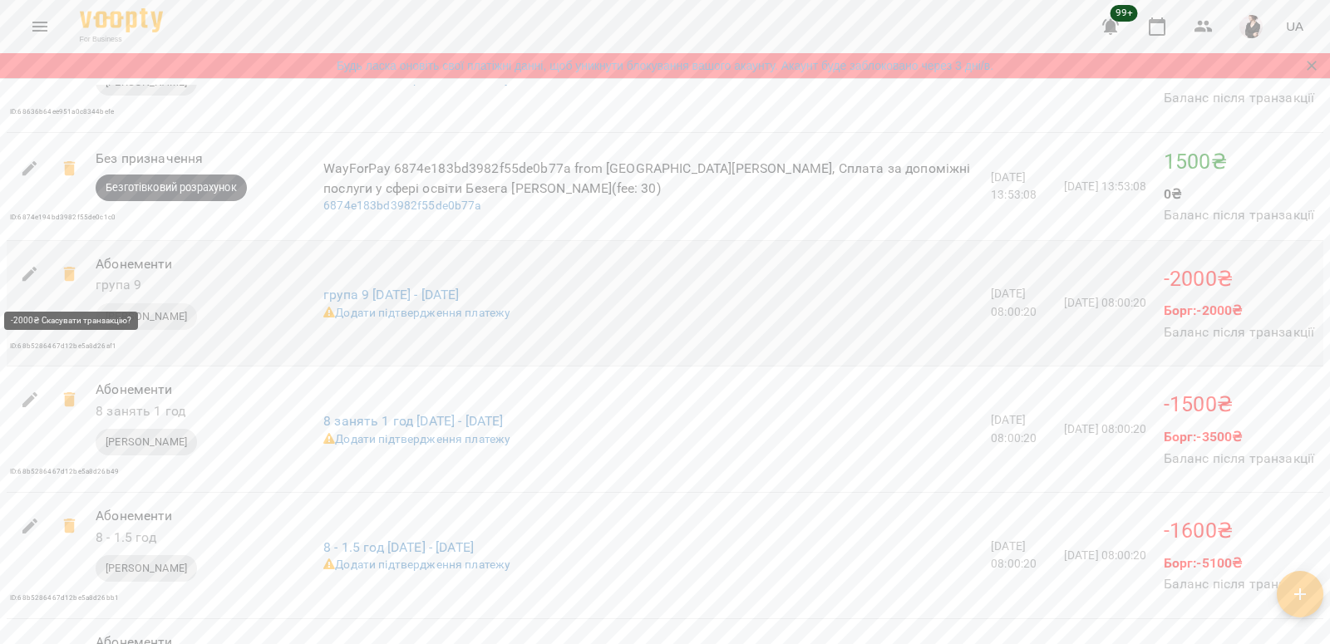
click at [73, 282] on icon at bounding box center [69, 274] width 12 height 15
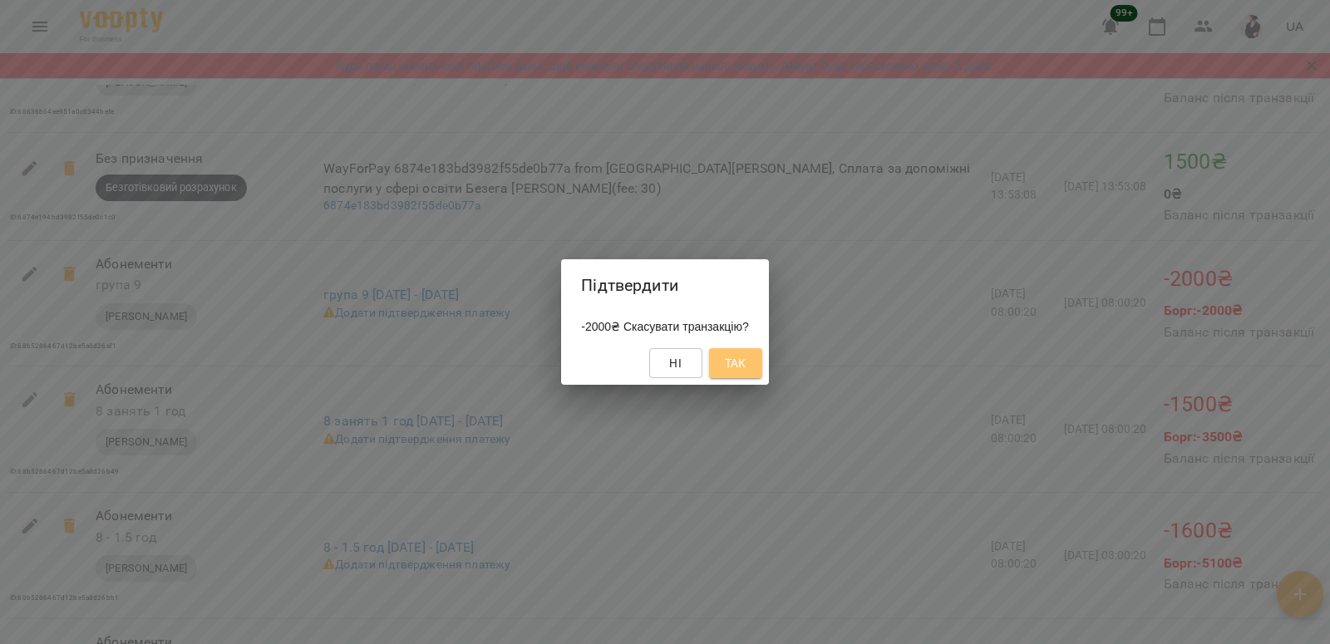
click at [732, 357] on button "Так" at bounding box center [735, 363] width 53 height 30
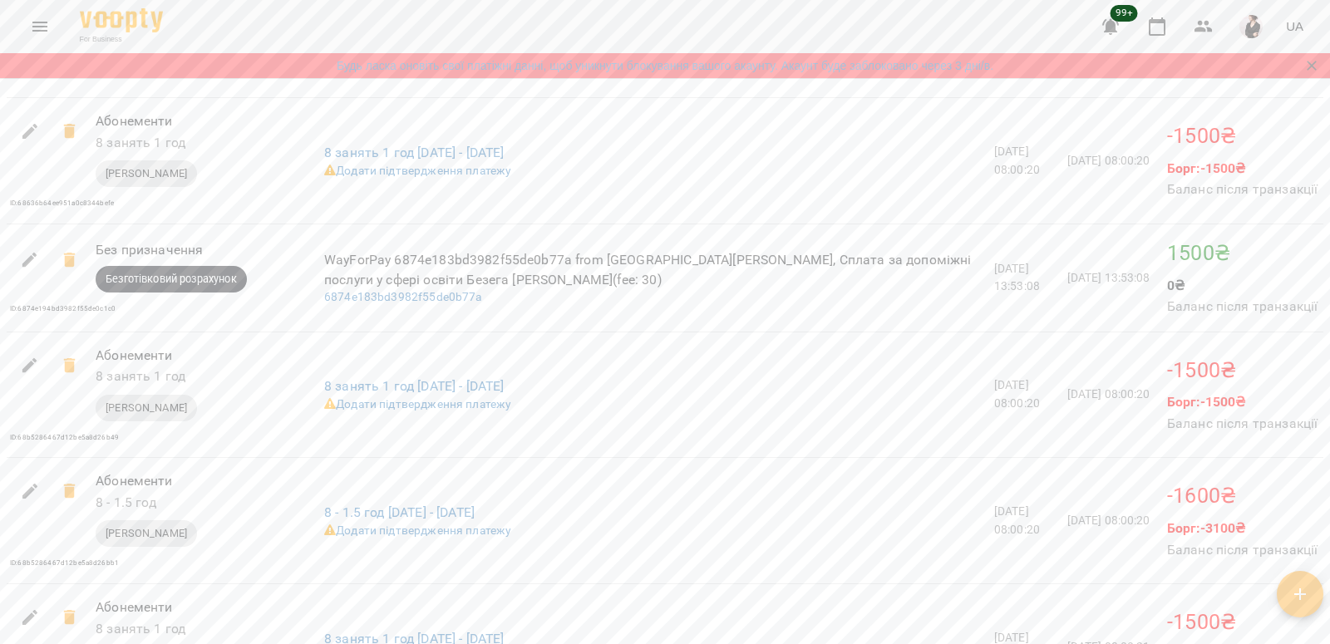
scroll to position [1944, 0]
click at [65, 371] on icon at bounding box center [69, 363] width 12 height 15
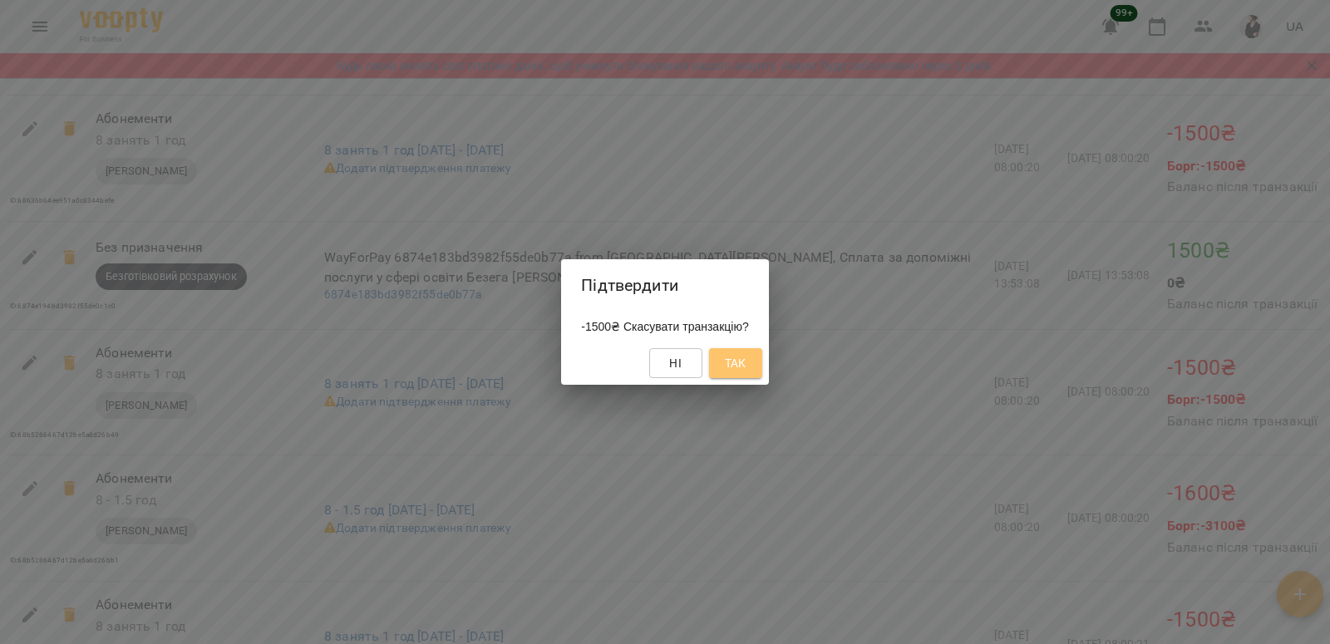
click at [735, 364] on span "Так" at bounding box center [735, 363] width 27 height 20
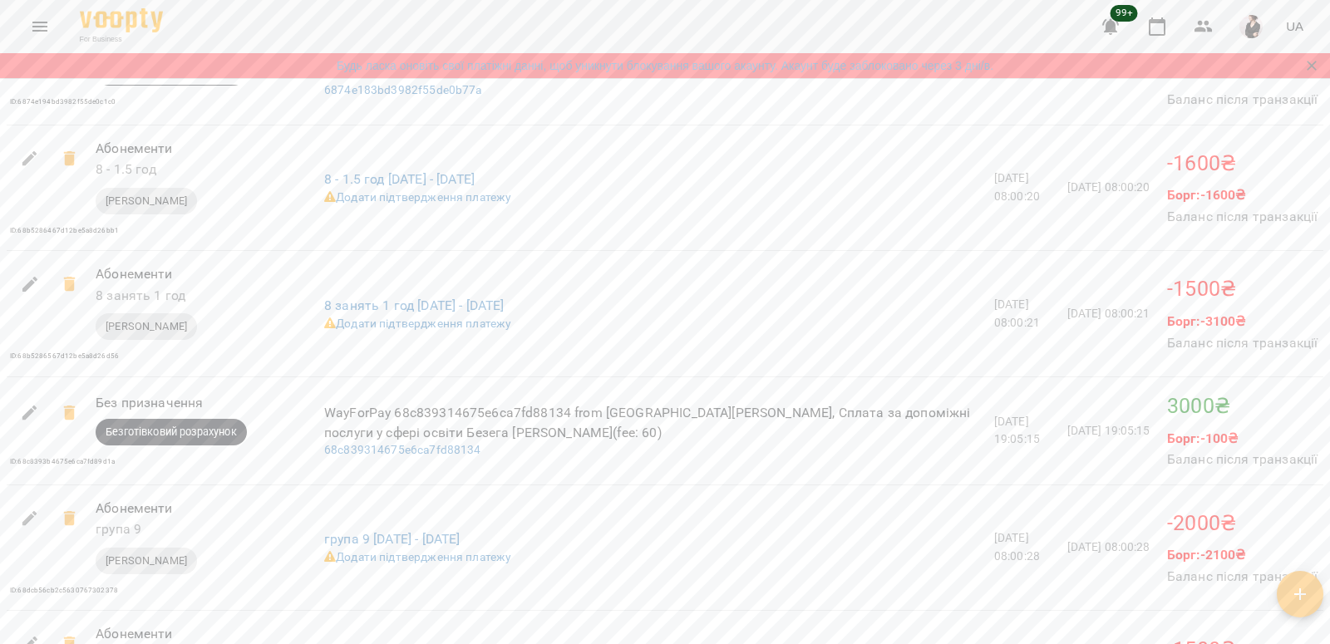
scroll to position [2152, 0]
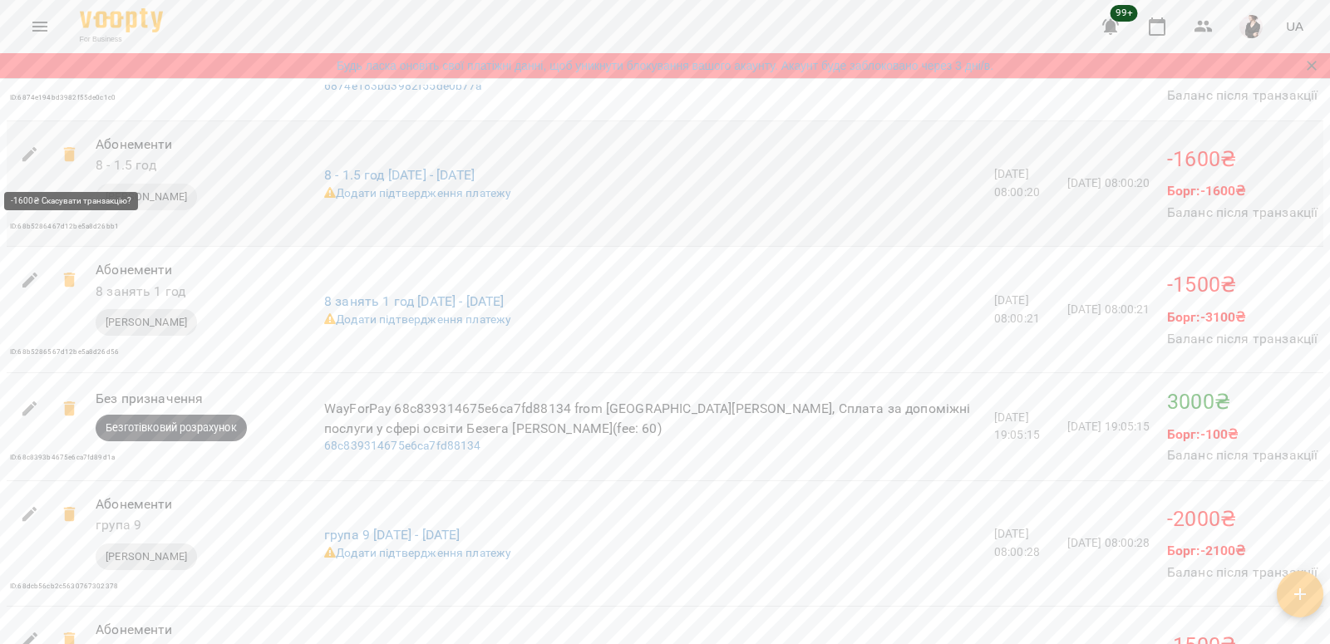
click at [68, 160] on icon at bounding box center [69, 154] width 12 height 15
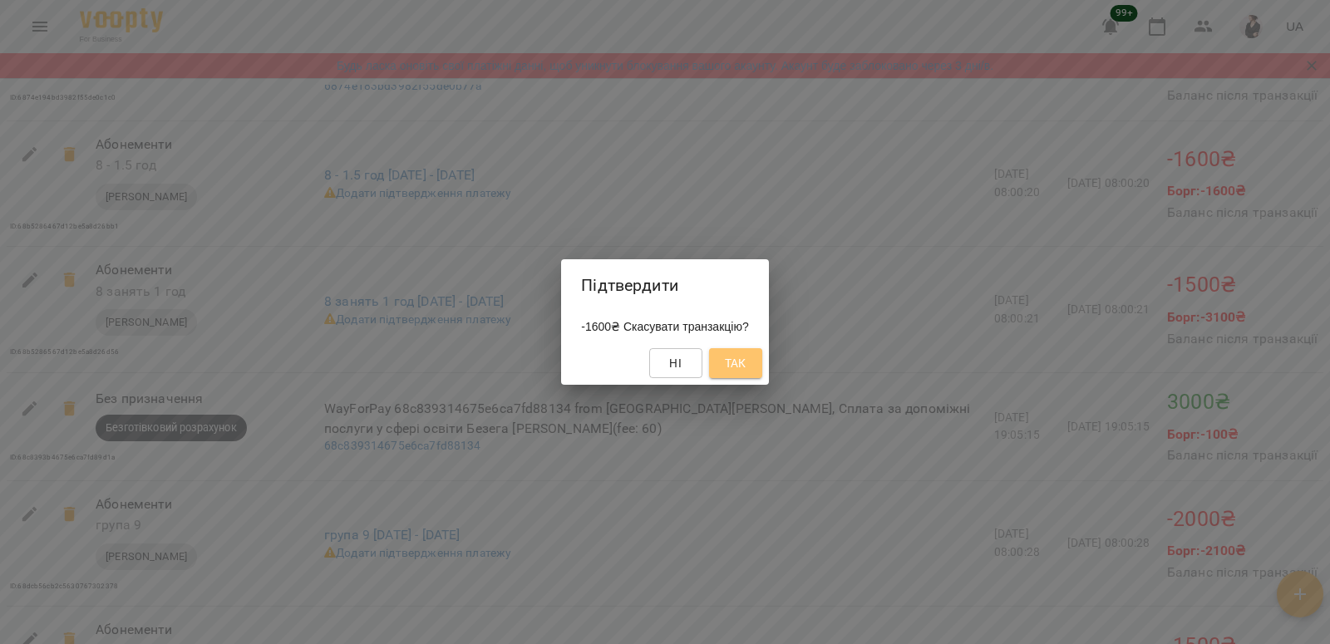
click at [746, 362] on span "Так" at bounding box center [736, 363] width 22 height 20
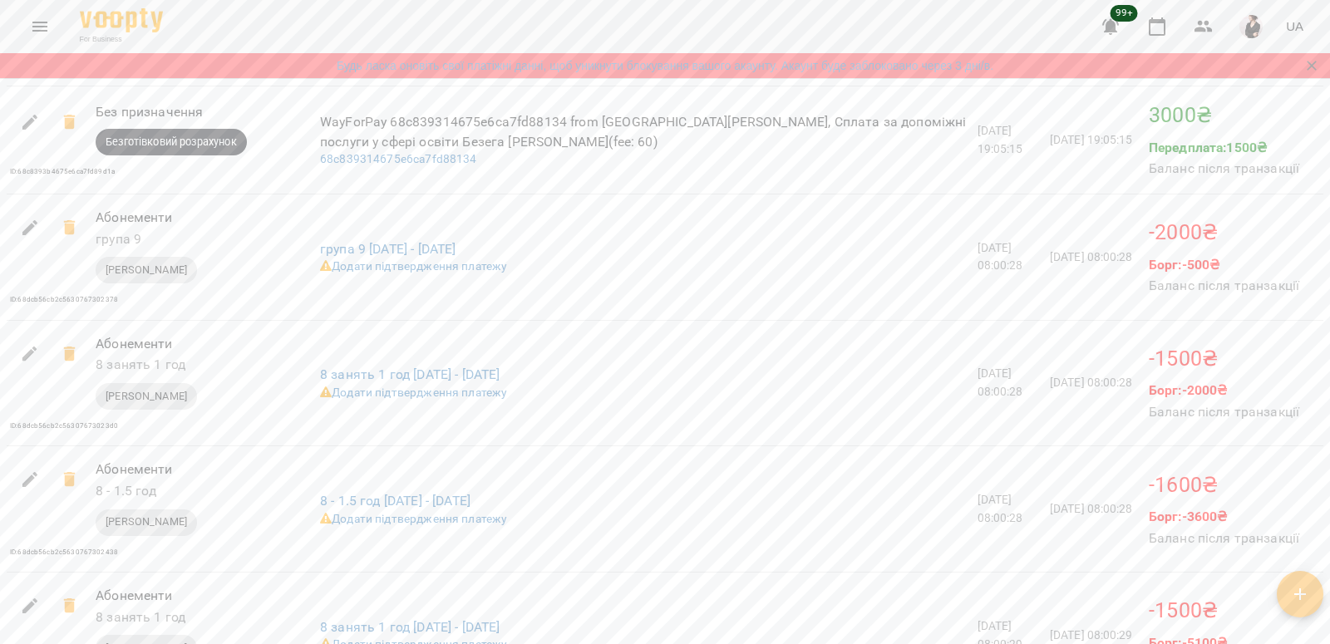
scroll to position [2666, 0]
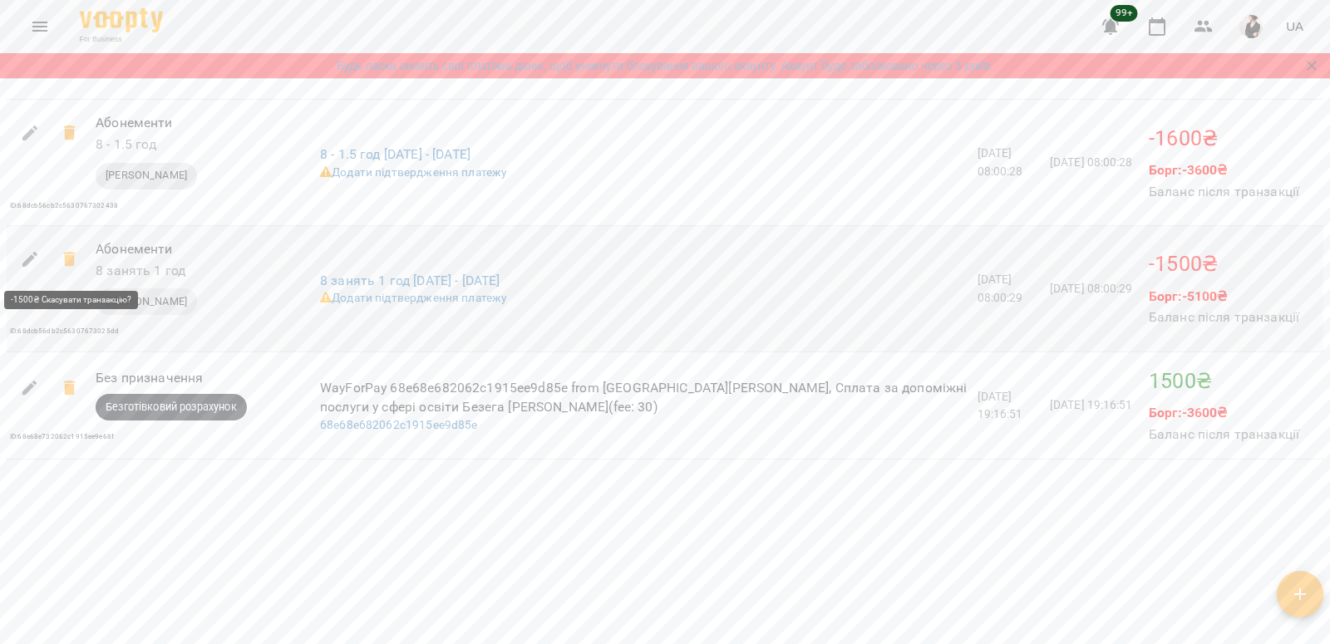
click at [63, 258] on icon at bounding box center [70, 259] width 20 height 20
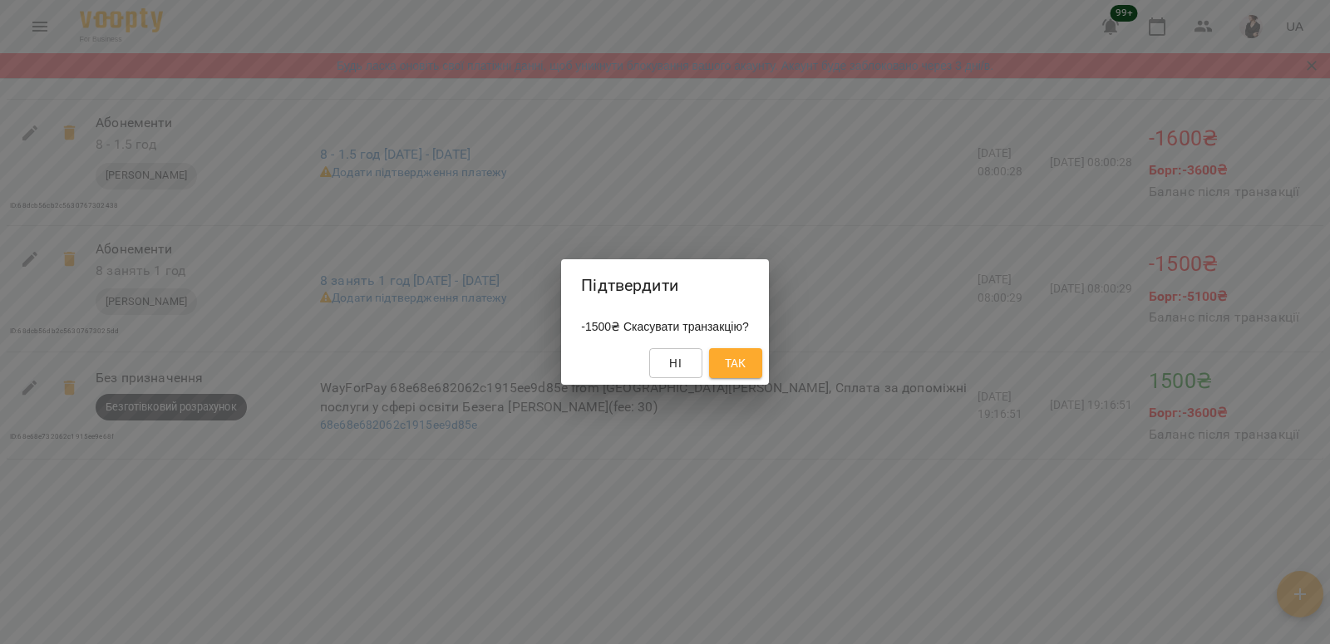
click at [578, 627] on div "Підтвердити -1500₴ Скасувати транзакцію? Ні Так" at bounding box center [665, 322] width 1330 height 644
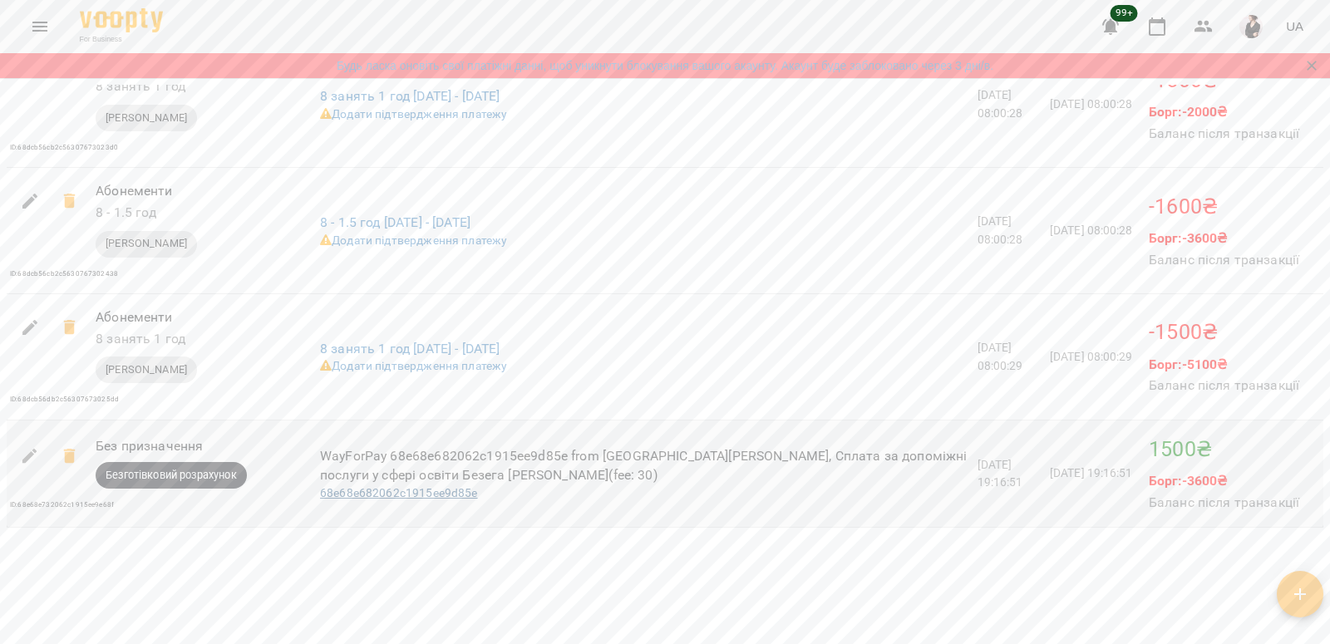
scroll to position [2590, 0]
click at [69, 206] on icon at bounding box center [69, 201] width 12 height 15
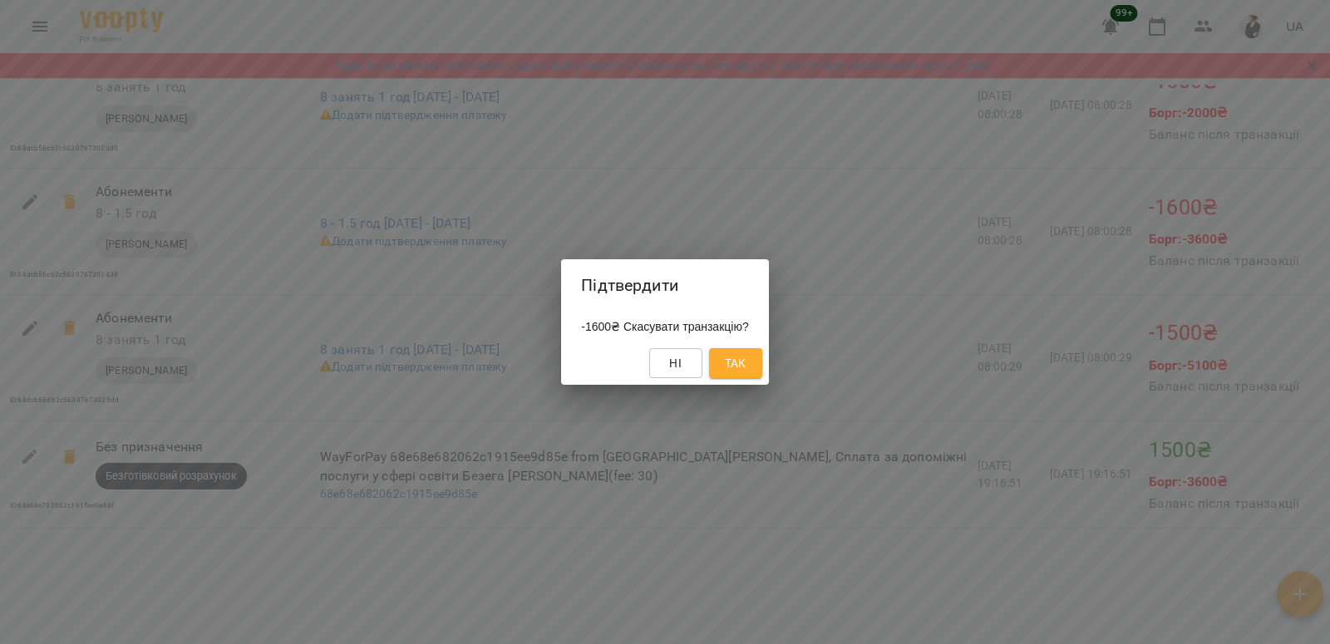
click at [736, 357] on span "Так" at bounding box center [736, 363] width 22 height 20
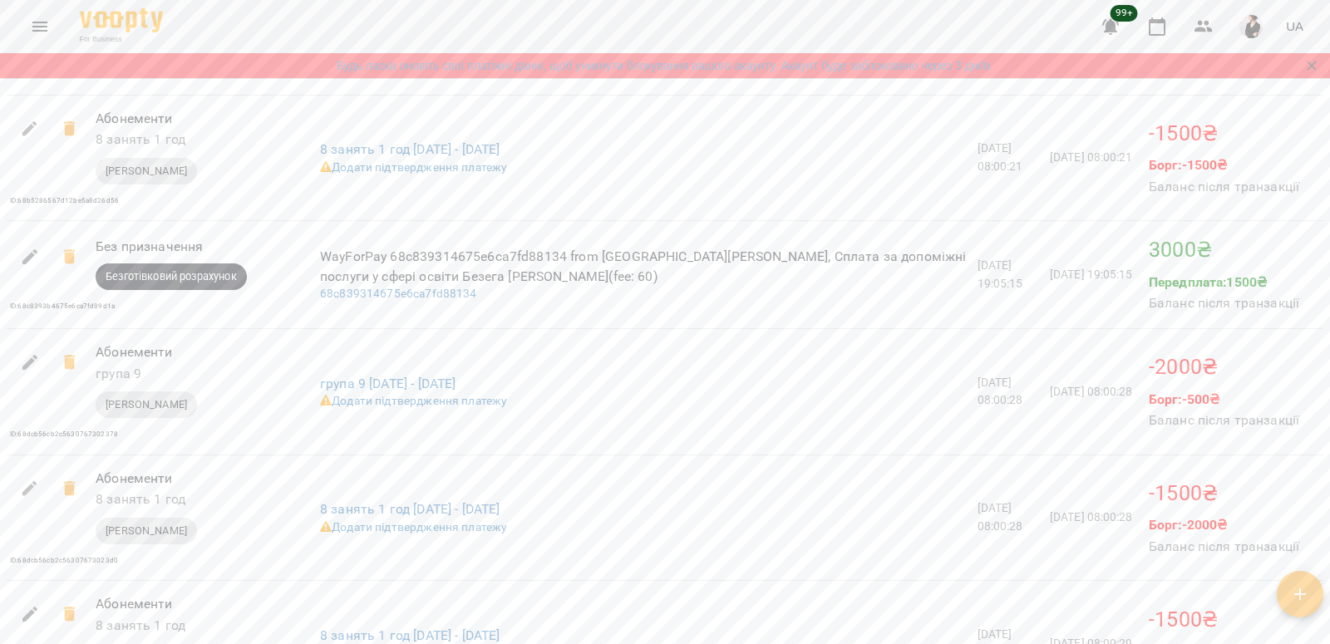
scroll to position [2184, 0]
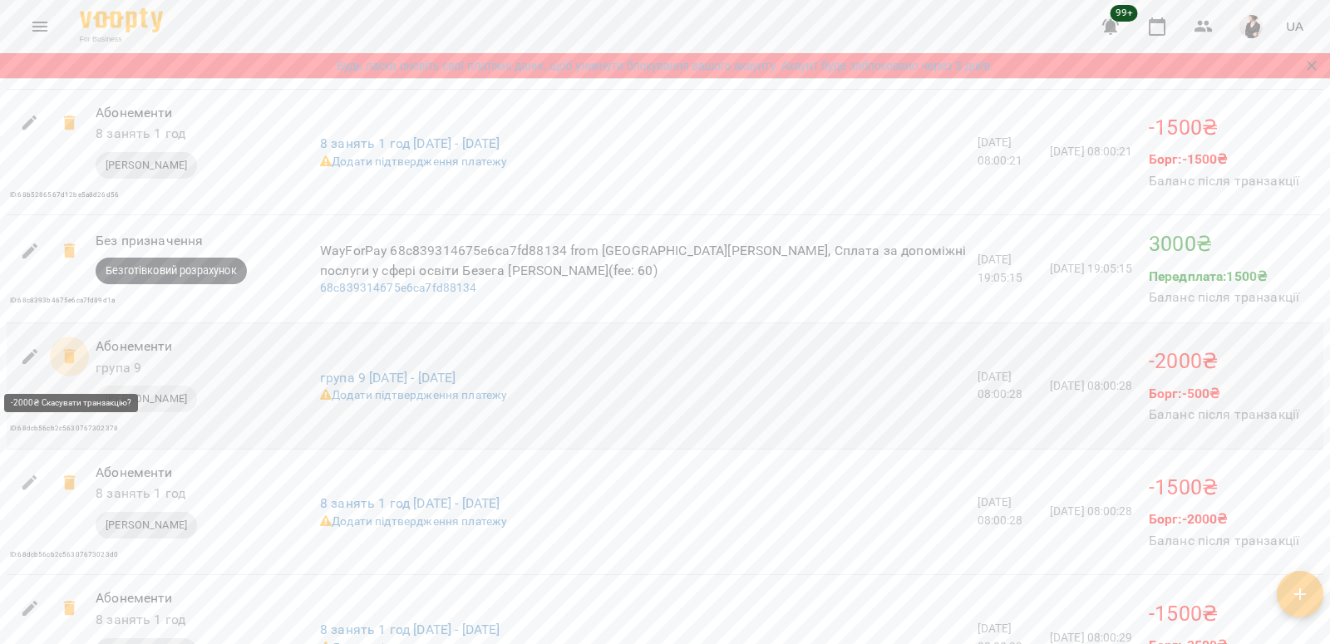
click at [71, 362] on icon at bounding box center [69, 356] width 12 height 15
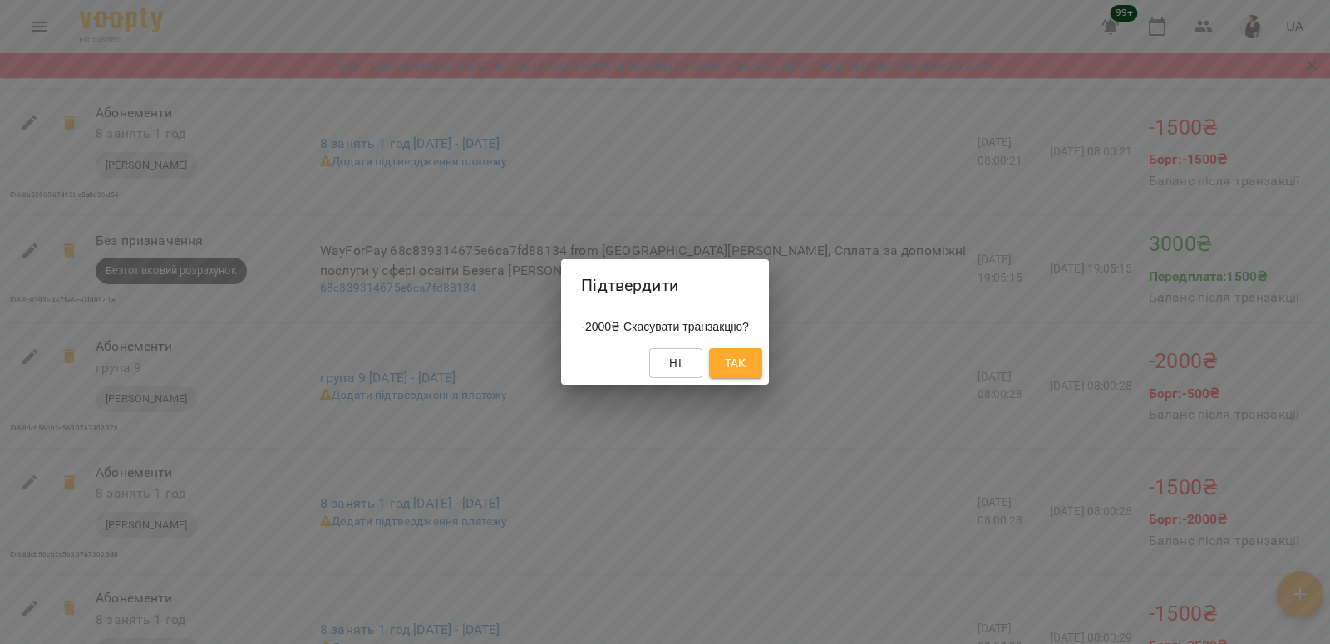
click at [746, 361] on span "Так" at bounding box center [736, 363] width 22 height 20
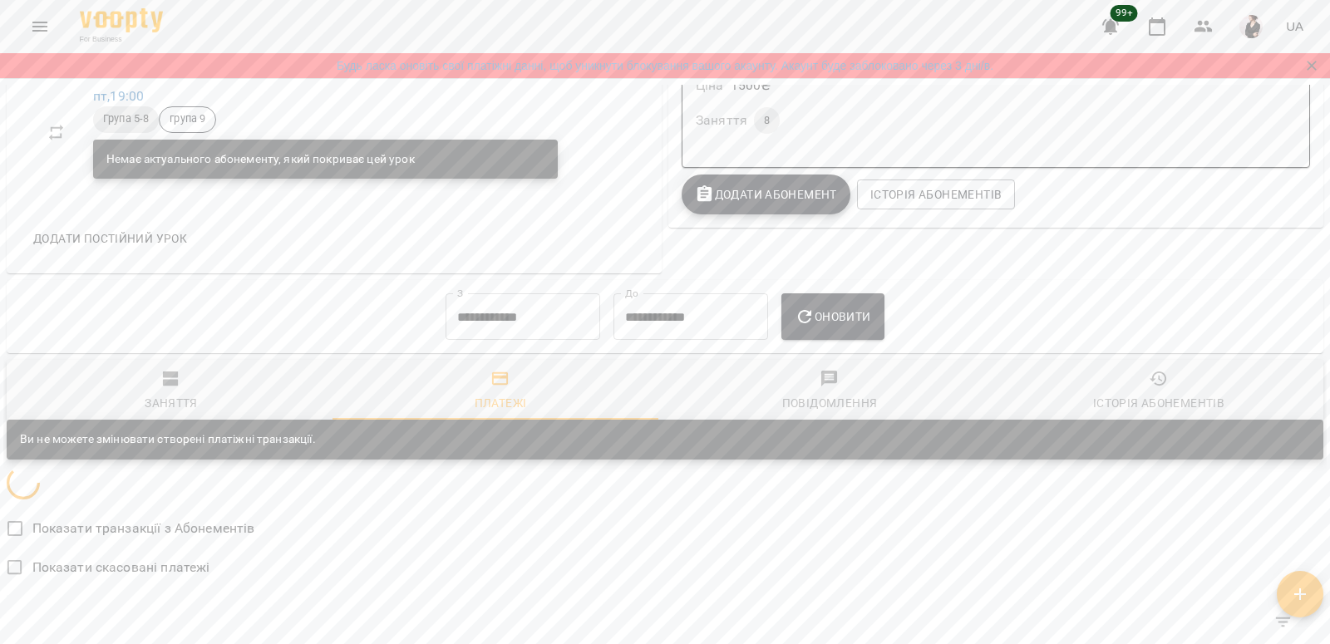
scroll to position [1048, 0]
